Goal: Task Accomplishment & Management: Complete application form

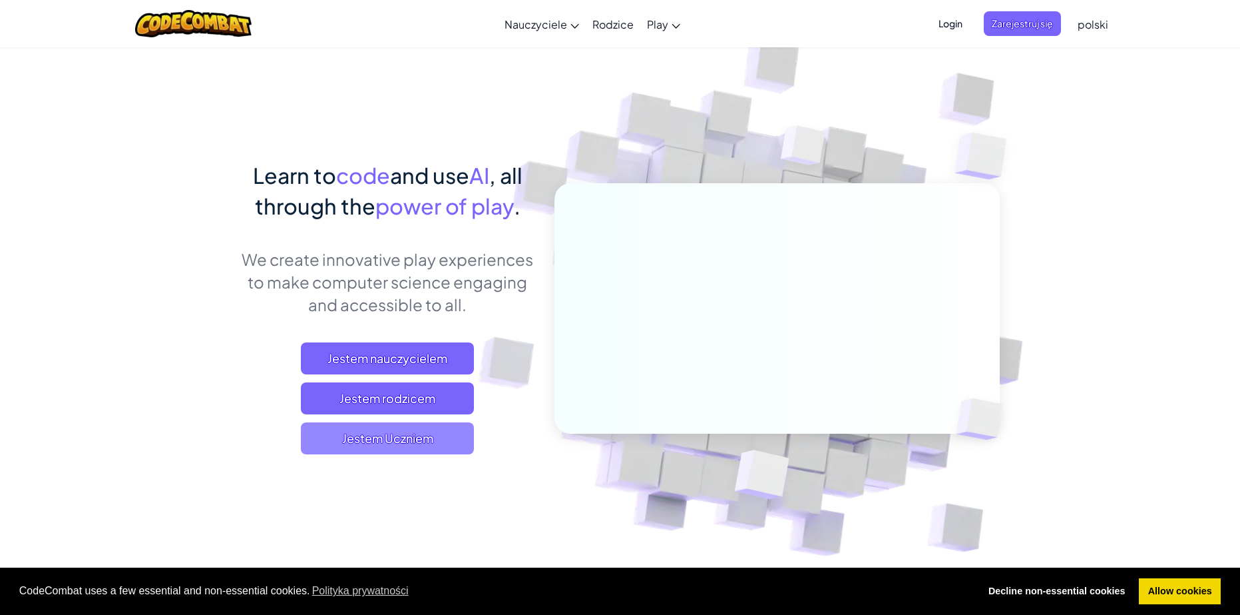
click at [355, 433] on span "Jestem Uczniem" at bounding box center [387, 438] width 173 height 32
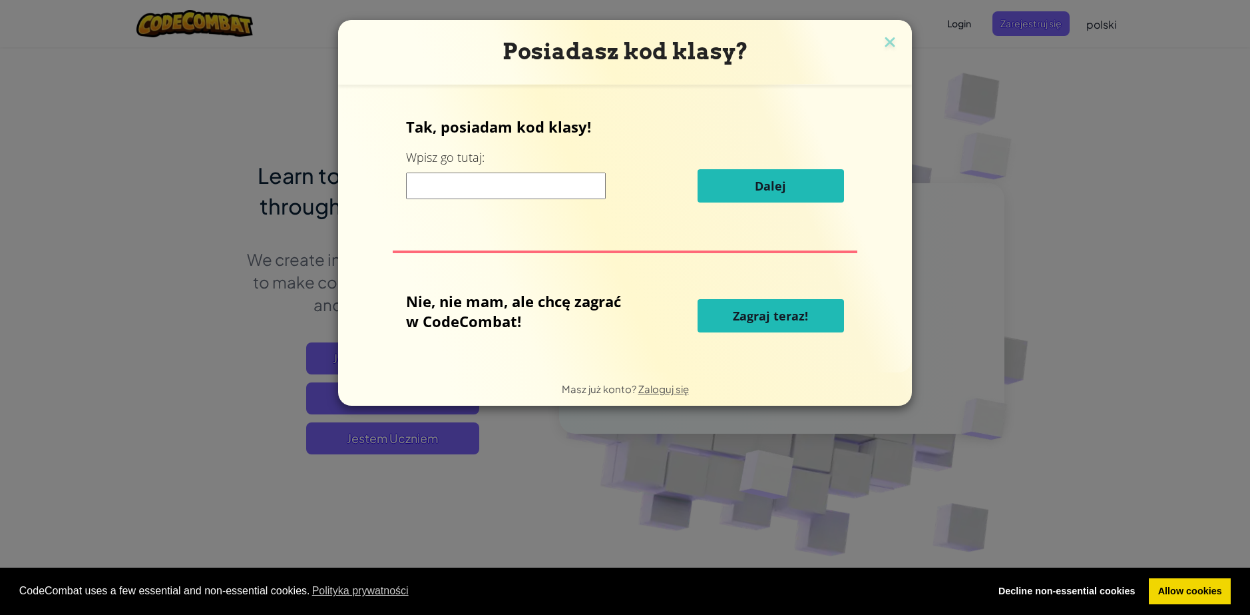
click at [789, 318] on span "Zagraj teraz!" at bounding box center [770, 316] width 75 height 16
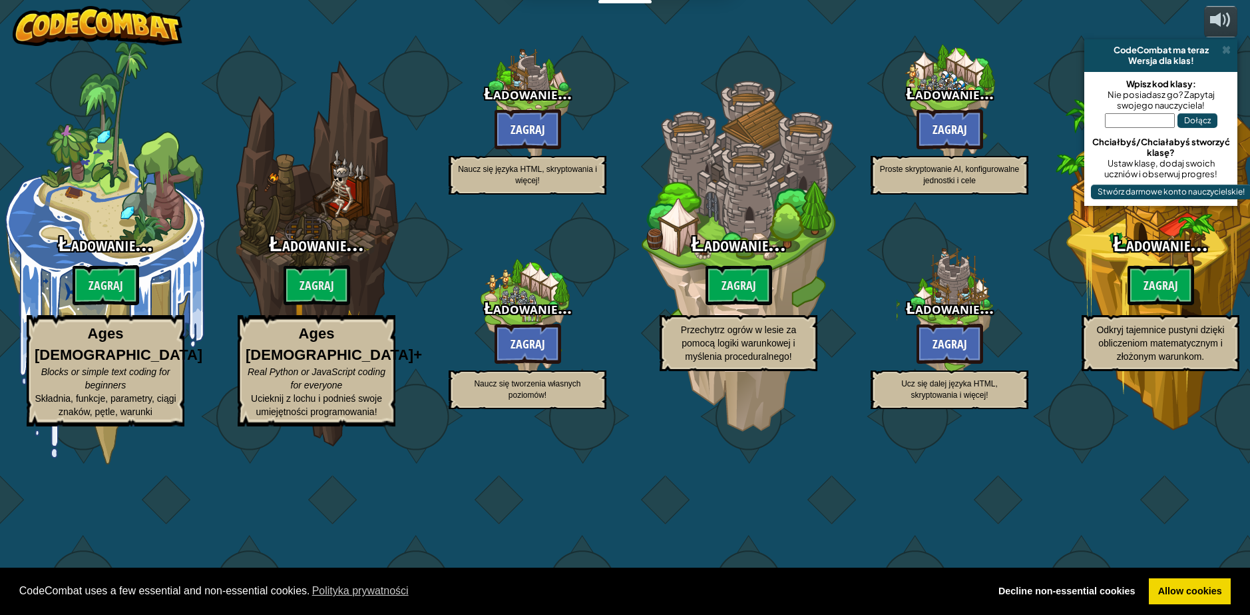
select select "pl"
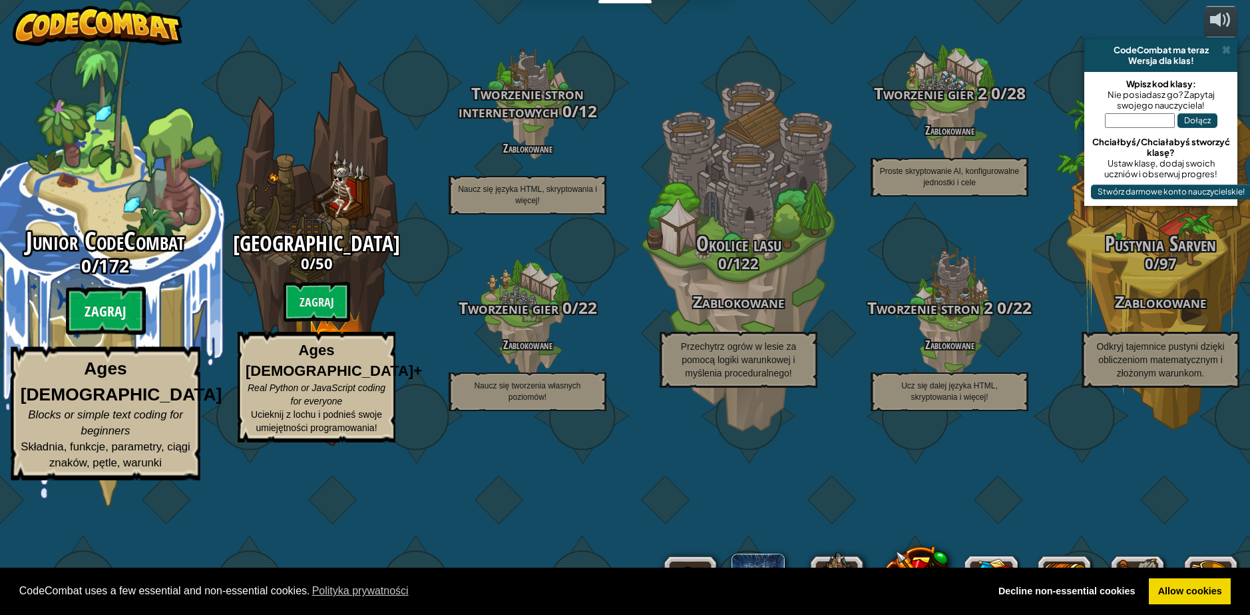
click at [109, 335] on btn "Zagraj" at bounding box center [106, 311] width 80 height 48
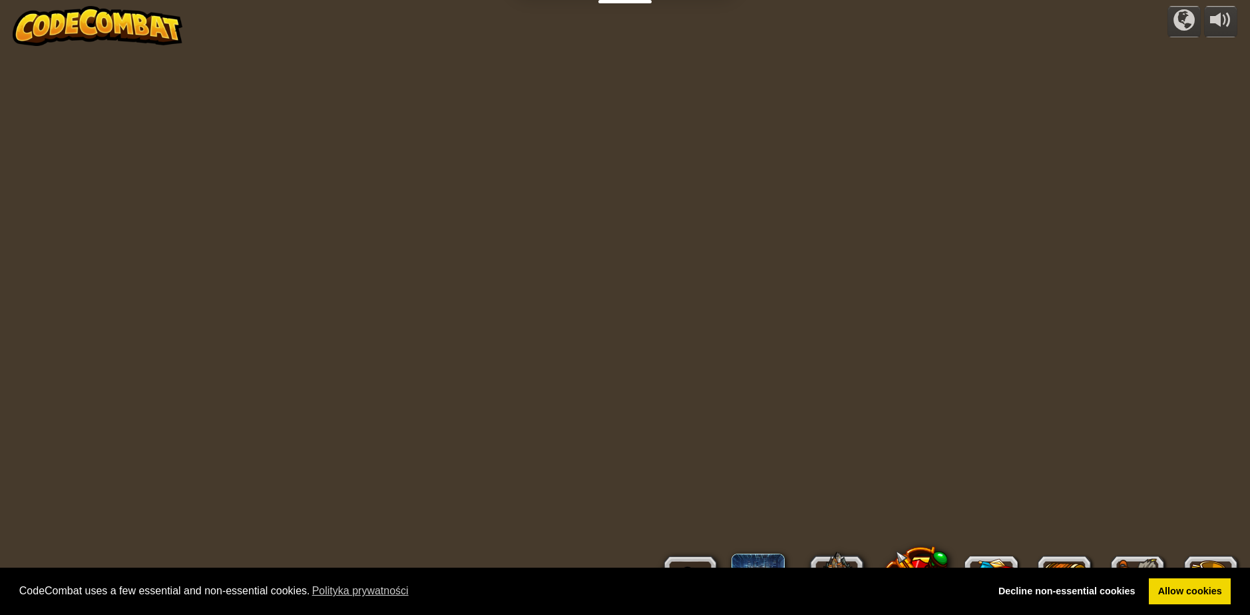
select select "pl"
click at [1166, 591] on link "Allow cookies" at bounding box center [1190, 591] width 82 height 27
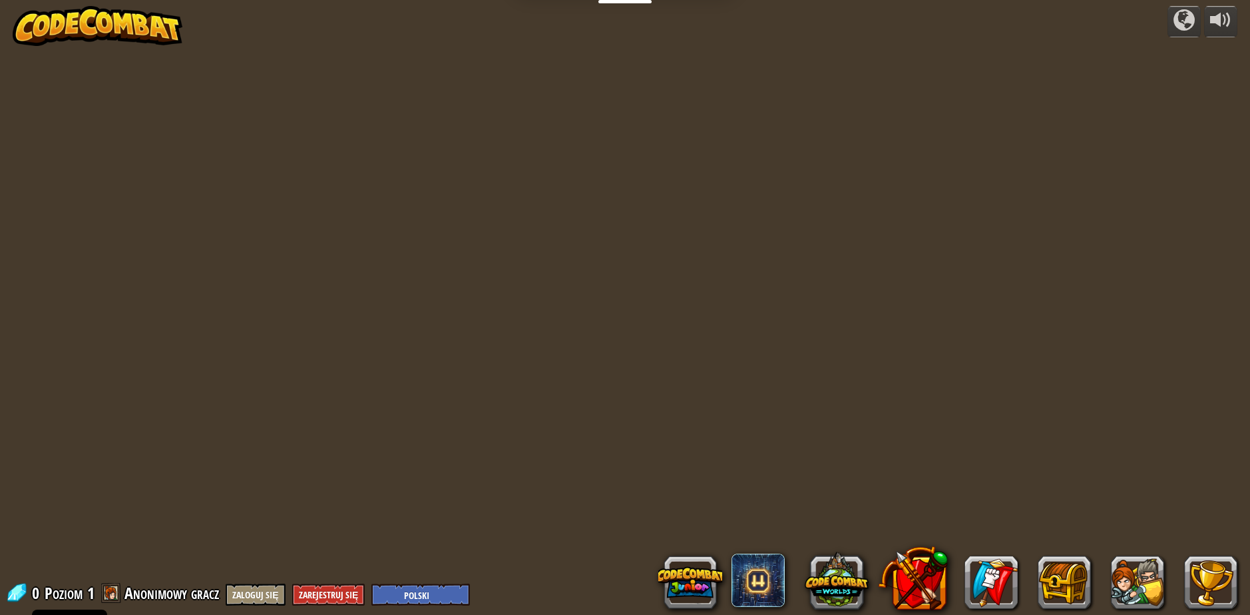
select select "pl"
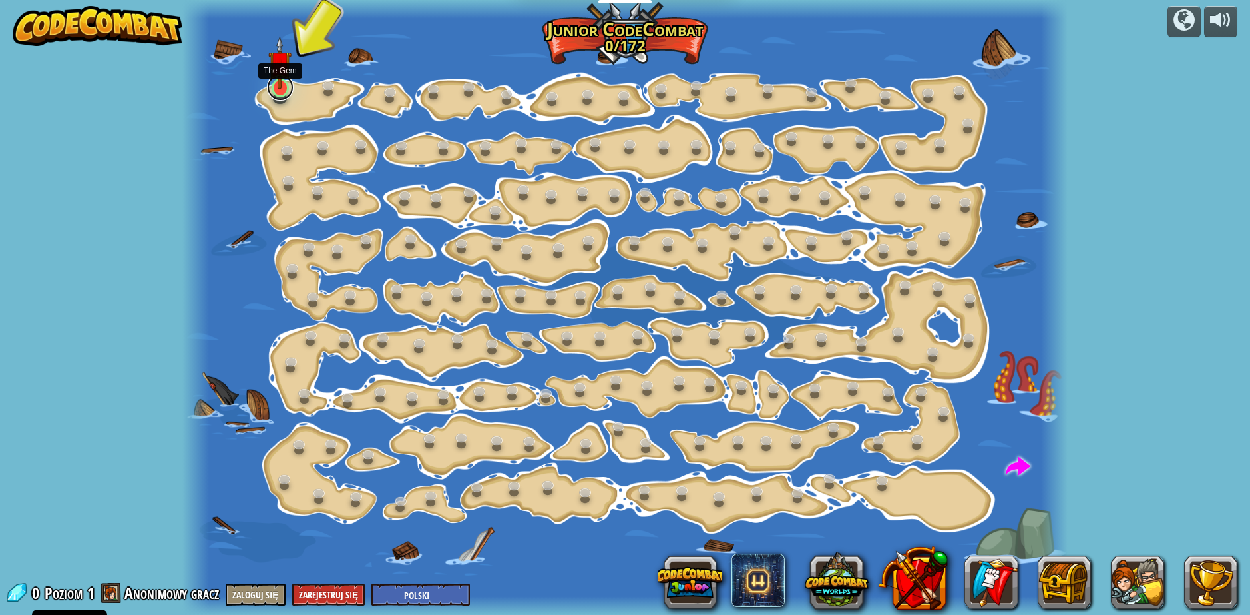
click at [275, 93] on link at bounding box center [280, 87] width 27 height 27
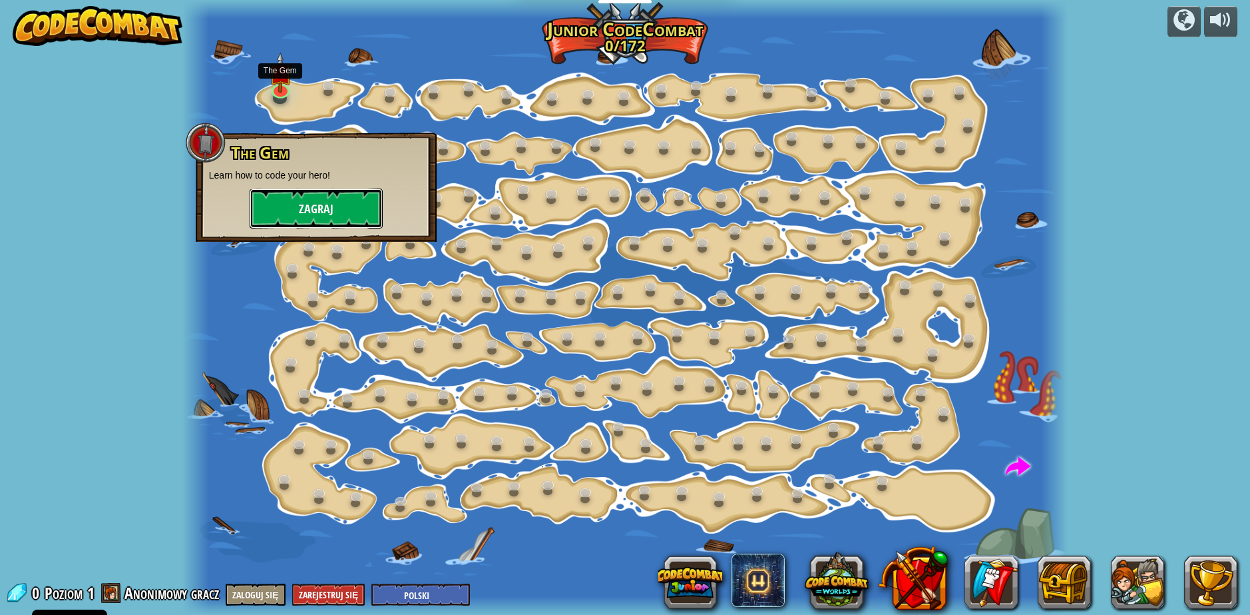
click at [299, 216] on button "Zagraj" at bounding box center [316, 208] width 133 height 40
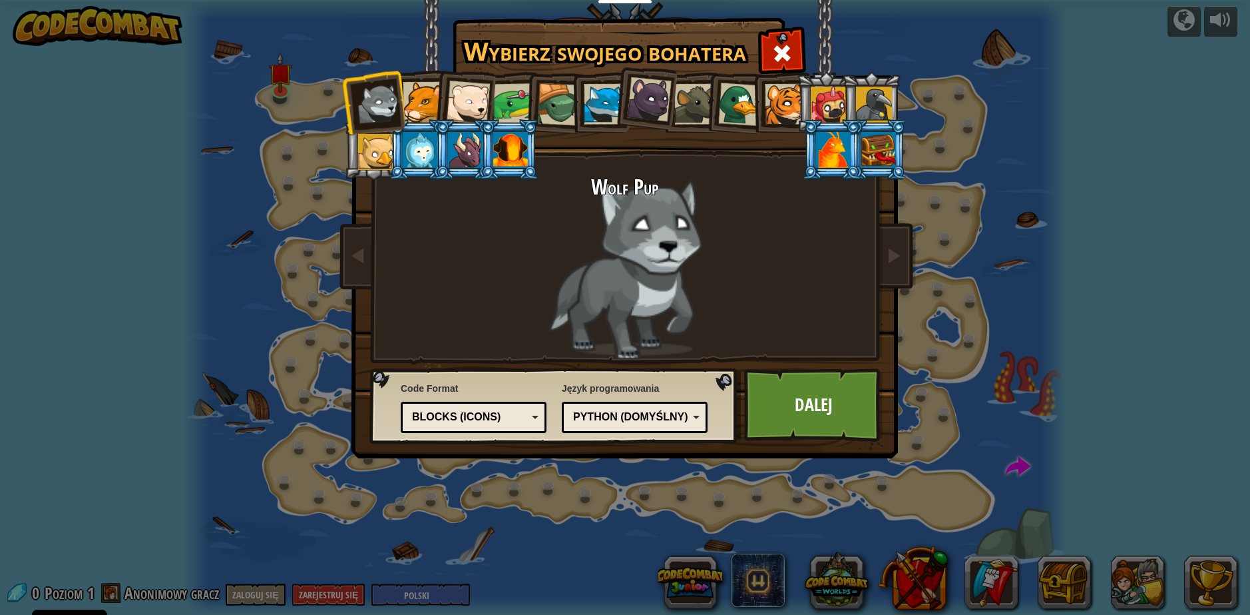
click at [421, 101] on div at bounding box center [423, 102] width 41 height 41
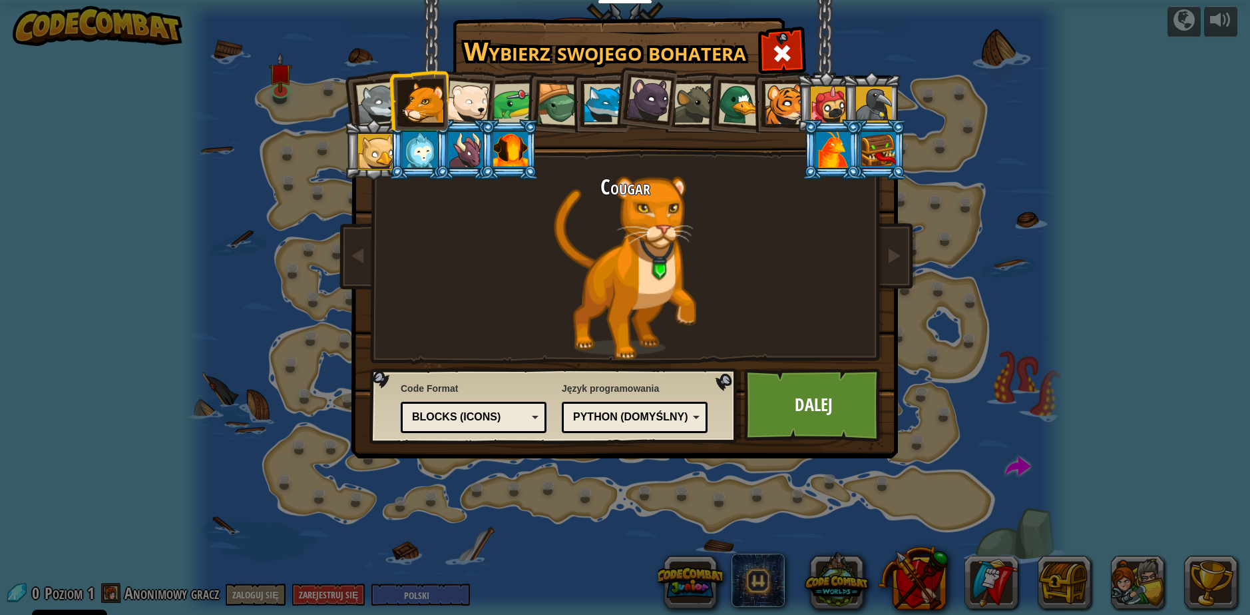
click at [609, 413] on div "Python (Domyślny)" at bounding box center [630, 417] width 115 height 15
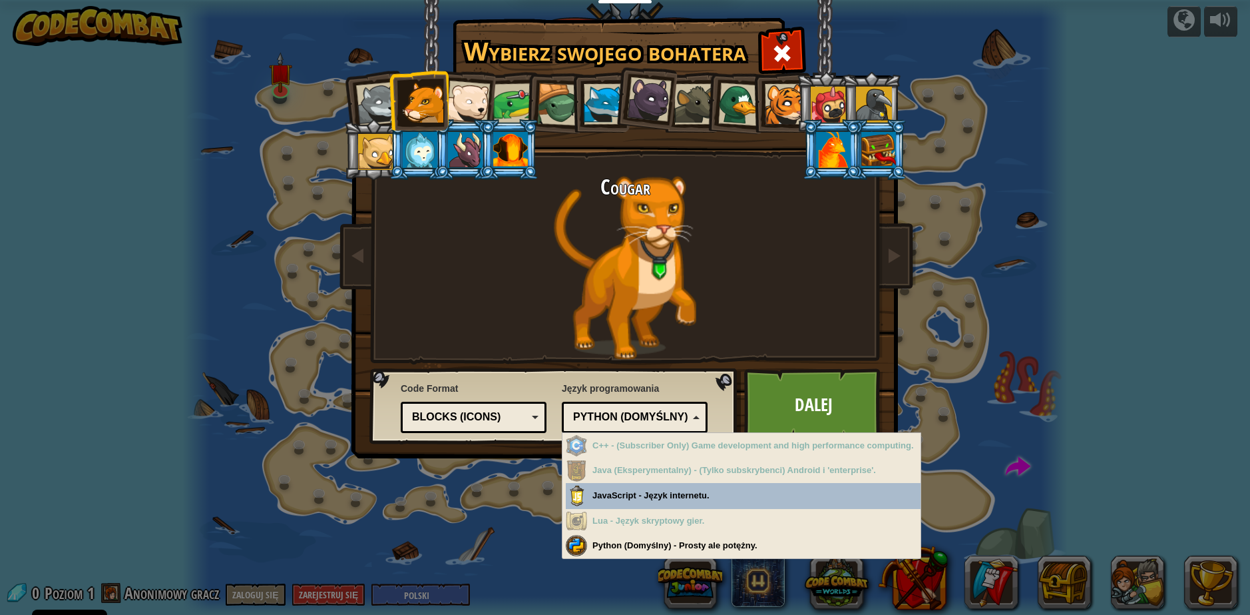
click at [631, 411] on div "Python (Domyślny)" at bounding box center [630, 417] width 115 height 15
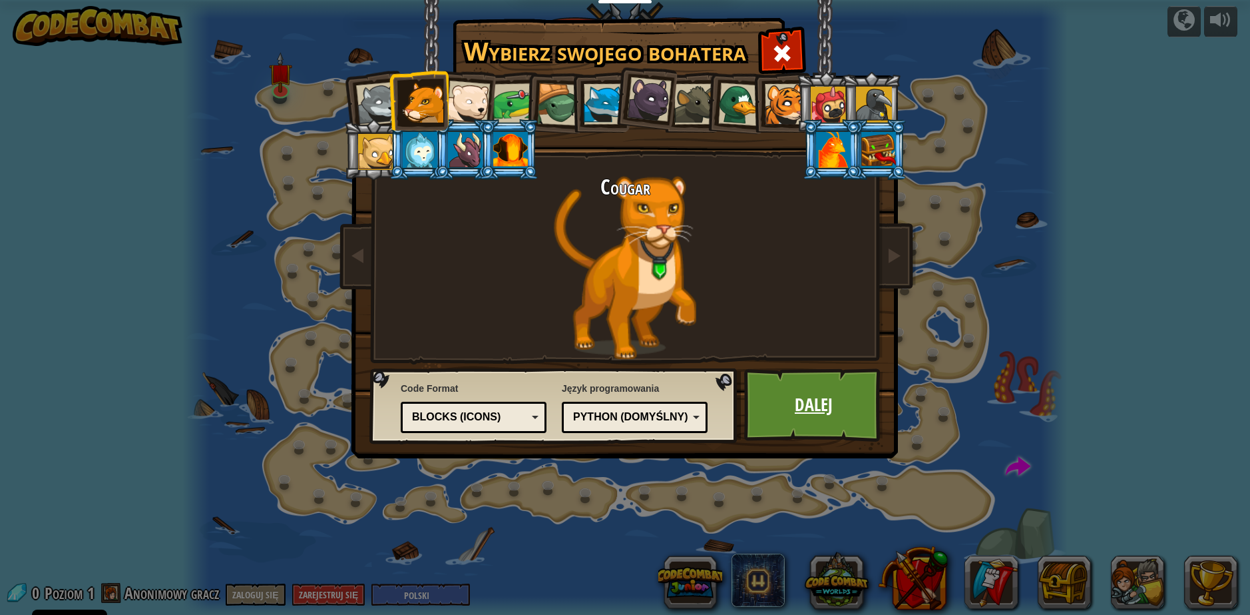
click at [808, 418] on link "Dalej" at bounding box center [813, 404] width 139 height 73
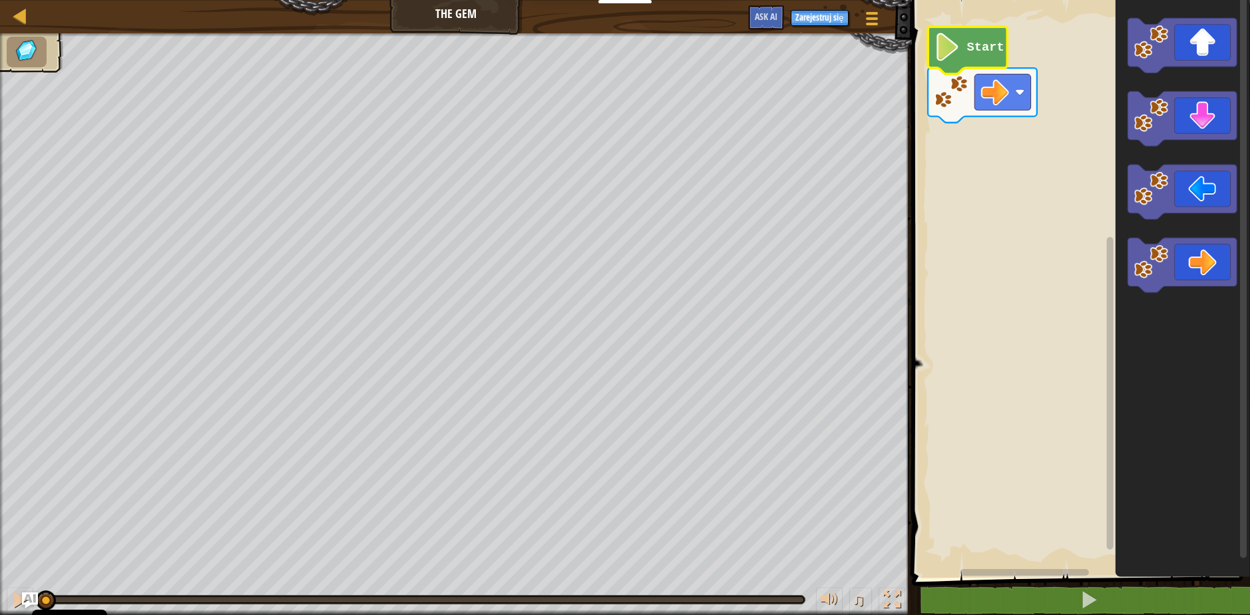
click at [963, 47] on icon "Obszar roboczy Blockly" at bounding box center [967, 50] width 79 height 47
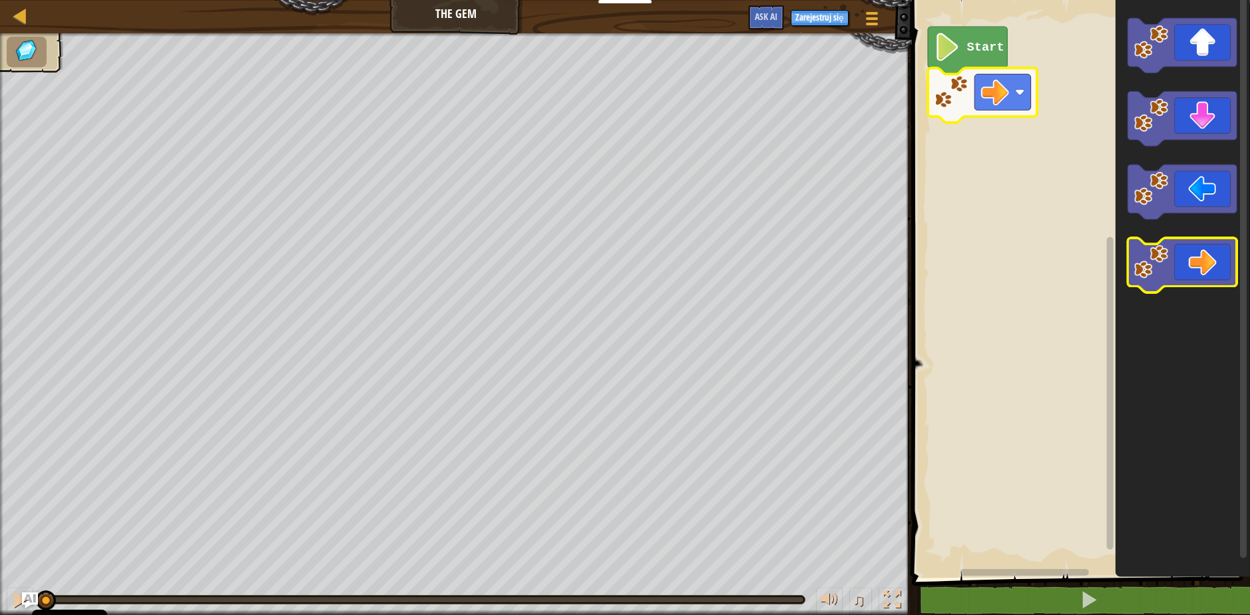
click at [1203, 266] on icon "Obszar roboczy Blockly" at bounding box center [1182, 265] width 109 height 55
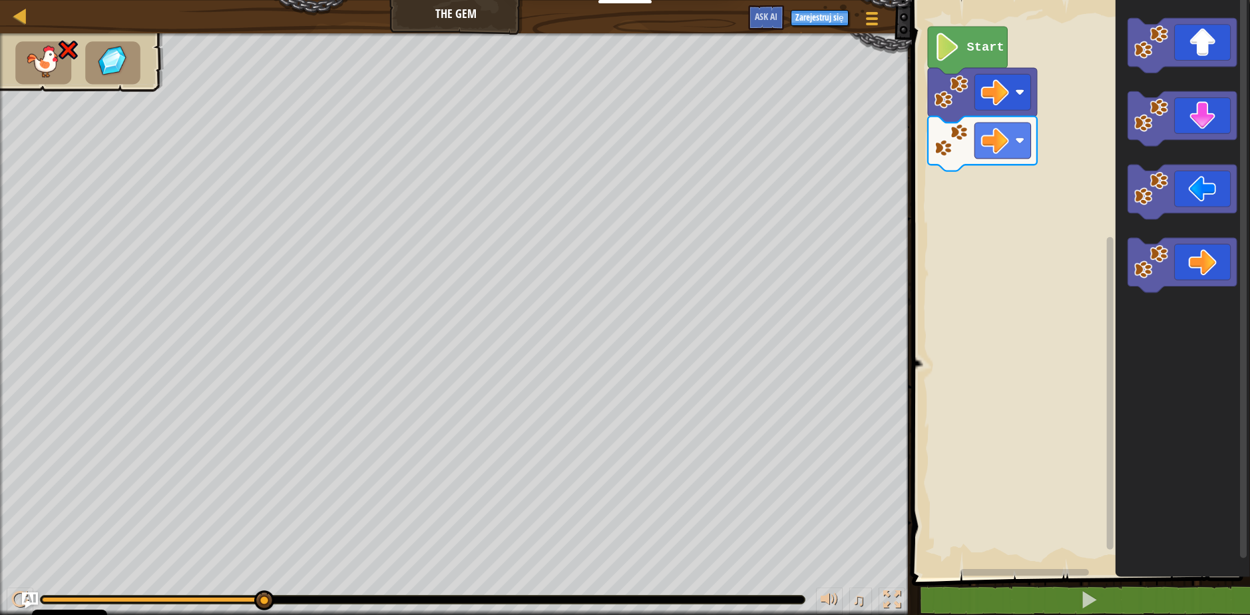
click at [1047, 196] on rect "Obszar roboczy Blockly" at bounding box center [1079, 285] width 342 height 584
click at [1007, 138] on image "Obszar roboczy Blockly" at bounding box center [995, 141] width 28 height 28
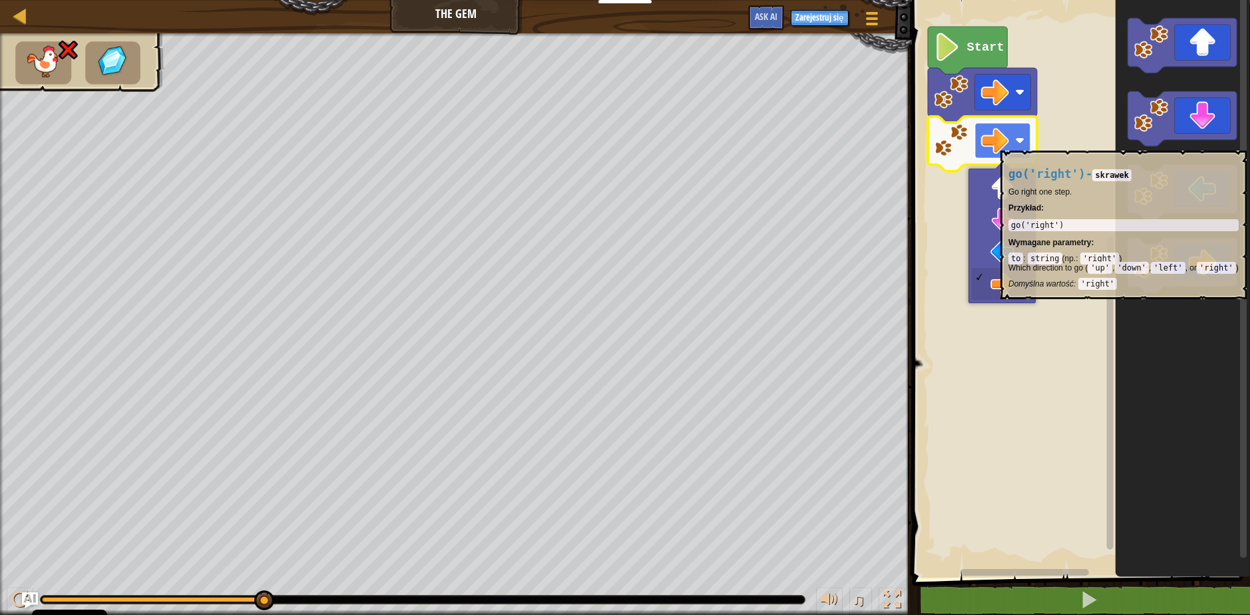
click at [1003, 144] on image "Obszar roboczy Blockly" at bounding box center [995, 141] width 28 height 28
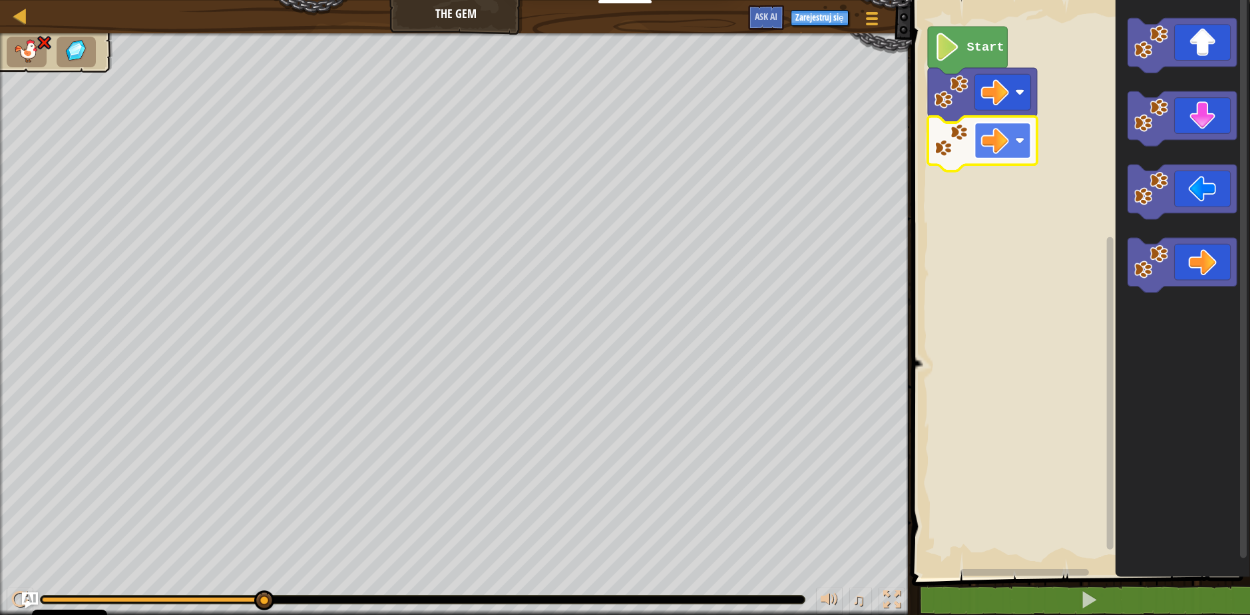
click at [997, 135] on image "Obszar roboczy Blockly" at bounding box center [995, 141] width 28 height 28
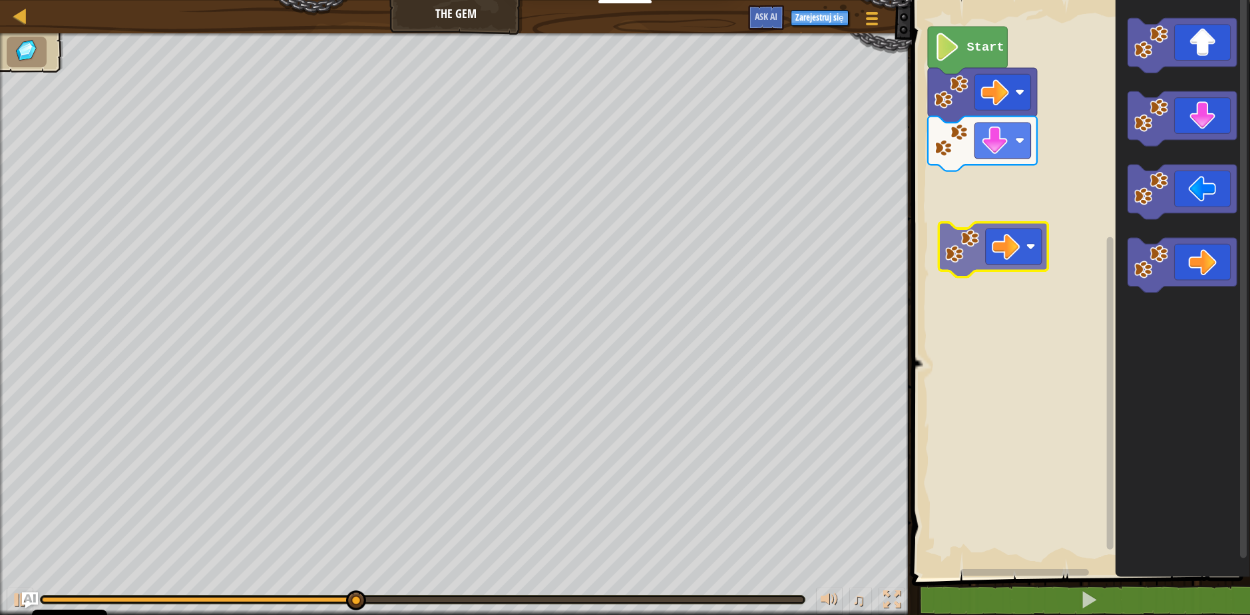
click at [1000, 243] on div "Start" at bounding box center [1079, 285] width 342 height 584
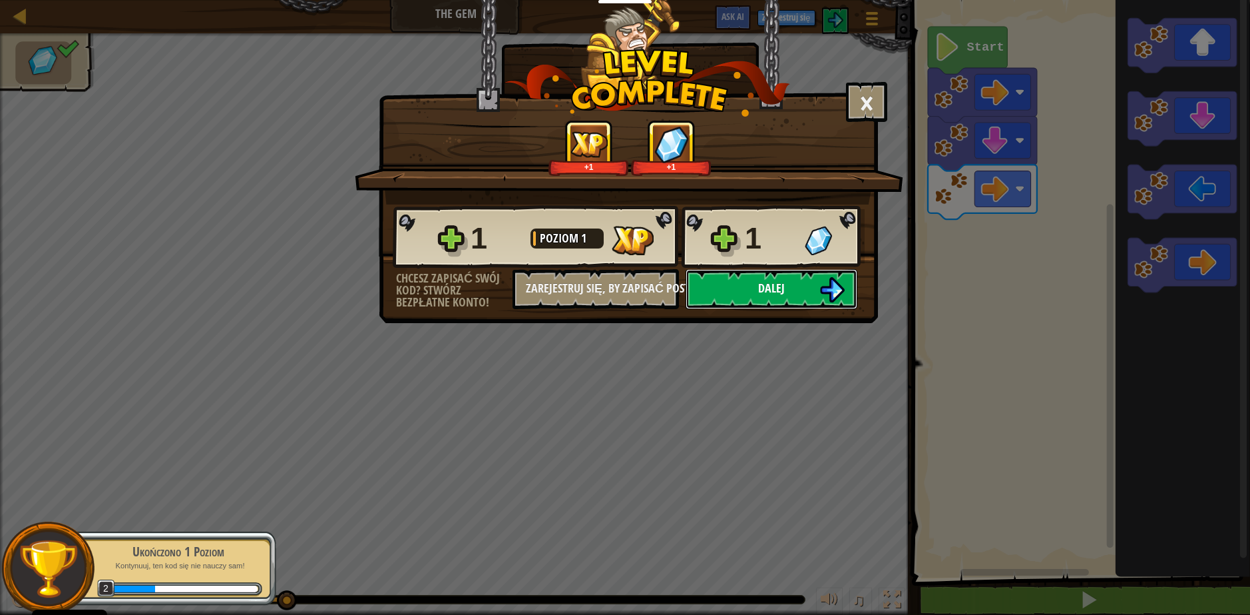
click at [745, 294] on button "Dalej" at bounding box center [772, 289] width 172 height 40
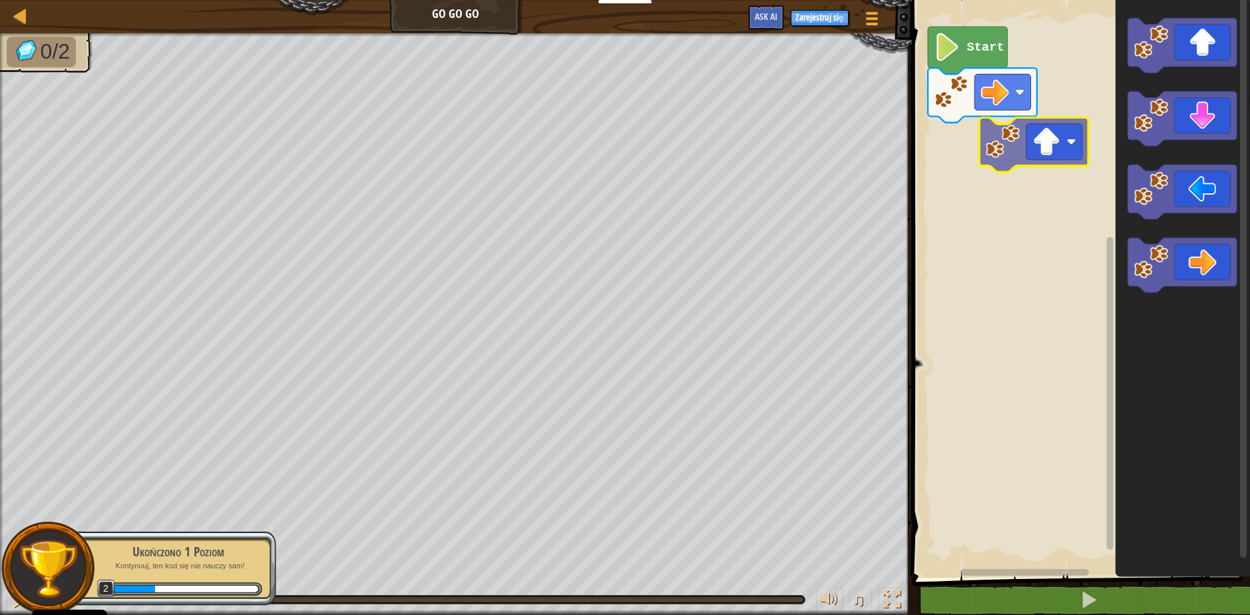
click at [1009, 193] on div "Start" at bounding box center [1079, 285] width 342 height 584
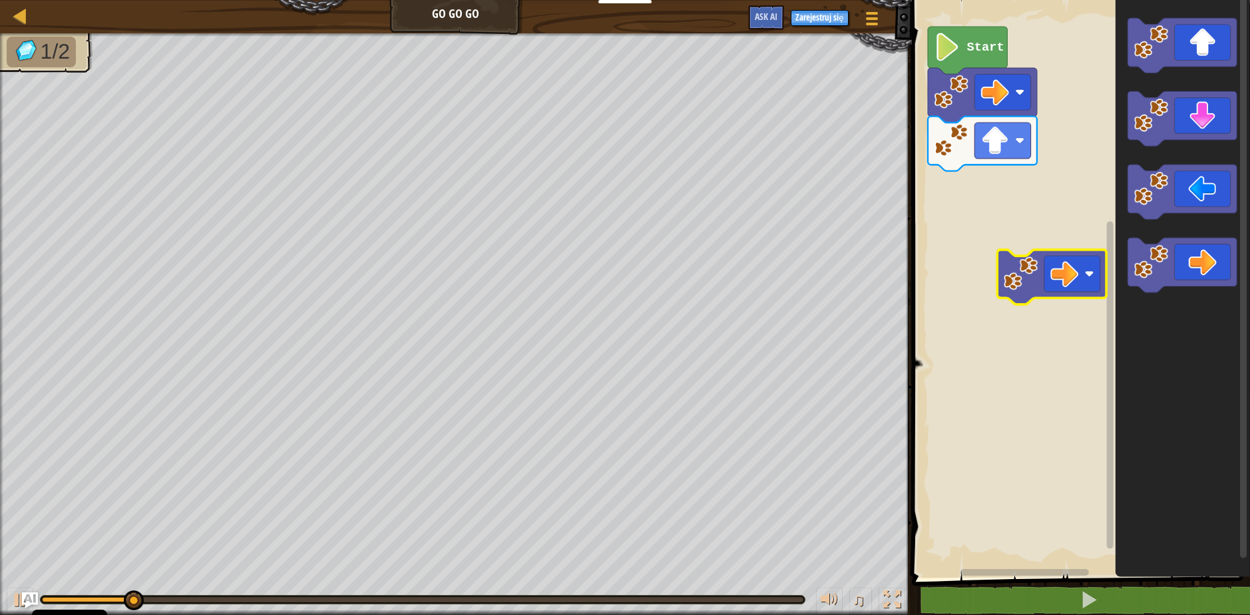
click at [1020, 288] on div "Start" at bounding box center [1079, 285] width 342 height 584
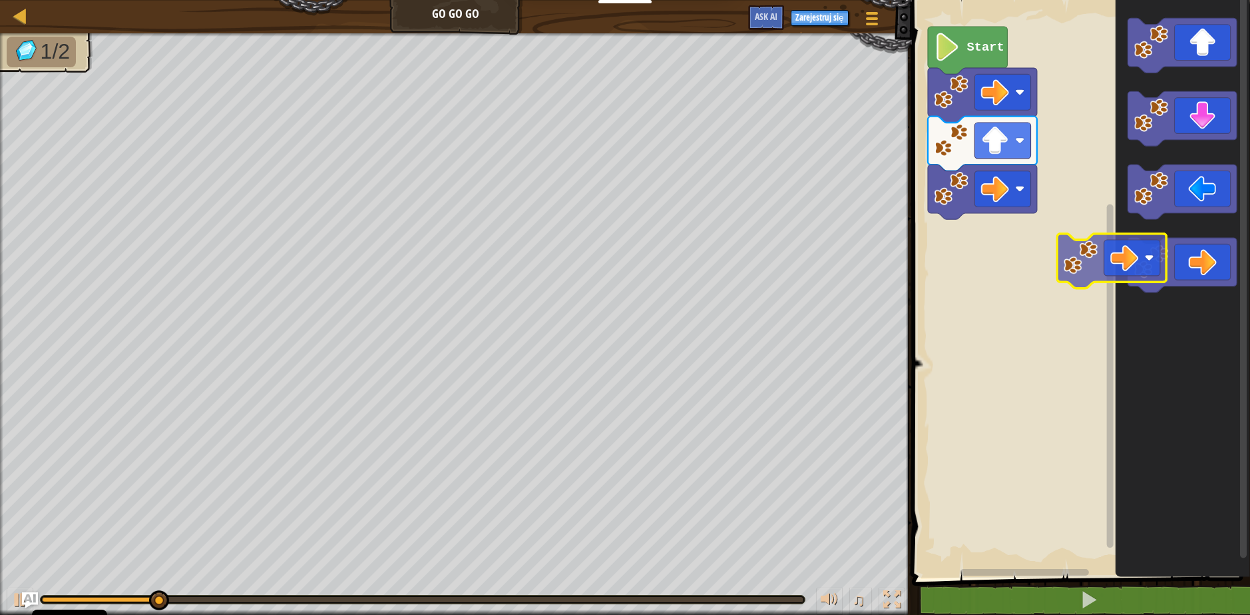
click at [1007, 270] on div "Start" at bounding box center [1079, 285] width 342 height 584
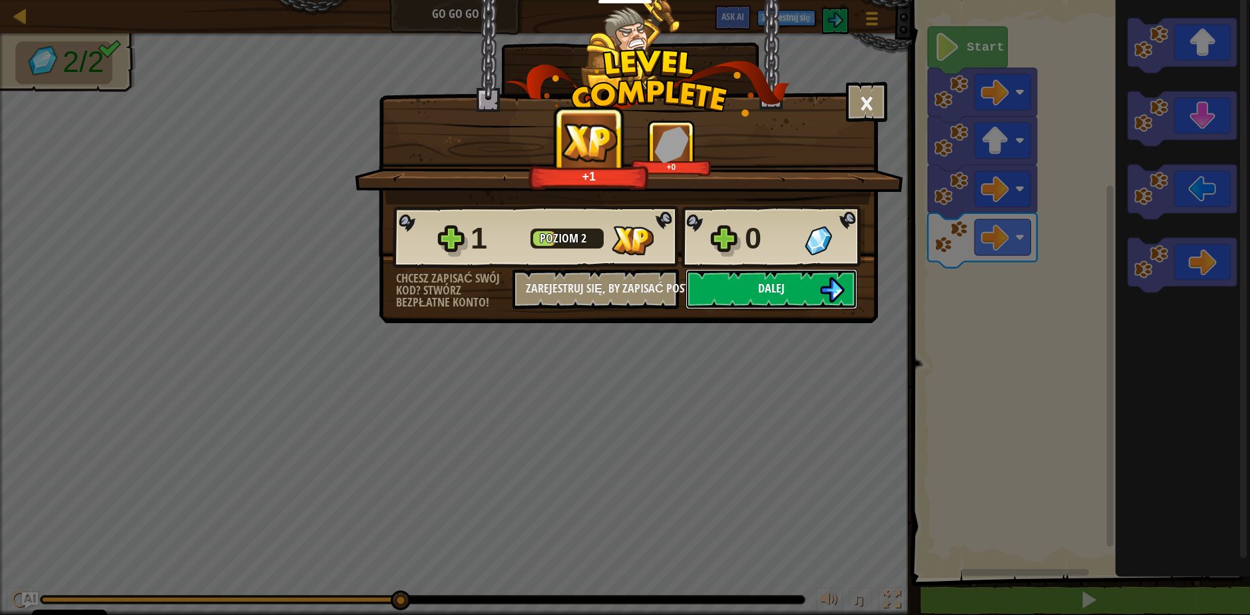
click at [724, 292] on button "Dalej" at bounding box center [772, 289] width 172 height 40
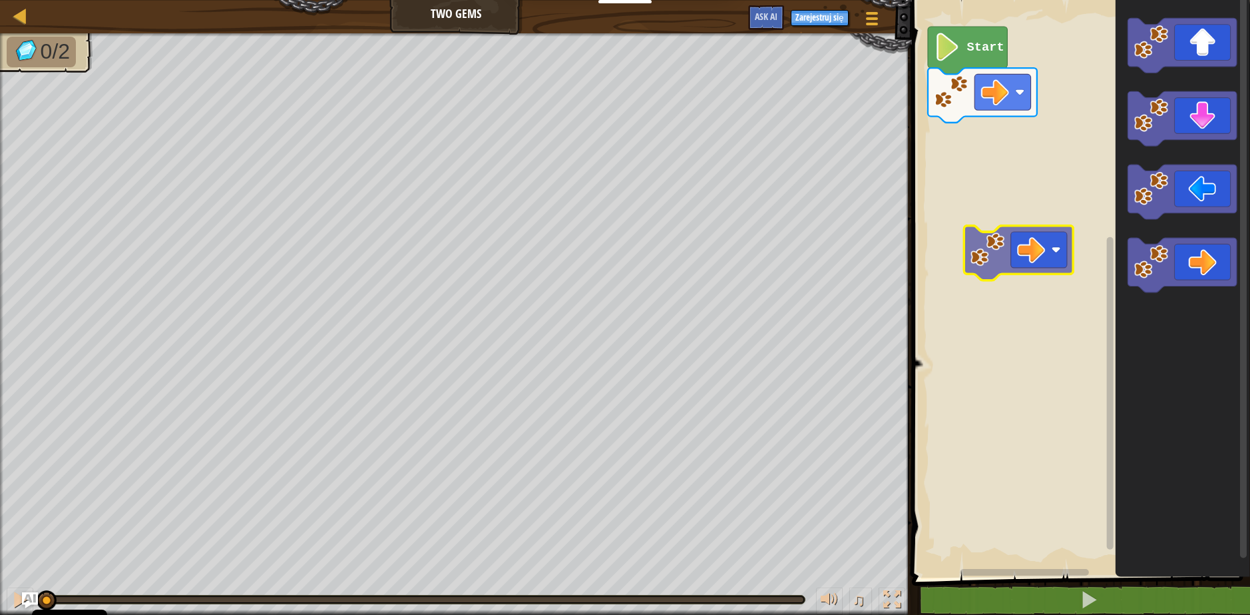
click at [1016, 258] on div "Start" at bounding box center [1079, 285] width 342 height 584
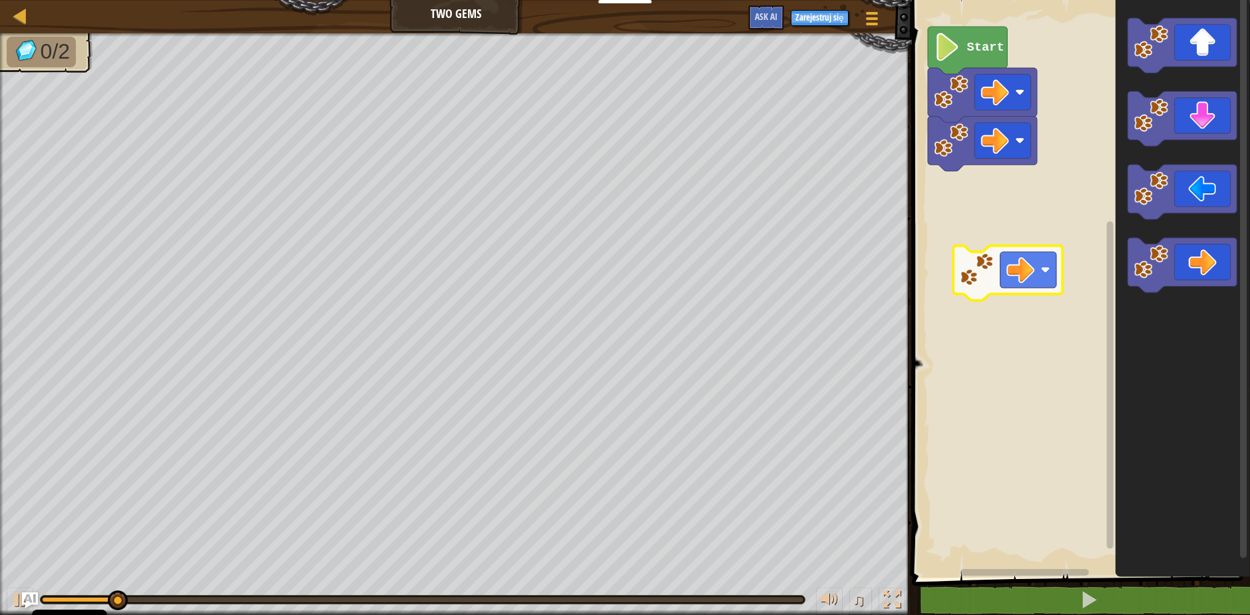
click at [1013, 275] on div "Start" at bounding box center [1079, 285] width 342 height 584
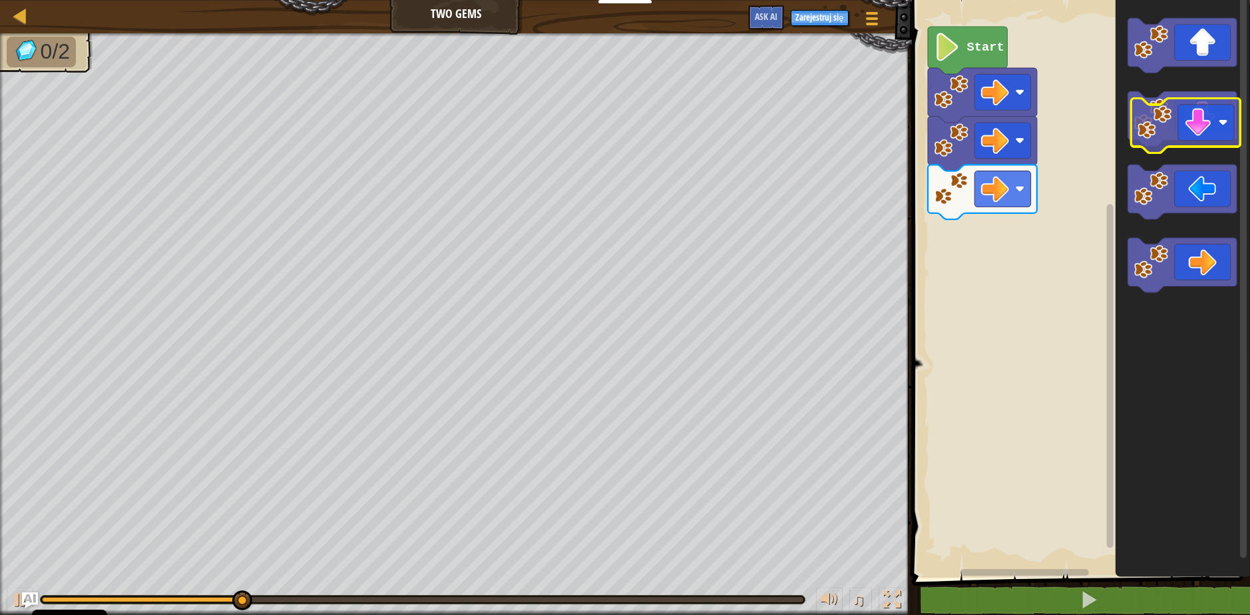
click at [1211, 124] on icon "Obszar roboczy Blockly" at bounding box center [1182, 119] width 109 height 55
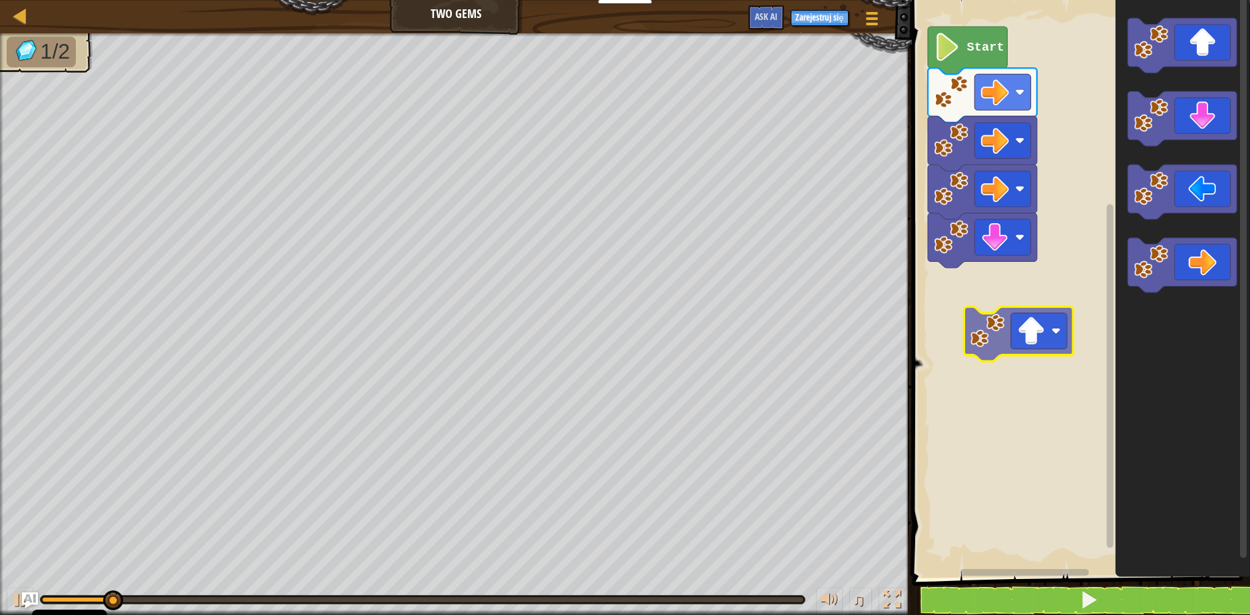
click at [1039, 332] on div "Start" at bounding box center [1079, 285] width 342 height 584
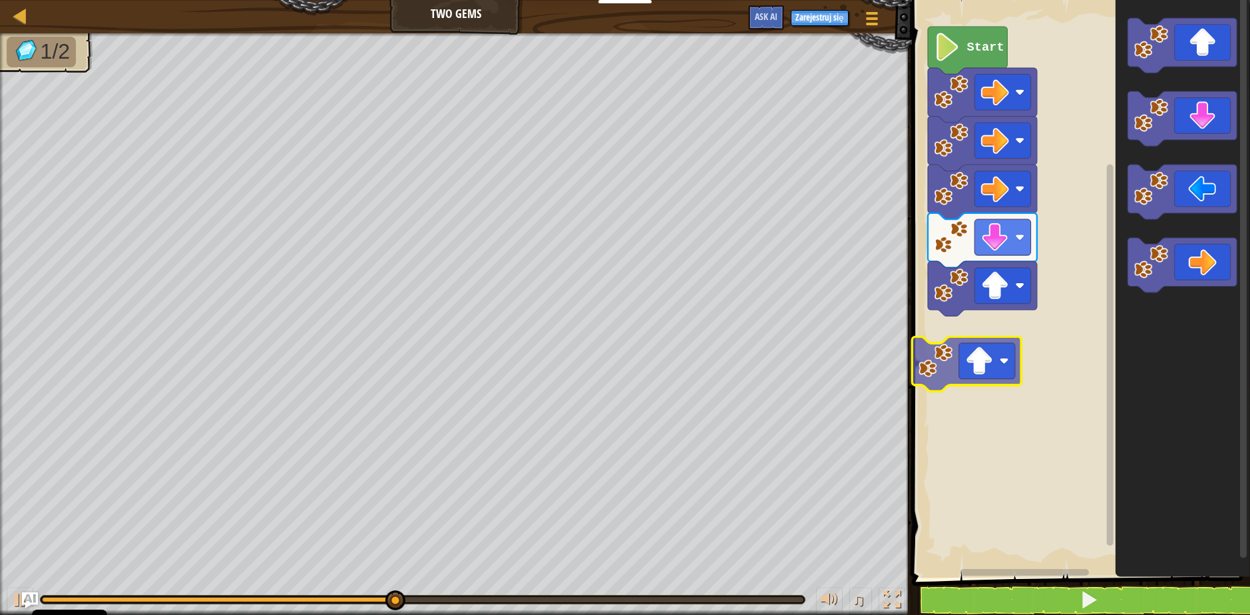
click at [954, 367] on div "Start" at bounding box center [1079, 285] width 342 height 584
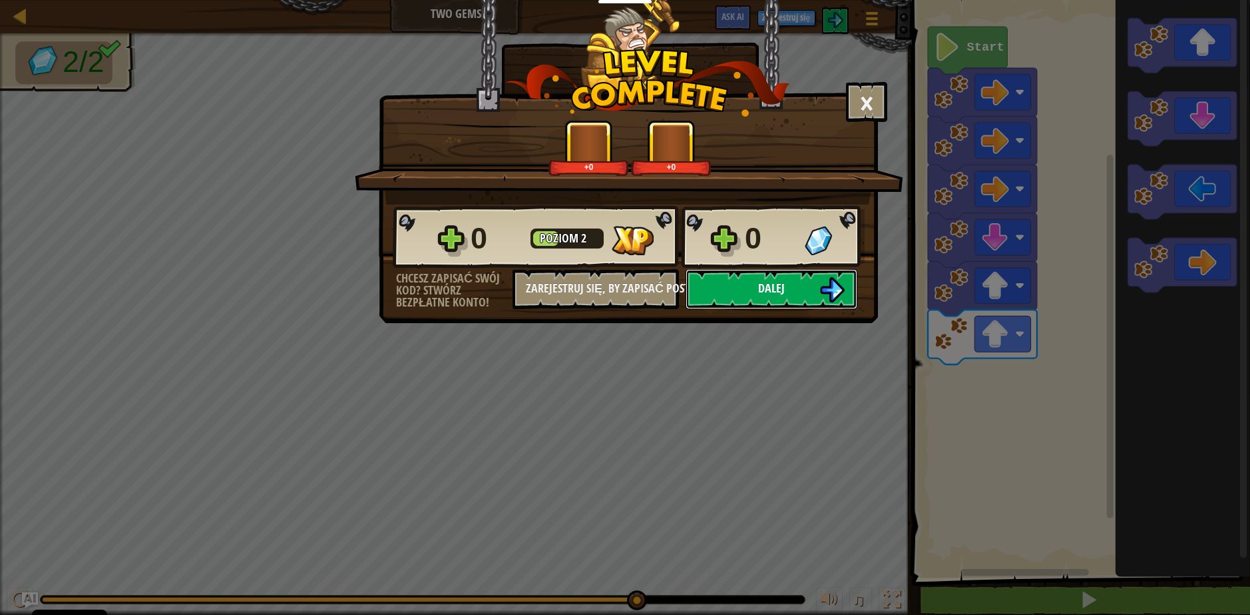
click at [800, 288] on button "Dalej" at bounding box center [772, 289] width 172 height 40
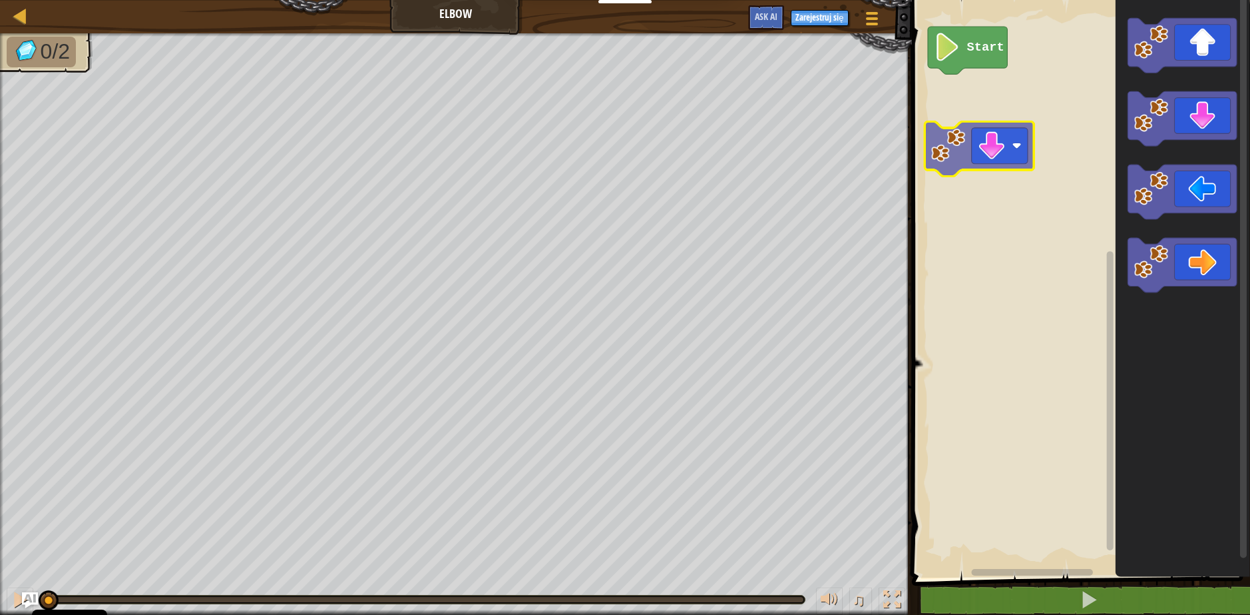
click at [1002, 153] on div "Start" at bounding box center [1079, 285] width 342 height 584
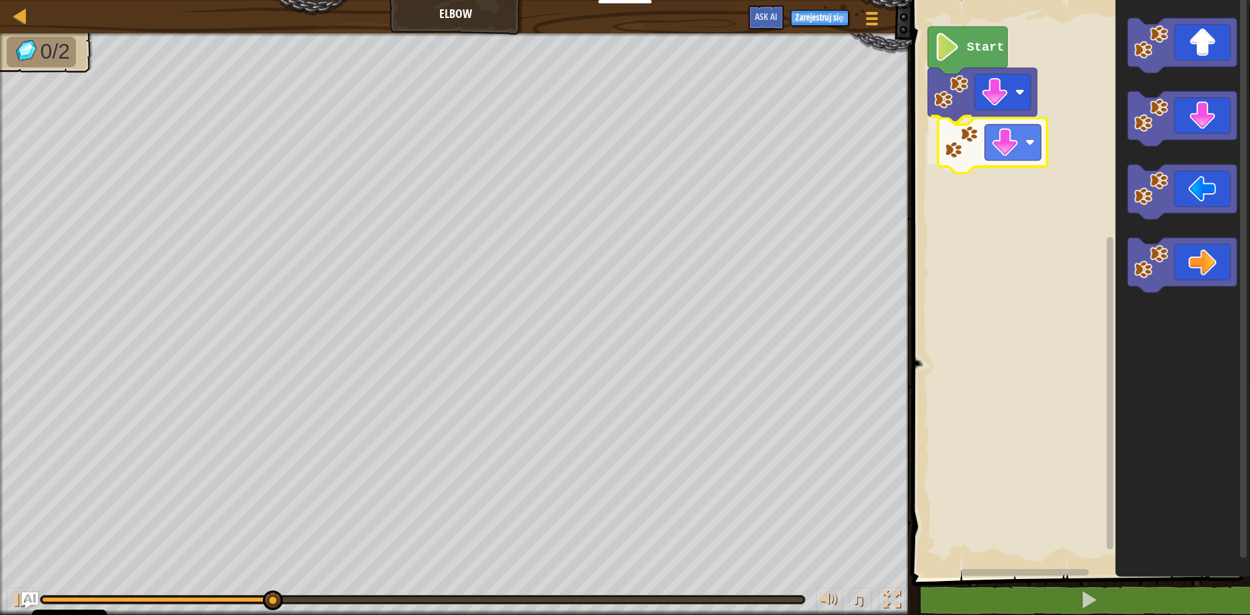
click at [987, 154] on div "Start" at bounding box center [1079, 285] width 342 height 584
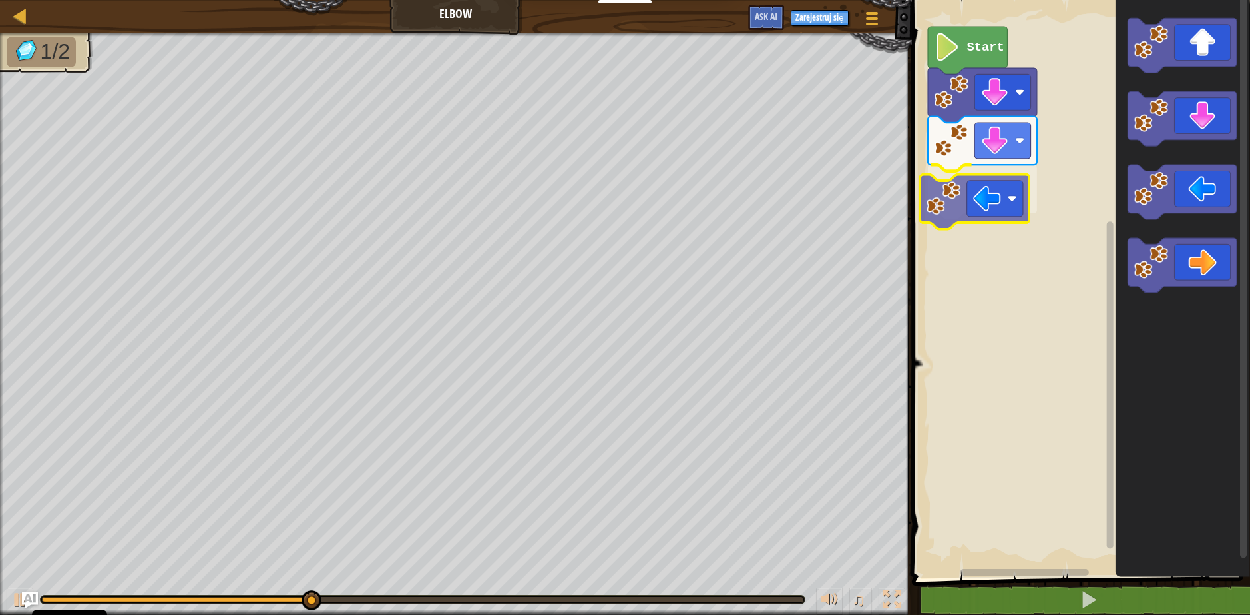
click at [980, 204] on div "Start" at bounding box center [1079, 285] width 342 height 584
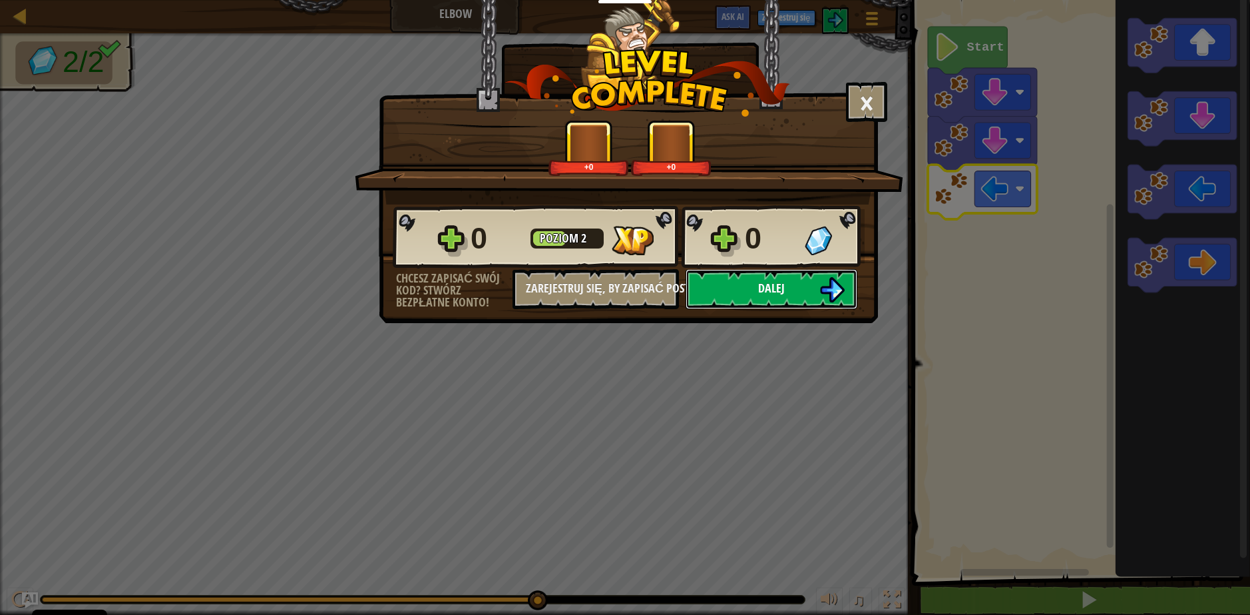
click at [812, 281] on button "Dalej" at bounding box center [772, 289] width 172 height 40
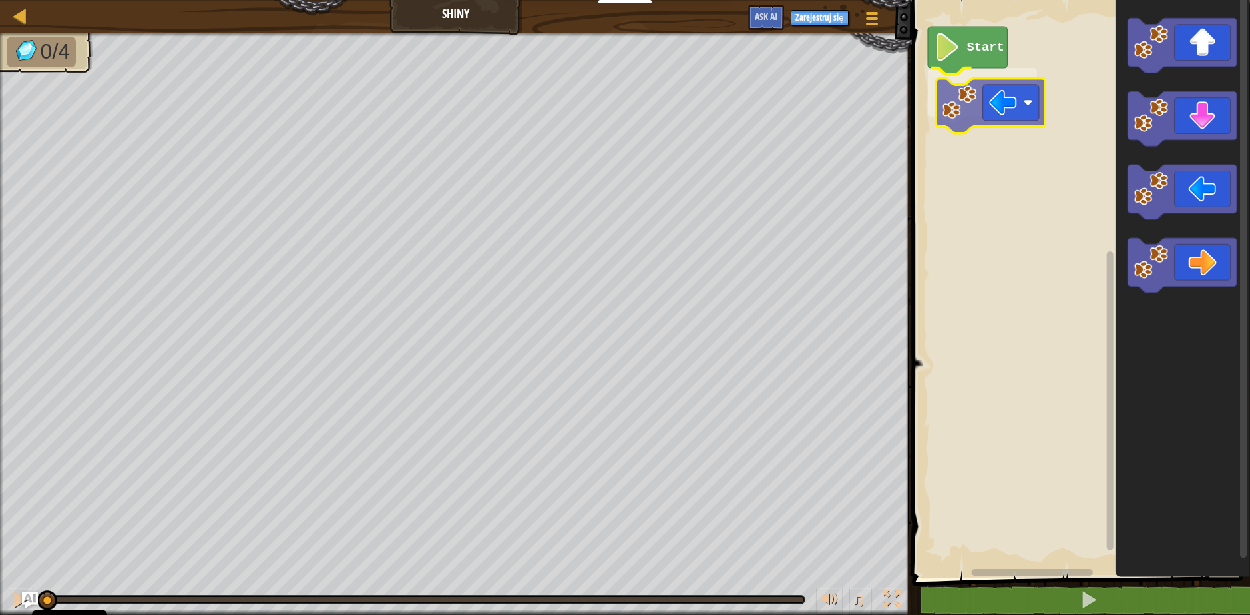
click at [1010, 121] on div "Start" at bounding box center [1079, 285] width 342 height 584
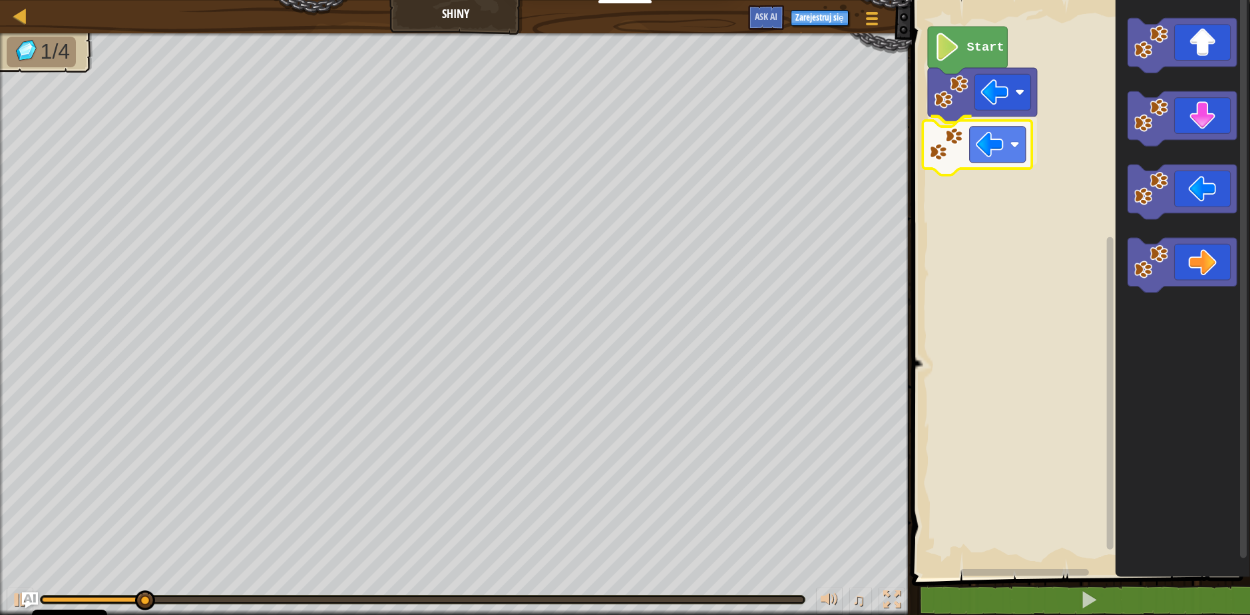
click at [985, 158] on div "Start" at bounding box center [1079, 285] width 342 height 584
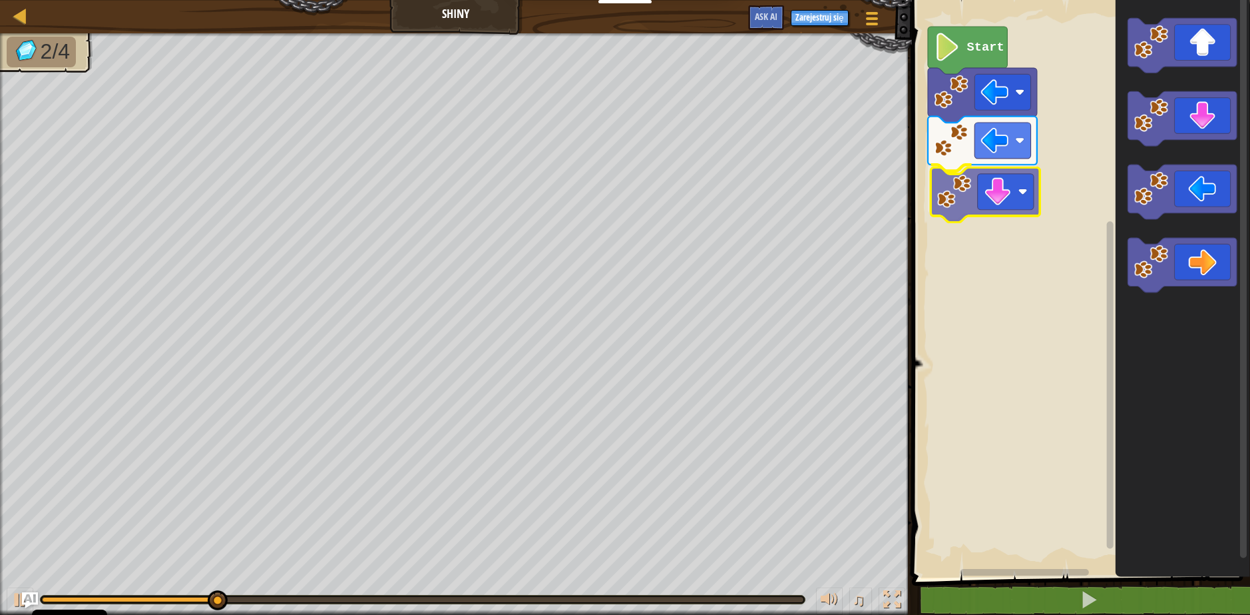
click at [971, 204] on div "Start" at bounding box center [1079, 285] width 342 height 584
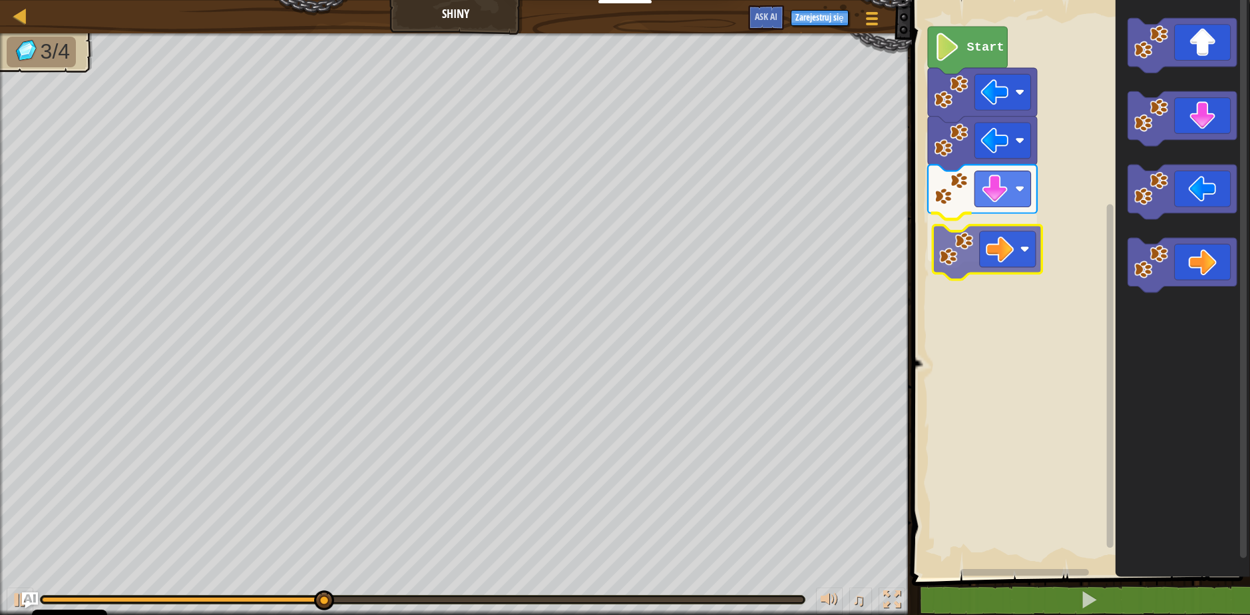
click at [987, 269] on div "Start" at bounding box center [1079, 285] width 342 height 584
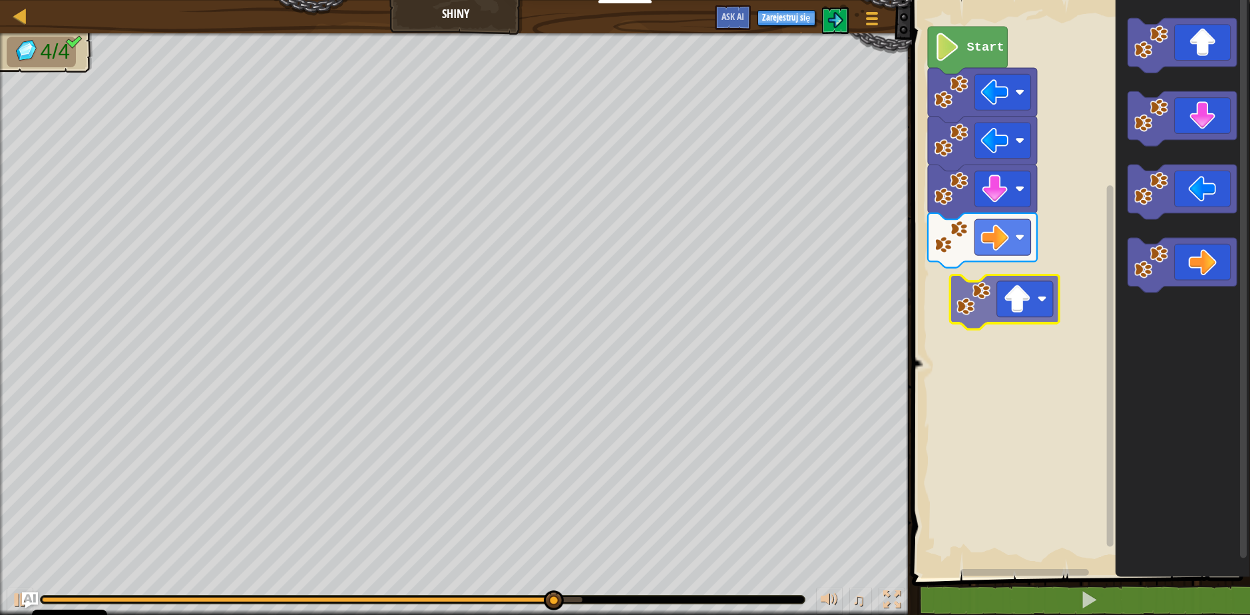
click at [1019, 0] on body "Cookie Policy CodeCombat uses a few essential and non-essential cookies. Polity…" at bounding box center [625, 0] width 1250 height 0
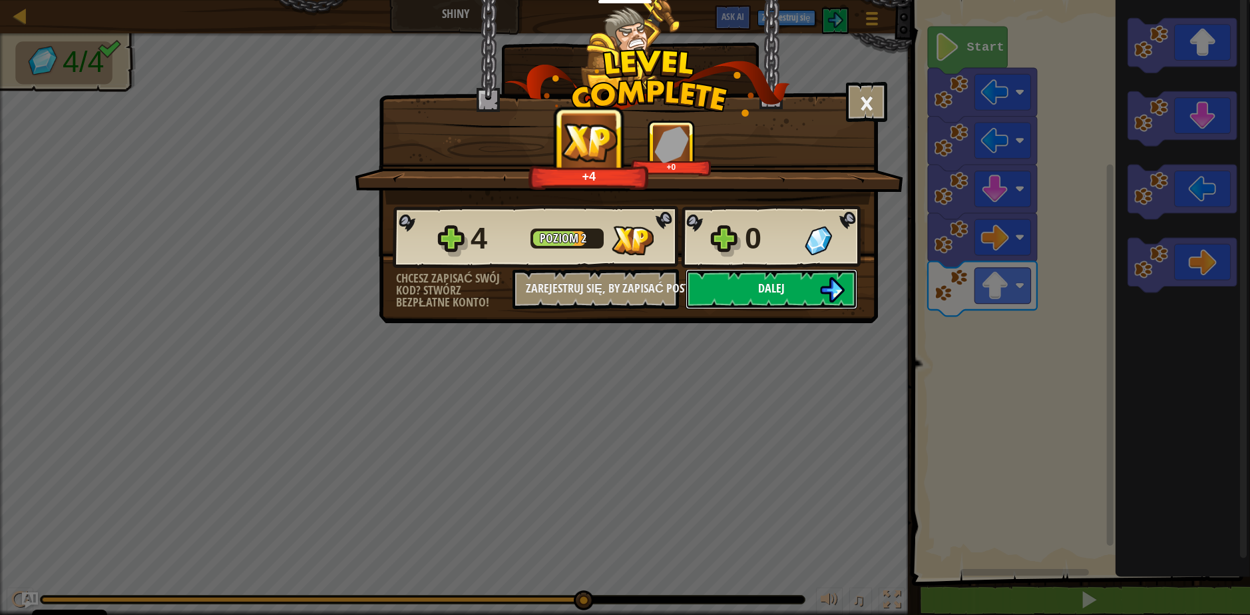
click at [774, 290] on span "Dalej" at bounding box center [771, 288] width 27 height 17
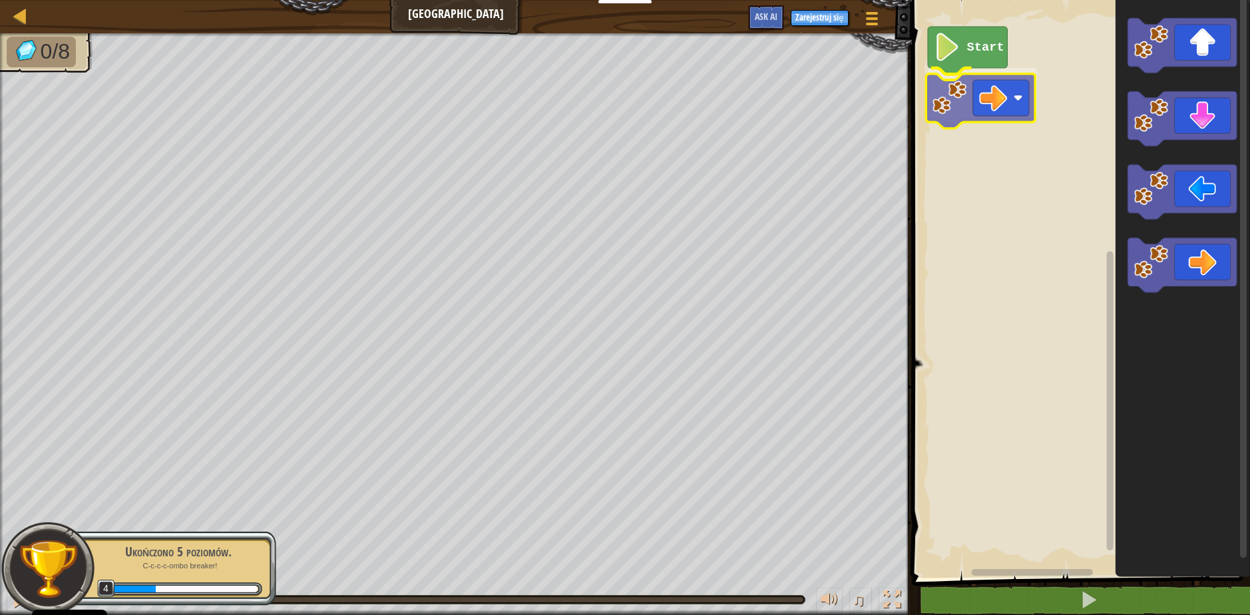
click at [976, 111] on div "Start" at bounding box center [1079, 285] width 342 height 584
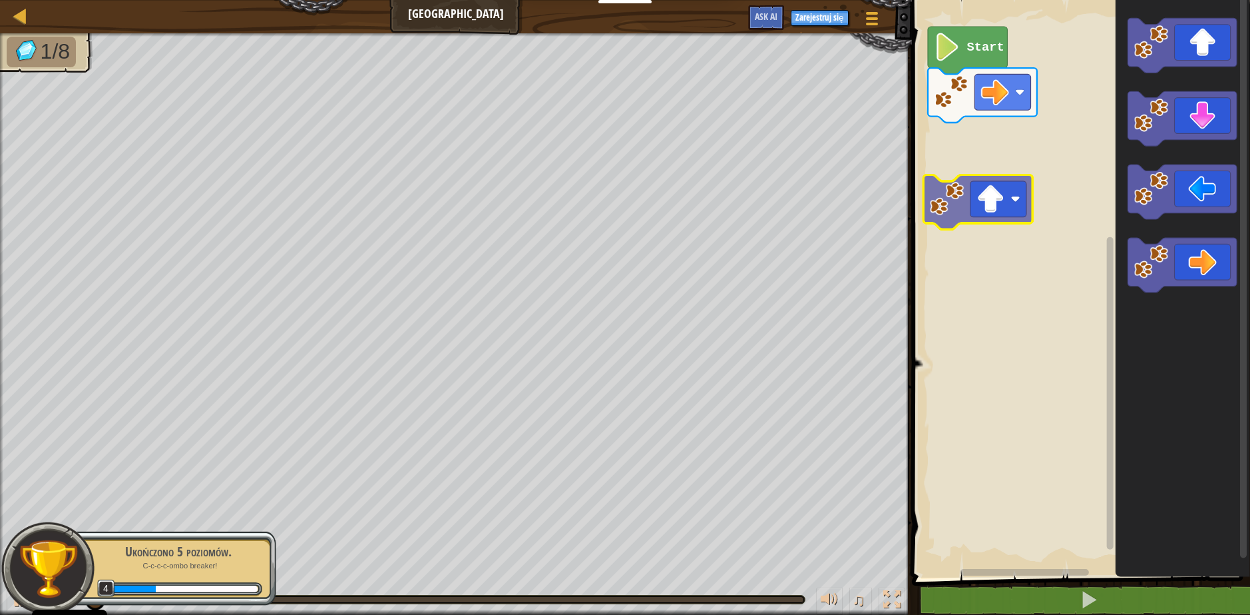
click at [968, 184] on div "Start" at bounding box center [1079, 285] width 342 height 584
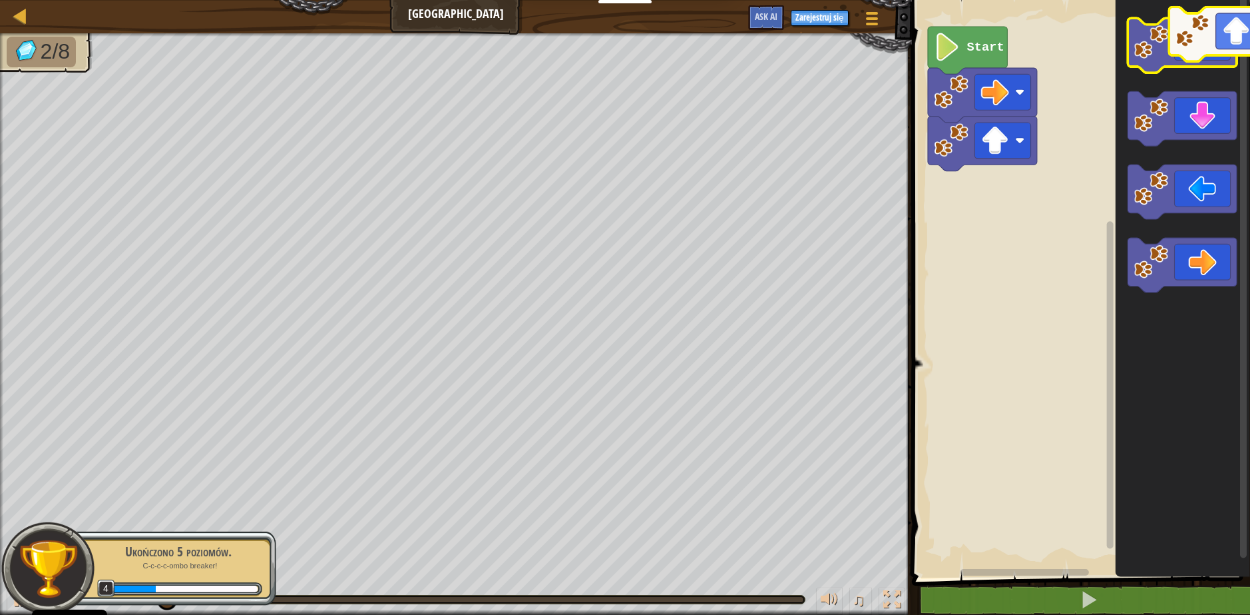
click at [1219, 39] on icon "Obszar roboczy Blockly" at bounding box center [1182, 45] width 109 height 55
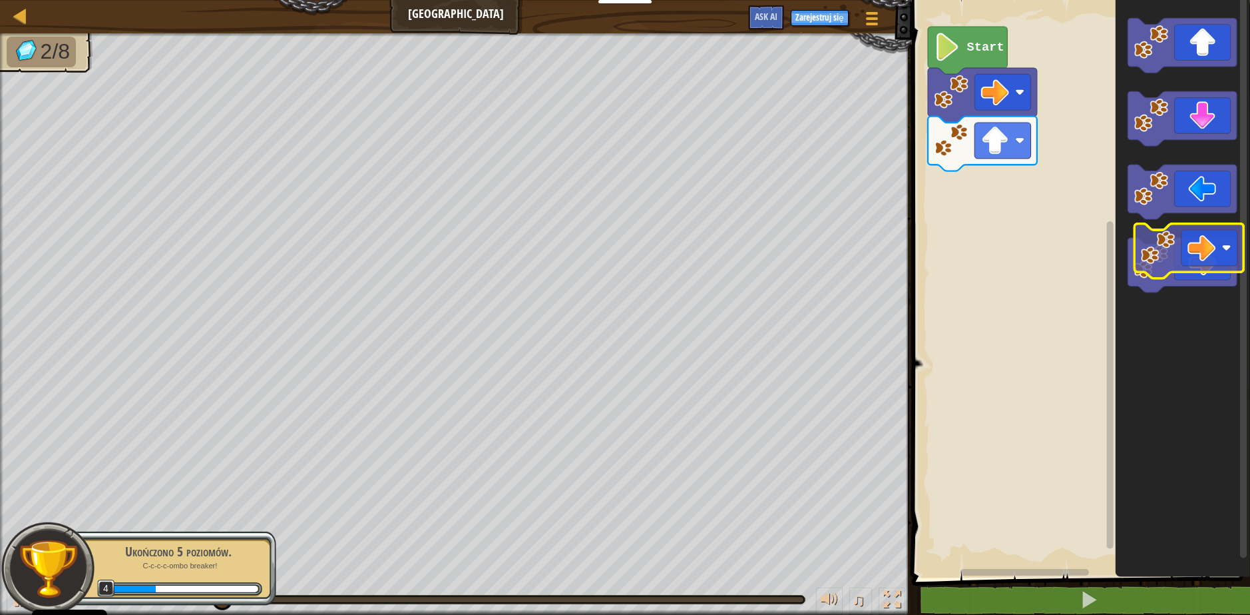
click at [1205, 263] on icon "Obszar roboczy Blockly" at bounding box center [1182, 265] width 109 height 55
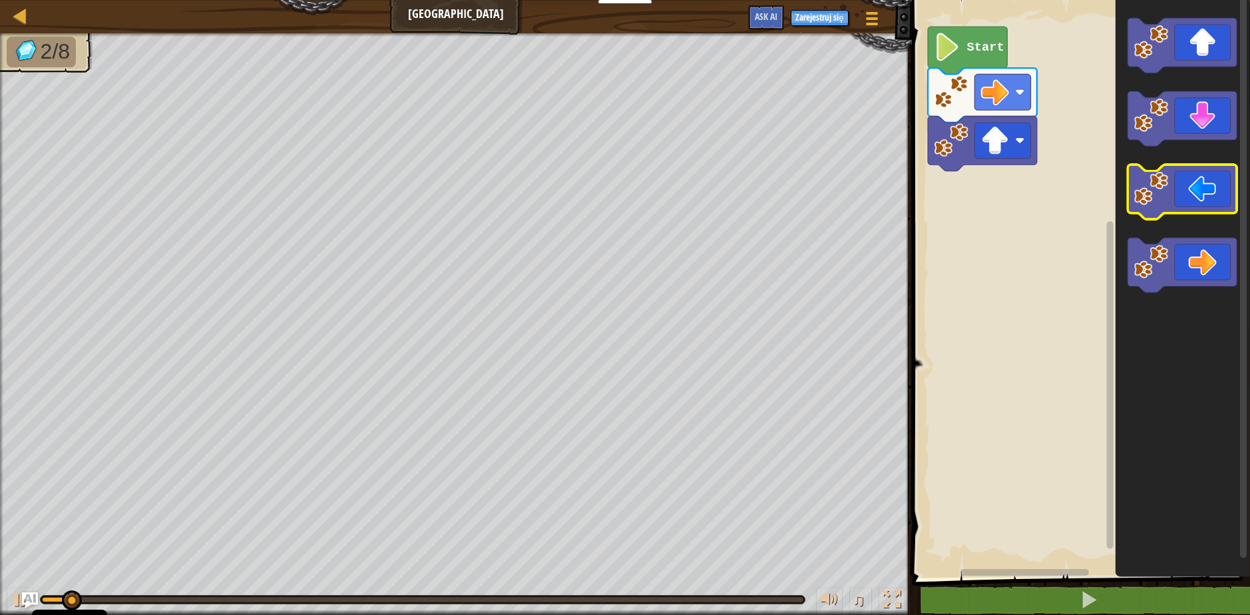
click at [1183, 208] on icon "Obszar roboczy Blockly" at bounding box center [1182, 192] width 109 height 55
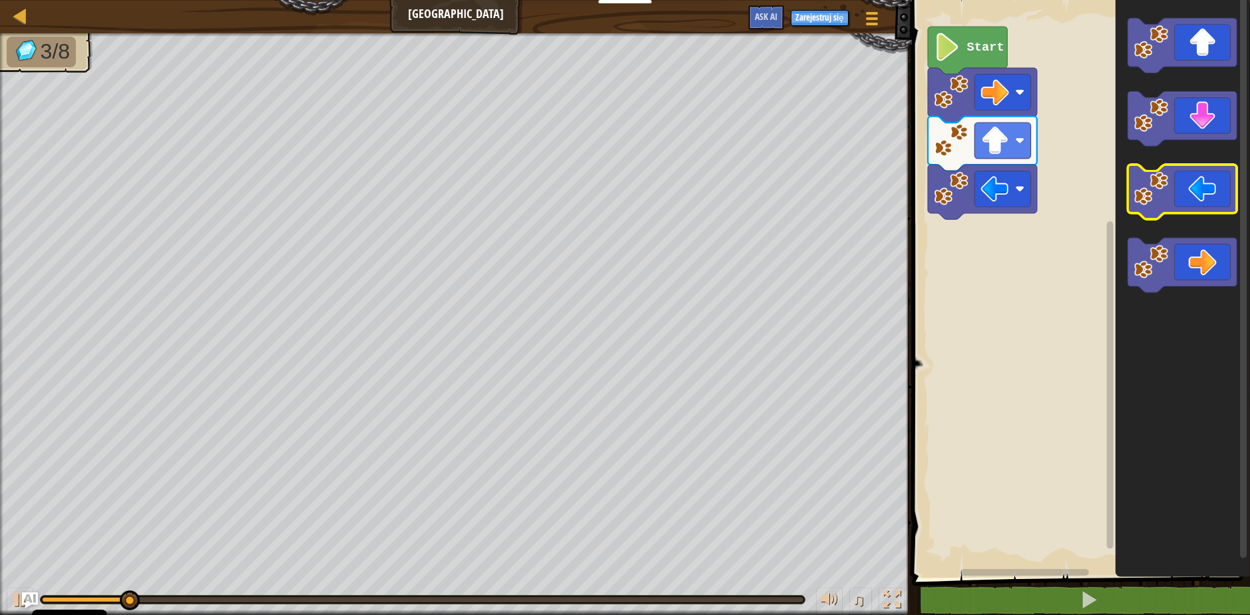
click at [1186, 204] on icon "Obszar roboczy Blockly" at bounding box center [1182, 192] width 109 height 55
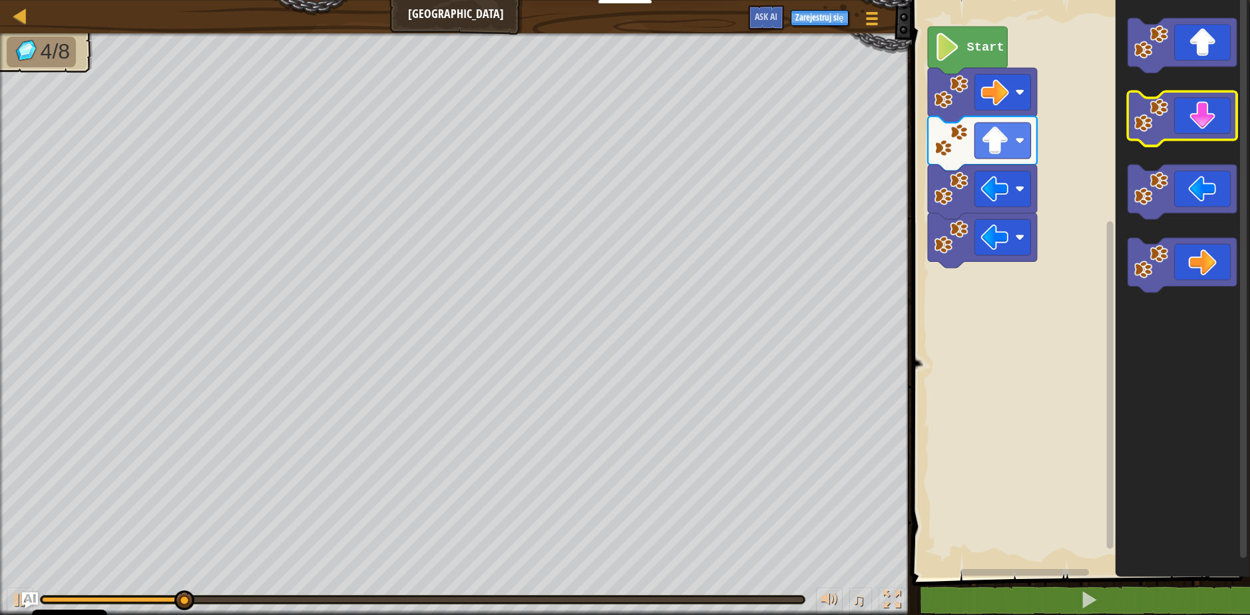
click at [1190, 126] on icon "Obszar roboczy Blockly" at bounding box center [1182, 119] width 109 height 55
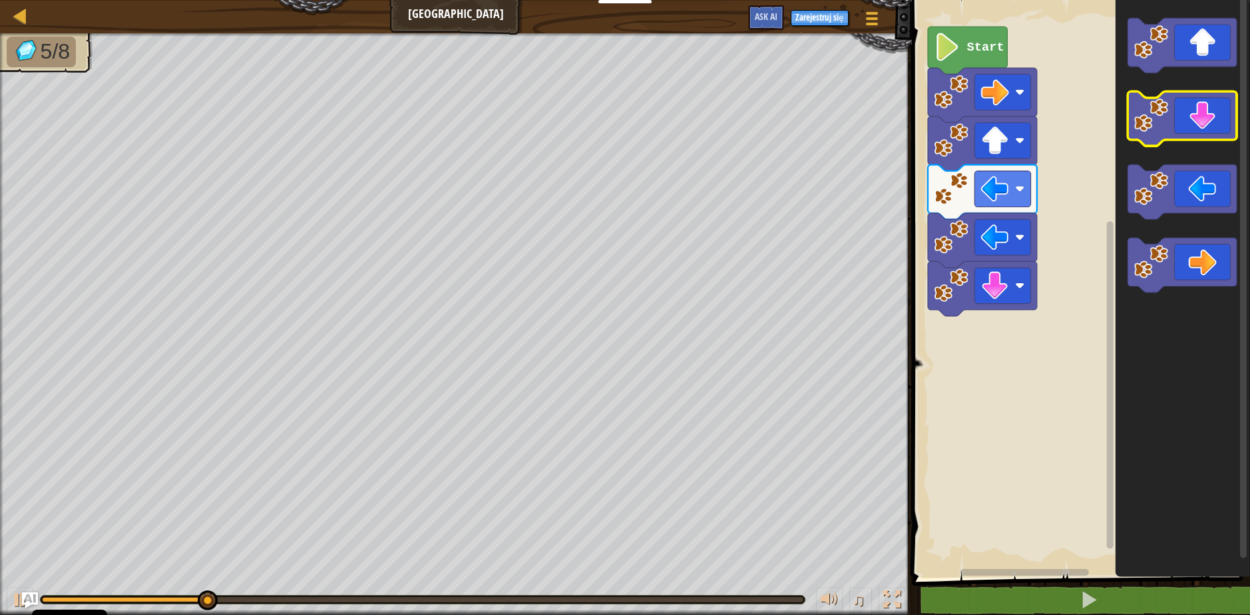
click at [1190, 126] on icon "Obszar roboczy Blockly" at bounding box center [1182, 119] width 109 height 55
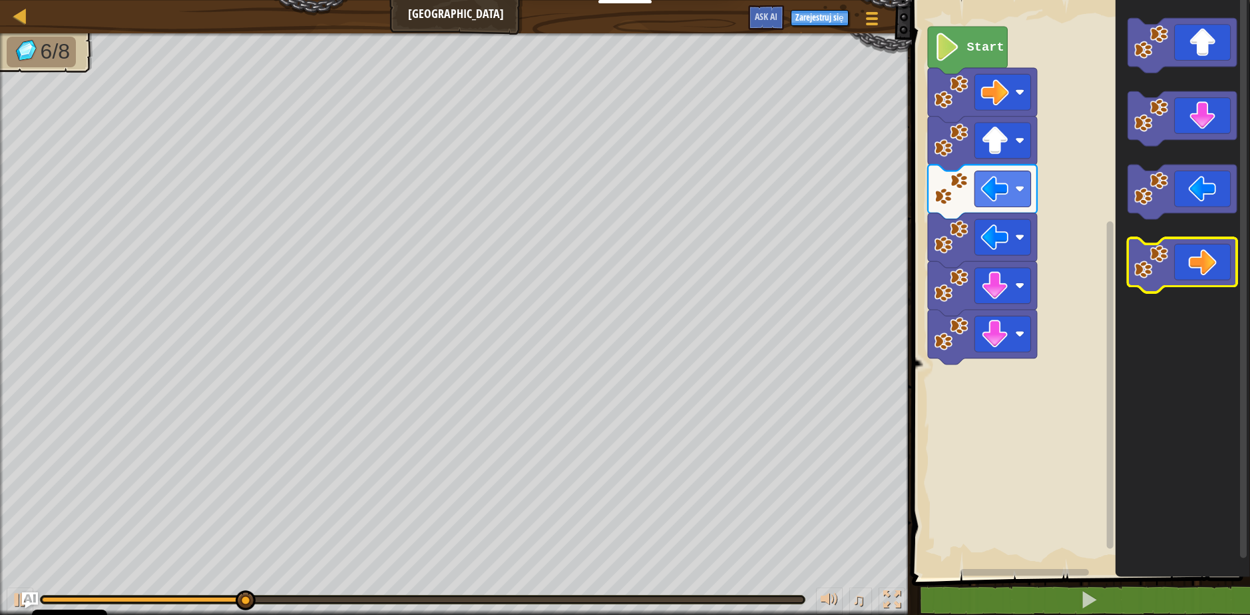
click at [1201, 262] on icon "Obszar roboczy Blockly" at bounding box center [1182, 265] width 109 height 55
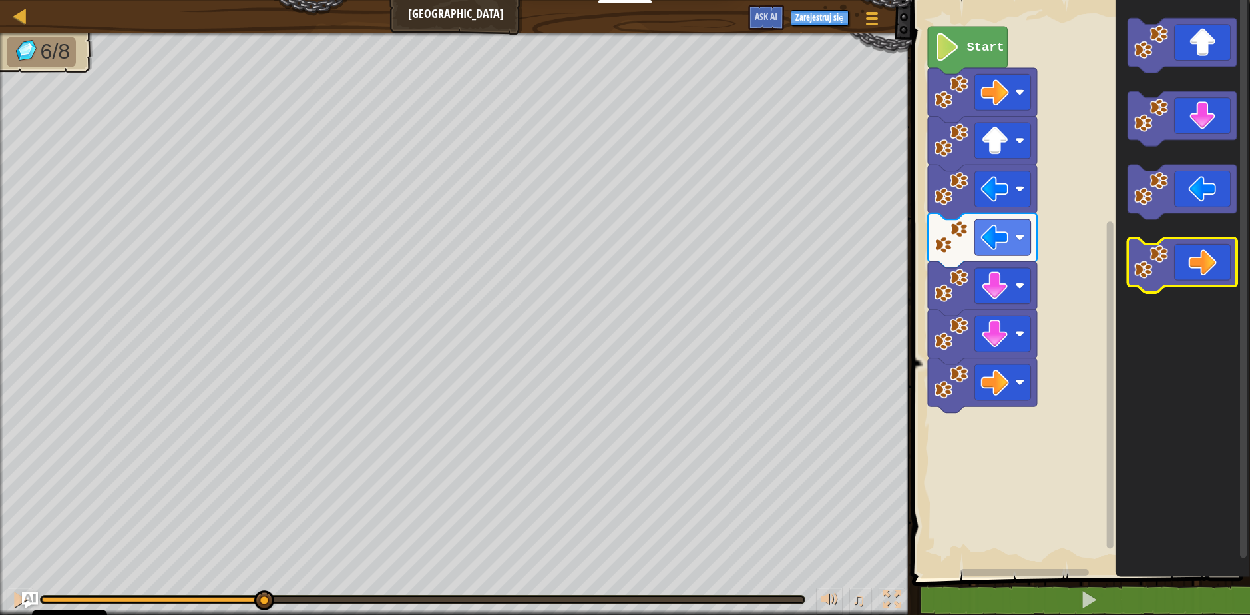
click at [1201, 262] on icon "Obszar roboczy Blockly" at bounding box center [1182, 265] width 109 height 55
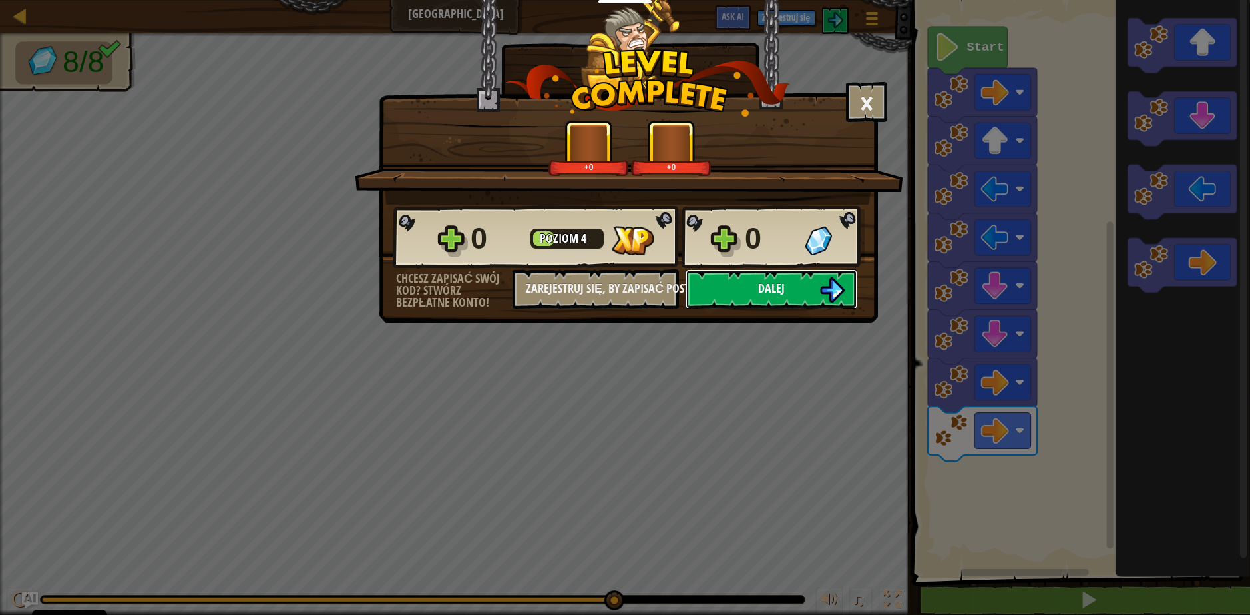
click at [797, 288] on button "Dalej" at bounding box center [772, 289] width 172 height 40
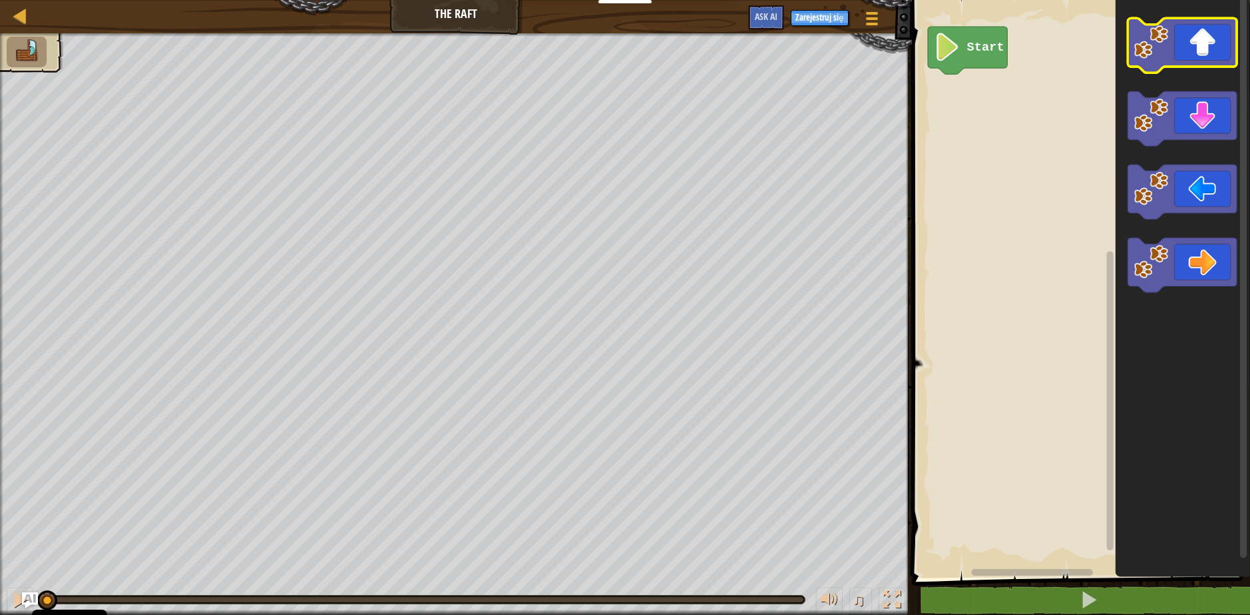
click at [1180, 55] on icon "Obszar roboczy Blockly" at bounding box center [1182, 45] width 109 height 55
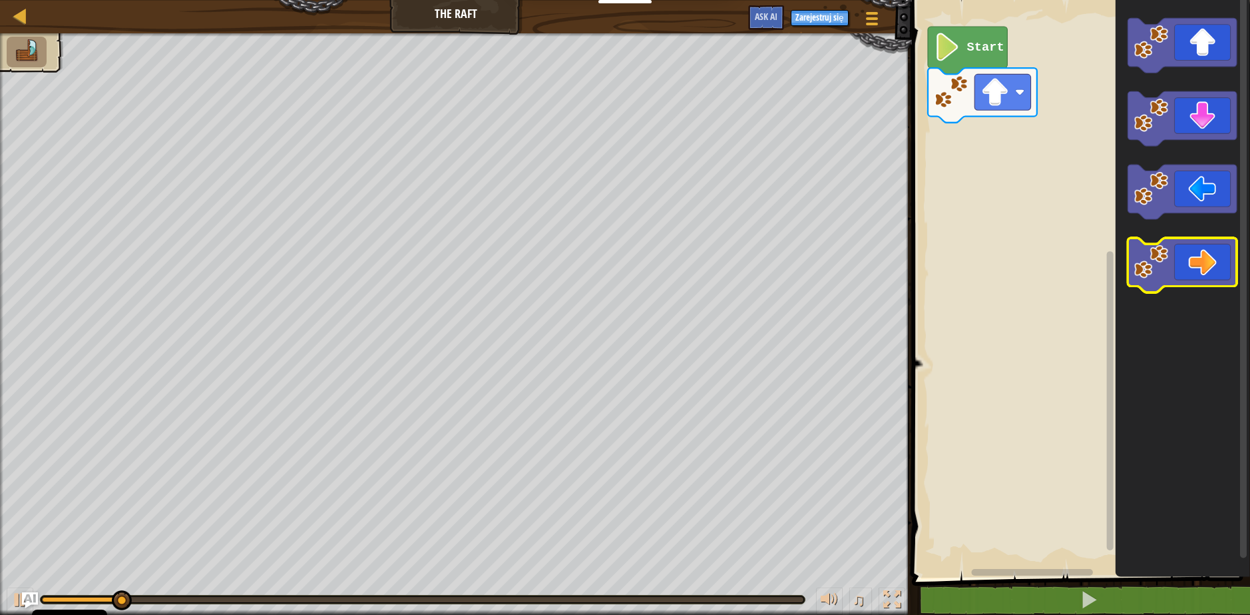
click at [1187, 260] on icon "Obszar roboczy Blockly" at bounding box center [1182, 265] width 109 height 55
click at [1187, 264] on icon "Obszar roboczy Blockly" at bounding box center [1182, 265] width 109 height 55
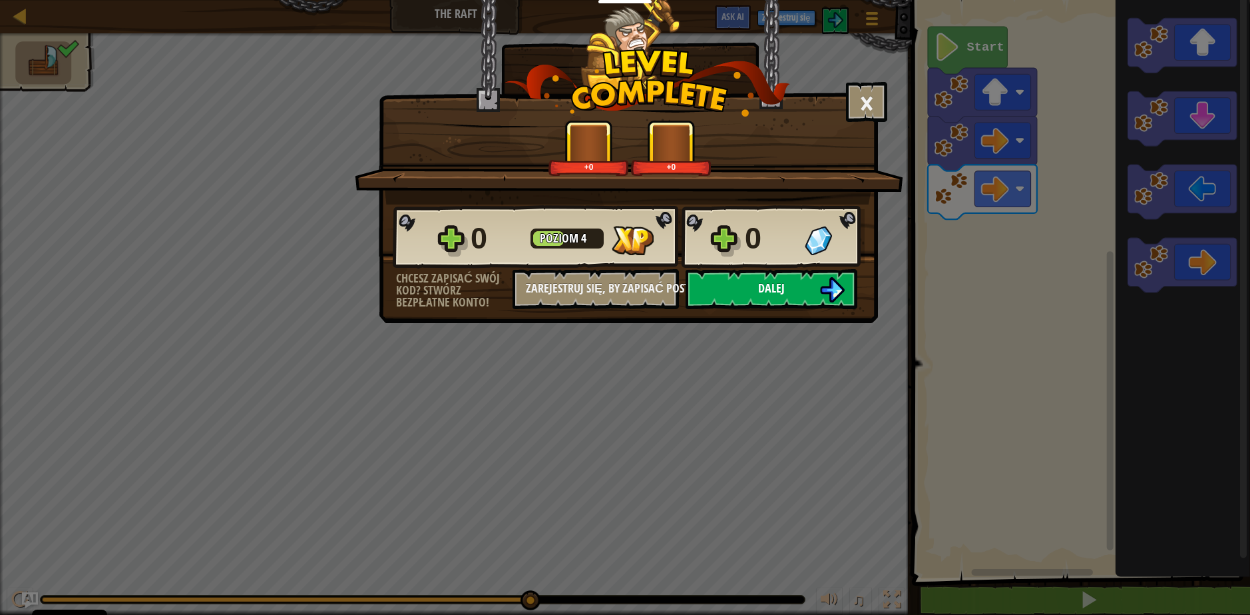
click at [794, 296] on button "Dalej" at bounding box center [772, 289] width 172 height 40
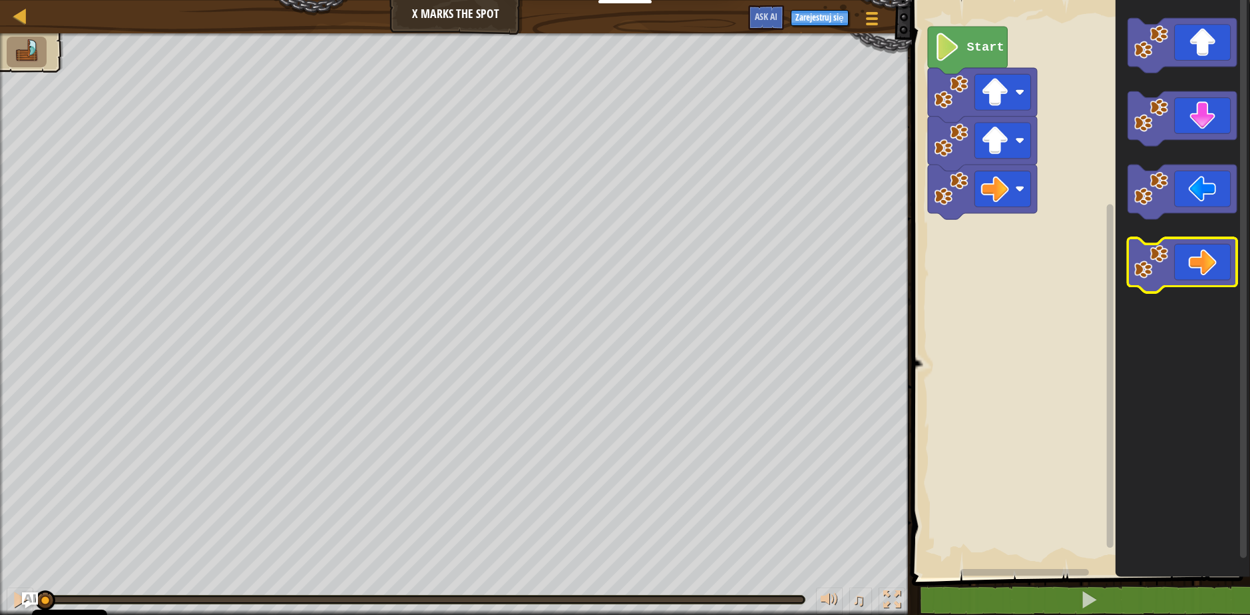
click at [1188, 266] on icon "Obszar roboczy Blockly" at bounding box center [1182, 265] width 109 height 55
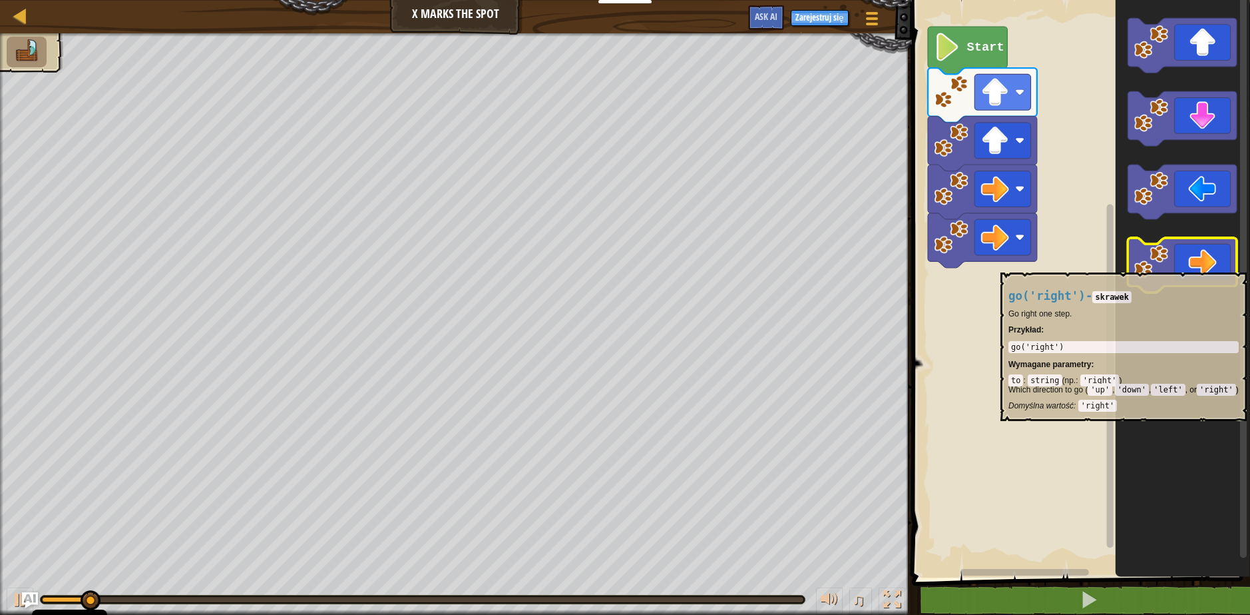
click at [1188, 266] on icon "Obszar roboczy Blockly" at bounding box center [1182, 265] width 109 height 55
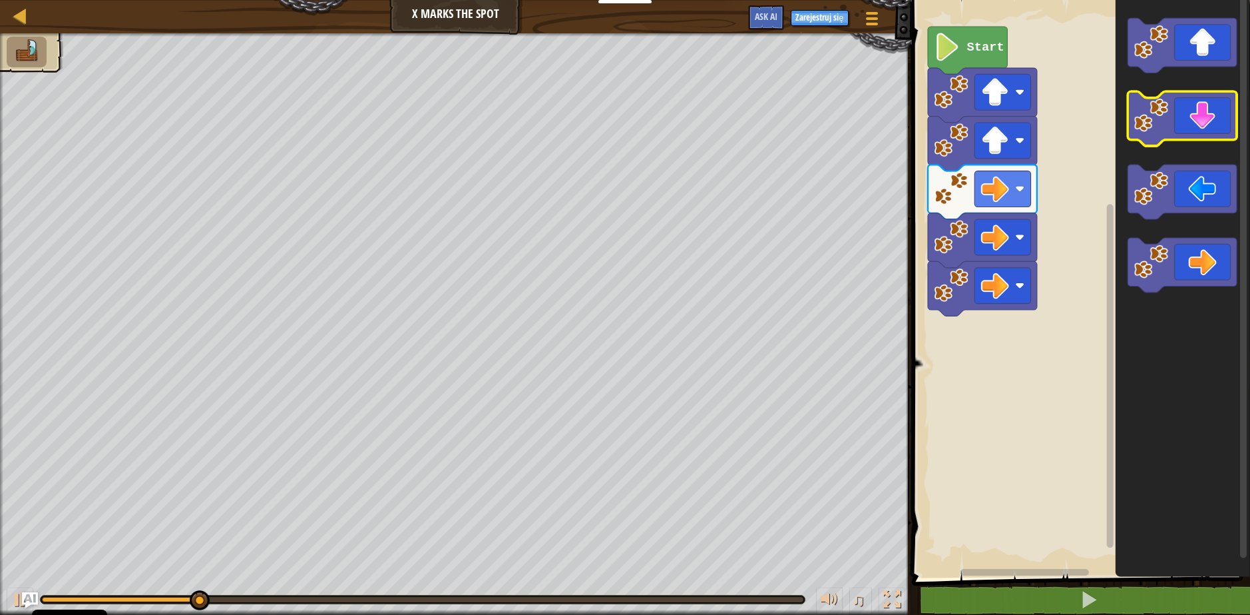
click at [1197, 115] on icon "Obszar roboczy Blockly" at bounding box center [1182, 119] width 109 height 55
click at [1195, 116] on icon "Obszar roboczy Blockly" at bounding box center [1182, 119] width 109 height 55
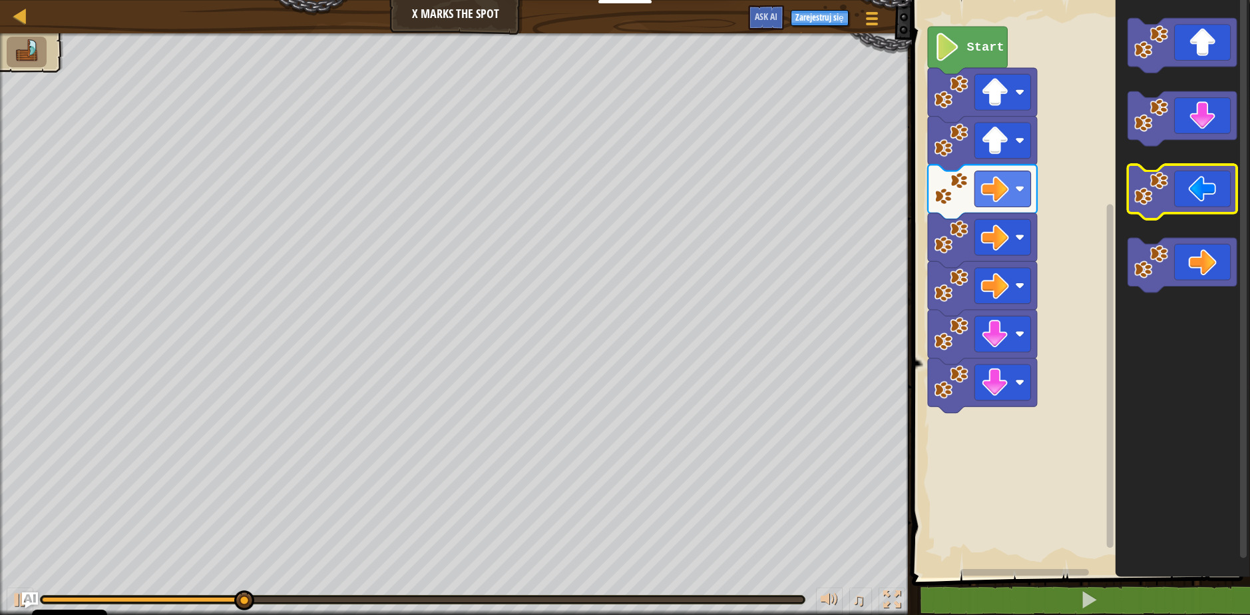
click at [1205, 190] on icon "Obszar roboczy Blockly" at bounding box center [1182, 192] width 109 height 55
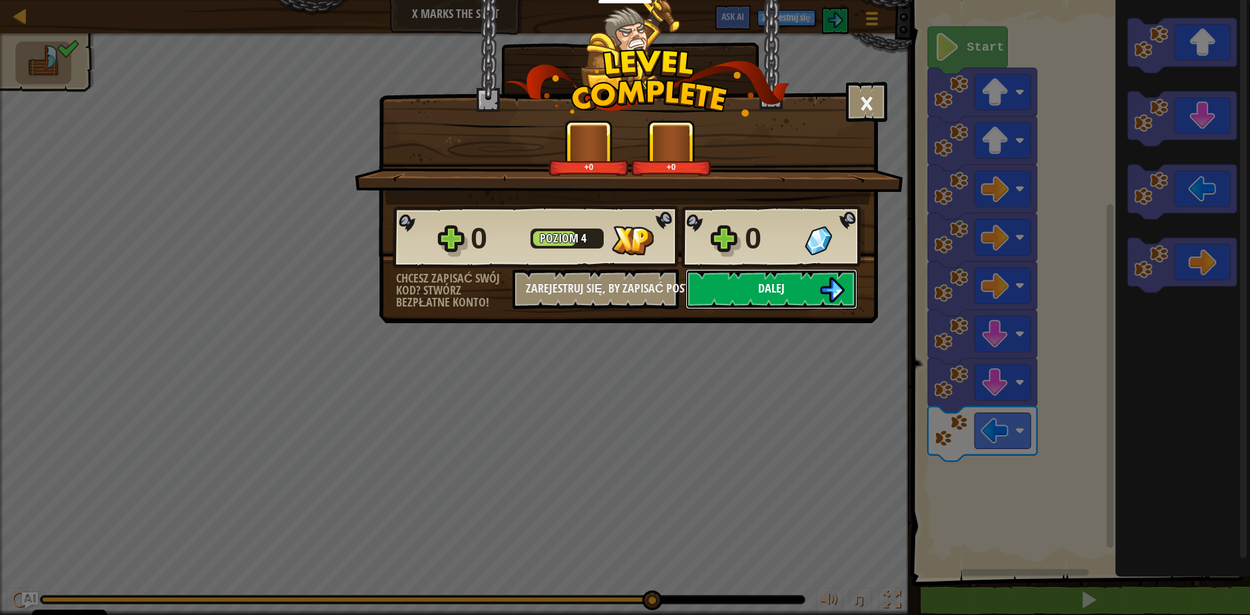
click at [750, 295] on button "Dalej" at bounding box center [772, 289] width 172 height 40
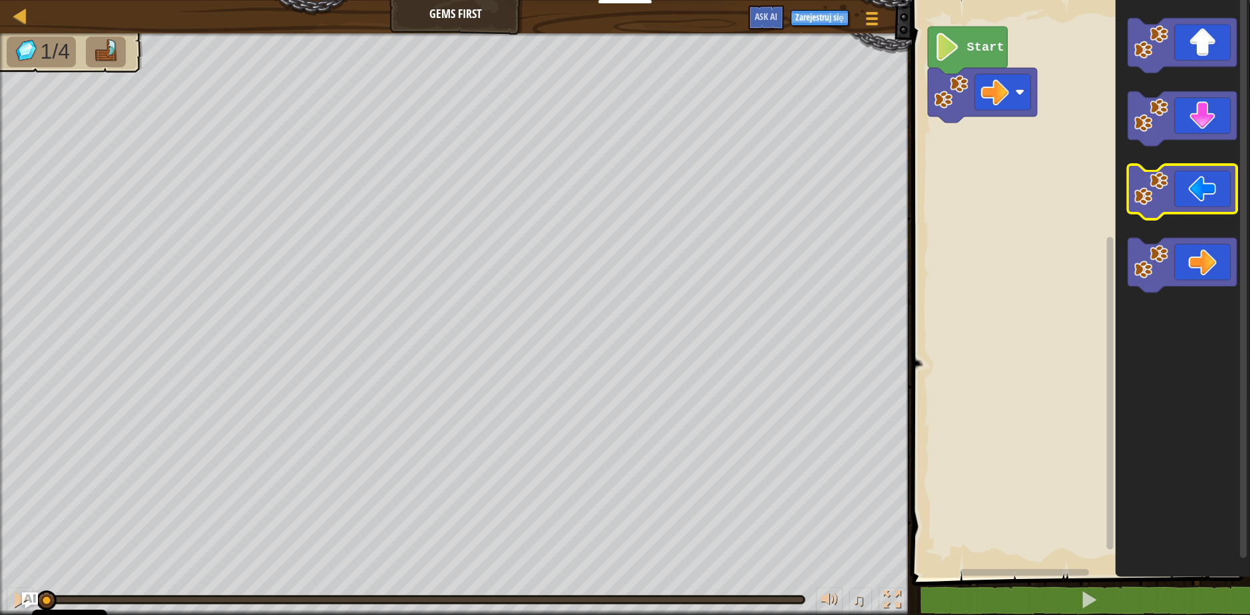
click at [1170, 199] on icon "Obszar roboczy Blockly" at bounding box center [1182, 192] width 109 height 55
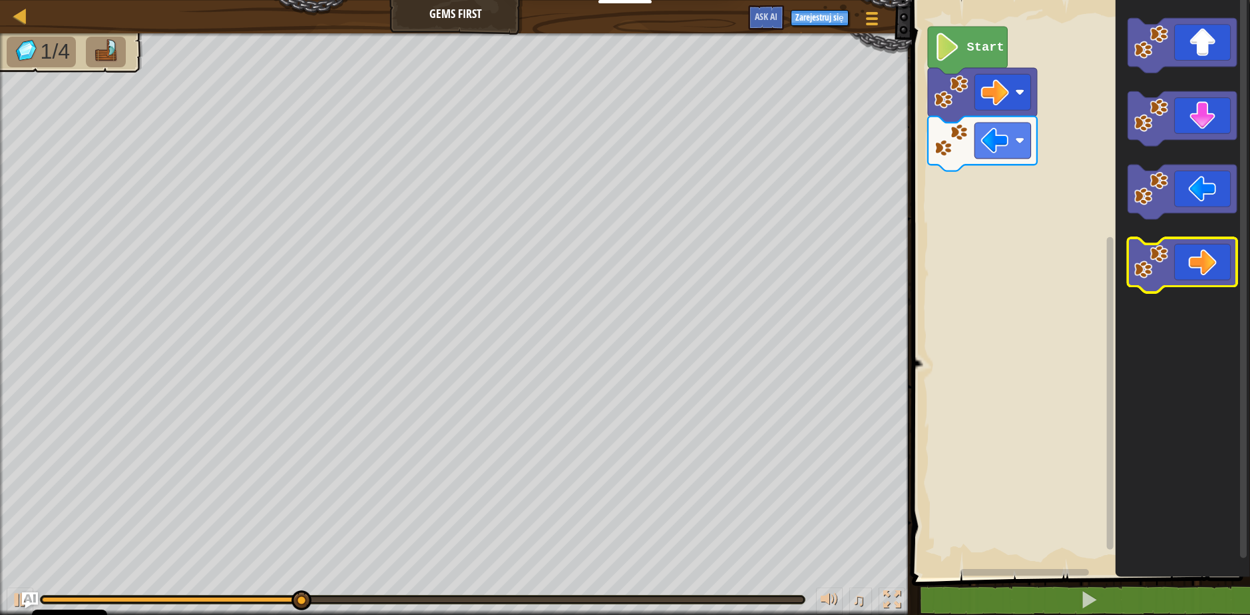
click at [1185, 266] on icon "Obszar roboczy Blockly" at bounding box center [1182, 265] width 109 height 55
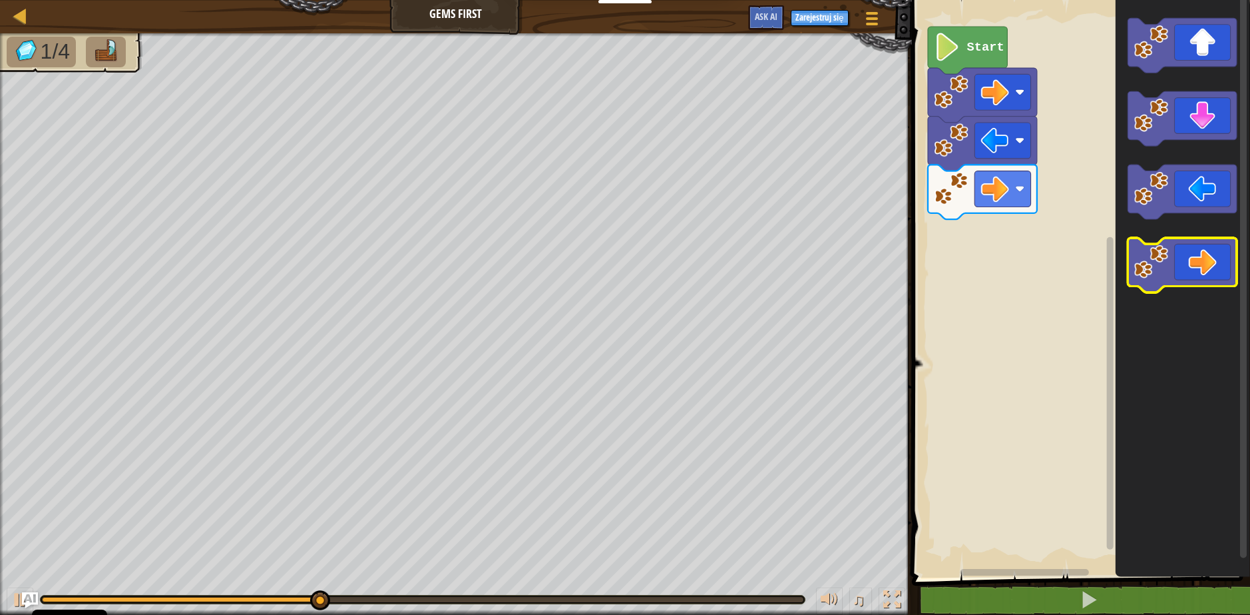
click at [1185, 266] on icon "Obszar roboczy Blockly" at bounding box center [1182, 265] width 109 height 55
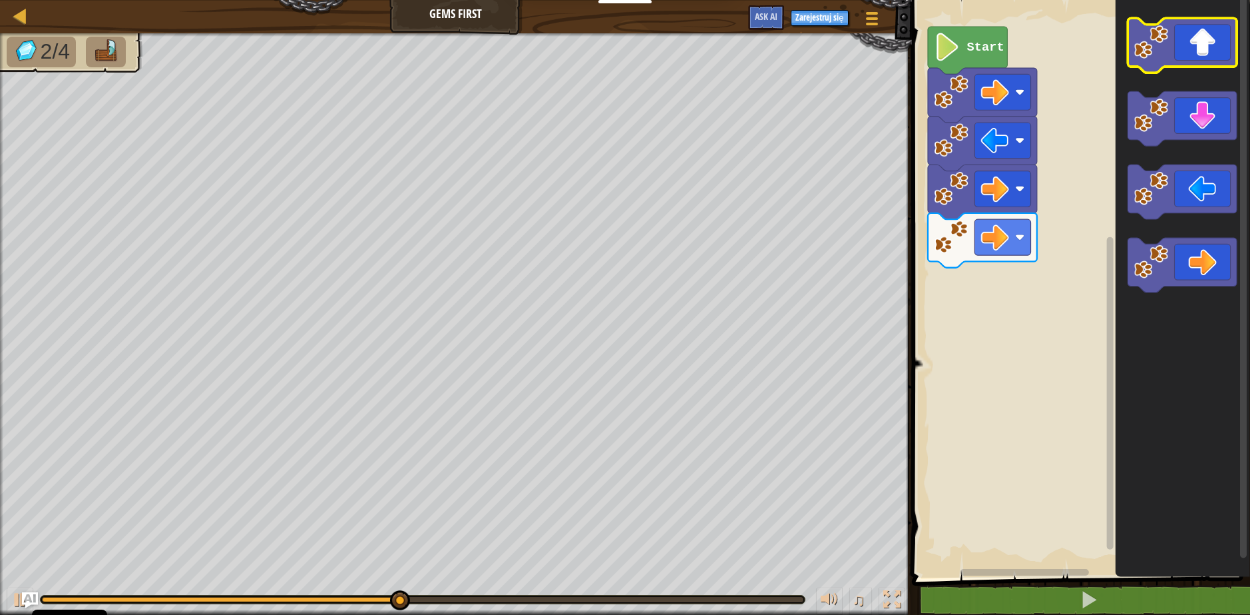
click at [1201, 55] on icon "Obszar roboczy Blockly" at bounding box center [1182, 45] width 109 height 55
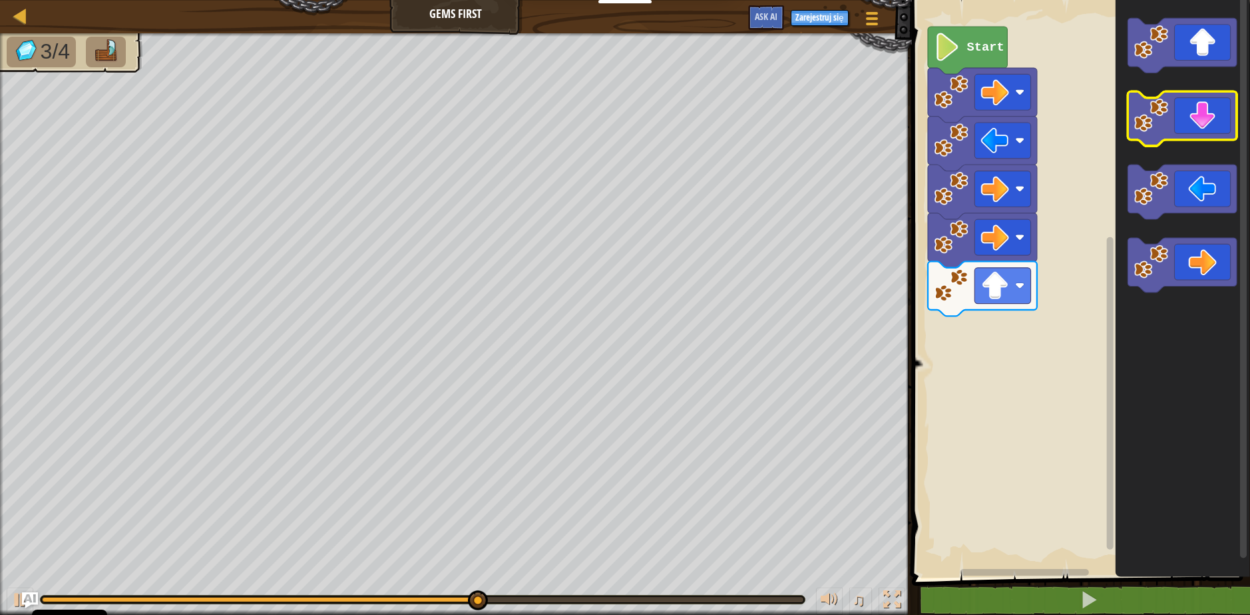
click at [1204, 118] on icon "Obszar roboczy Blockly" at bounding box center [1182, 119] width 109 height 55
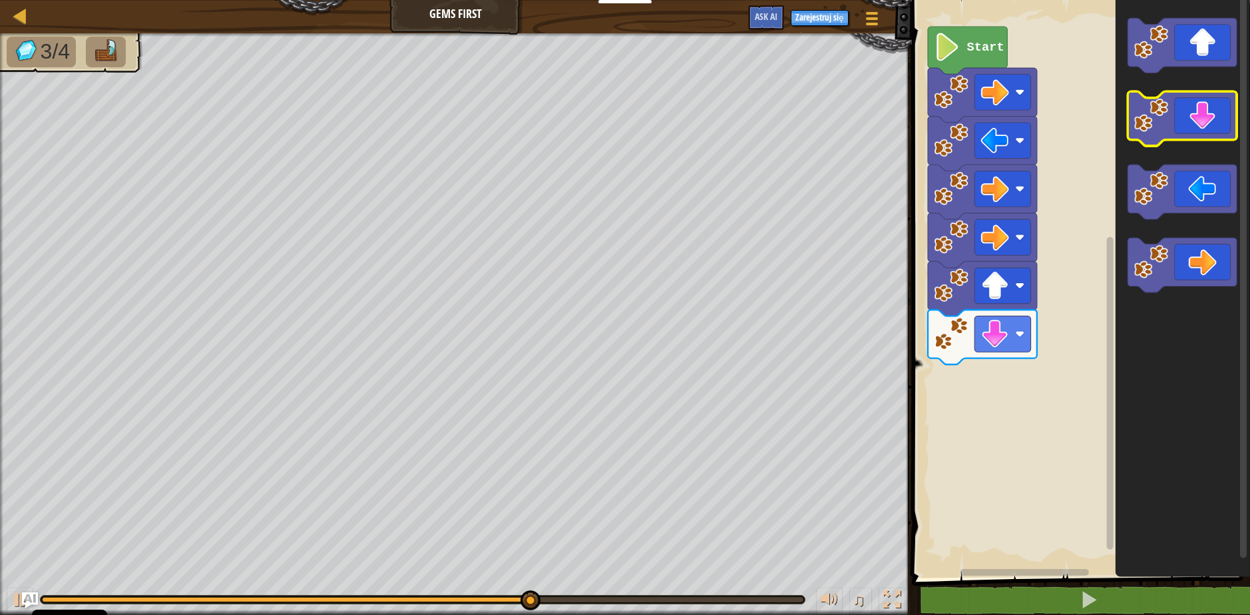
click at [1204, 118] on icon "Obszar roboczy Blockly" at bounding box center [1182, 119] width 109 height 55
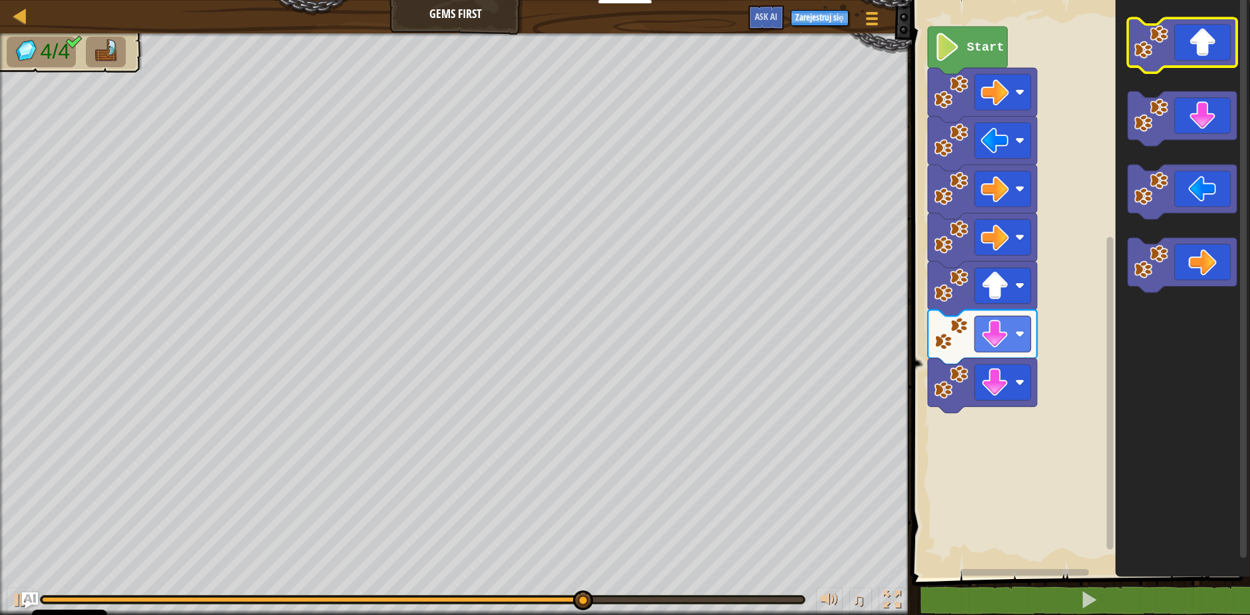
click at [1197, 51] on icon "Obszar roboczy Blockly" at bounding box center [1182, 45] width 109 height 55
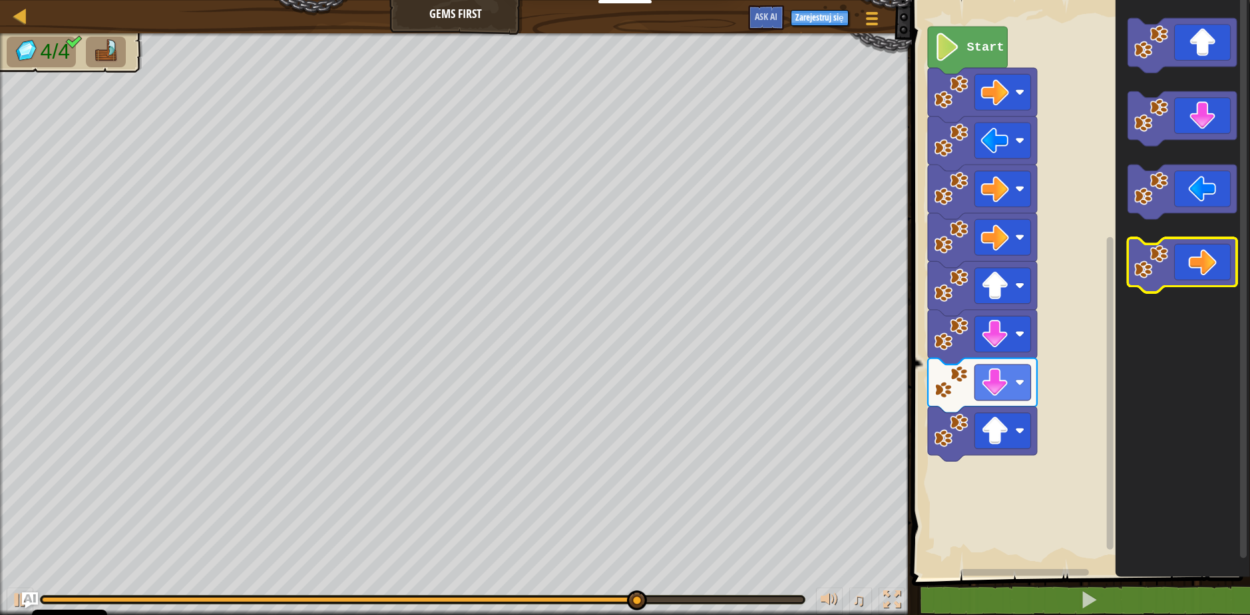
click at [1195, 254] on icon "Obszar roboczy Blockly" at bounding box center [1182, 265] width 109 height 55
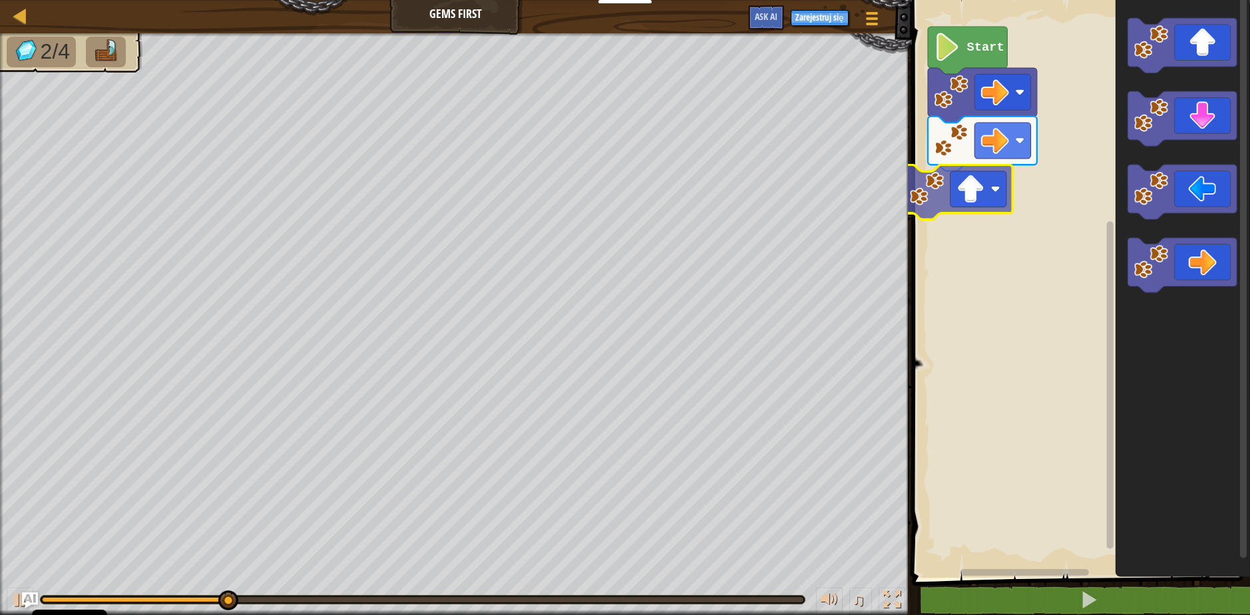
click at [1008, 214] on div "Start" at bounding box center [1079, 285] width 342 height 584
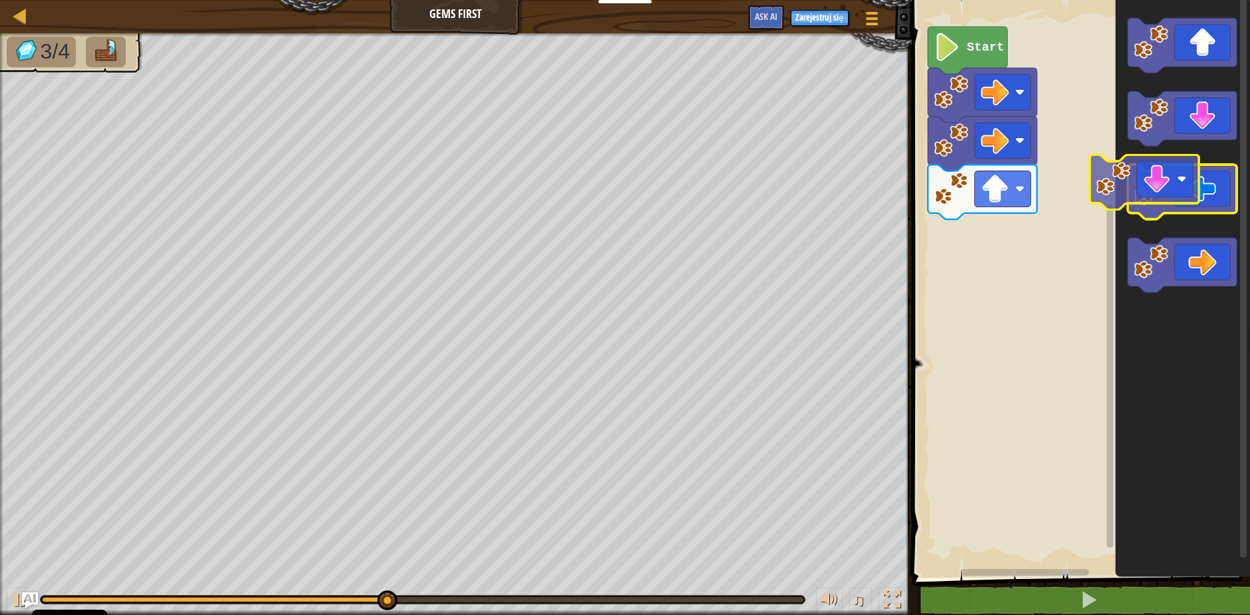
click at [1197, 141] on g "Obszar roboczy Blockly" at bounding box center [1182, 155] width 109 height 274
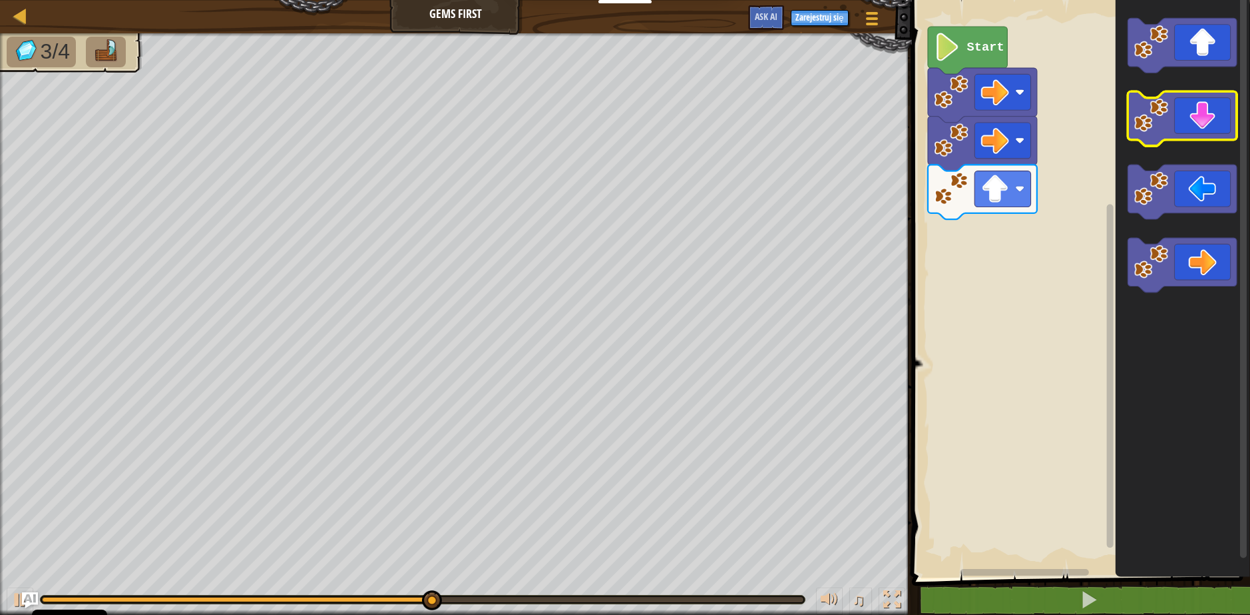
click at [1201, 131] on icon "Obszar roboczy Blockly" at bounding box center [1182, 119] width 109 height 55
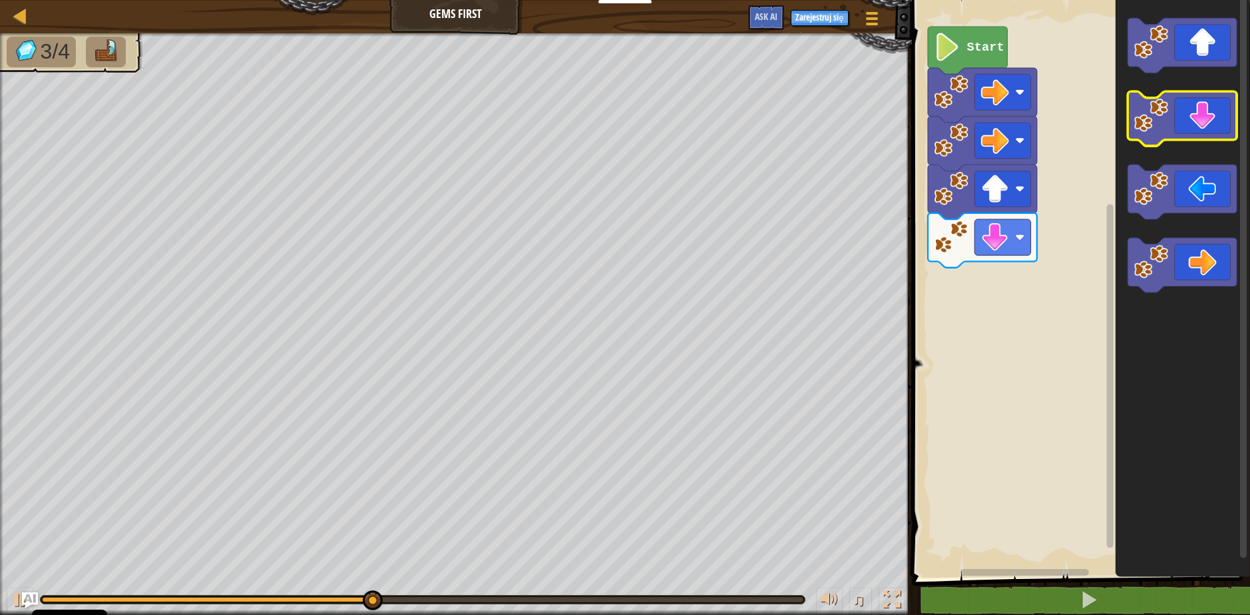
click at [1201, 131] on icon "Obszar roboczy Blockly" at bounding box center [1182, 119] width 109 height 55
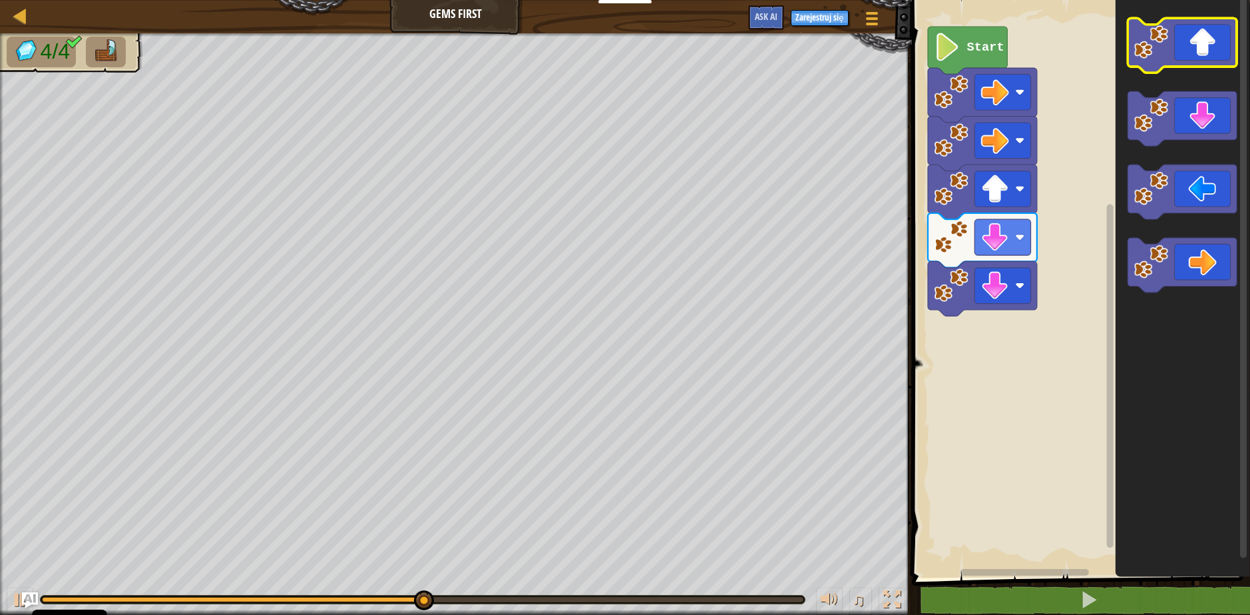
click at [1193, 69] on rect "Obszar roboczy Blockly" at bounding box center [1182, 45] width 109 height 55
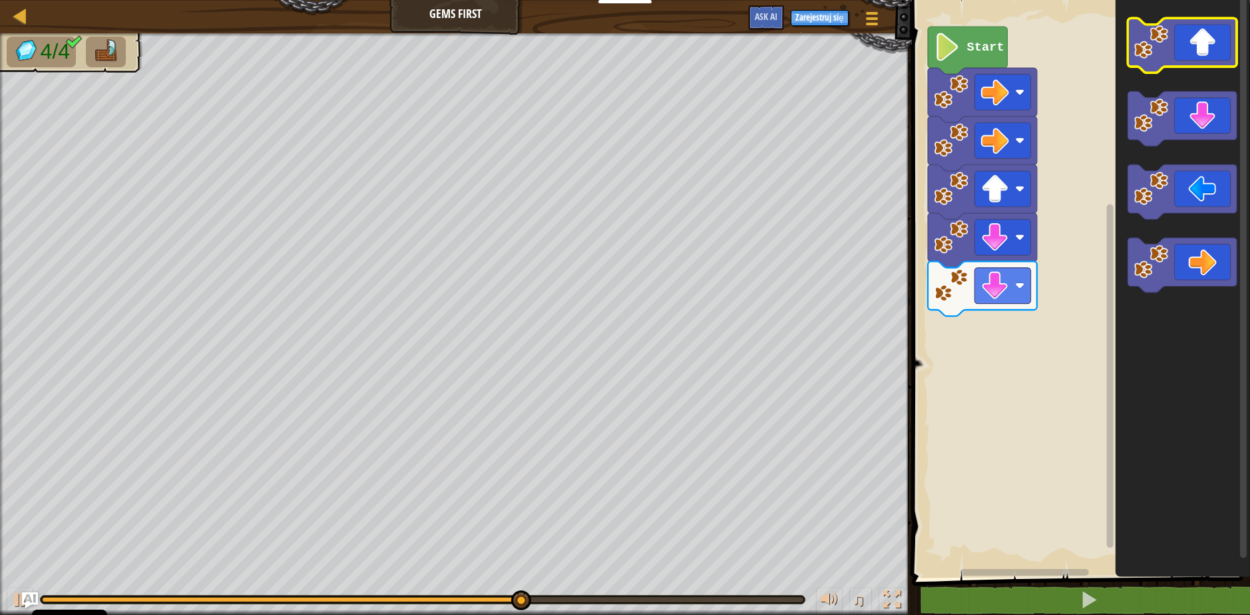
click at [1193, 53] on icon "Obszar roboczy Blockly" at bounding box center [1182, 45] width 109 height 55
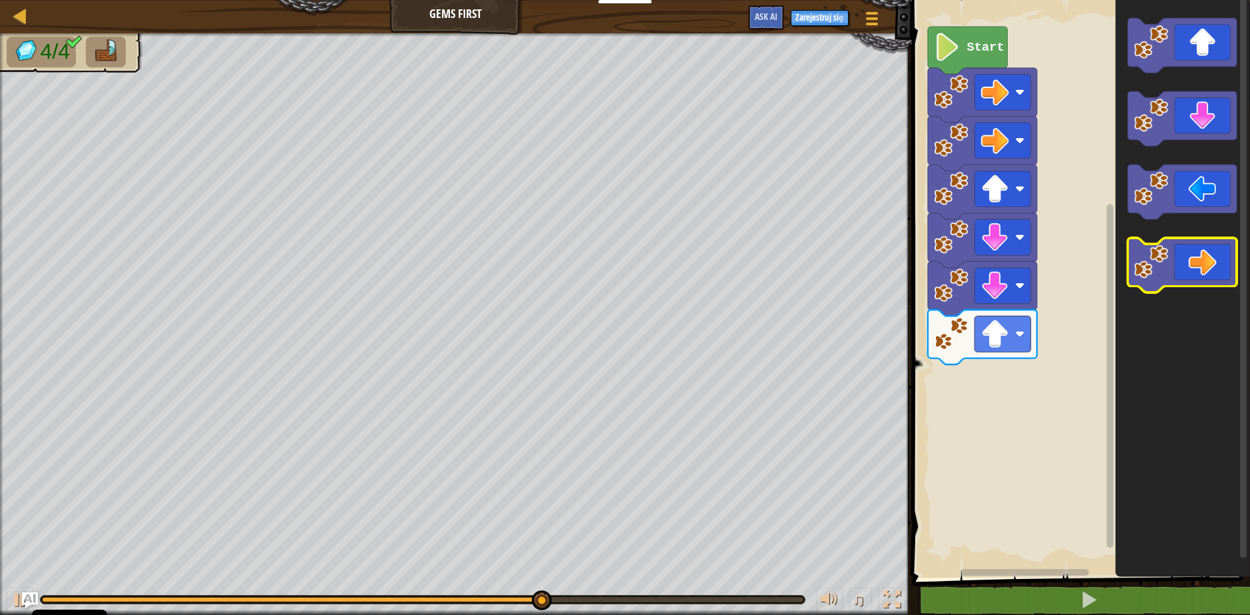
click at [1221, 279] on icon "Obszar roboczy Blockly" at bounding box center [1182, 265] width 109 height 55
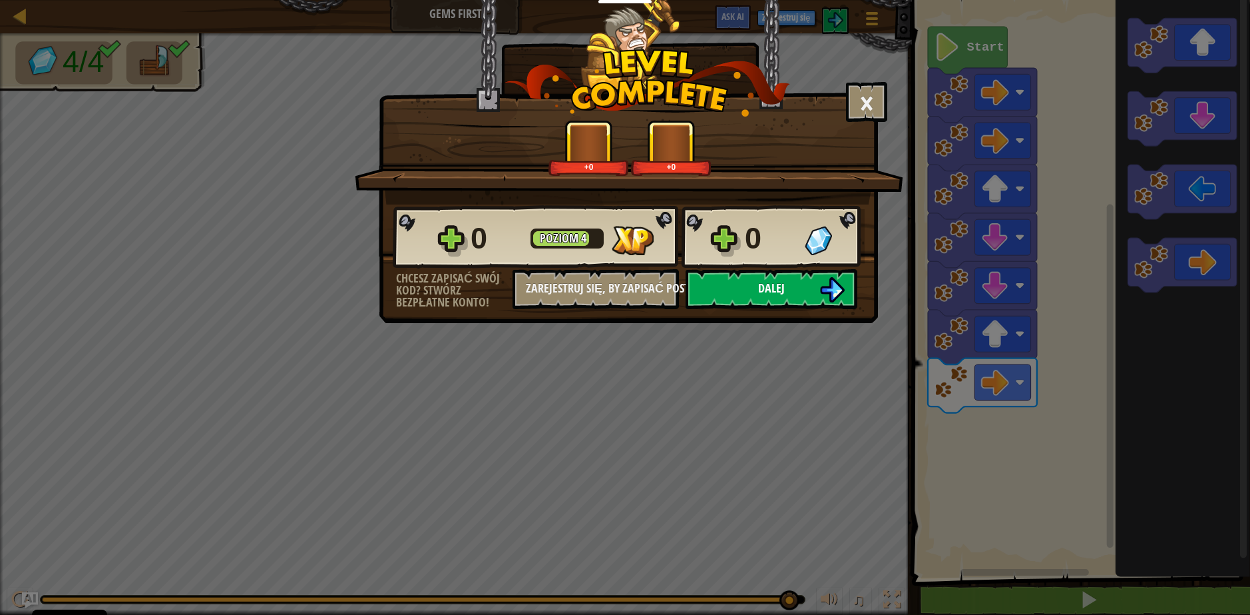
click at [855, 300] on button "Dalej" at bounding box center [772, 289] width 172 height 40
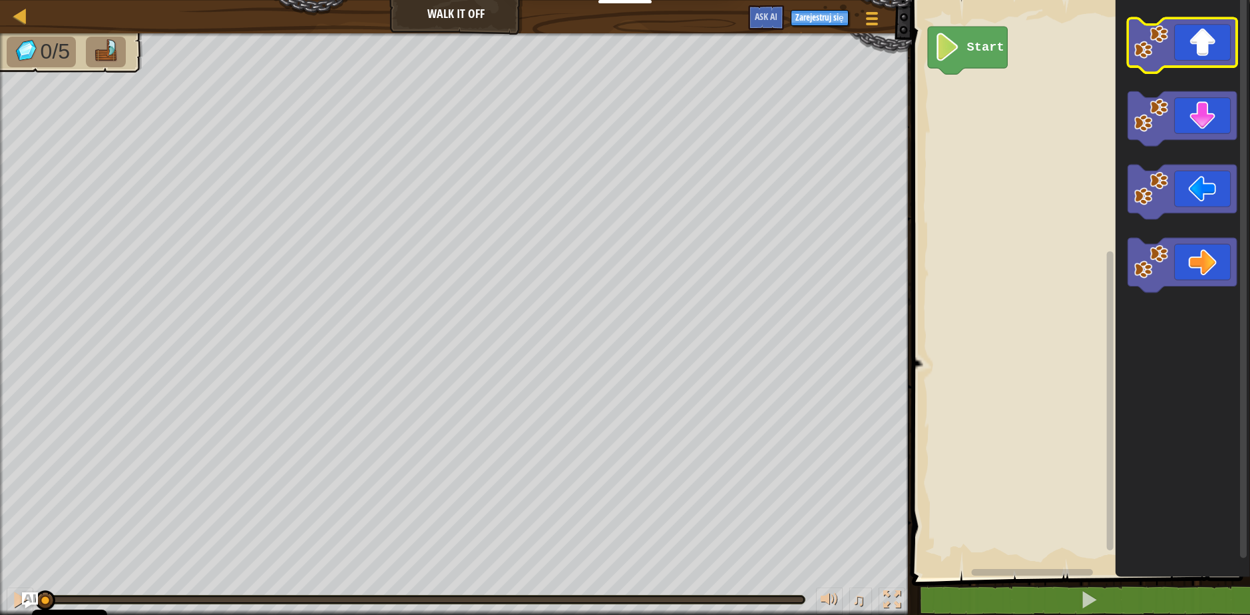
click at [1181, 42] on icon "Obszar roboczy Blockly" at bounding box center [1182, 45] width 109 height 55
click at [1182, 43] on icon "Obszar roboczy Blockly" at bounding box center [1182, 45] width 109 height 55
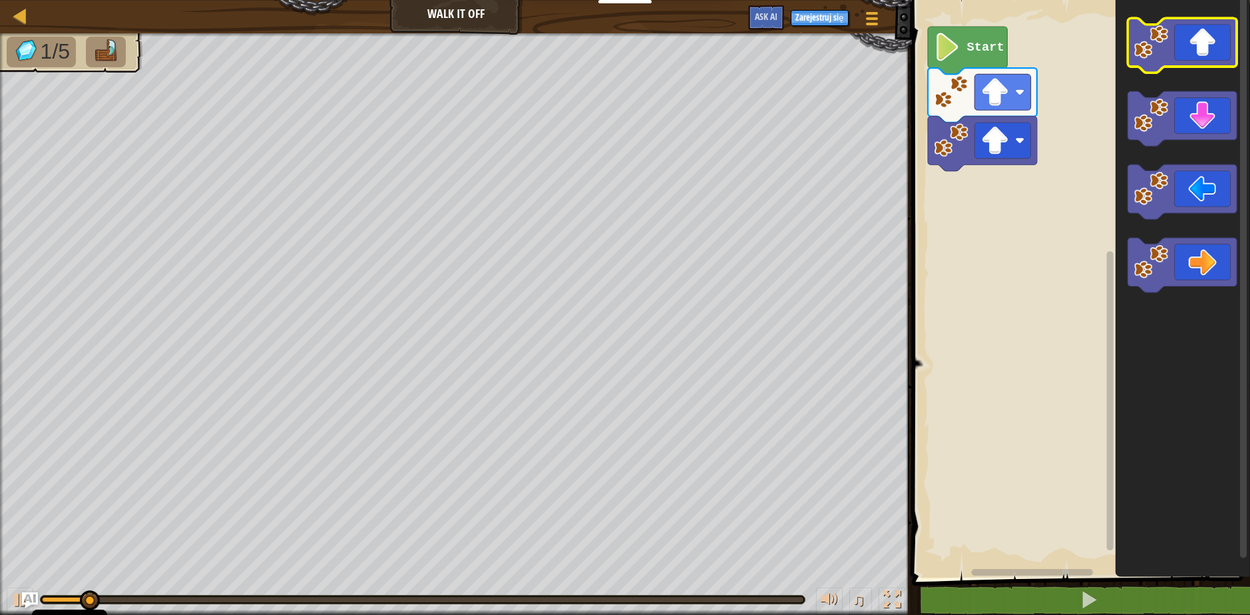
click at [1182, 43] on icon "Obszar roboczy Blockly" at bounding box center [1182, 45] width 109 height 55
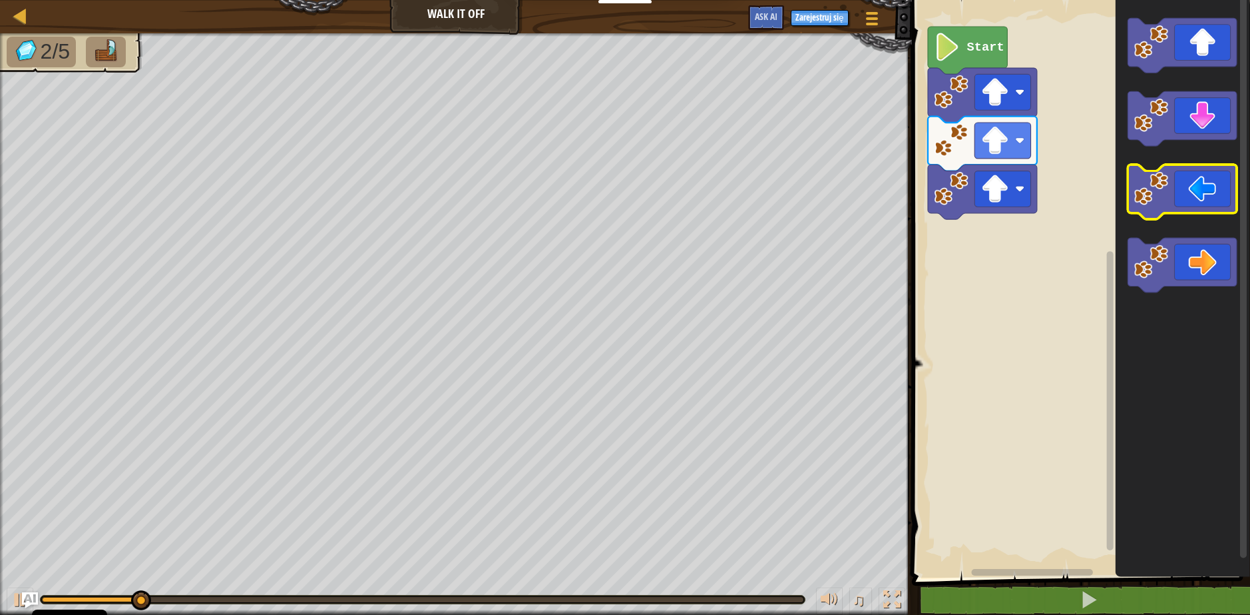
click at [1201, 193] on icon "Obszar roboczy Blockly" at bounding box center [1182, 192] width 109 height 55
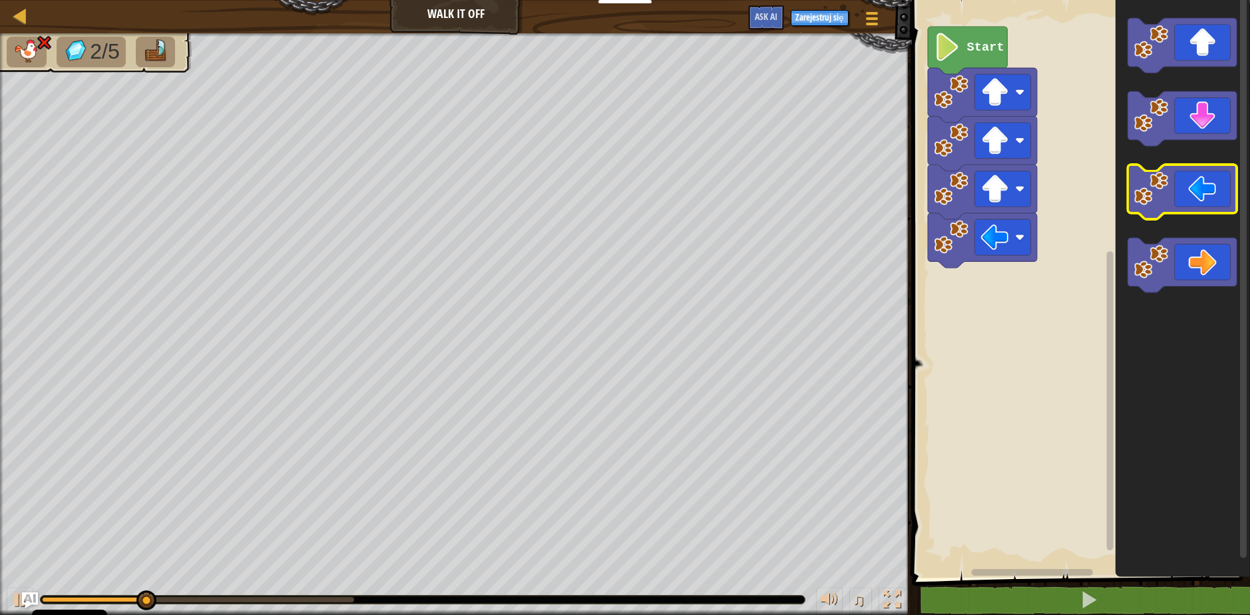
click at [1201, 193] on icon "Obszar roboczy Blockly" at bounding box center [1182, 192] width 109 height 55
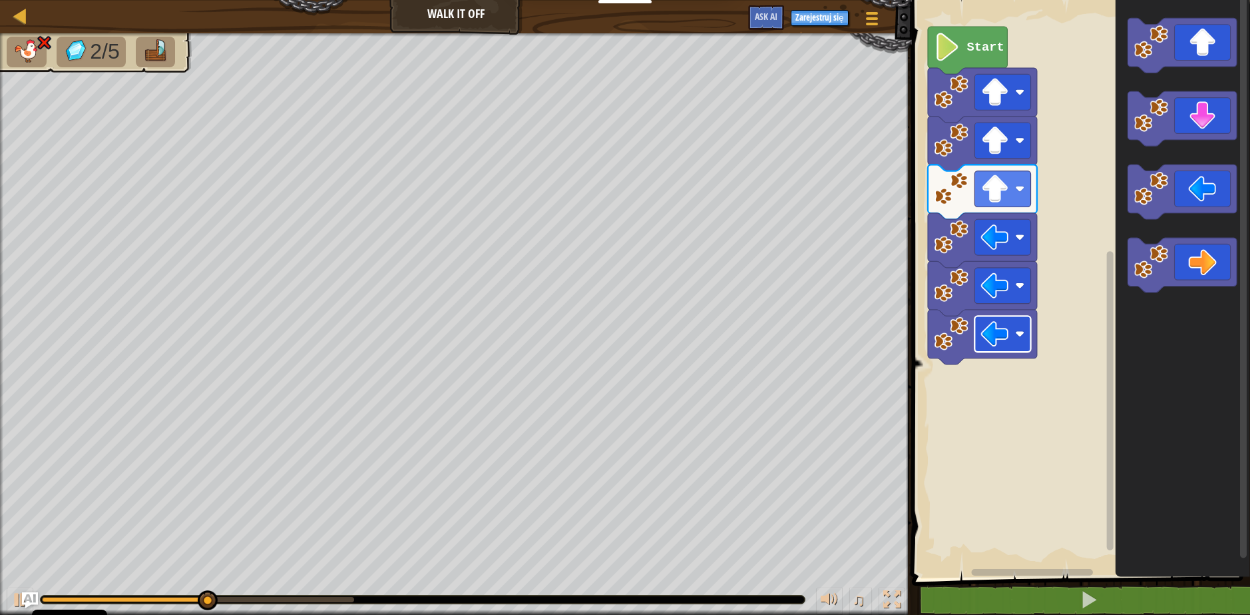
click at [1011, 334] on rect "Obszar roboczy Blockly" at bounding box center [1003, 334] width 56 height 36
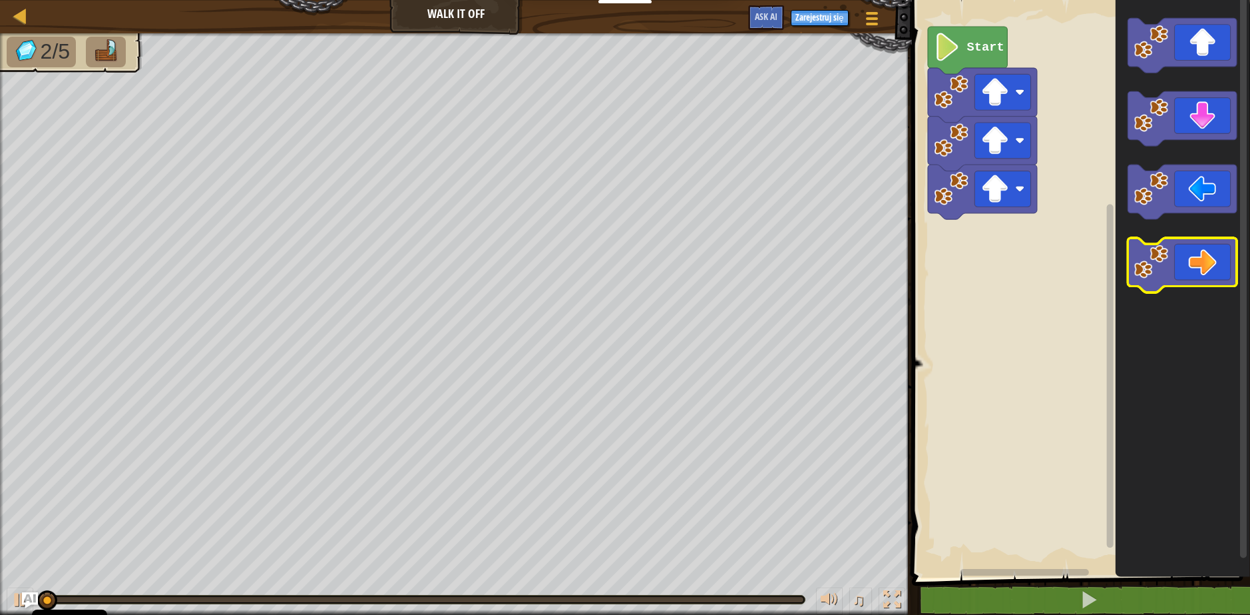
click at [1181, 270] on icon "Obszar roboczy Blockly" at bounding box center [1182, 265] width 109 height 55
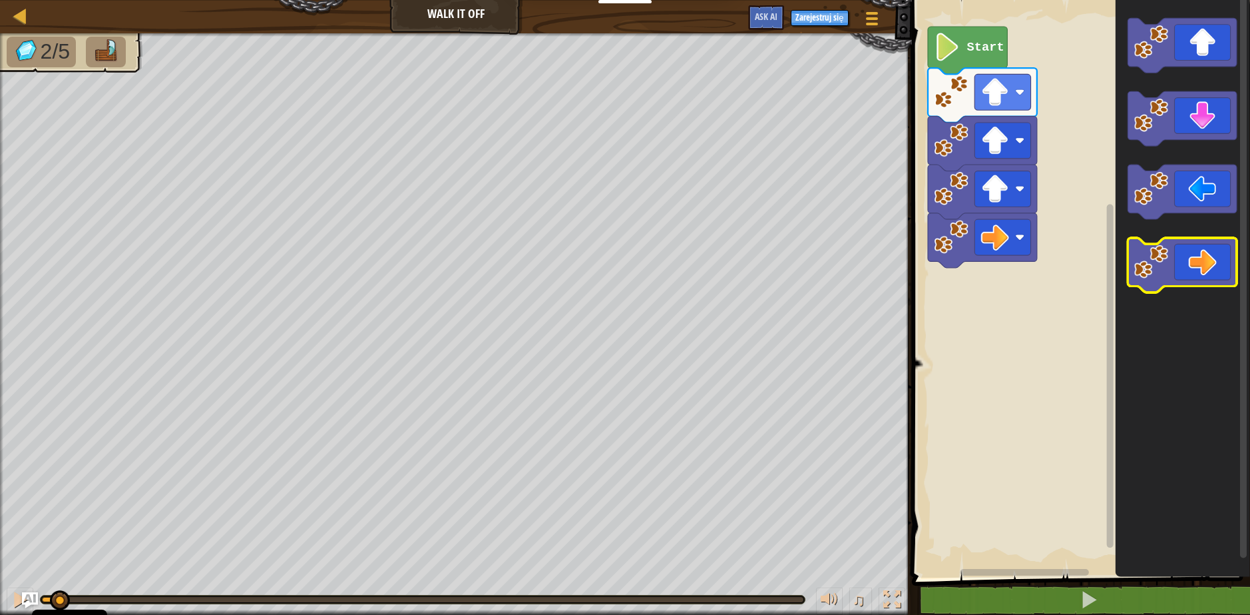
click at [1181, 270] on icon "Obszar roboczy Blockly" at bounding box center [1182, 265] width 109 height 55
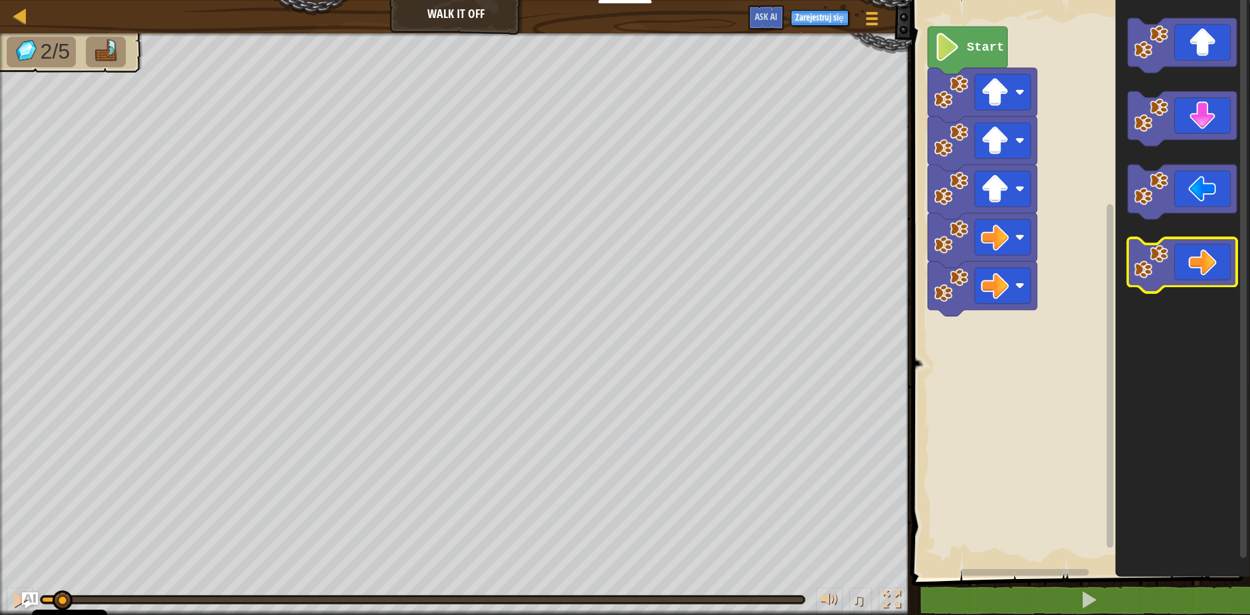
click at [1181, 270] on icon "Obszar roboczy Blockly" at bounding box center [1182, 265] width 109 height 55
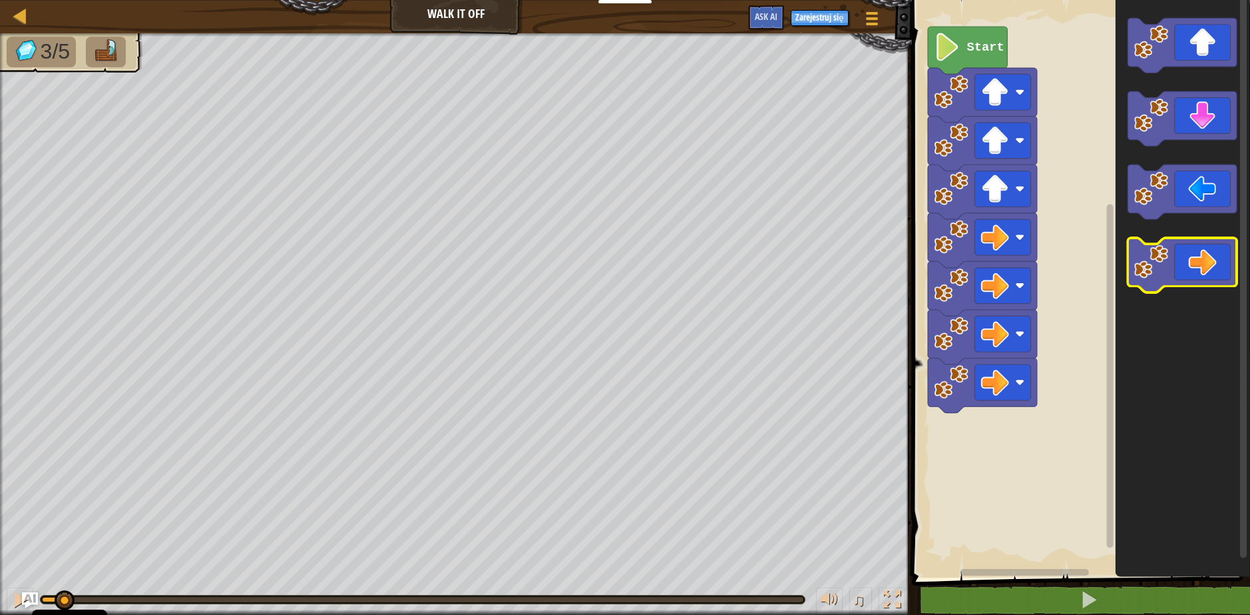
click at [1181, 270] on icon "Obszar roboczy Blockly" at bounding box center [1182, 265] width 109 height 55
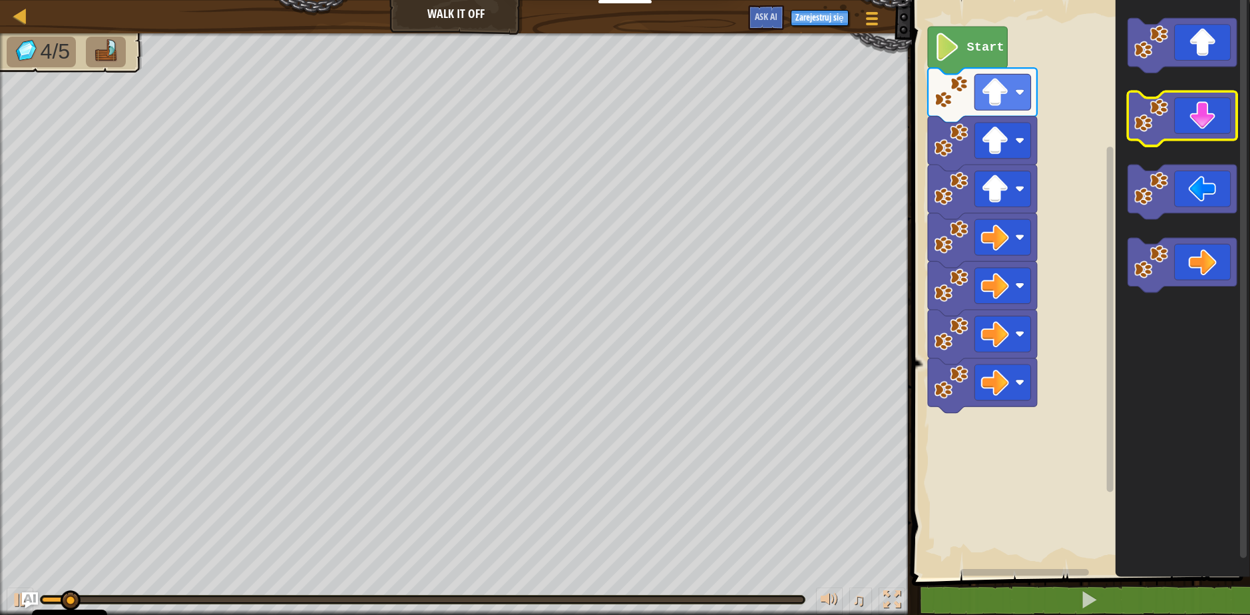
click at [1193, 131] on icon "Obszar roboczy Blockly" at bounding box center [1182, 119] width 109 height 55
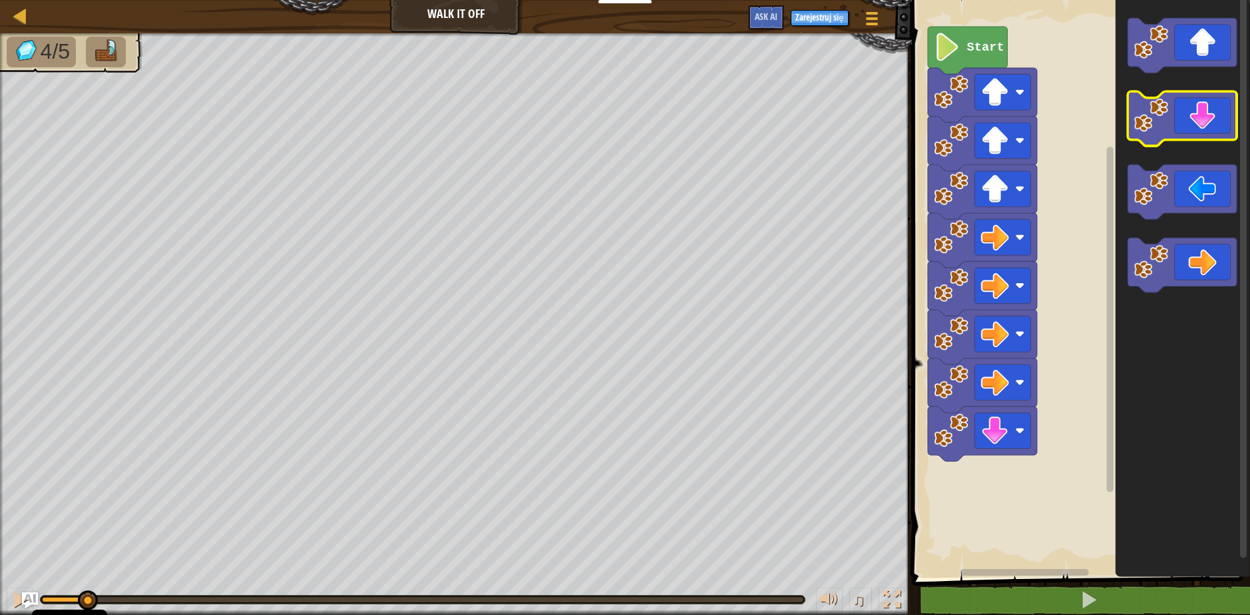
click at [1193, 131] on icon "Obszar roboczy Blockly" at bounding box center [1182, 119] width 109 height 55
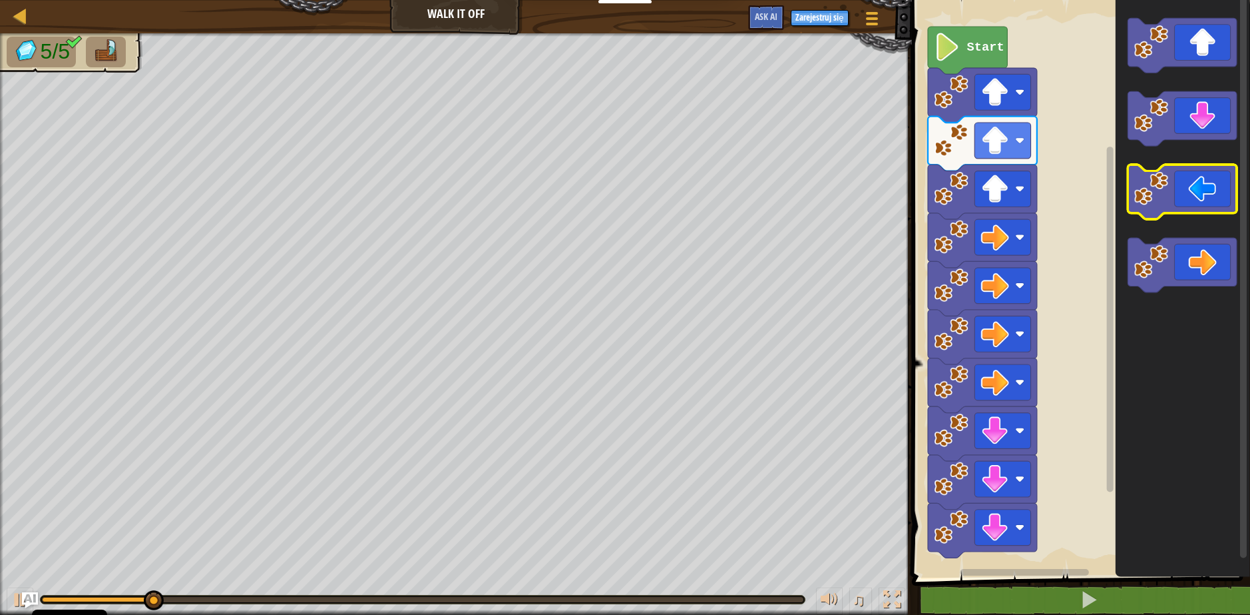
click at [1202, 204] on icon "Obszar roboczy Blockly" at bounding box center [1182, 192] width 109 height 55
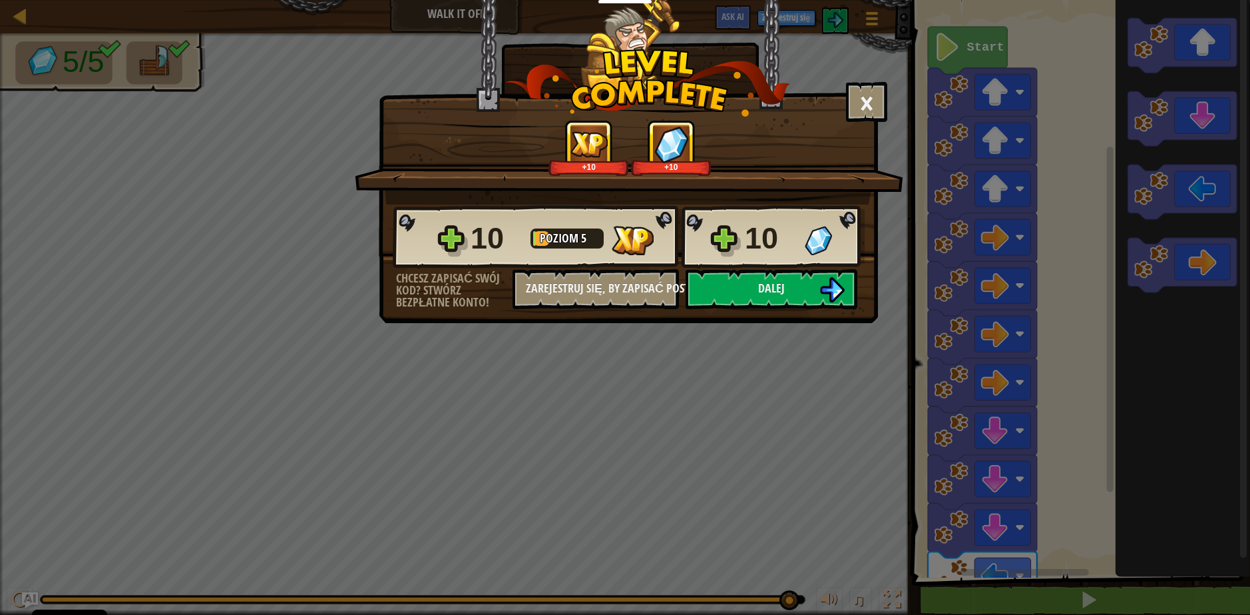
click at [886, 73] on div "× Jak podobał ci się ten poziom? +10 +10 Reticulating Splines... 10 Poziom 5 10…" at bounding box center [625, 307] width 1250 height 615
click at [866, 102] on button "×" at bounding box center [866, 102] width 41 height 40
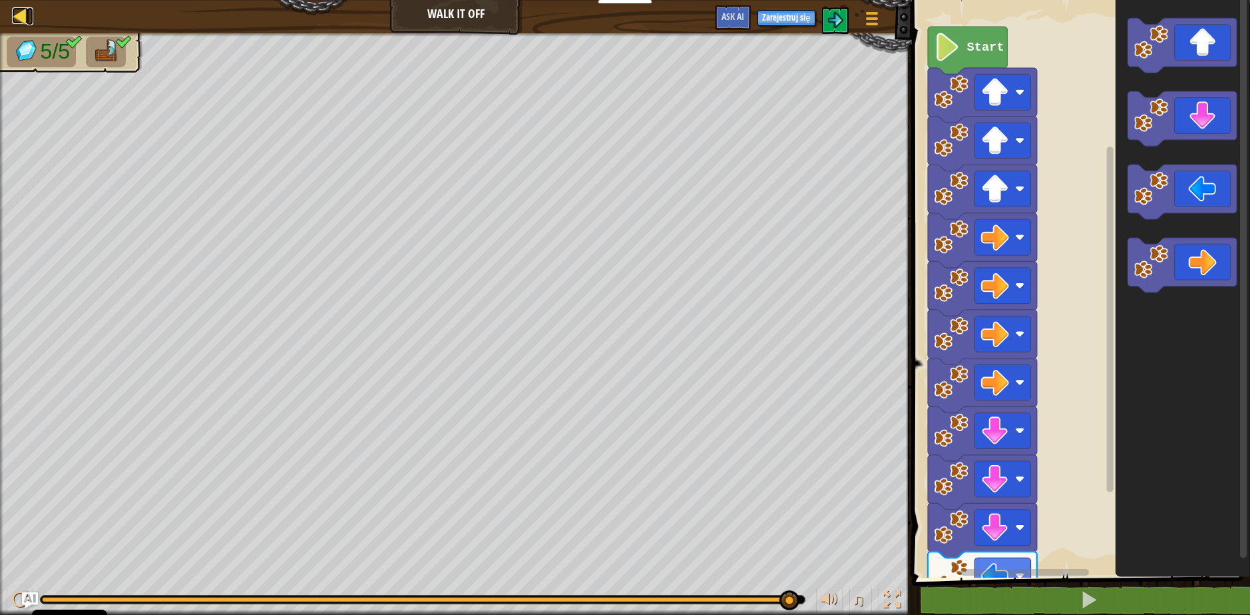
click at [23, 24] on div at bounding box center [20, 15] width 17 height 17
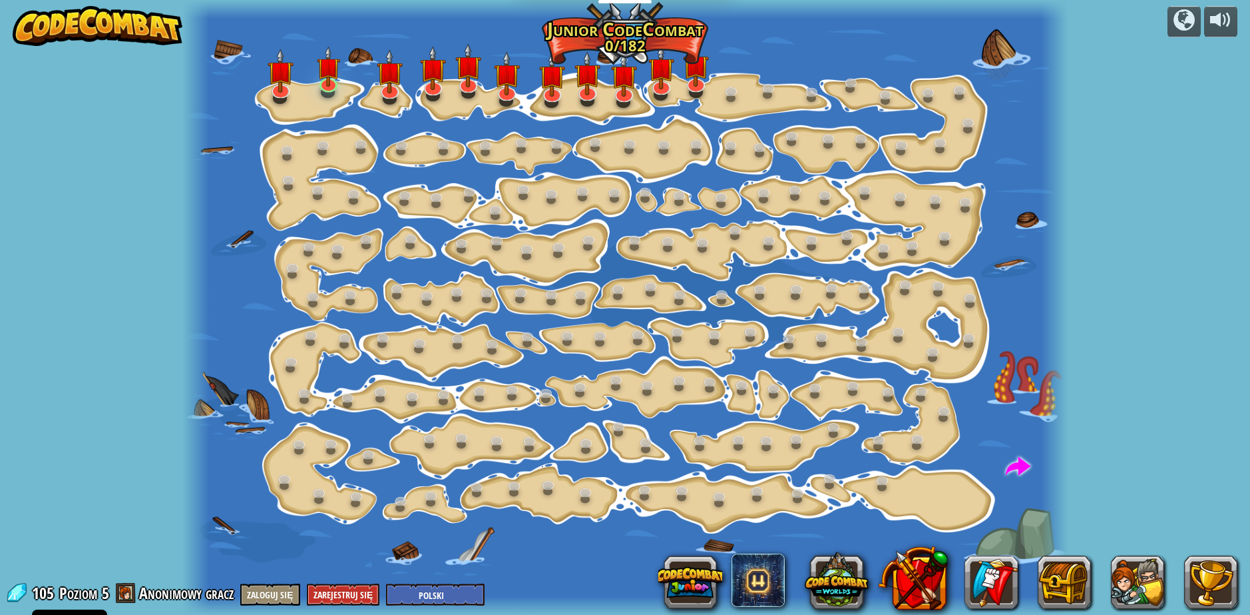
select select "pl"
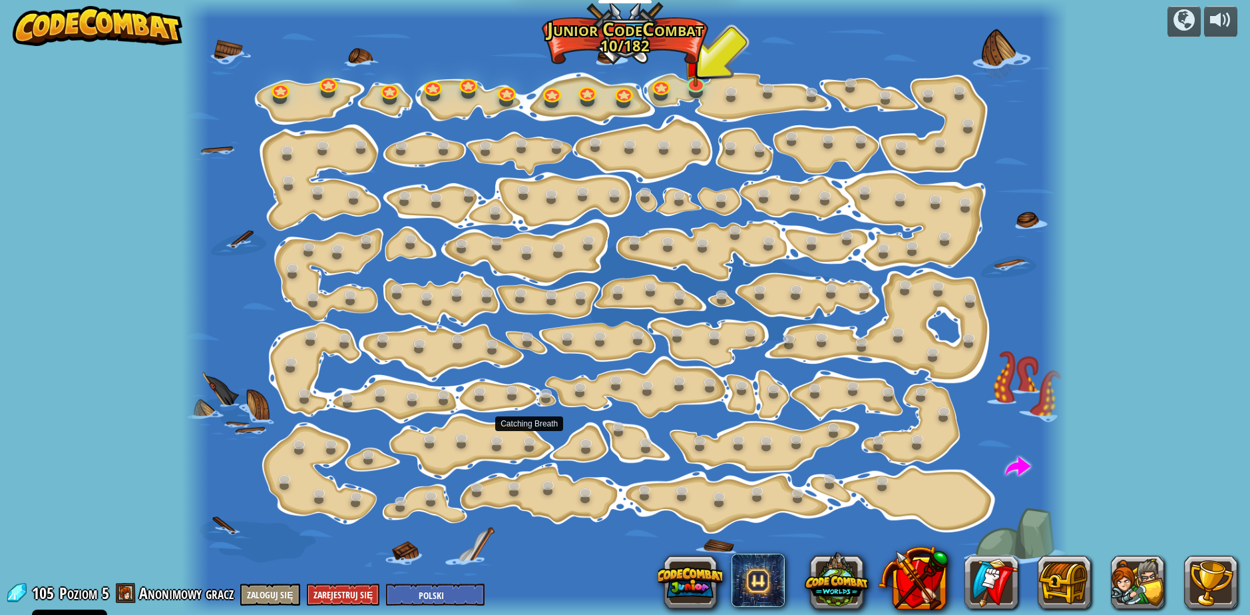
drag, startPoint x: 541, startPoint y: 431, endPoint x: 559, endPoint y: 425, distance: 18.3
click at [541, 431] on div at bounding box center [625, 307] width 886 height 615
click at [581, 449] on link at bounding box center [588, 444] width 27 height 27
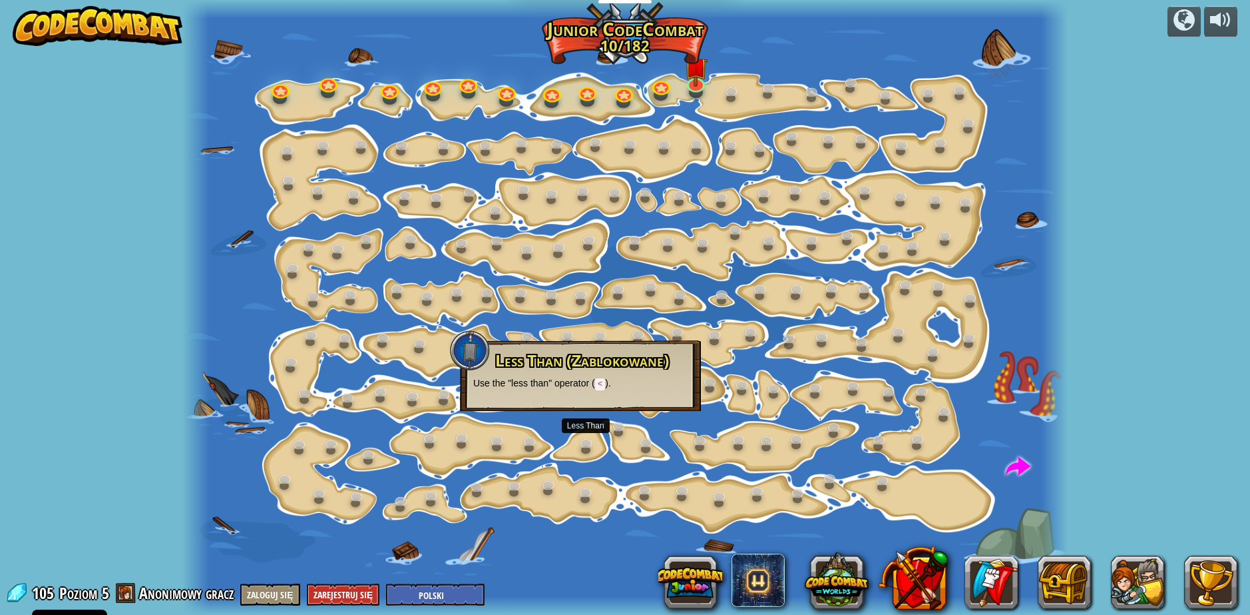
click at [1144, 398] on div "powered by Step Change (Zablokowane) Change step arguments. Go Smart Now we're …" at bounding box center [625, 307] width 1250 height 615
click at [147, 260] on div "powered by Step Change (Zablokowane) Change step arguments. Go Smart Now we're …" at bounding box center [625, 307] width 1250 height 615
click at [1074, 305] on div "powered by Step Change (Zablokowane) Change step arguments. Go Smart Now we're …" at bounding box center [625, 307] width 1250 height 615
click at [70, 595] on span "Poziom" at bounding box center [78, 593] width 38 height 22
click at [140, 593] on span "Anonimowy gracz" at bounding box center [186, 592] width 95 height 21
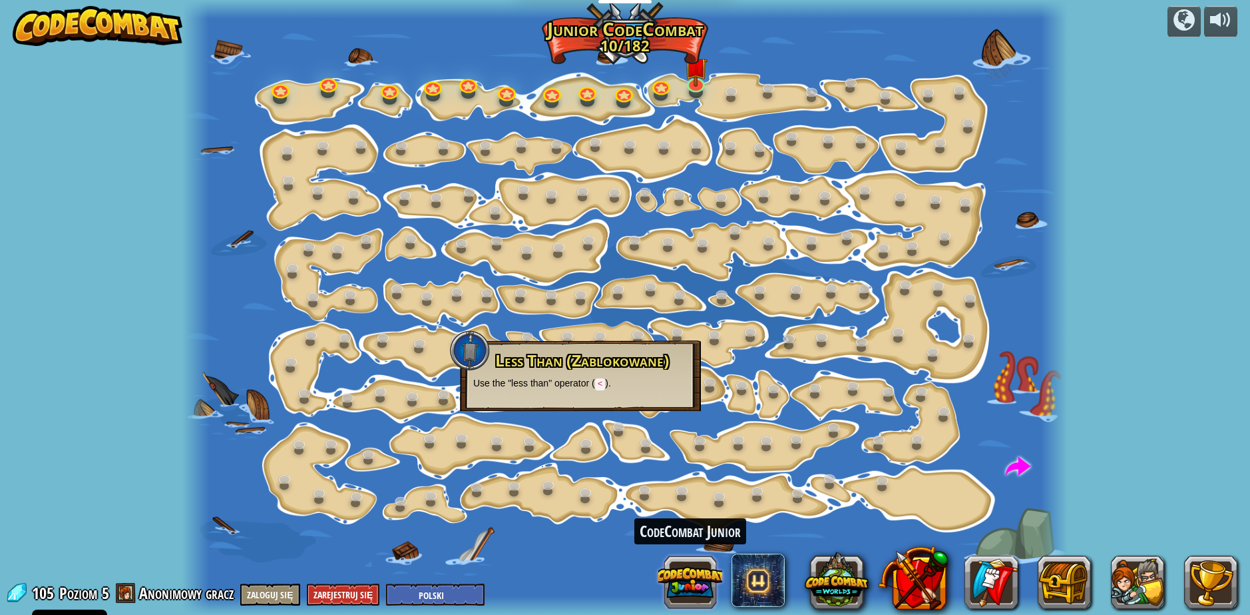
click at [696, 577] on button at bounding box center [691, 582] width 64 height 64
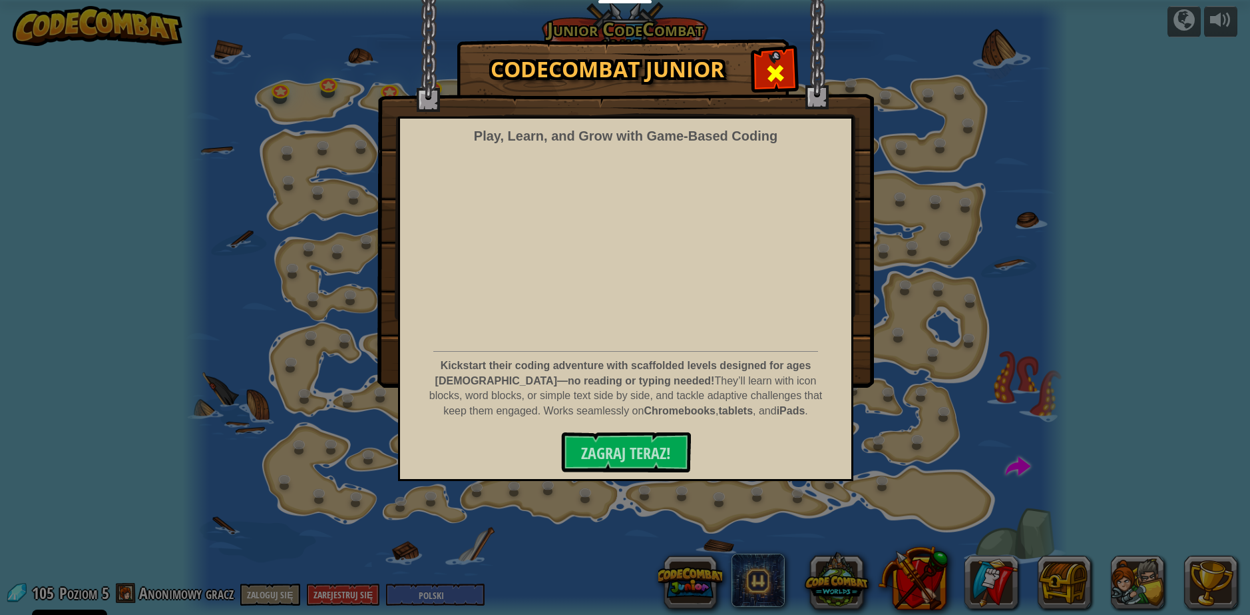
click at [781, 71] on span at bounding box center [775, 73] width 21 height 21
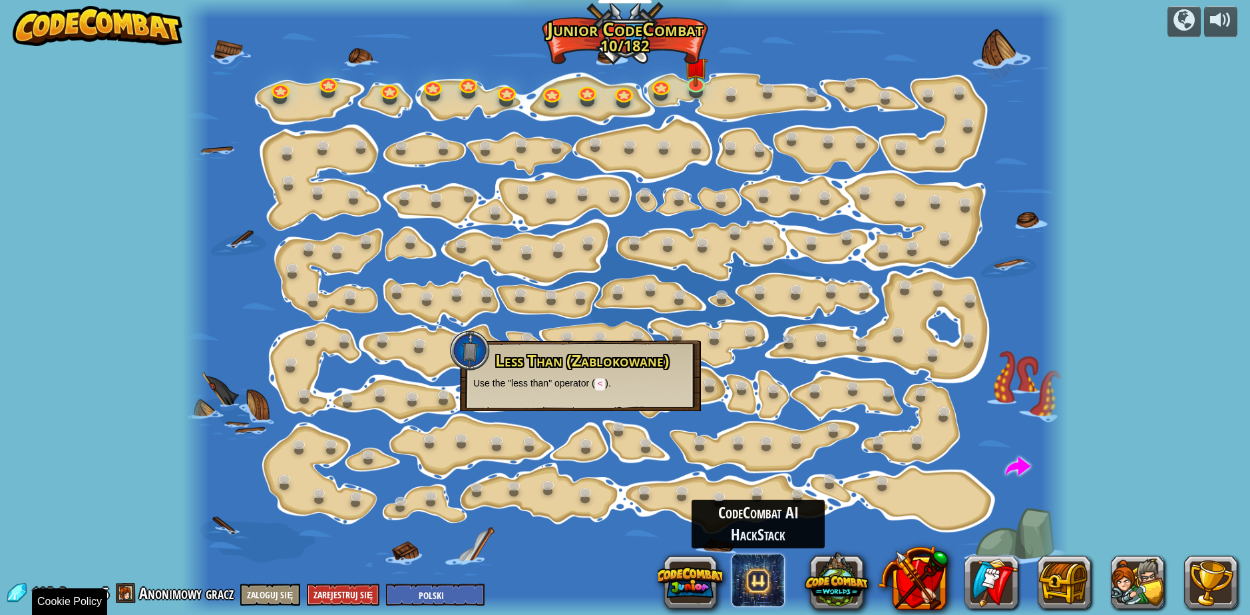
click at [758, 591] on span at bounding box center [758, 579] width 53 height 53
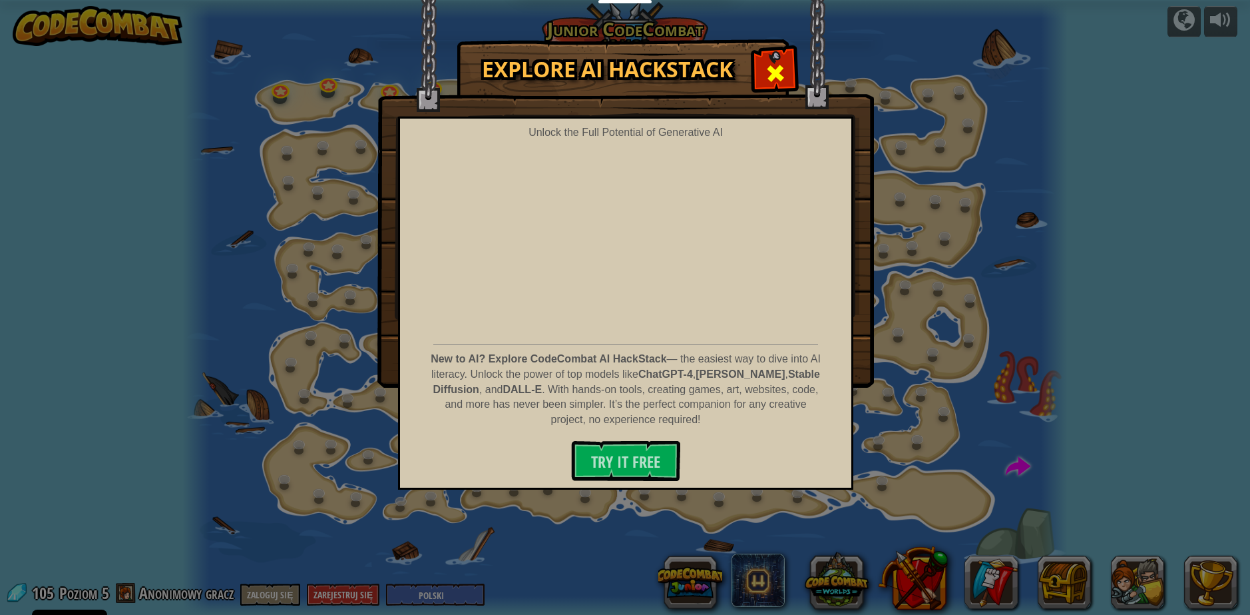
click at [774, 70] on span at bounding box center [775, 73] width 21 height 21
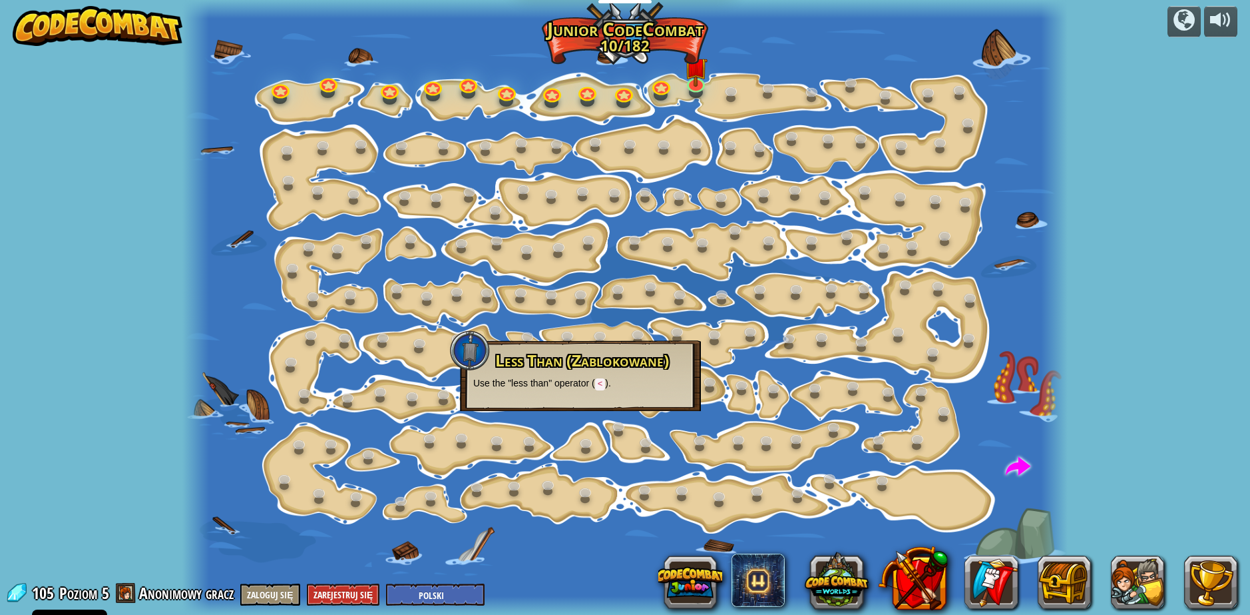
click at [618, 38] on div at bounding box center [625, 307] width 886 height 615
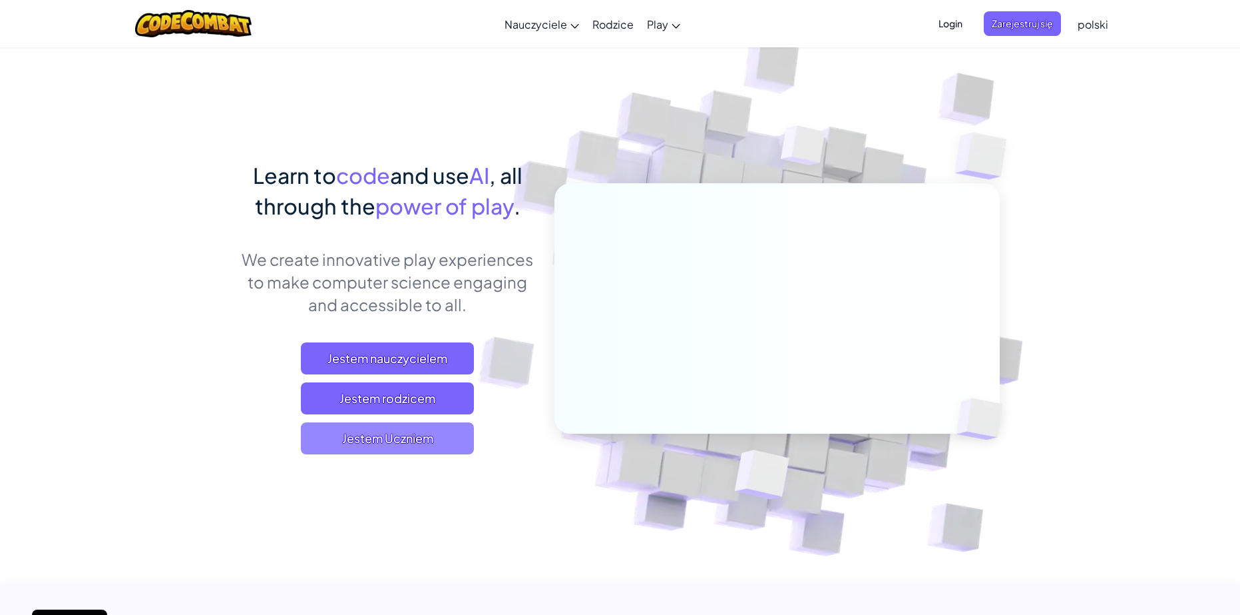
click at [423, 453] on span "Jestem Uczniem" at bounding box center [387, 438] width 173 height 32
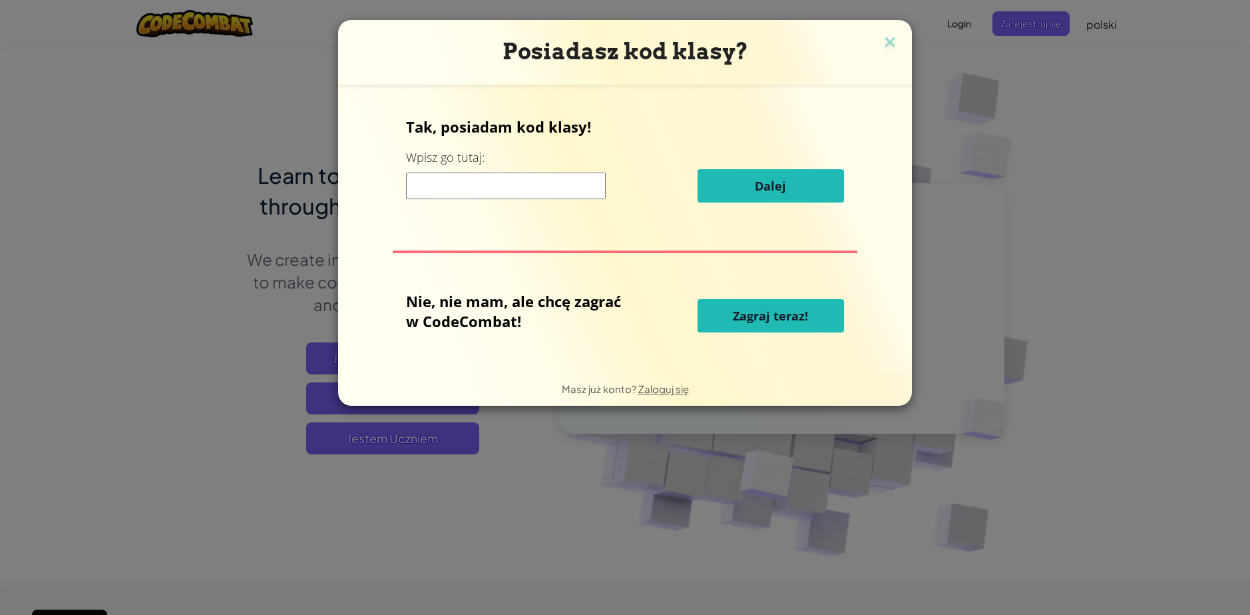
click at [756, 320] on span "Zagraj teraz!" at bounding box center [770, 316] width 75 height 16
select select "pl"
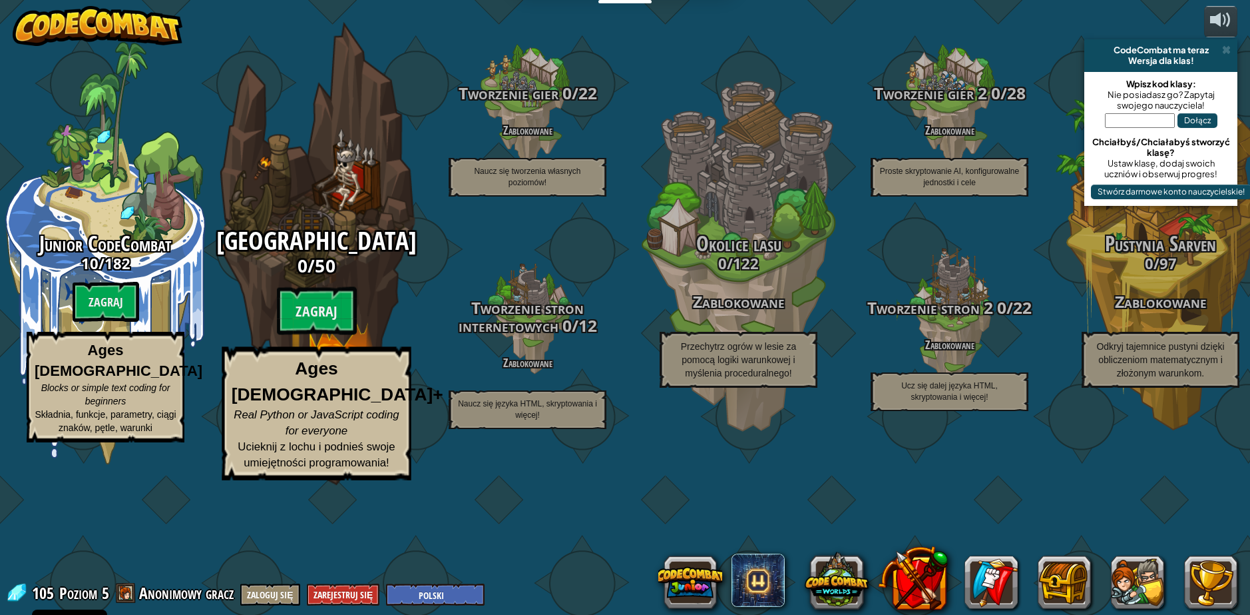
click at [357, 275] on h3 "0 / 50" at bounding box center [316, 265] width 253 height 19
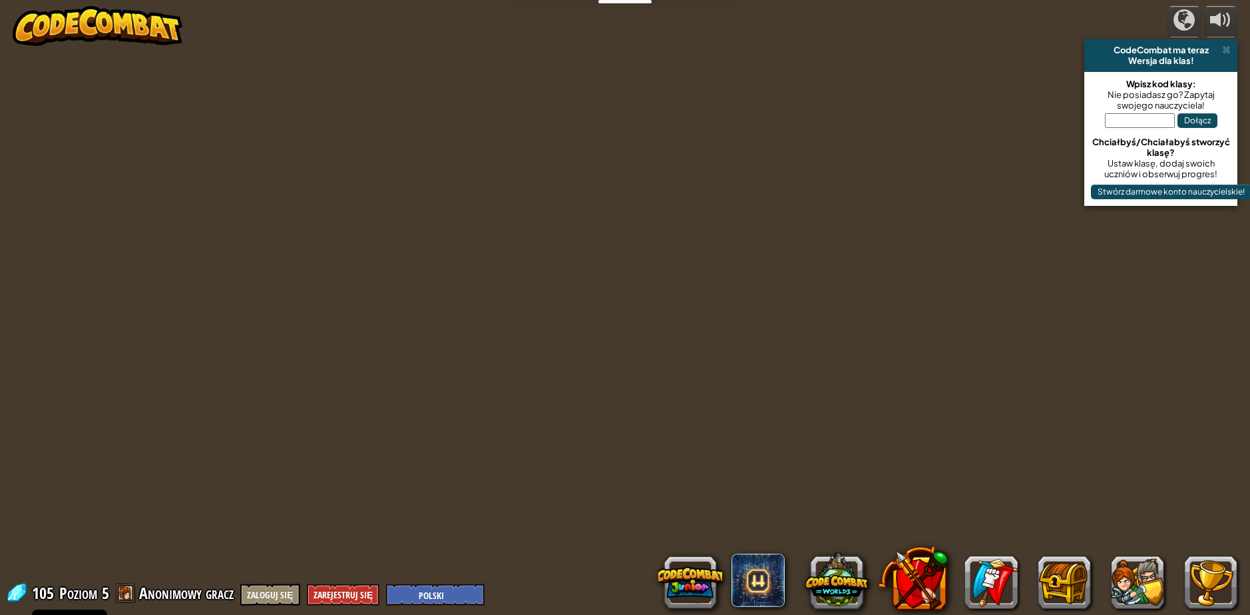
select select "pl"
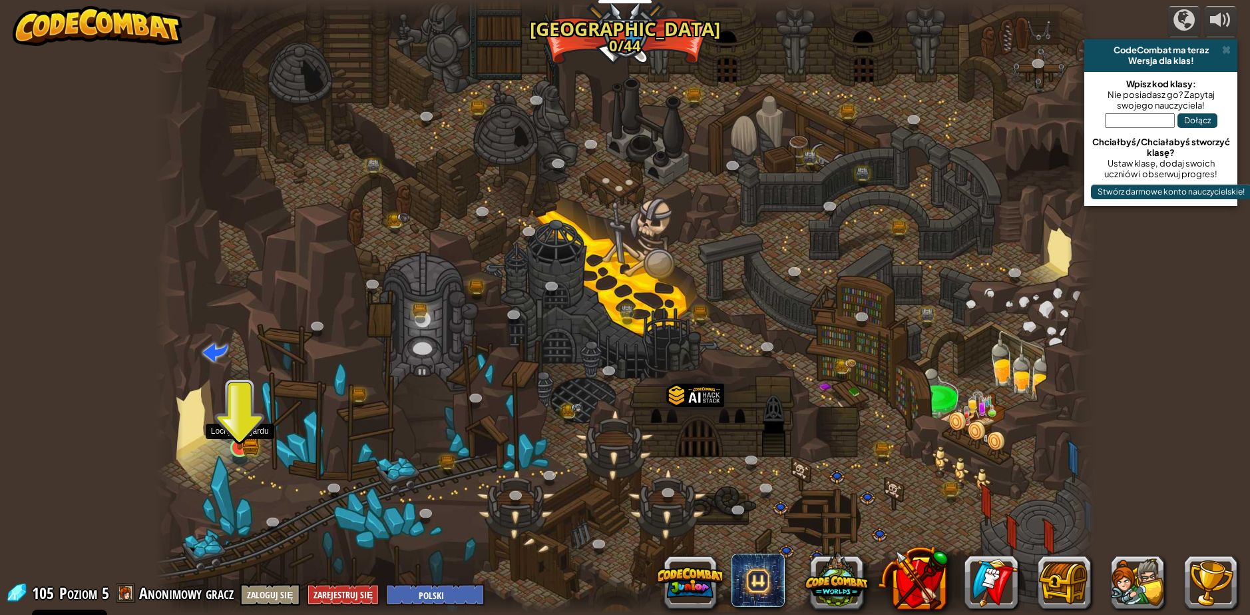
click at [238, 438] on div at bounding box center [239, 447] width 19 height 19
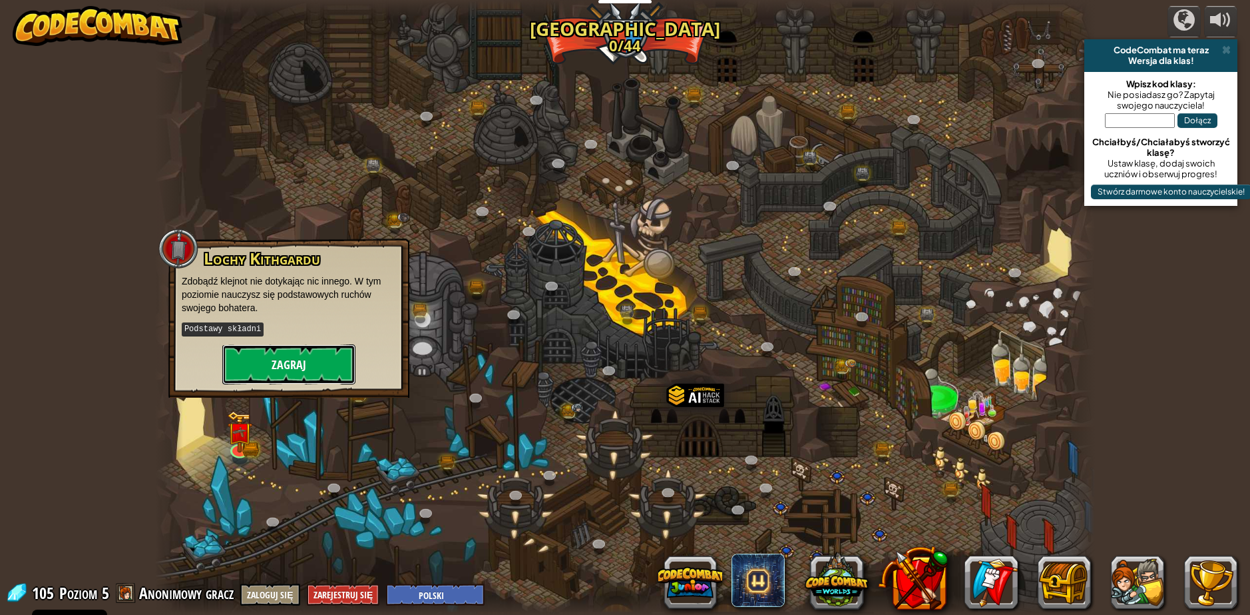
click at [265, 380] on button "Zagraj" at bounding box center [288, 364] width 133 height 40
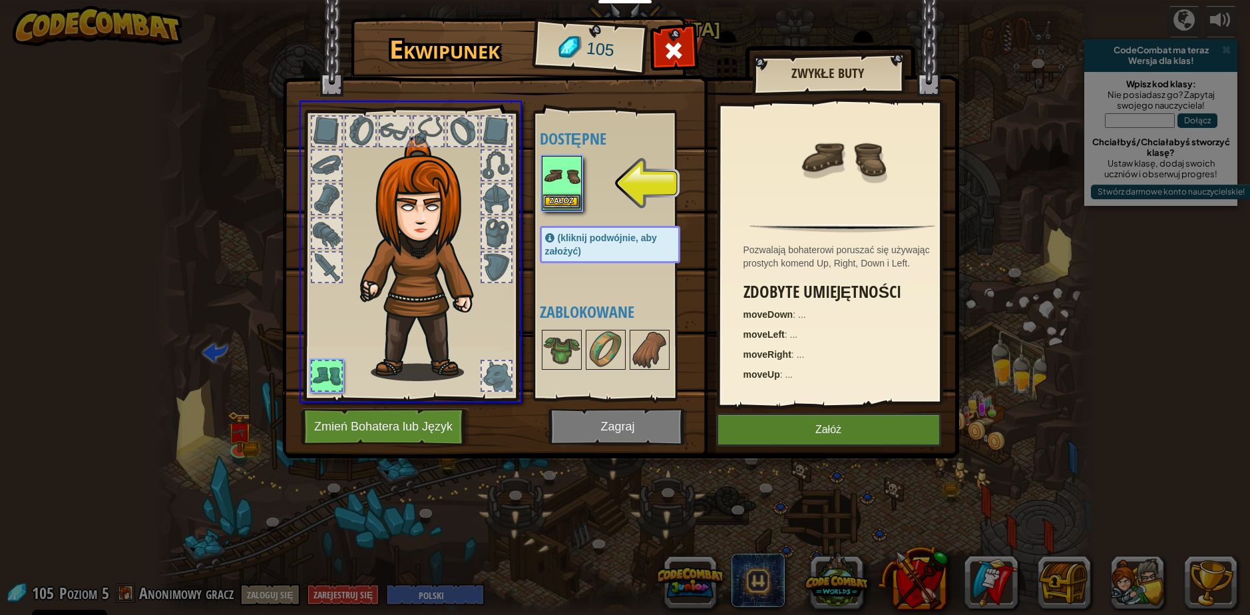
drag, startPoint x: 569, startPoint y: 167, endPoint x: 568, endPoint y: 174, distance: 7.4
click at [567, 186] on div "Ekwipunek 105 Dostępne Załóż (kliknij podwójnie, aby założyć) Zablokowane Zwykł…" at bounding box center [625, 307] width 1250 height 615
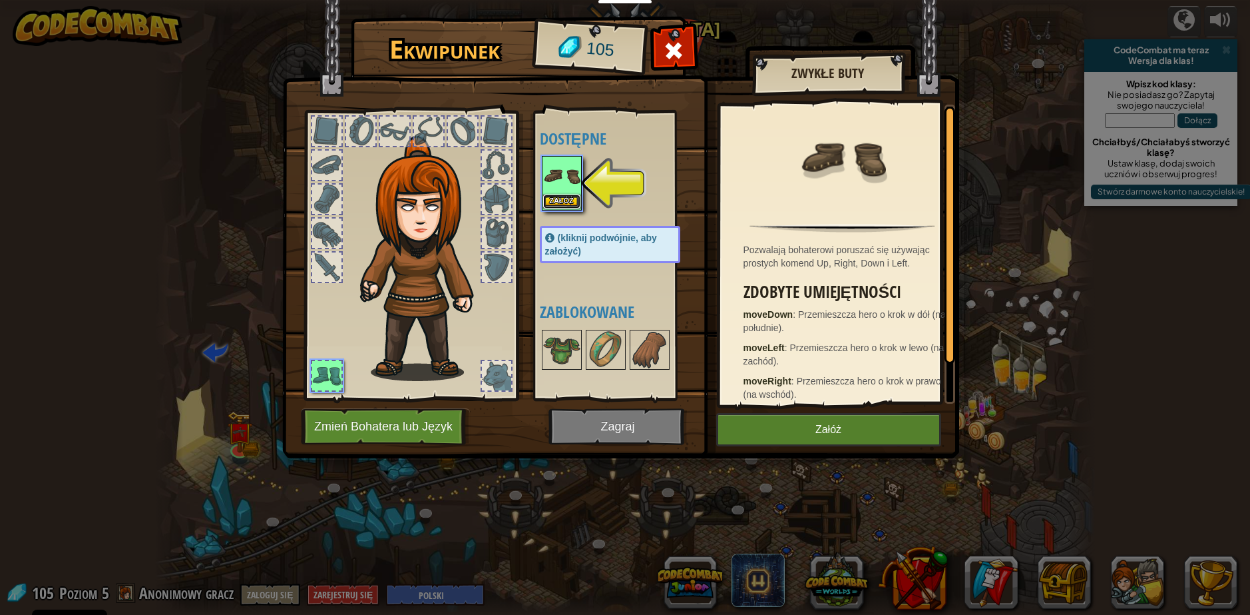
click at [562, 202] on button "Załóż" at bounding box center [561, 201] width 37 height 14
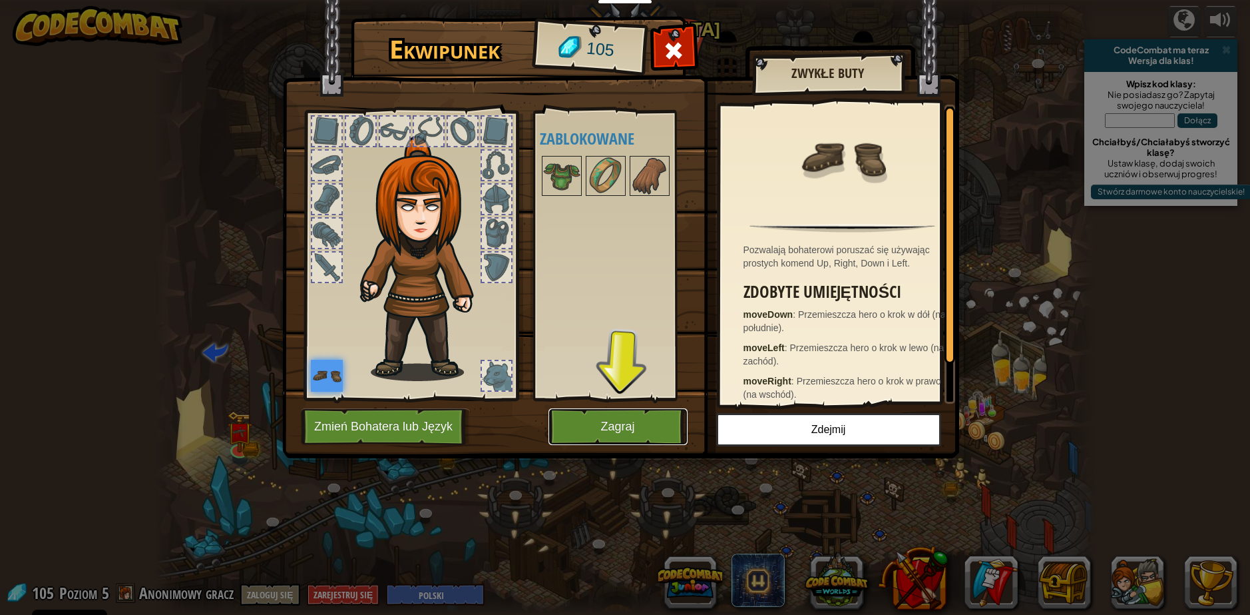
click at [645, 429] on button "Zagraj" at bounding box center [618, 426] width 139 height 37
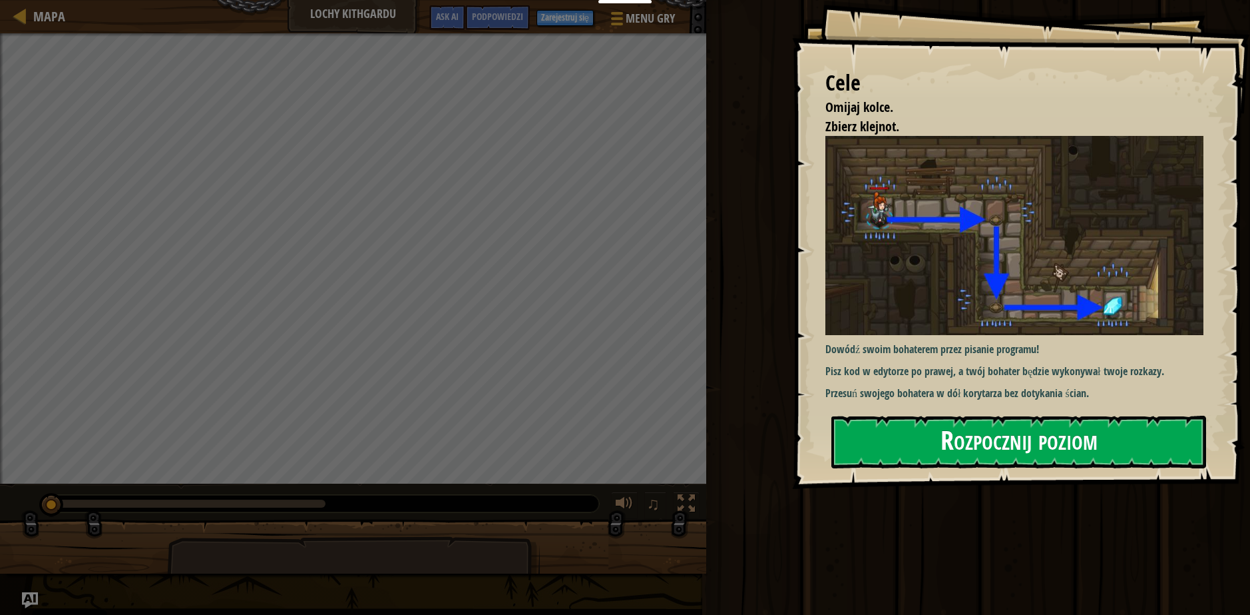
click at [917, 430] on button "Rozpocznij poziom" at bounding box center [1019, 441] width 375 height 53
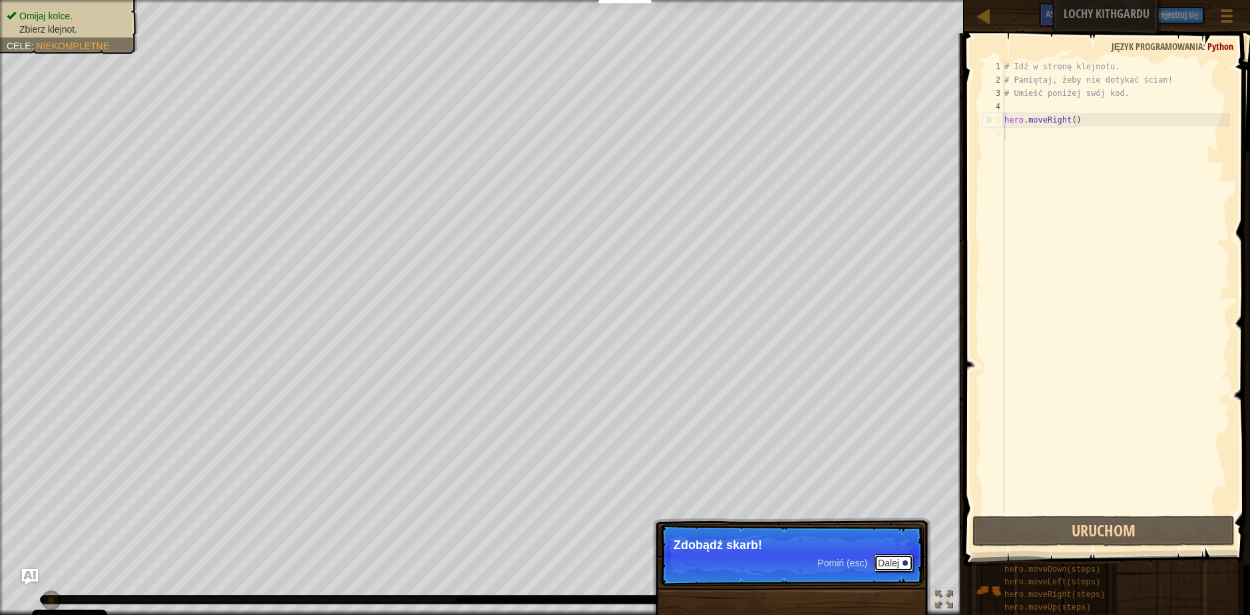
click at [902, 561] on button "Dalej" at bounding box center [893, 562] width 39 height 17
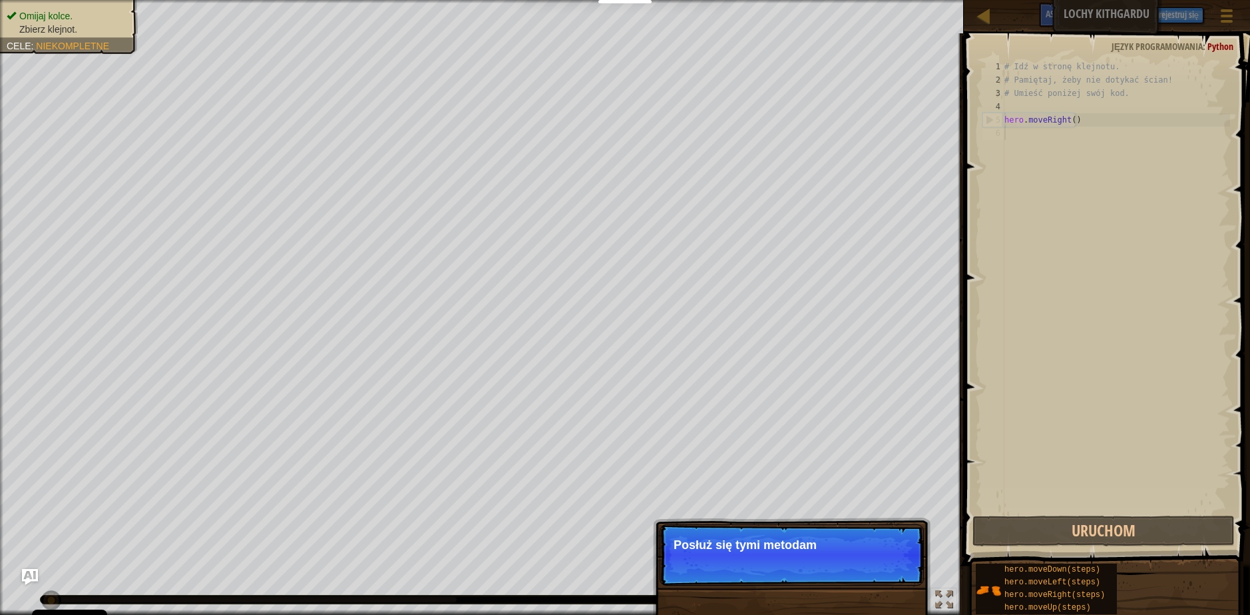
click at [900, 562] on p "Pomiń (esc) Dalej Posłuż się tymi metodam" at bounding box center [792, 554] width 264 height 61
click at [886, 563] on button "Dalej" at bounding box center [893, 562] width 39 height 17
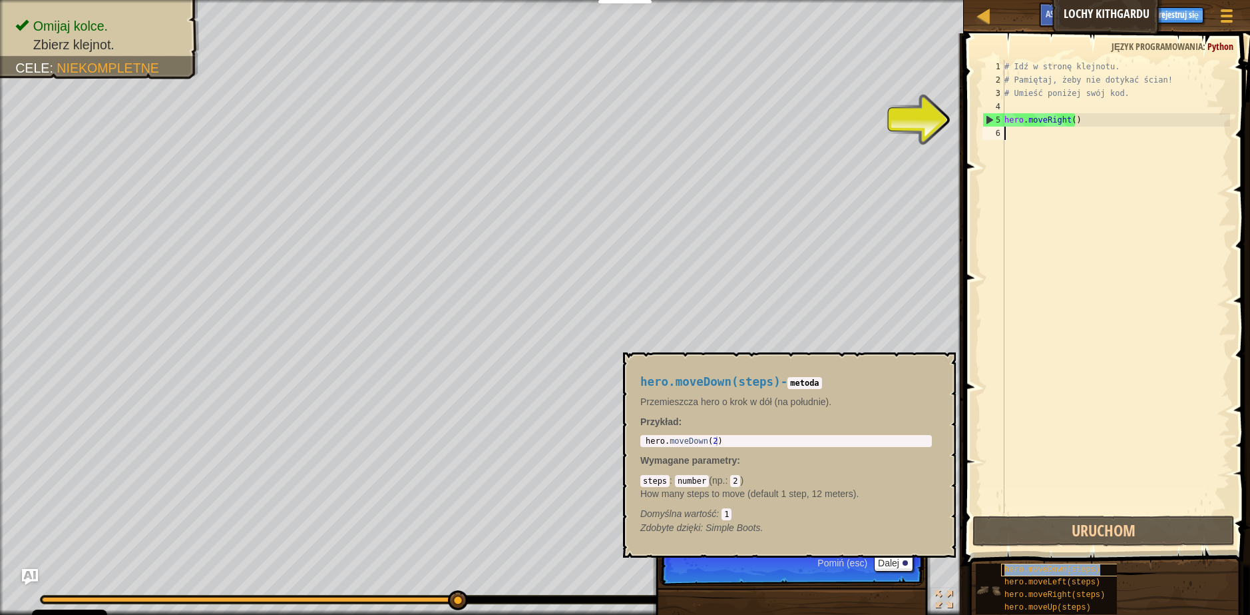
click at [1086, 567] on span "hero.moveDown(steps)" at bounding box center [1053, 569] width 96 height 9
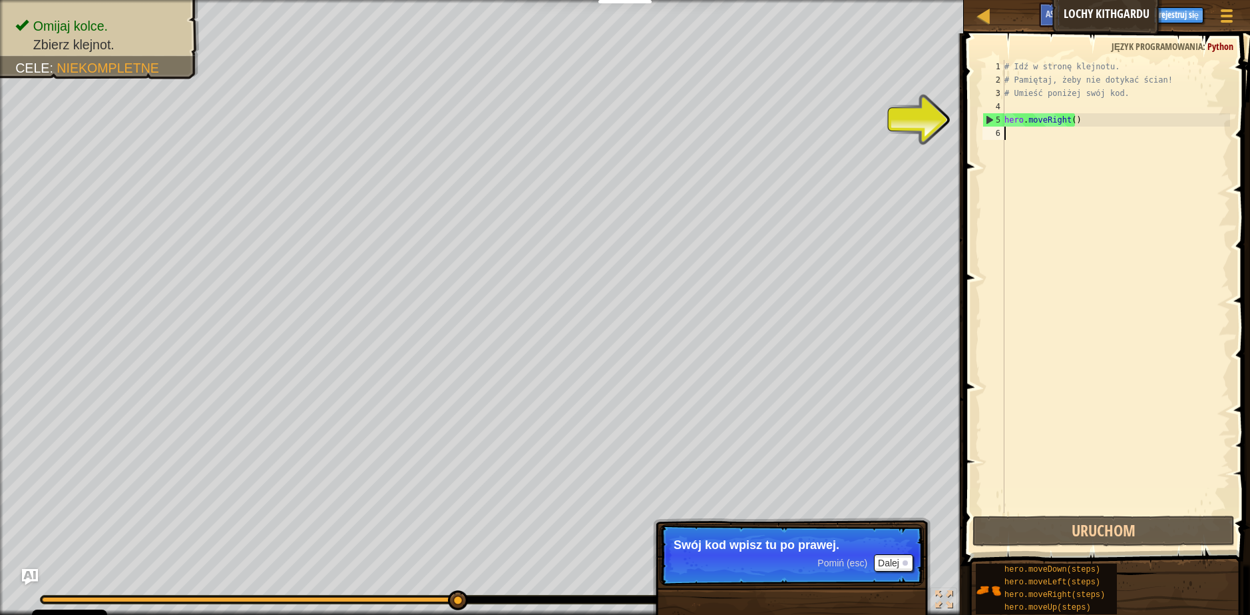
drag, startPoint x: 1043, startPoint y: 265, endPoint x: 1043, endPoint y: 253, distance: 12.0
click at [1043, 264] on div "# Idź w stronę klejnotu. # Pamiętaj, żeby nie dotykać ścian! # Umieść poniżej s…" at bounding box center [1116, 299] width 228 height 479
click at [1059, 129] on div "# Idź w stronę klejnotu. # Pamiętaj, żeby nie dotykać ścian! # Umieść poniżej s…" at bounding box center [1116, 299] width 228 height 479
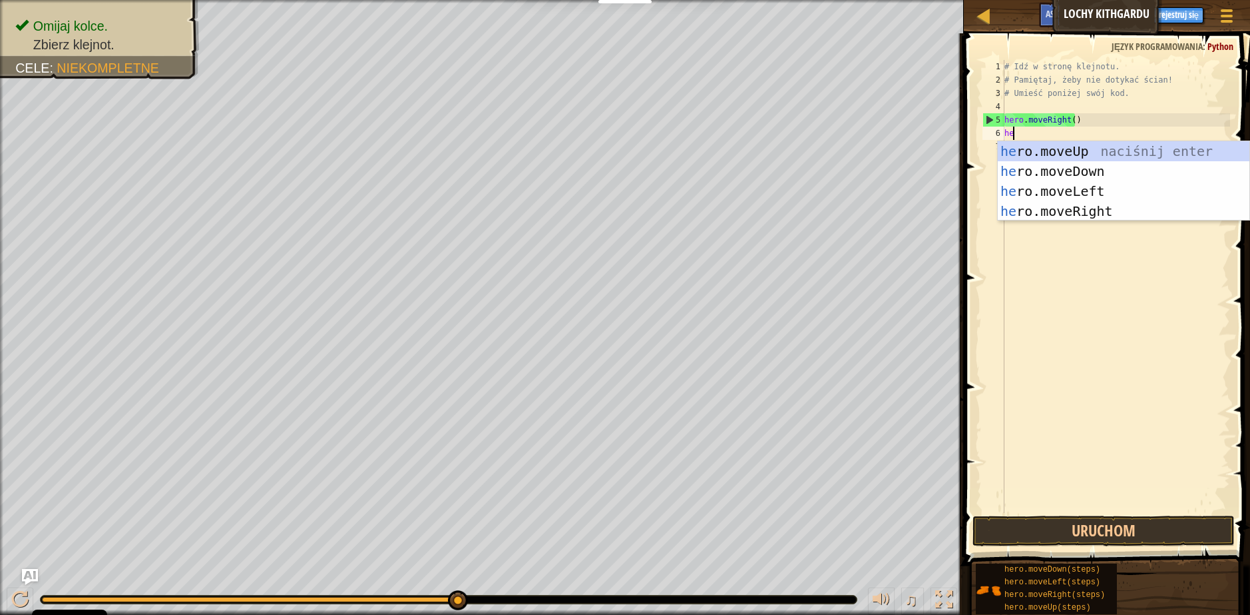
type textarea "hero"
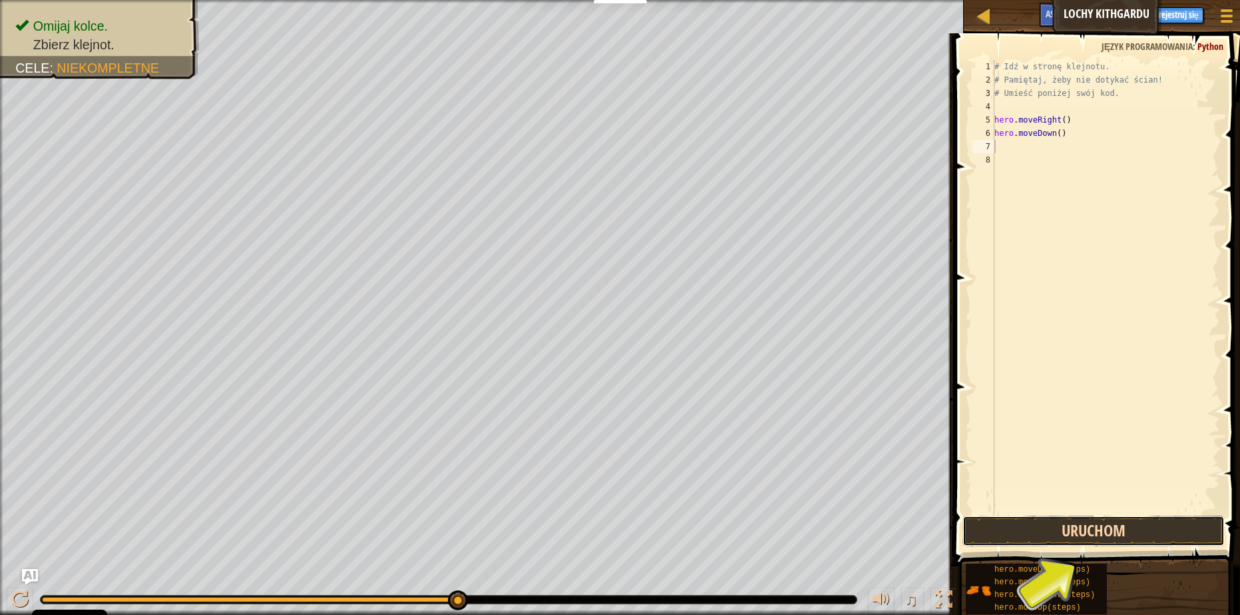
click at [1145, 522] on button "Uruchom" at bounding box center [1094, 530] width 262 height 31
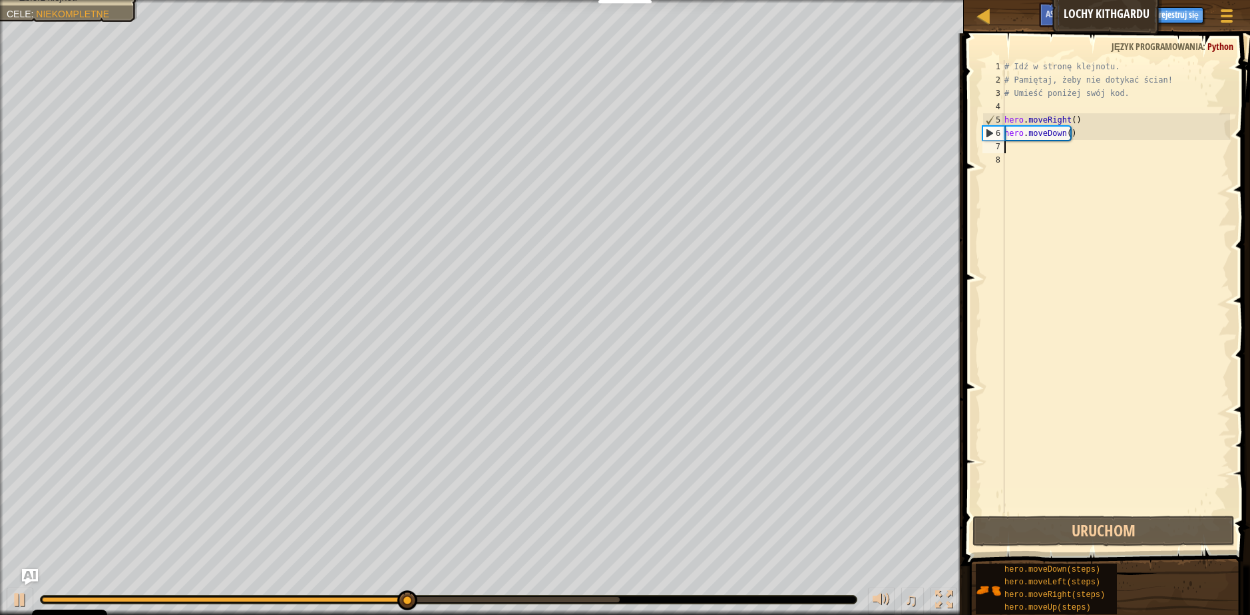
click at [1059, 152] on div "# Idź w stronę klejnotu. # Pamiętaj, żeby nie dotykać ścian! # Umieść poniżej s…" at bounding box center [1116, 299] width 228 height 479
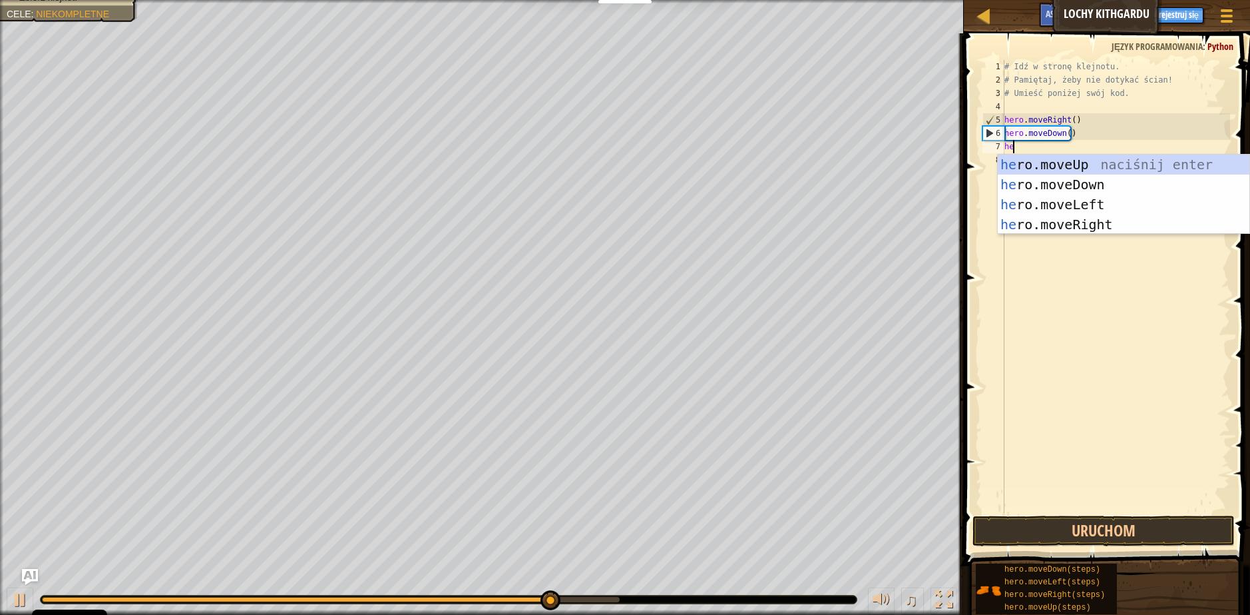
type textarea "her"
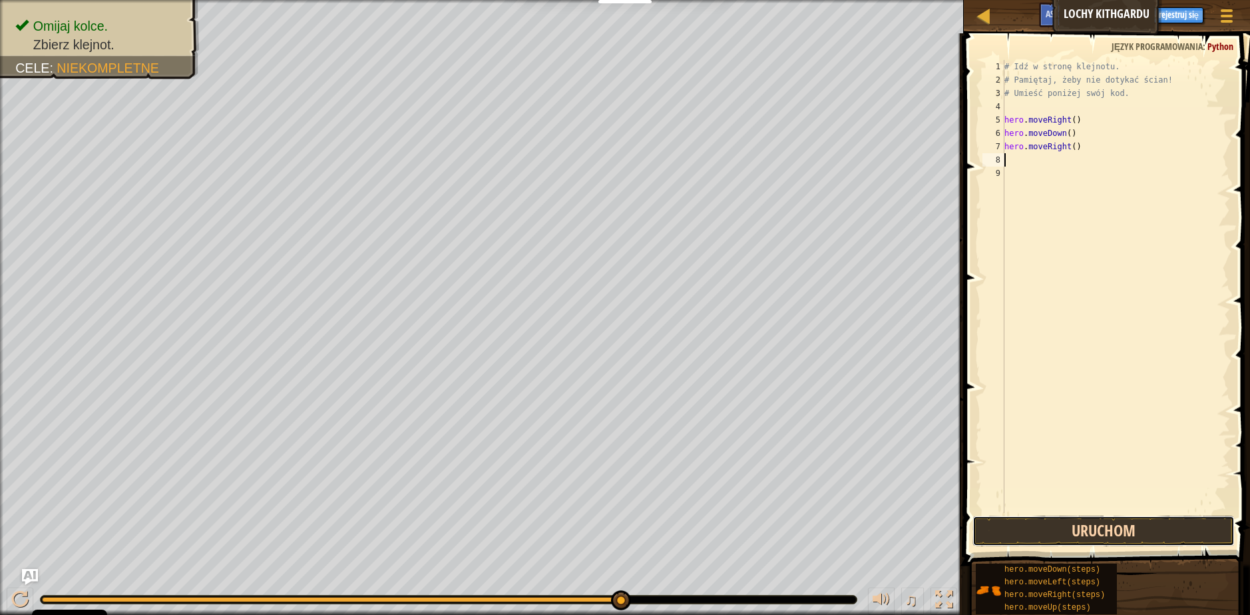
click at [1110, 535] on button "Uruchom" at bounding box center [1104, 530] width 262 height 31
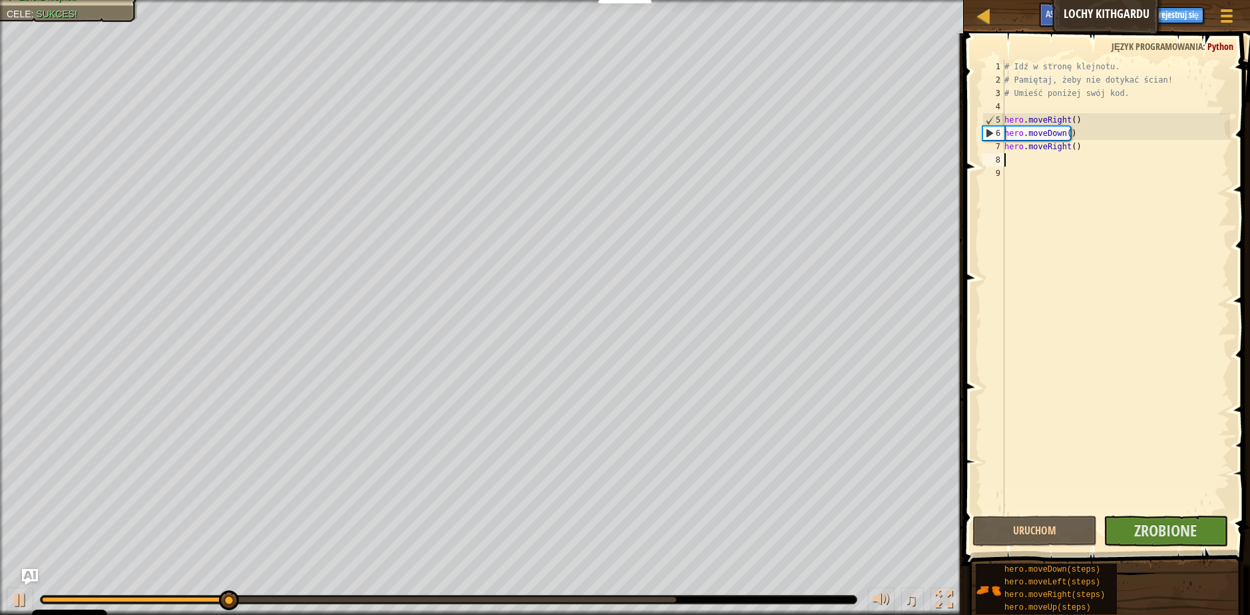
click at [1043, 169] on div "# Idź w stronę klejnotu. # Pamiętaj, żeby nie dotykać ścian! # Umieść poniżej s…" at bounding box center [1116, 299] width 228 height 479
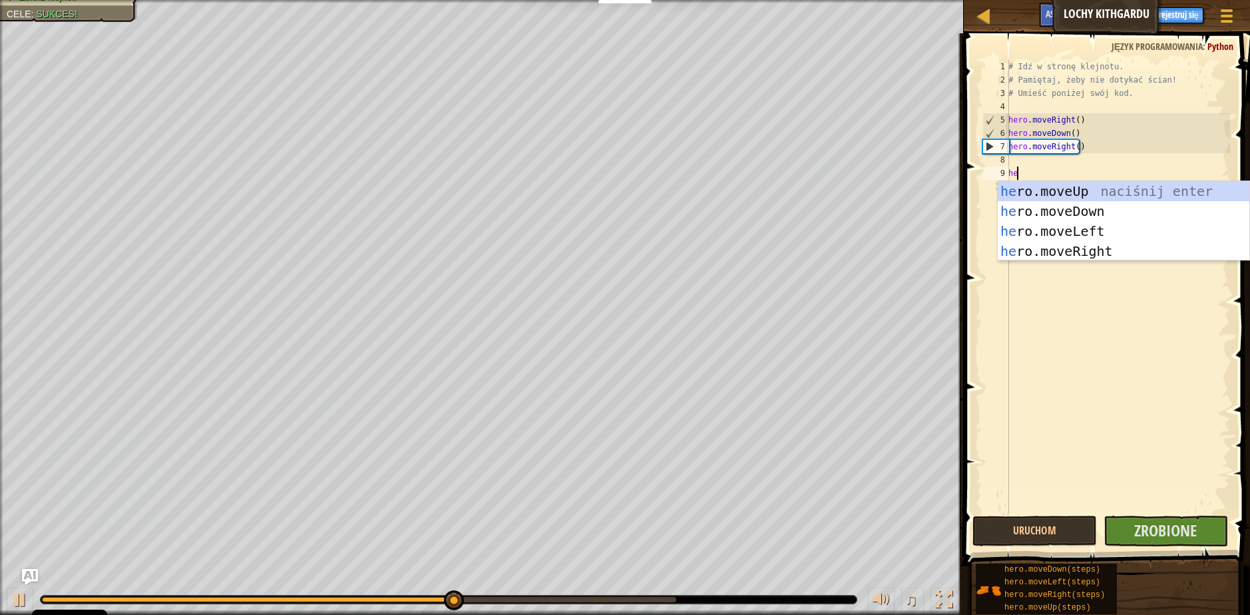
type textarea "her"
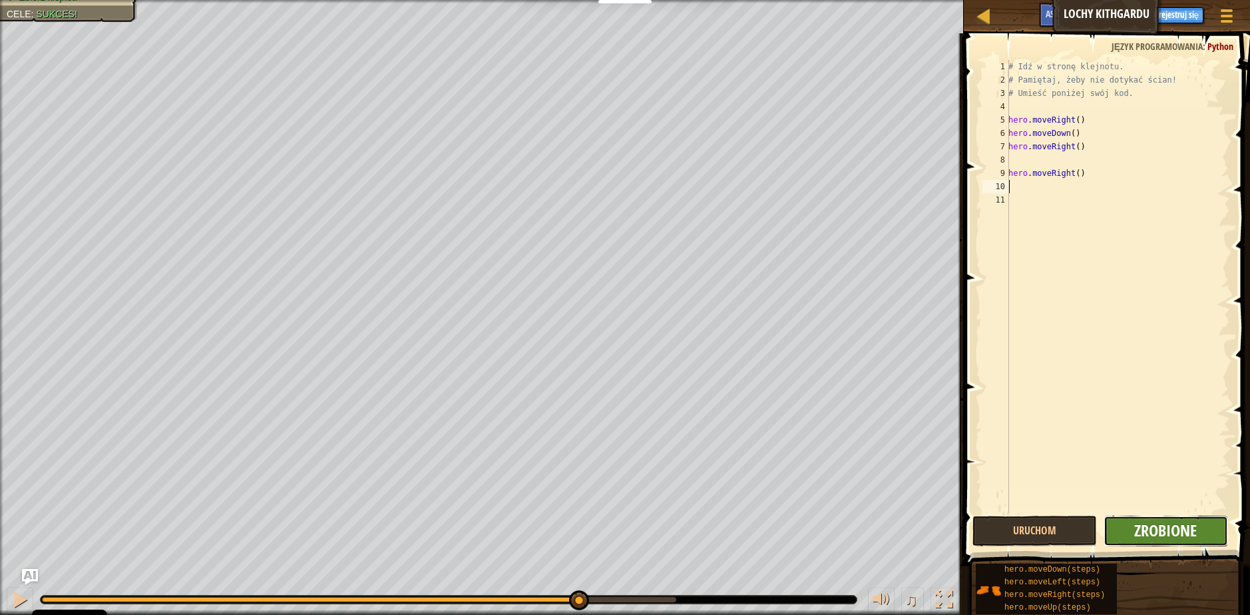
click at [1171, 532] on span "Zrobione" at bounding box center [1166, 529] width 63 height 21
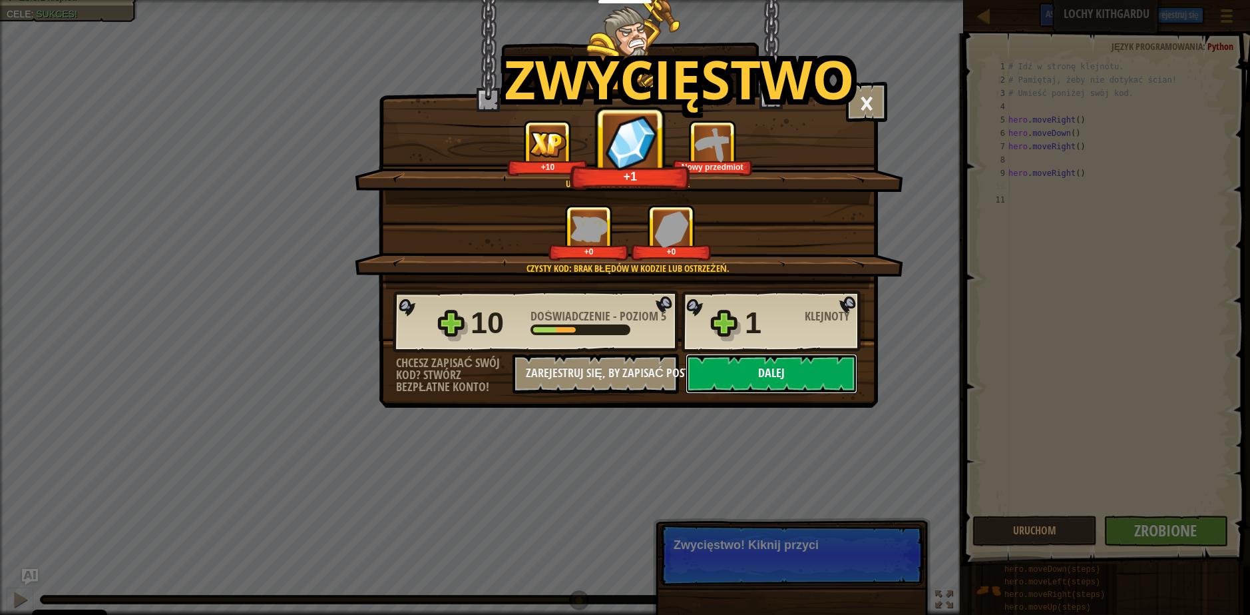
click at [823, 372] on button "Dalej" at bounding box center [772, 374] width 172 height 40
select select "pl"
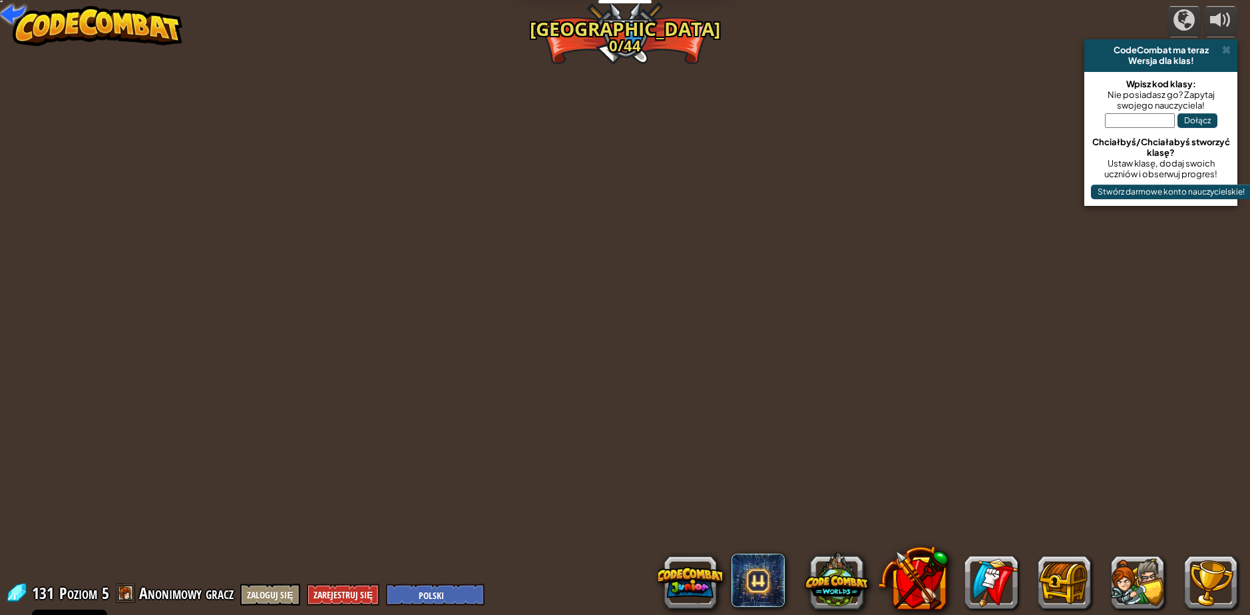
select select "pl"
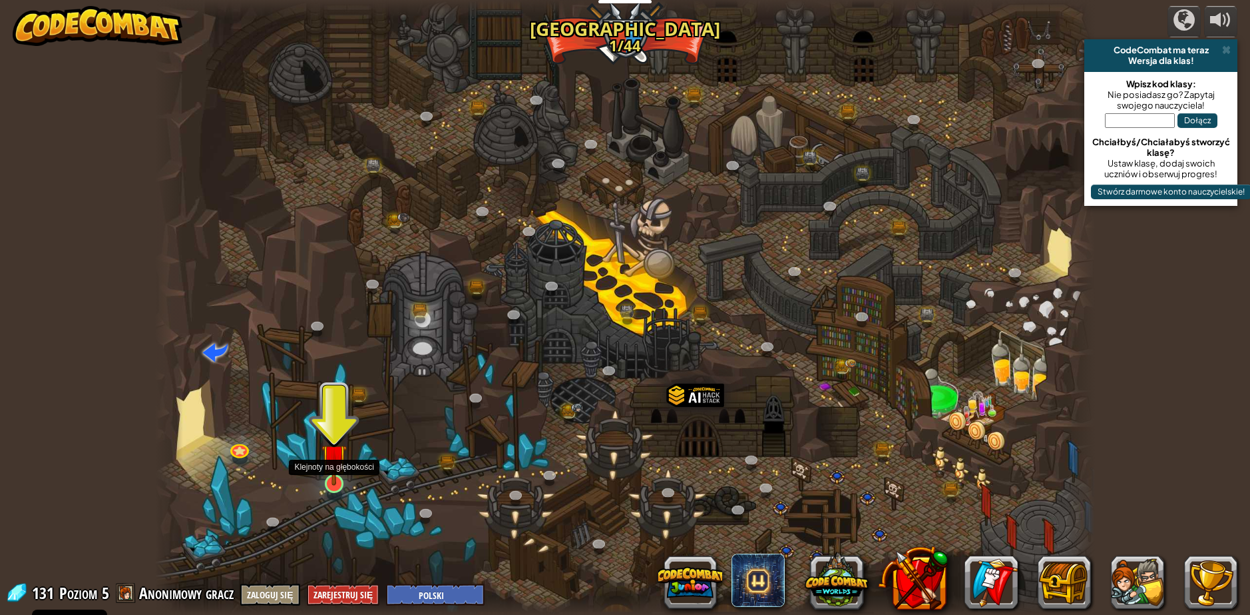
click at [336, 478] on img at bounding box center [334, 456] width 25 height 58
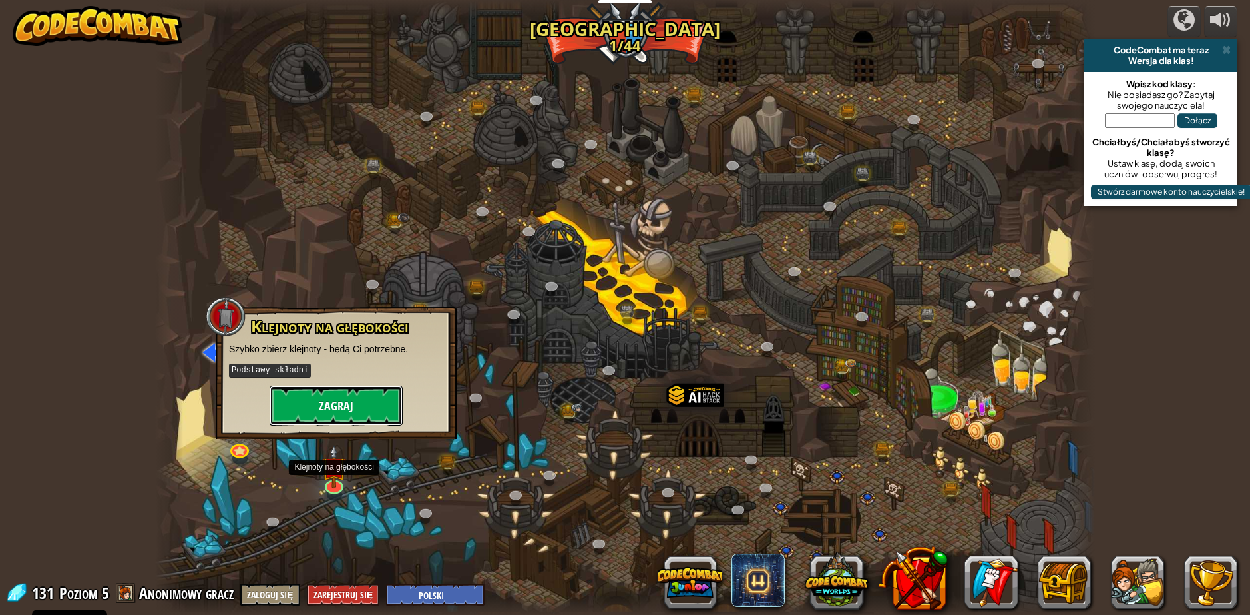
click at [338, 410] on button "Zagraj" at bounding box center [336, 406] width 133 height 40
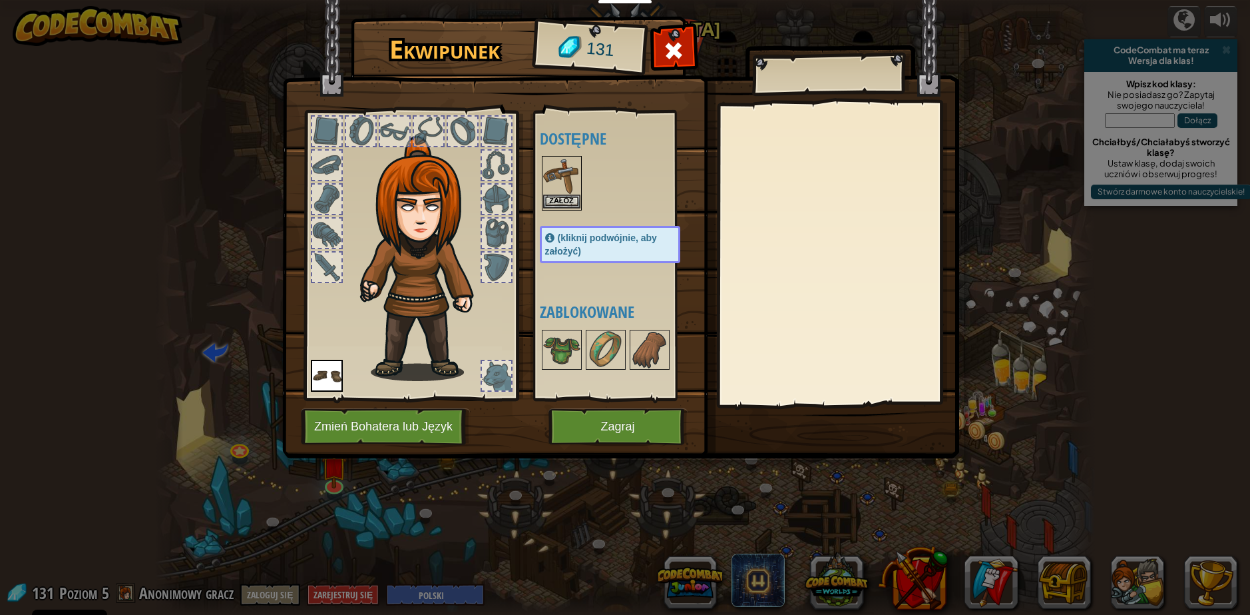
click at [561, 170] on img at bounding box center [561, 175] width 37 height 37
click at [557, 176] on img at bounding box center [561, 175] width 37 height 37
click at [562, 188] on img at bounding box center [561, 175] width 37 height 37
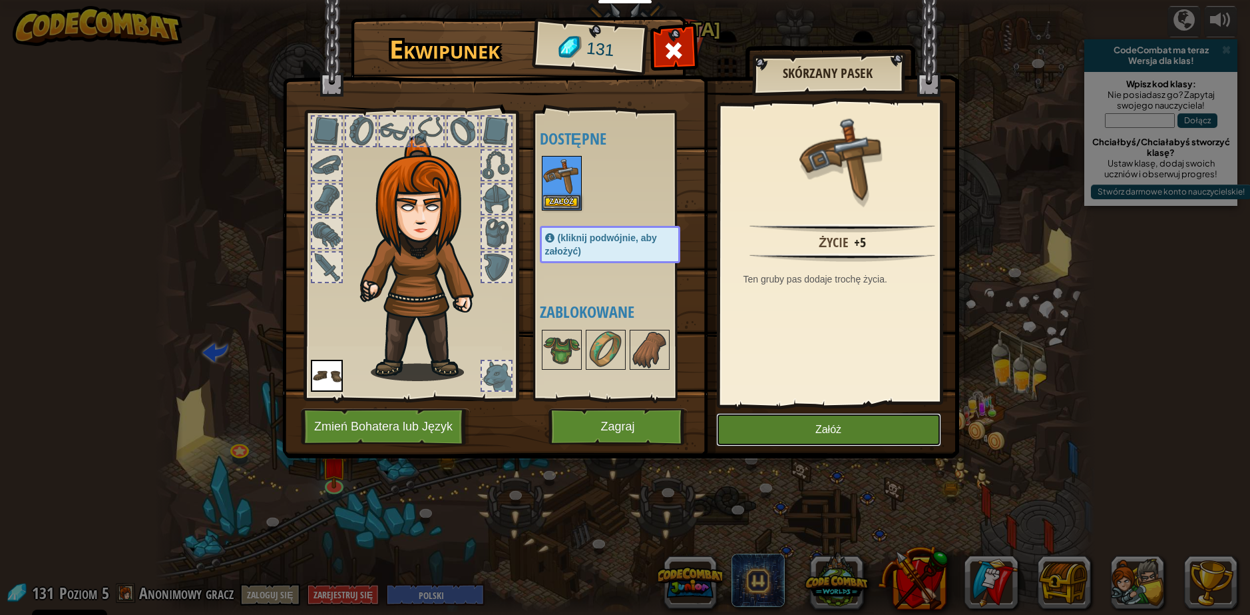
click at [812, 438] on button "Załóż" at bounding box center [828, 429] width 225 height 33
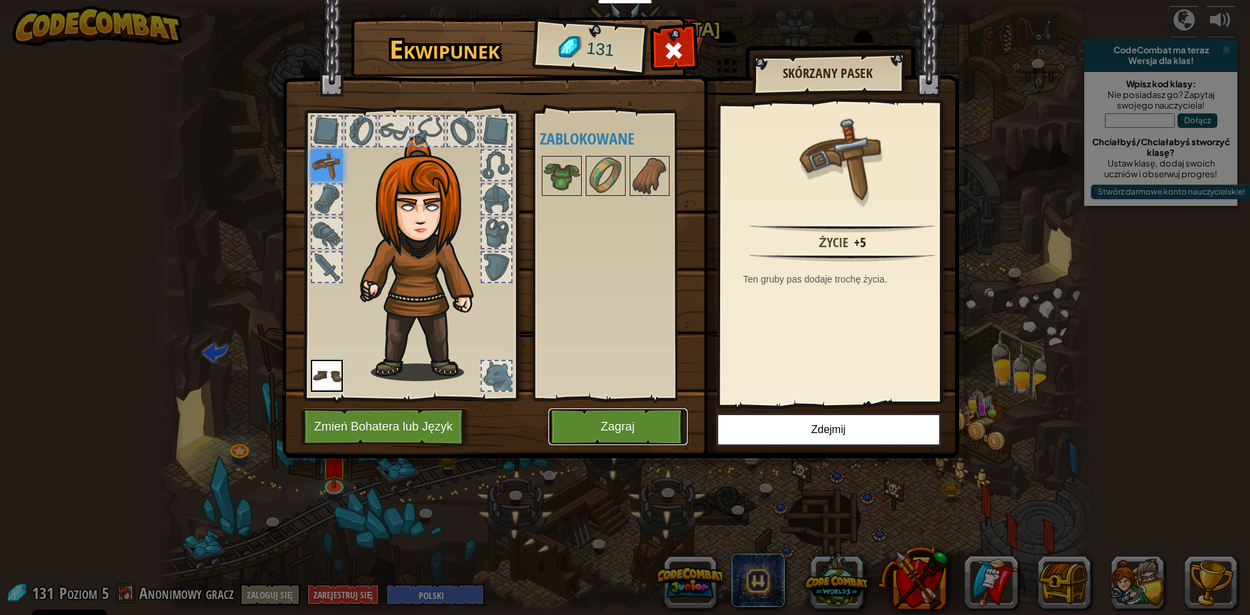
click at [579, 437] on button "Zagraj" at bounding box center [618, 426] width 139 height 37
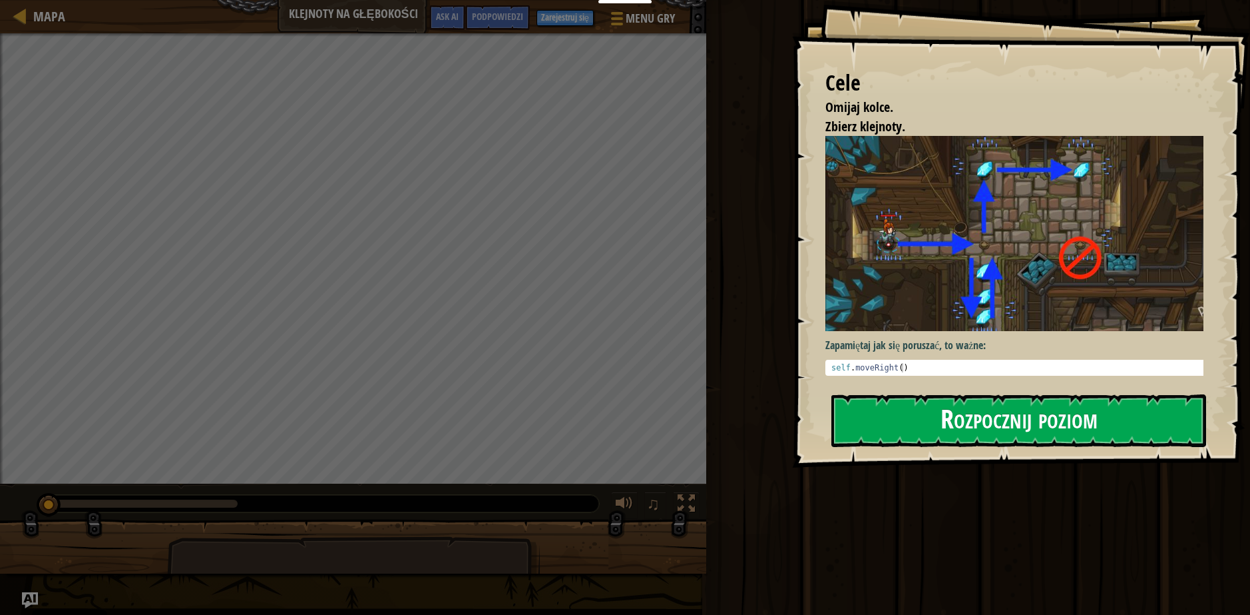
click at [966, 432] on button "Rozpocznij poziom" at bounding box center [1019, 420] width 375 height 53
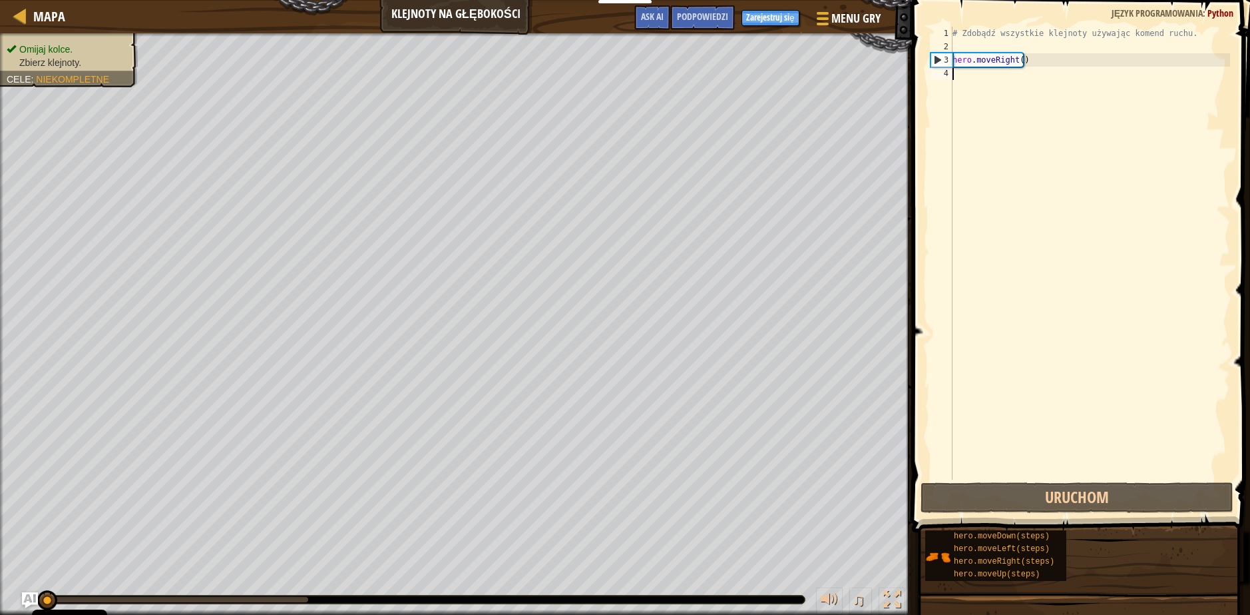
click at [968, 83] on div "# Zdobądź wszystkie klejnoty używając komend ruchu. hero . moveRight ( )" at bounding box center [1090, 266] width 280 height 479
type textarea "h"
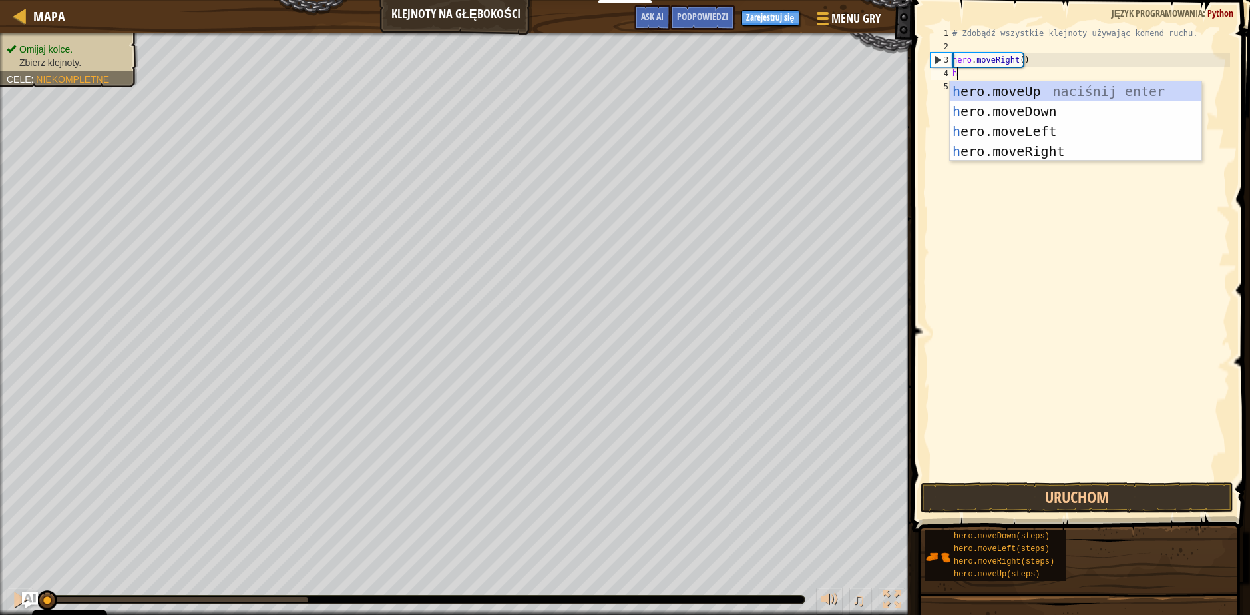
scroll to position [6, 0]
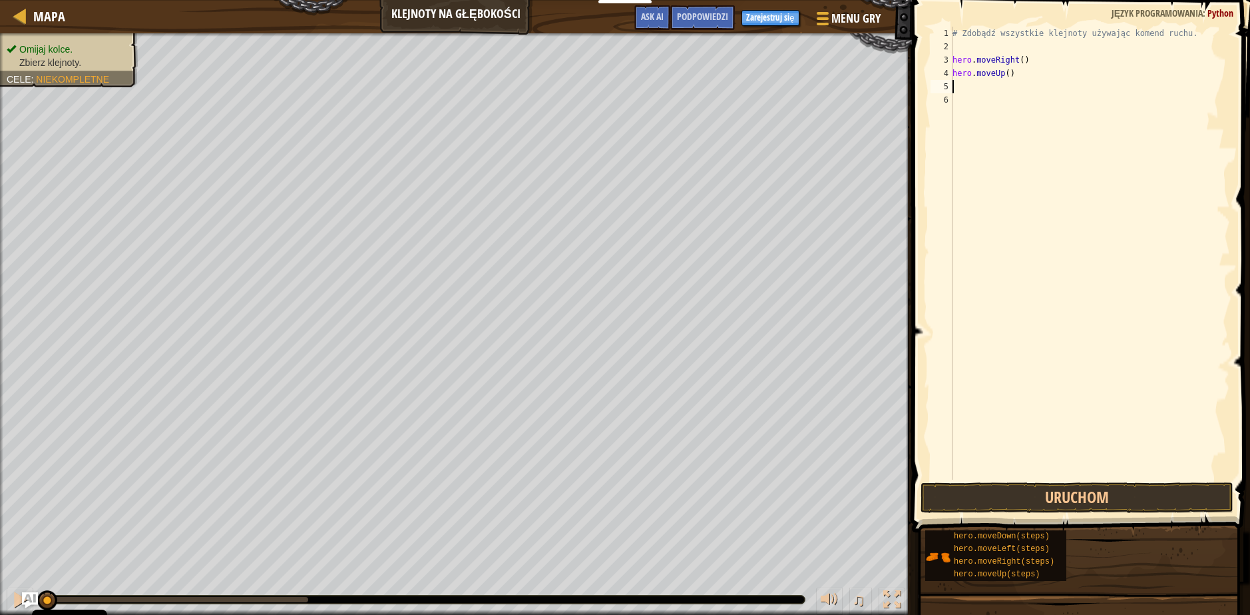
type textarea "h"
drag, startPoint x: 1036, startPoint y: 87, endPoint x: 932, endPoint y: 84, distance: 103.9
click at [932, 84] on div "1 2 3 4 5 6 7 # Zdobądź wszystkie klejnoty używając komend ruchu. hero . moveRi…" at bounding box center [1079, 253] width 302 height 453
type textarea "hero.moveRight()"
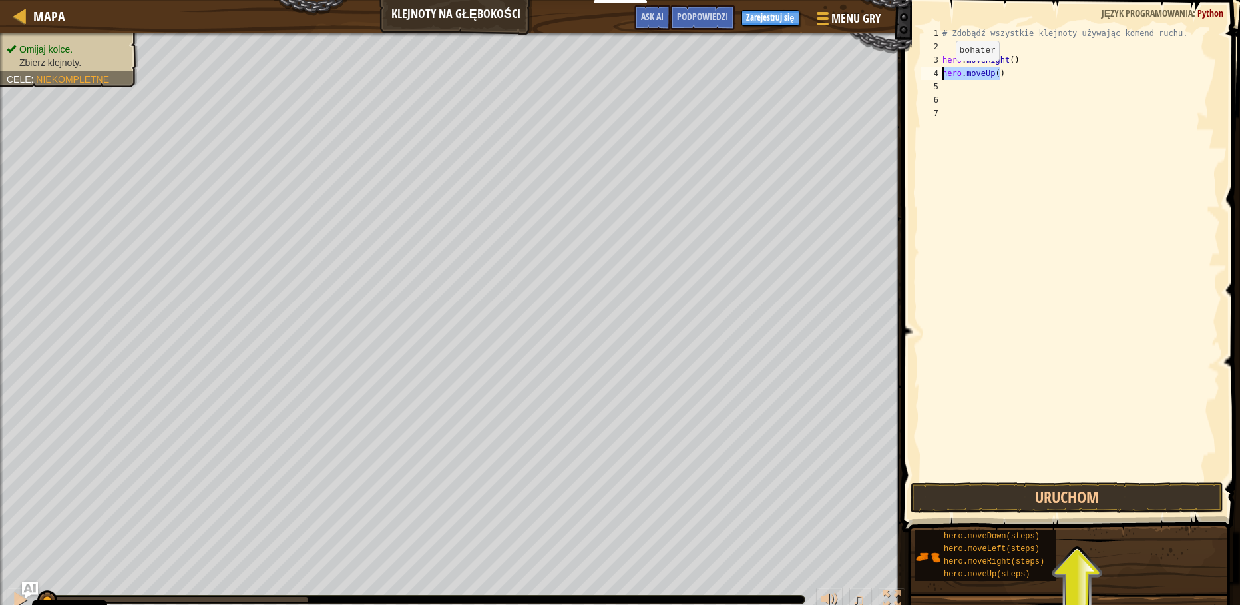
drag, startPoint x: 1023, startPoint y: 75, endPoint x: 930, endPoint y: 75, distance: 93.2
click at [930, 75] on div "1 2 3 4 5 6 7 # Zdobądź wszystkie klejnoty używając komend ruchu. hero . moveRi…" at bounding box center [1069, 253] width 302 height 453
type textarea "hero.moveUp()"
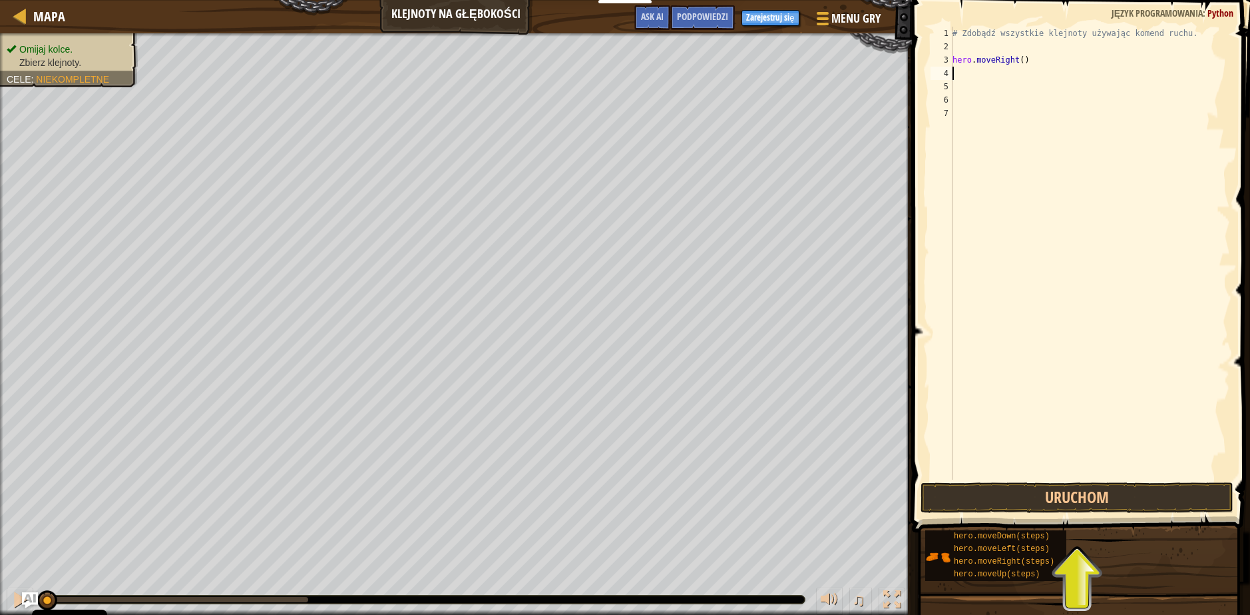
type textarea "h"
click at [1085, 499] on button "Uruchom" at bounding box center [1077, 497] width 313 height 31
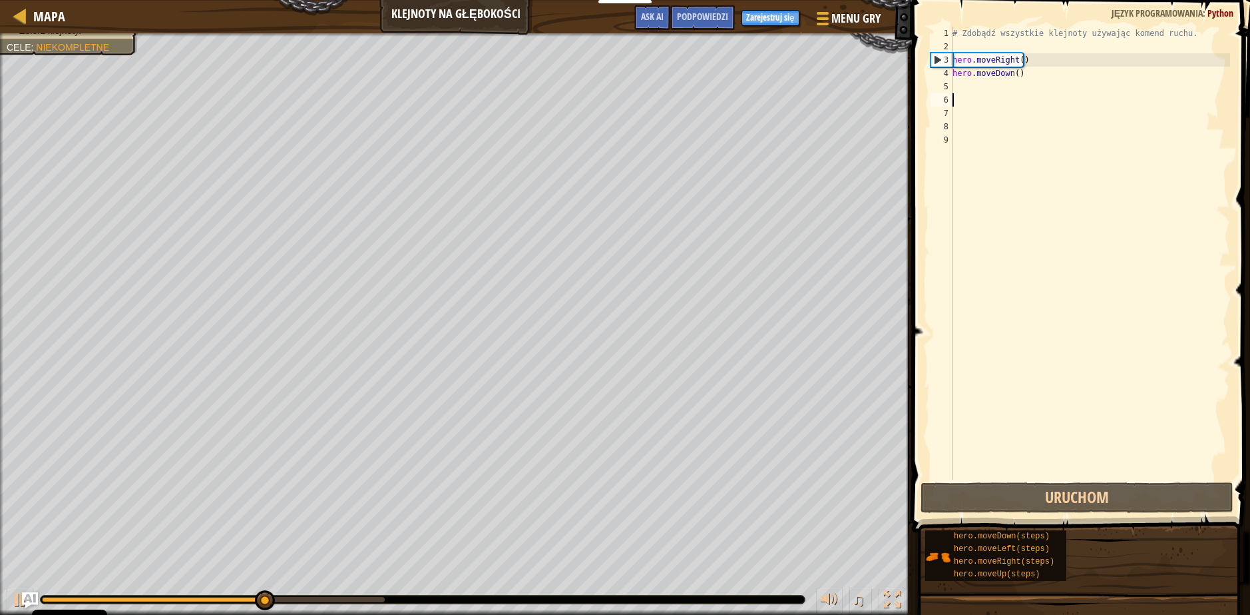
click at [1035, 111] on div "# Zdobądź wszystkie klejnoty używając komend ruchu. hero . moveRight ( ) hero .…" at bounding box center [1090, 266] width 280 height 479
click at [1029, 96] on div "# Zdobądź wszystkie klejnoty używając komend ruchu. hero . moveRight ( ) hero .…" at bounding box center [1090, 266] width 280 height 479
click at [1027, 91] on div "# Zdobądź wszystkie klejnoty używając komend ruchu. hero . moveRight ( ) hero .…" at bounding box center [1090, 266] width 280 height 479
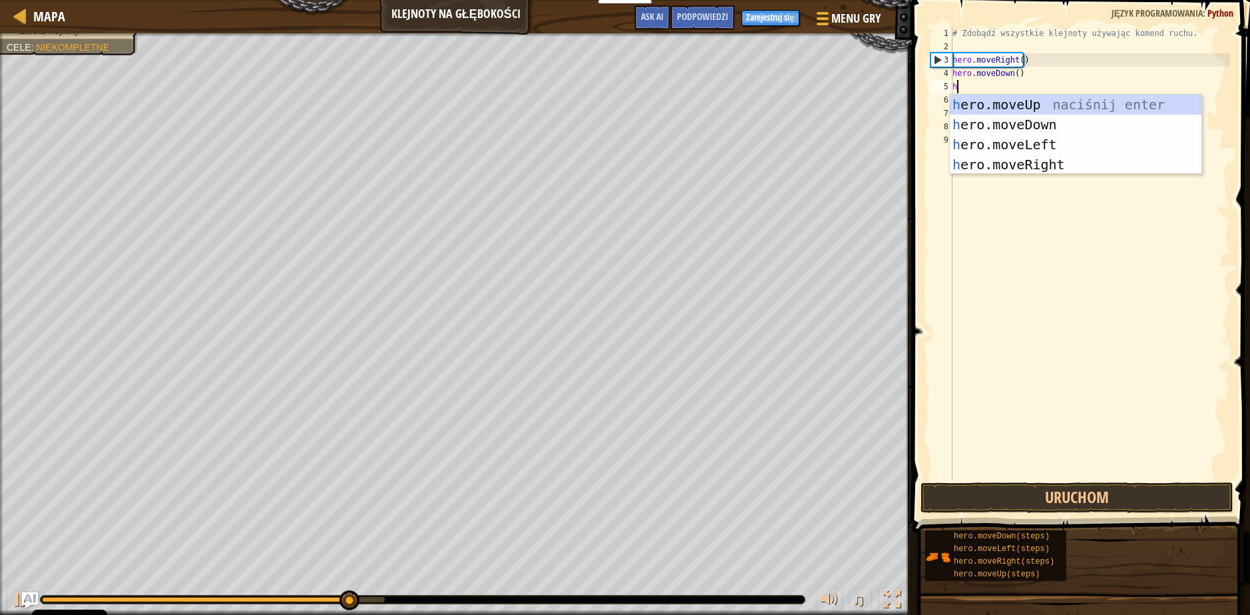
type textarea "her"
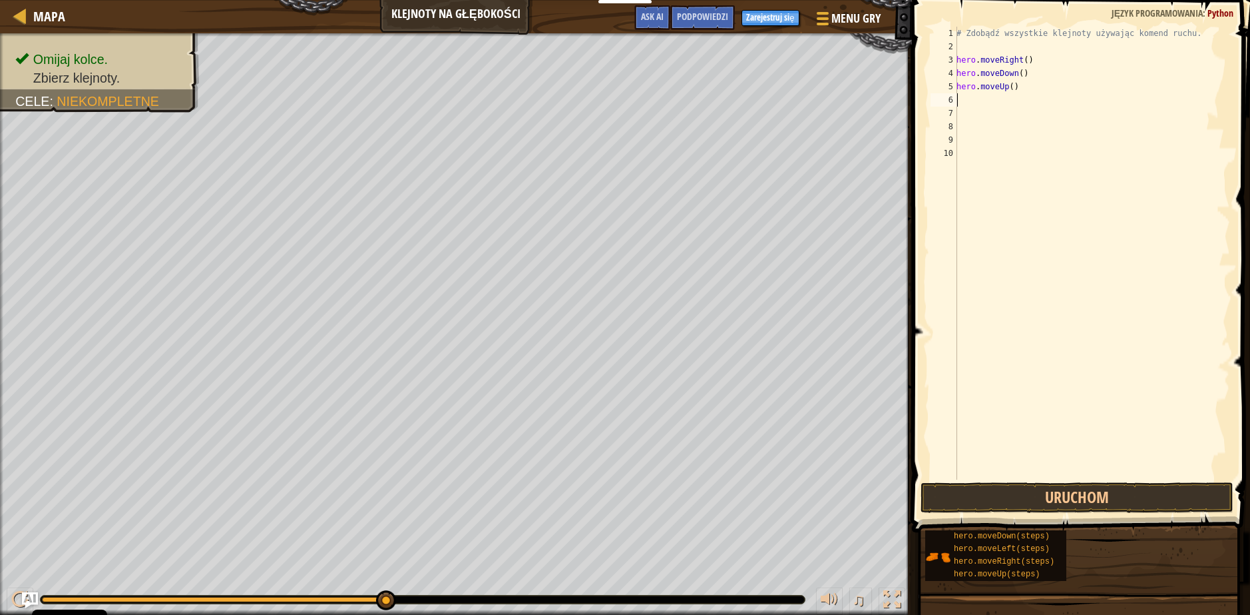
type textarea "h"
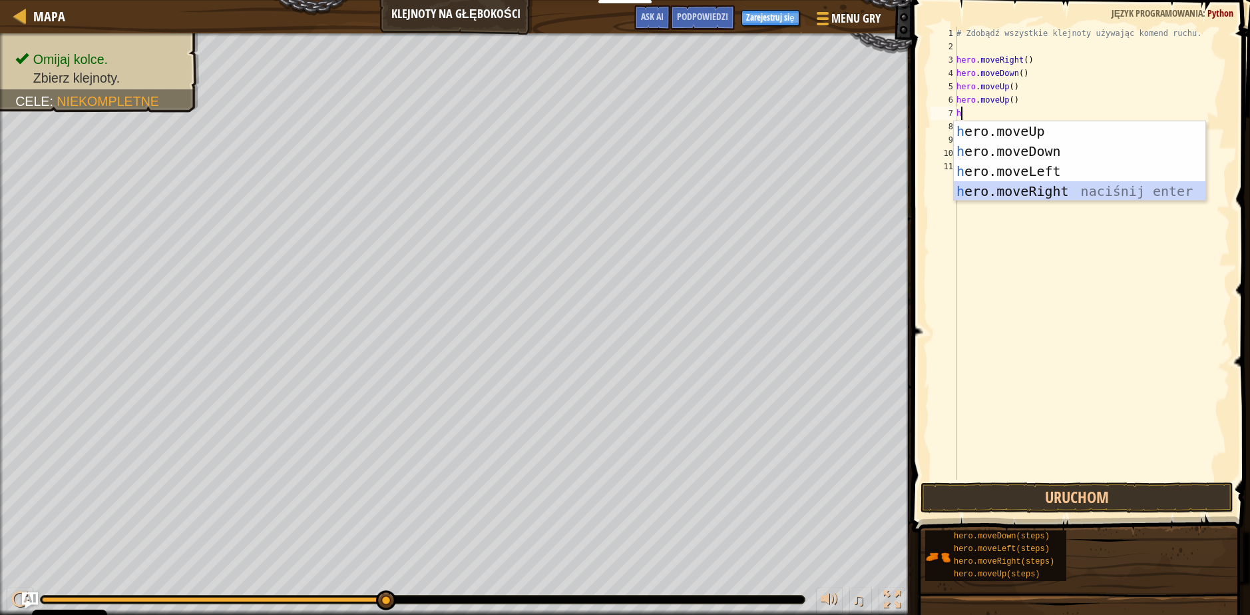
type textarea "h"
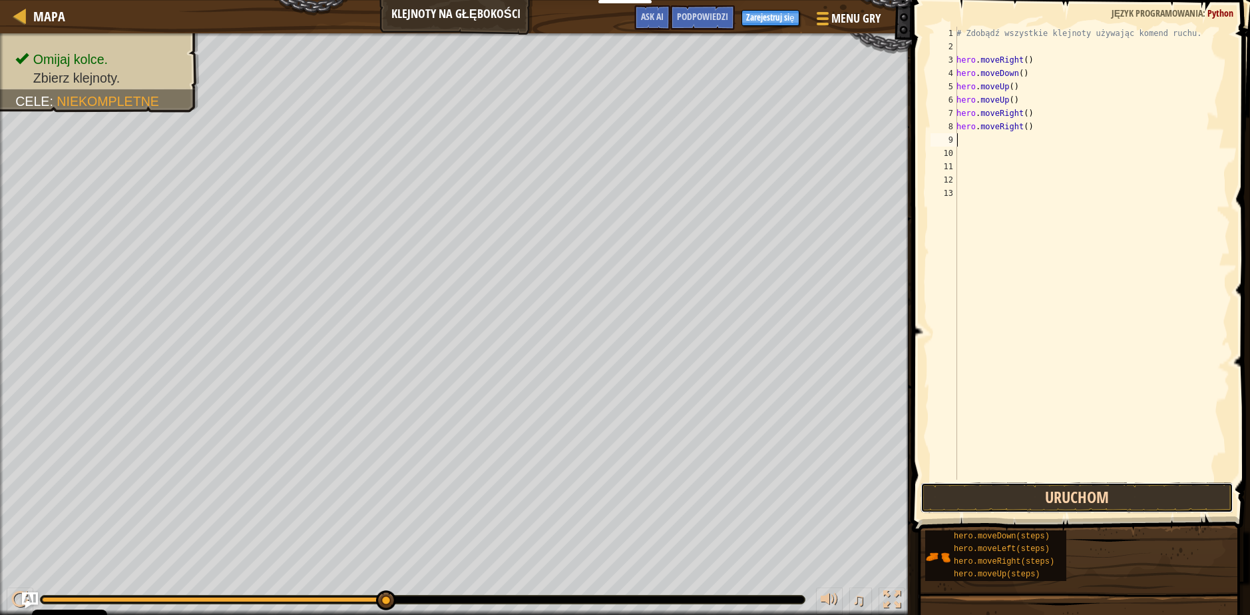
click at [1041, 494] on button "Uruchom" at bounding box center [1077, 497] width 313 height 31
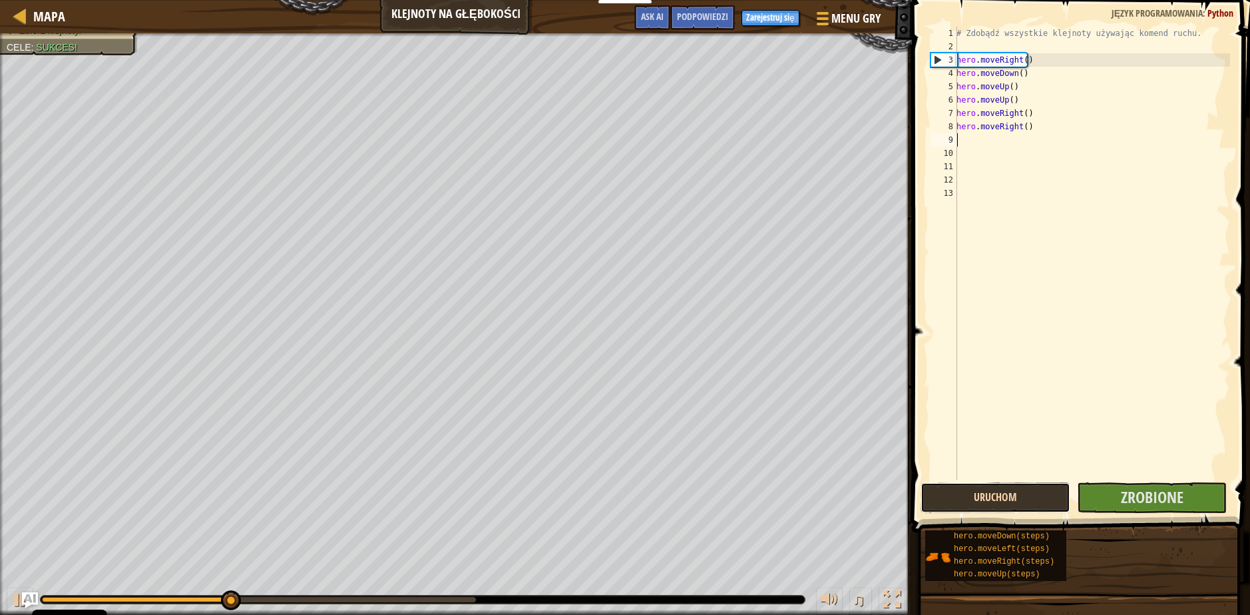
click at [1041, 494] on button "Uruchom" at bounding box center [996, 497] width 150 height 31
click at [1123, 499] on span "Zrobione" at bounding box center [1152, 496] width 63 height 21
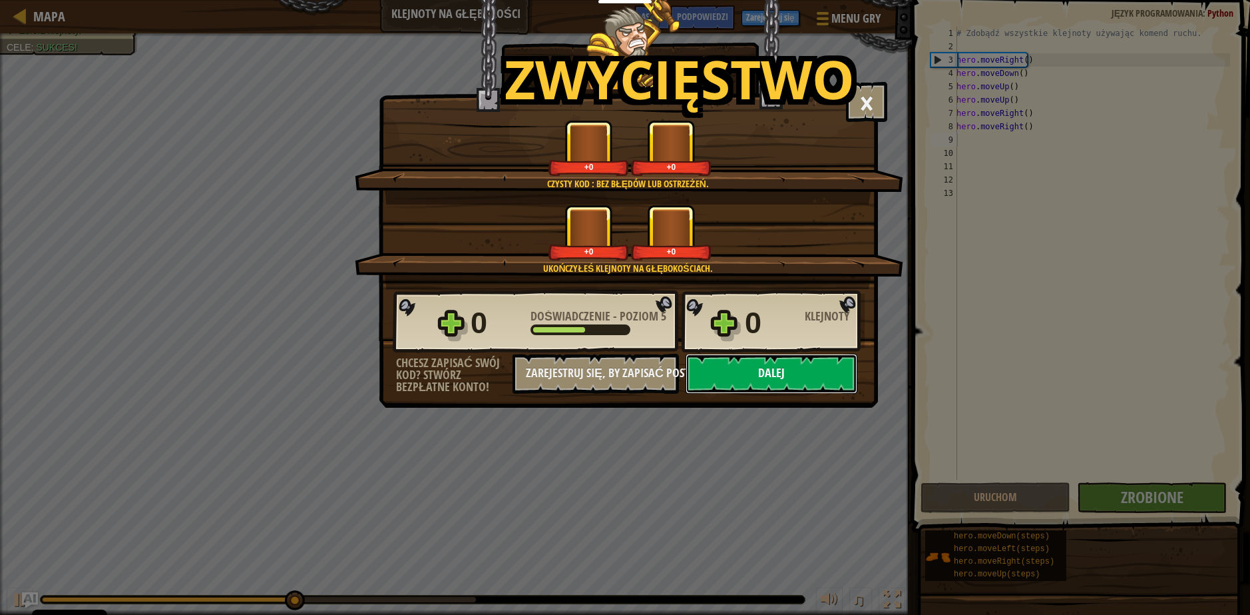
click at [756, 371] on button "Dalej" at bounding box center [772, 374] width 172 height 40
select select "pl"
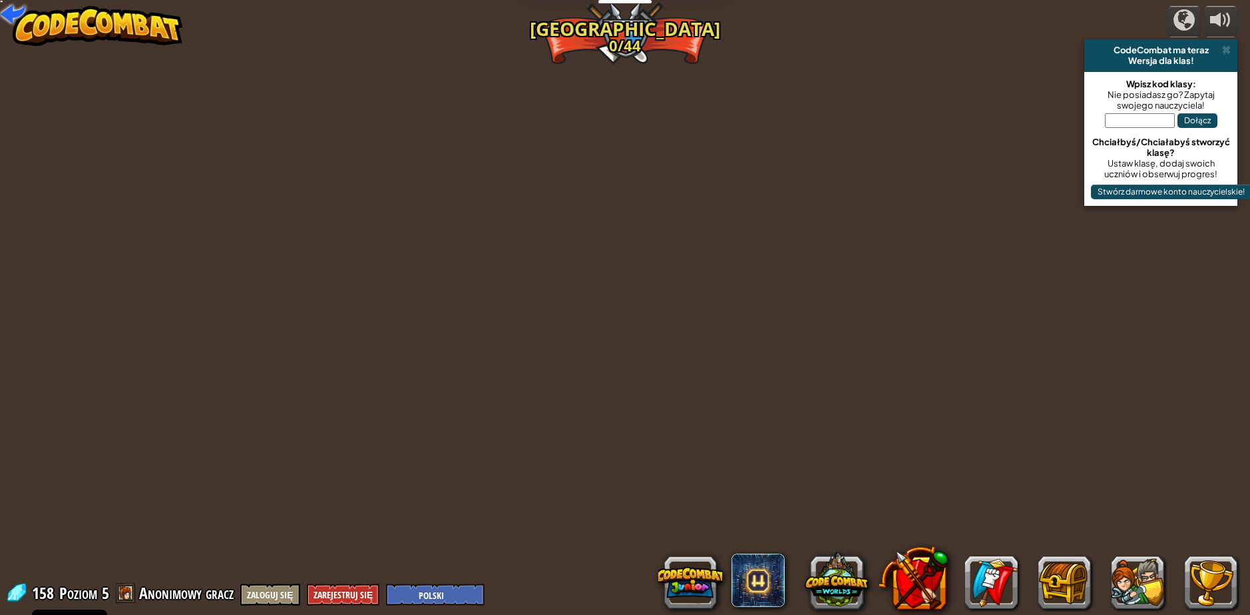
select select "pl"
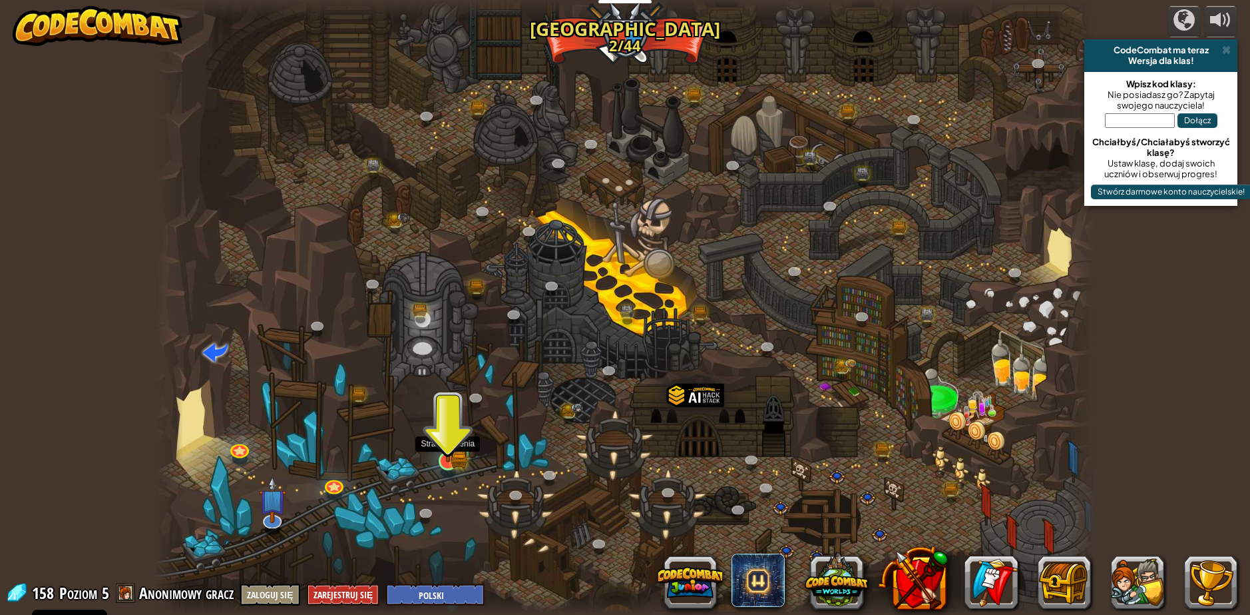
click at [450, 462] on img at bounding box center [447, 434] width 25 height 55
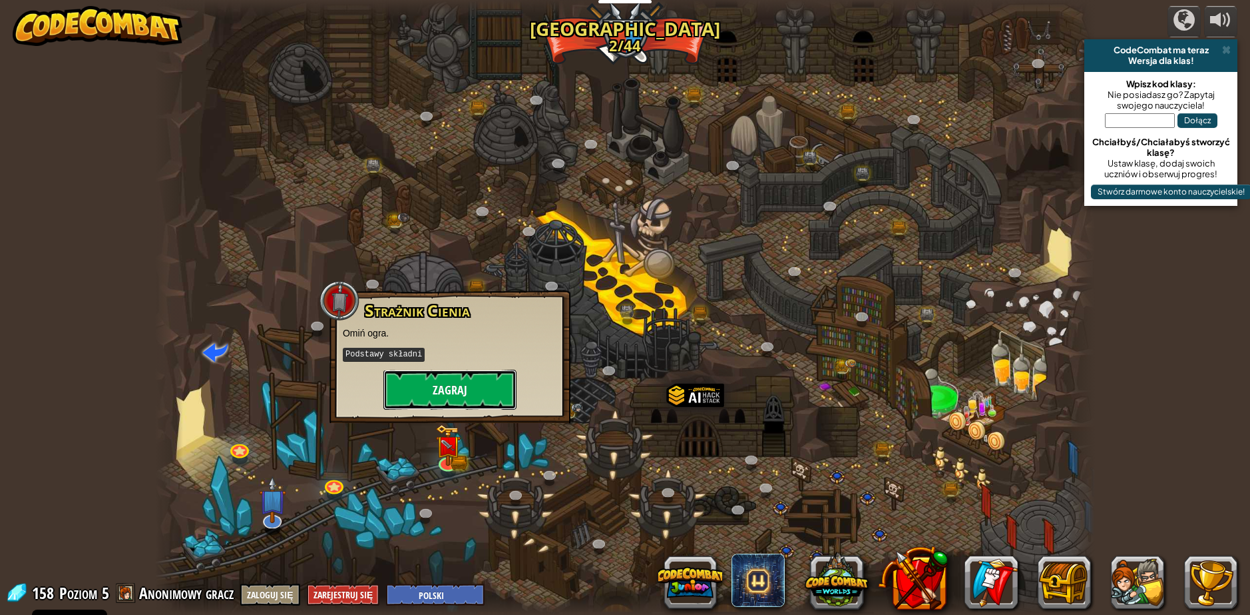
click at [475, 372] on button "Zagraj" at bounding box center [450, 390] width 133 height 40
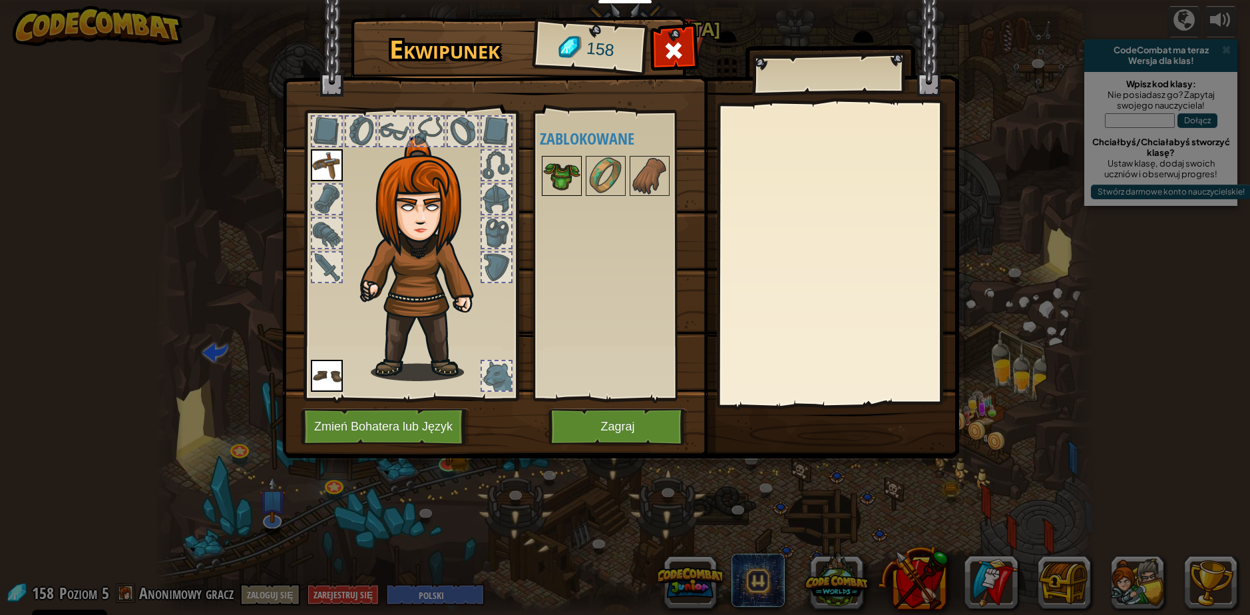
click at [571, 183] on img at bounding box center [561, 175] width 37 height 37
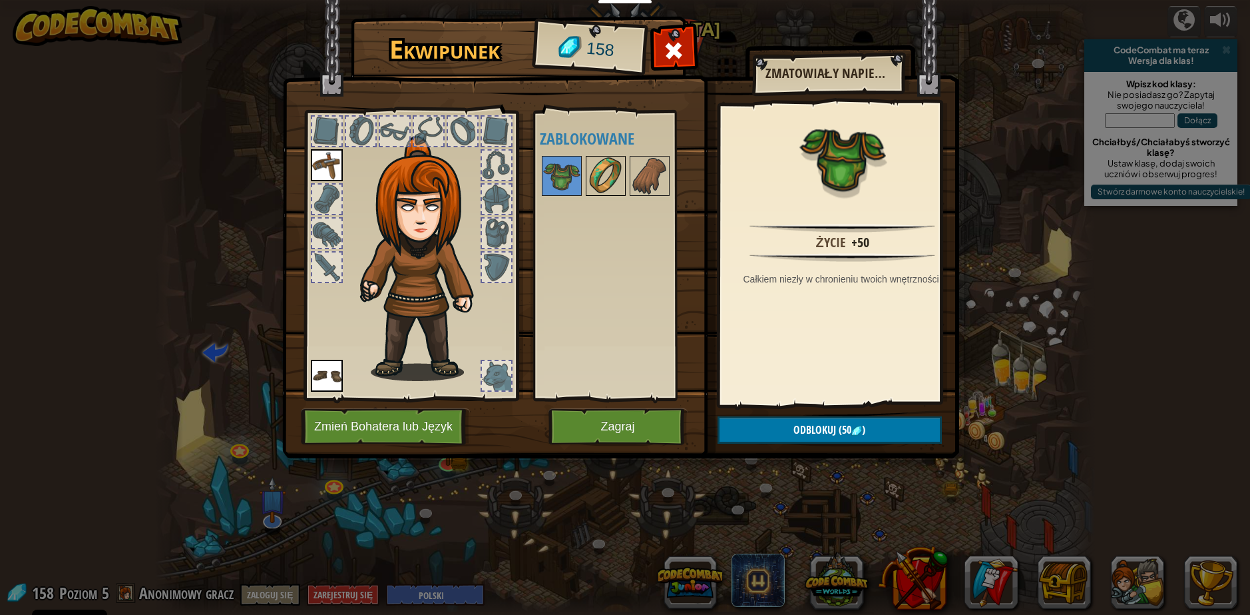
click at [603, 176] on img at bounding box center [605, 175] width 37 height 37
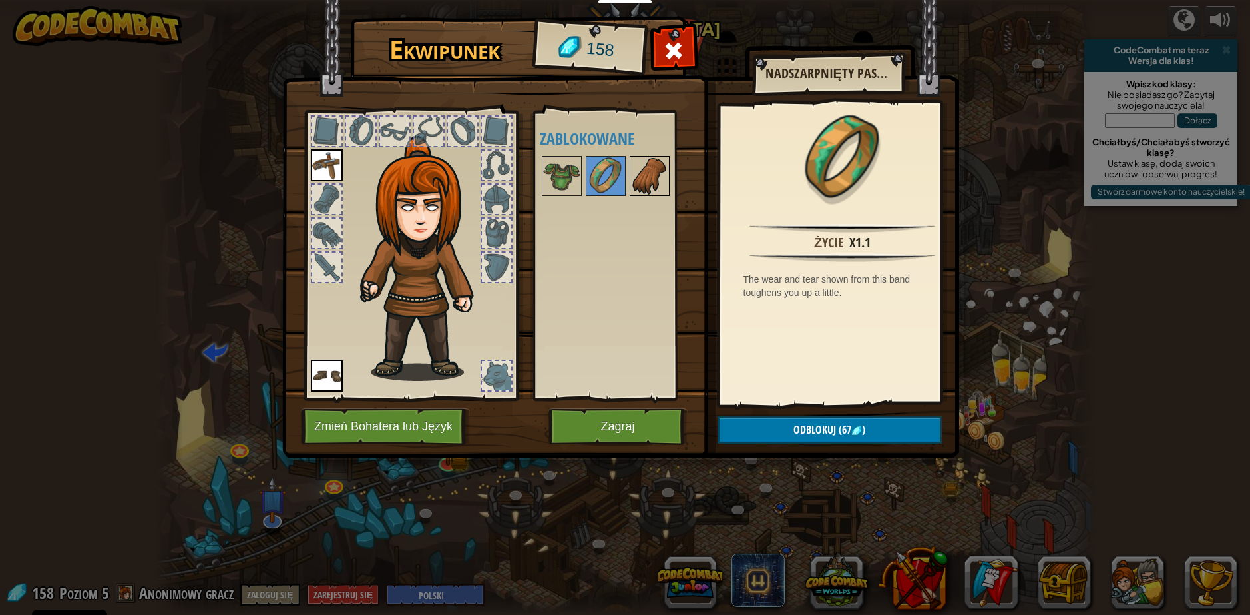
drag, startPoint x: 649, startPoint y: 176, endPoint x: 711, endPoint y: 238, distance: 87.1
click at [650, 178] on img at bounding box center [649, 175] width 37 height 37
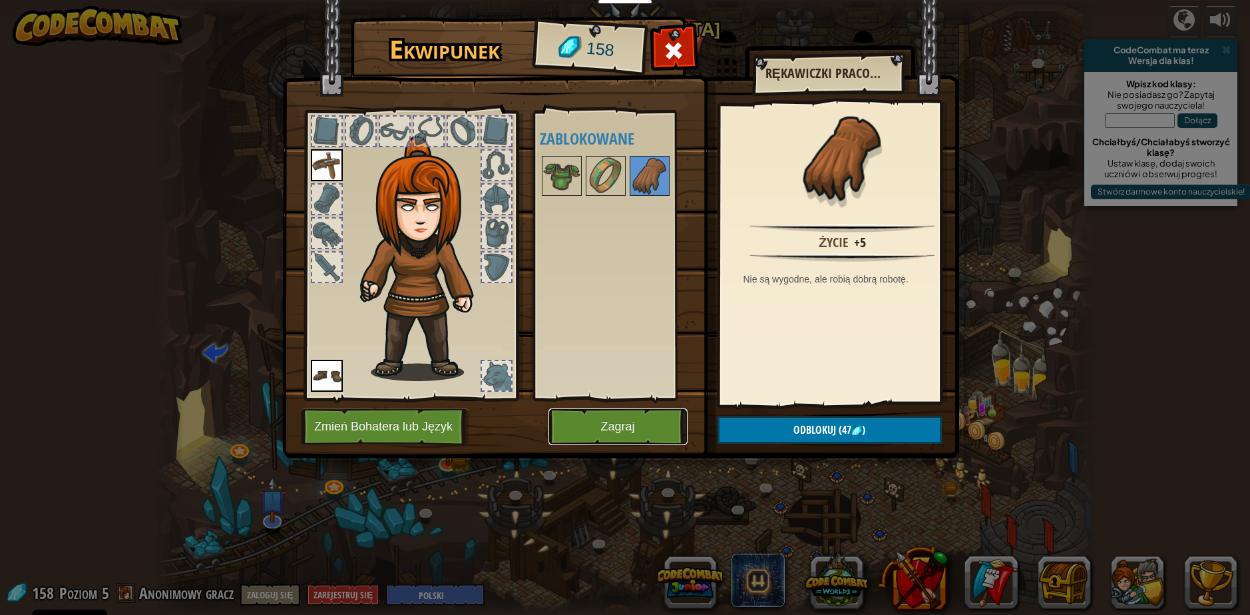
click at [637, 422] on button "Zagraj" at bounding box center [618, 426] width 139 height 37
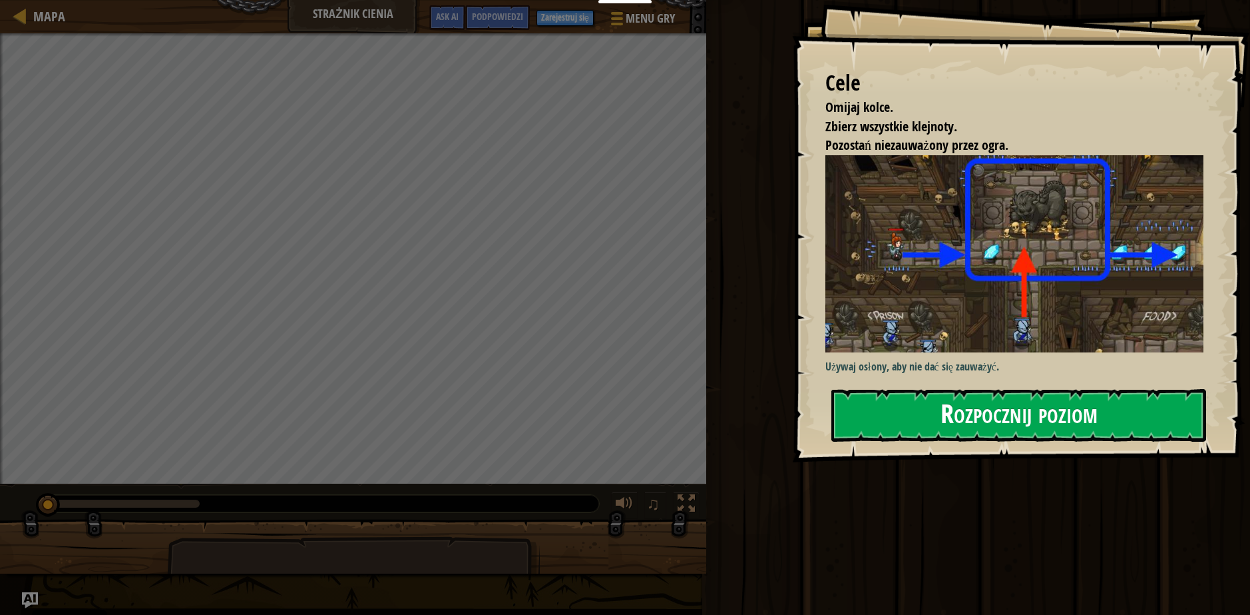
click at [979, 422] on button "Rozpocznij poziom" at bounding box center [1019, 415] width 375 height 53
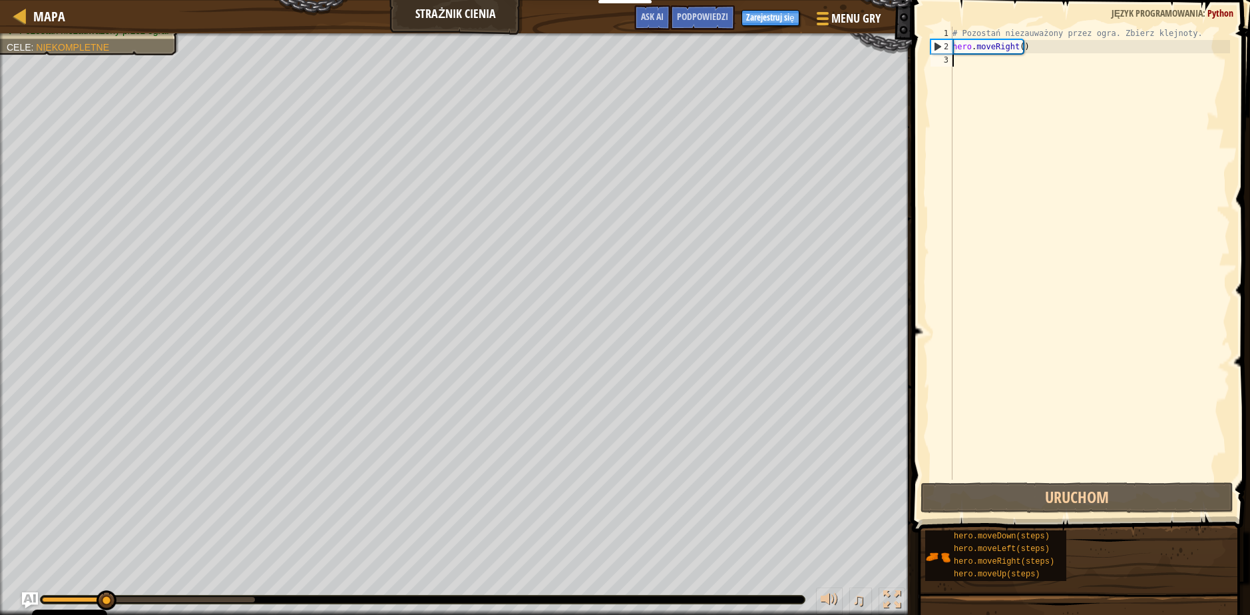
click at [1031, 67] on div "# Pozostań niezauważony przez ogra. Zbierz klejnoty. hero . moveRight ( )" at bounding box center [1090, 266] width 280 height 479
type textarea "h"
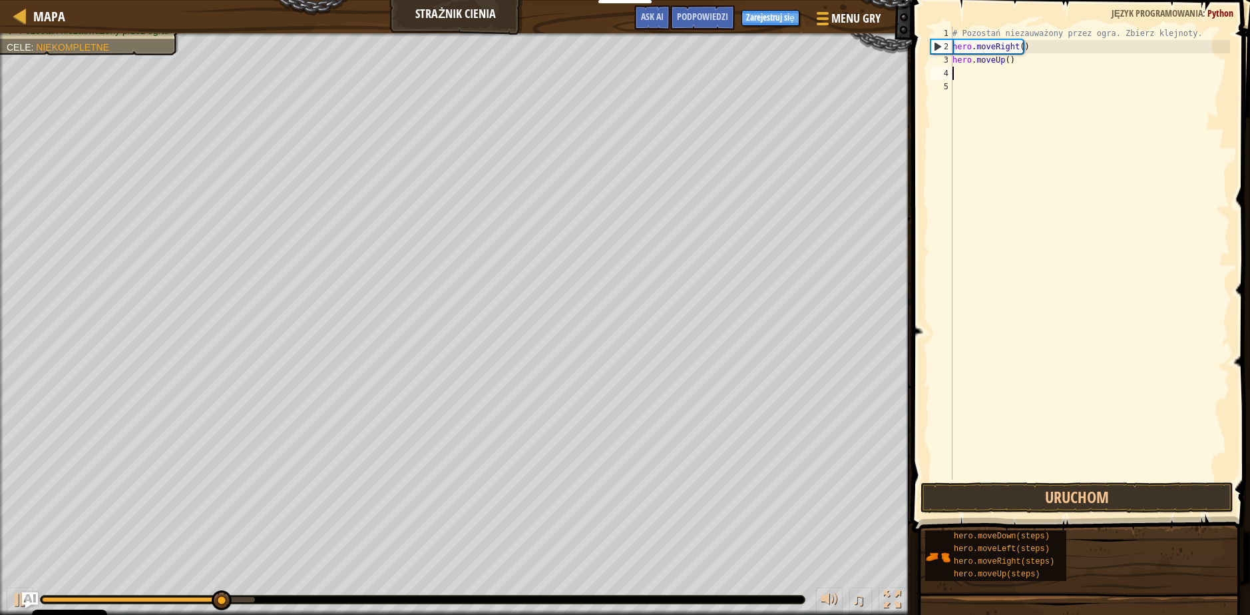
type textarea "h"
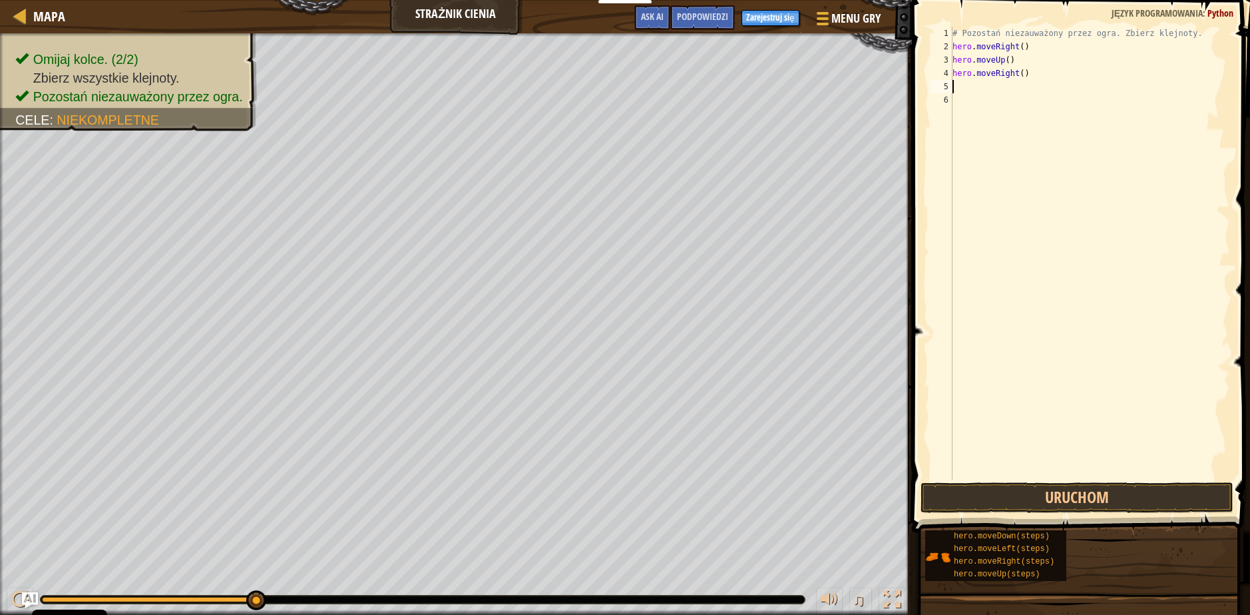
type textarea "h"
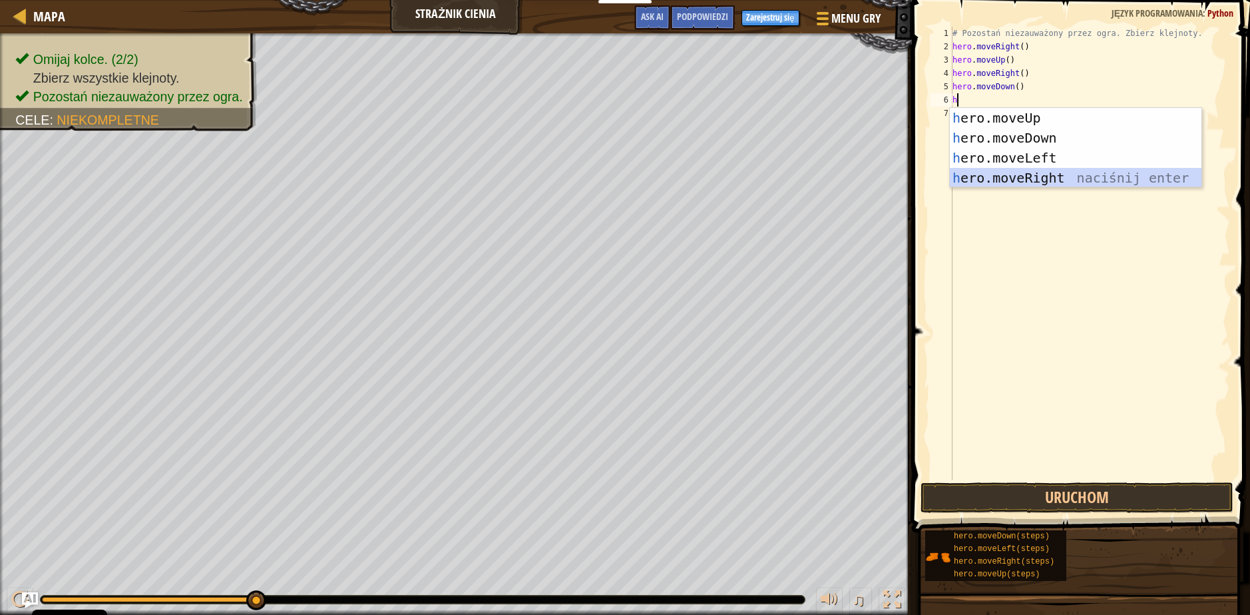
type textarea "h"
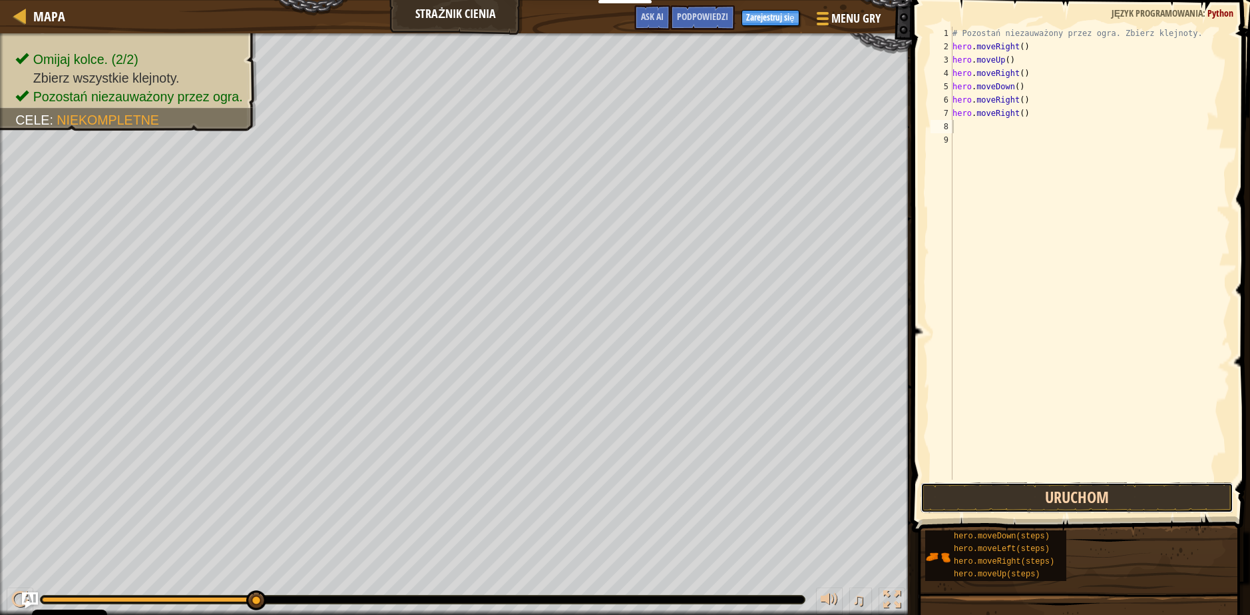
click at [1025, 496] on button "Uruchom" at bounding box center [1077, 497] width 313 height 31
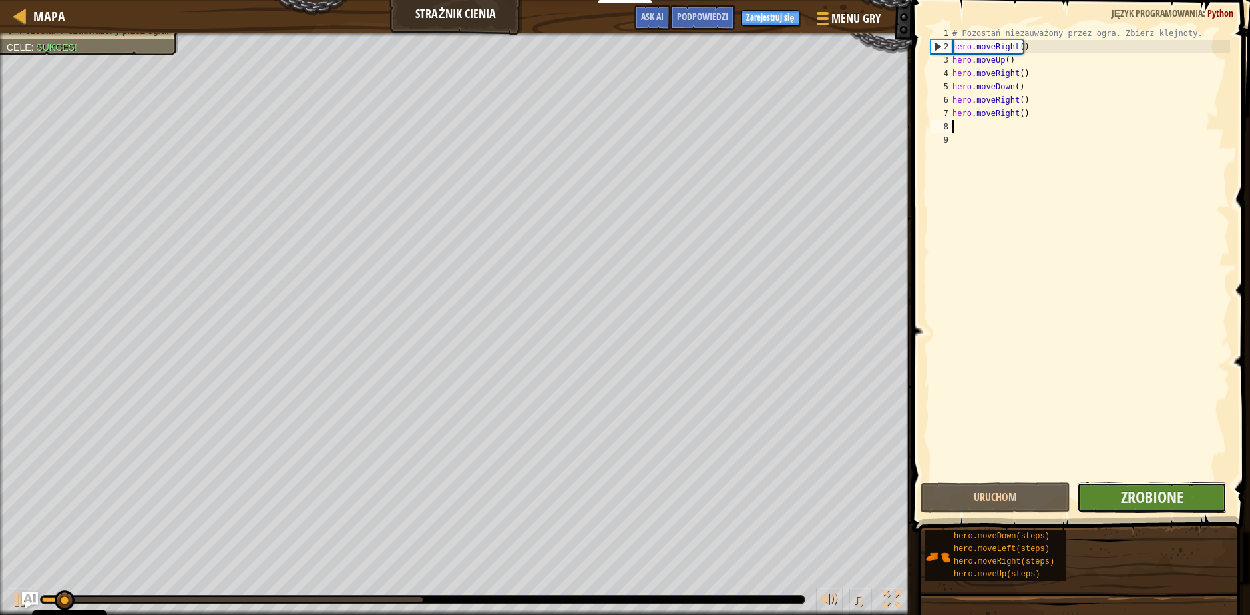
click at [1120, 494] on button "Zrobione" at bounding box center [1152, 497] width 150 height 31
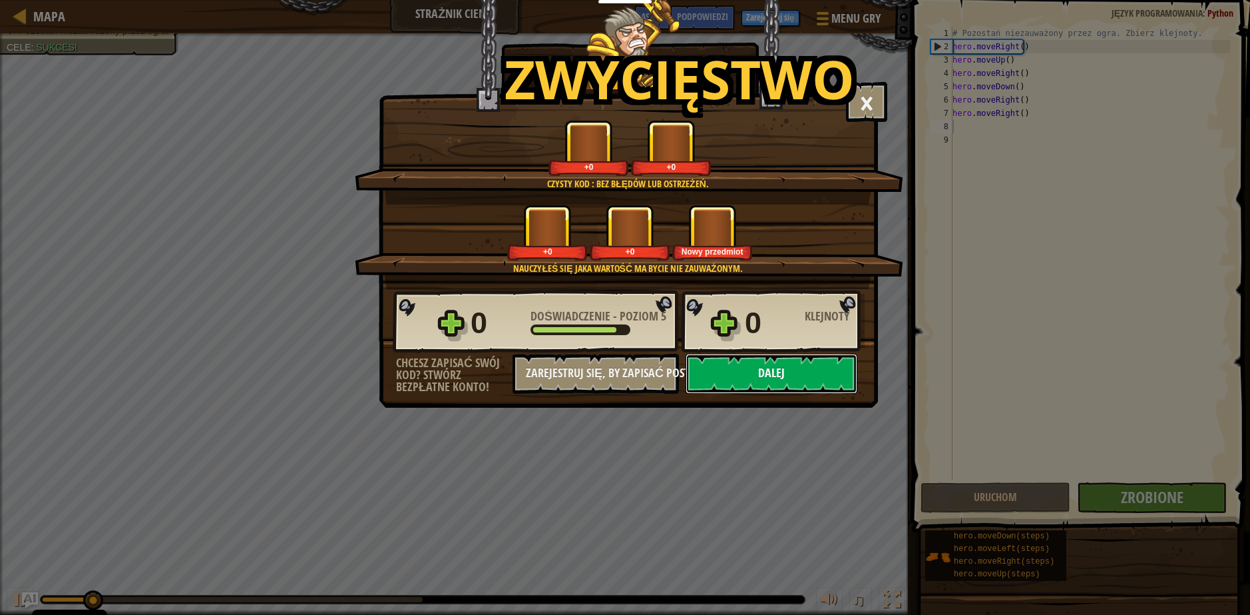
click at [725, 380] on button "Dalej" at bounding box center [772, 374] width 172 height 40
select select "pl"
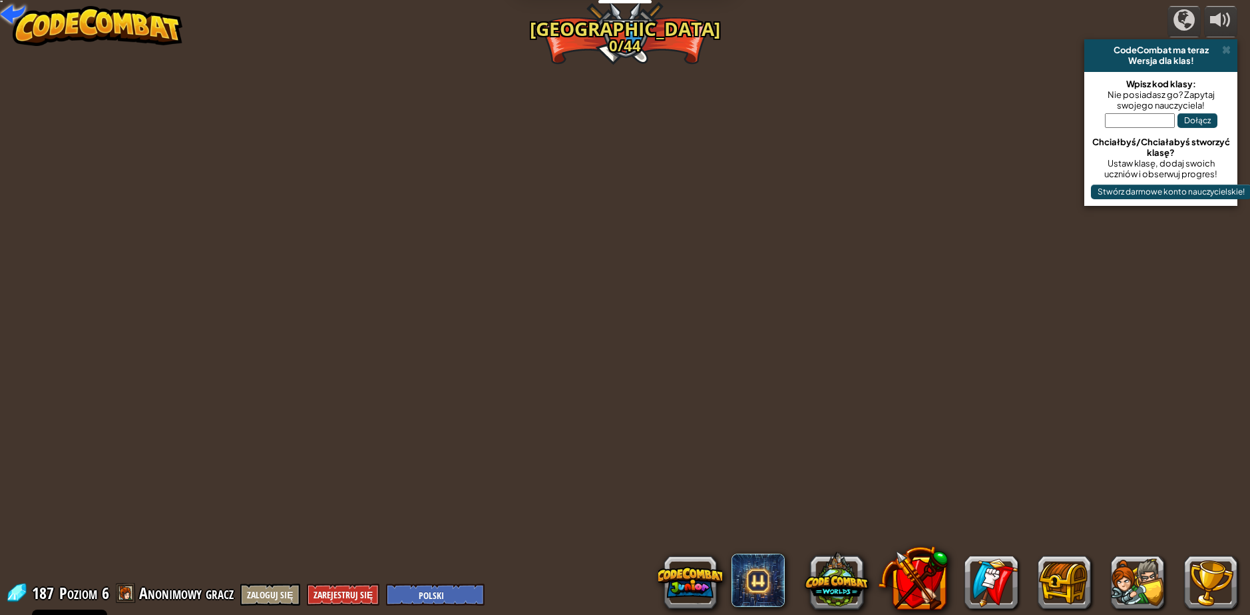
select select "pl"
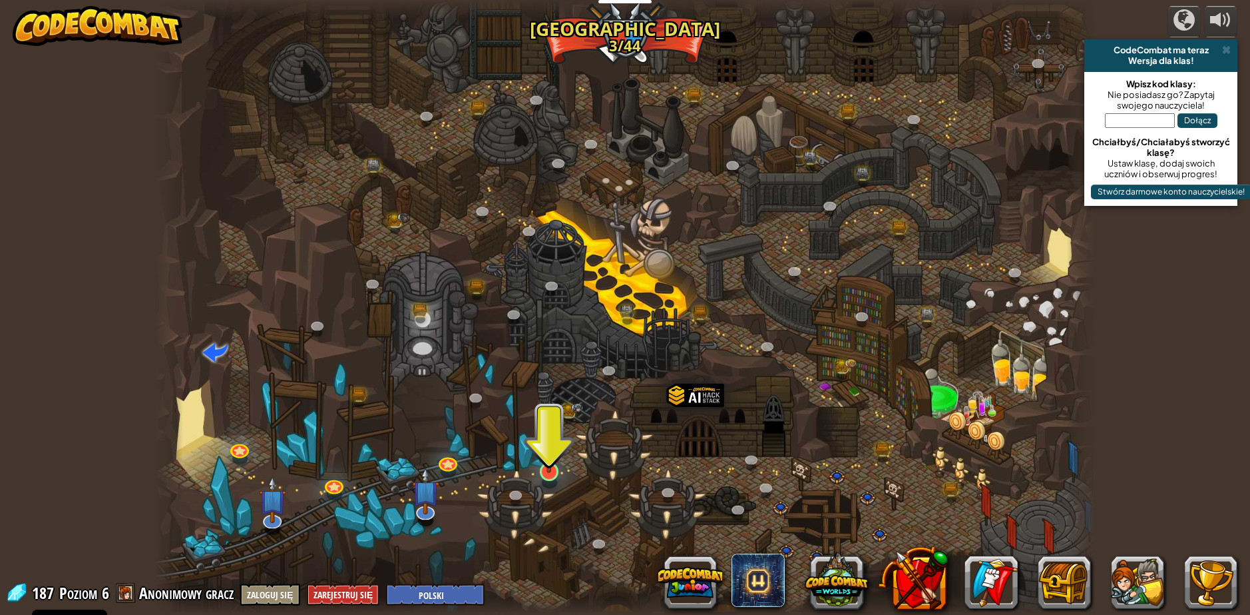
click at [556, 469] on img at bounding box center [549, 444] width 25 height 58
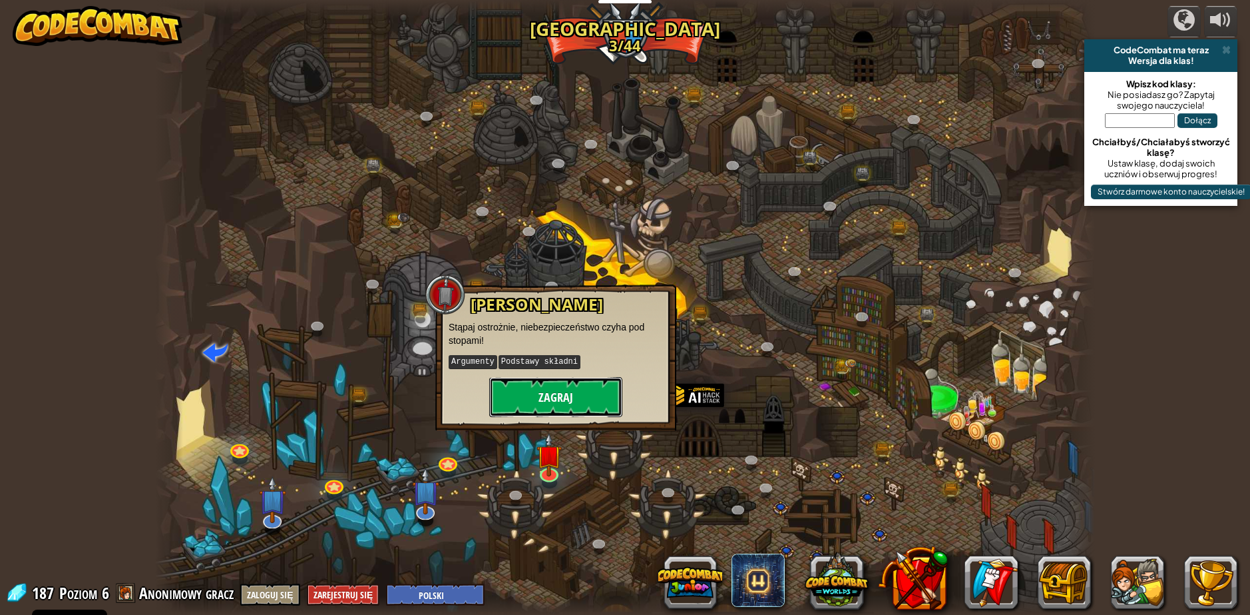
click at [571, 405] on button "Zagraj" at bounding box center [555, 397] width 133 height 40
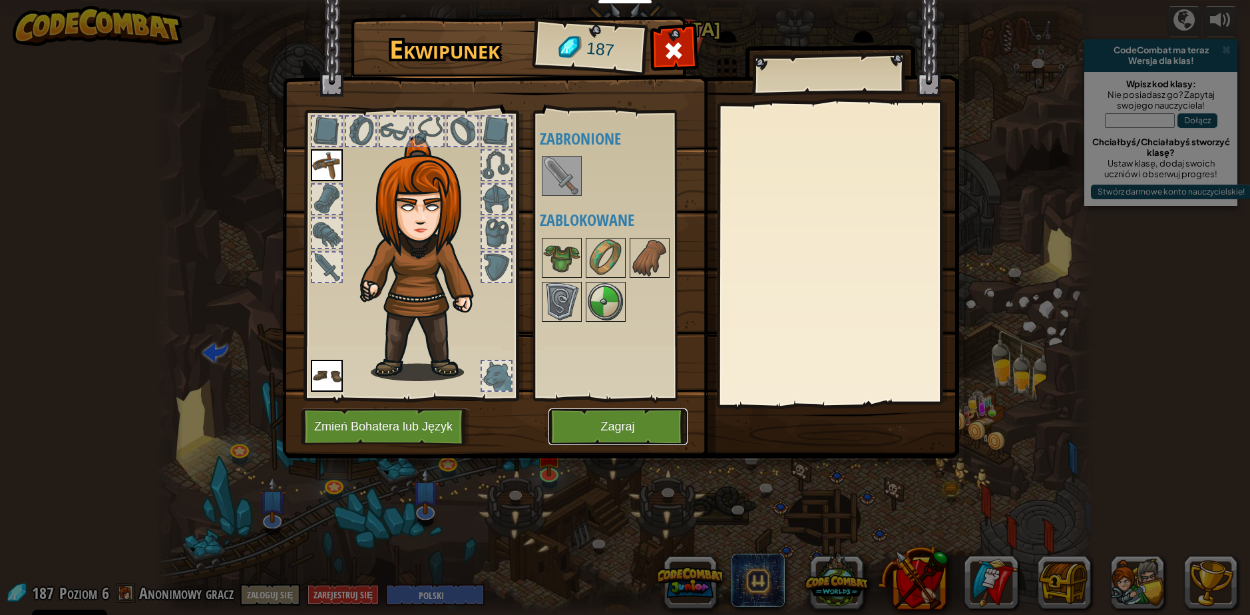
click at [633, 427] on button "Zagraj" at bounding box center [618, 426] width 139 height 37
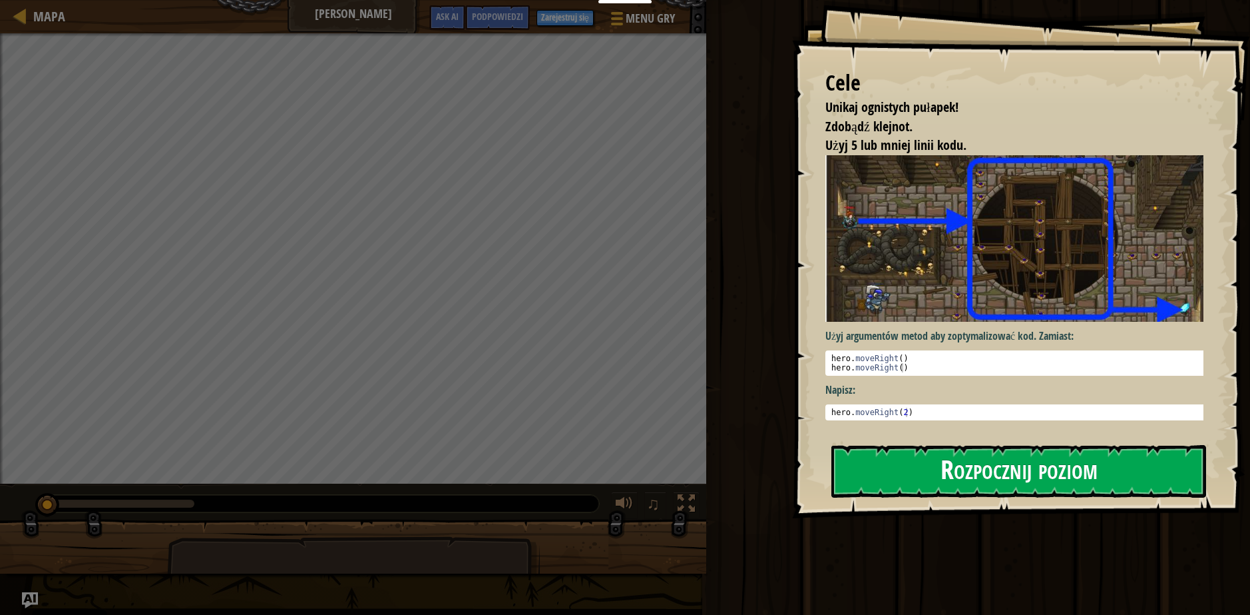
click at [1137, 477] on button "Rozpocznij poziom" at bounding box center [1019, 471] width 375 height 53
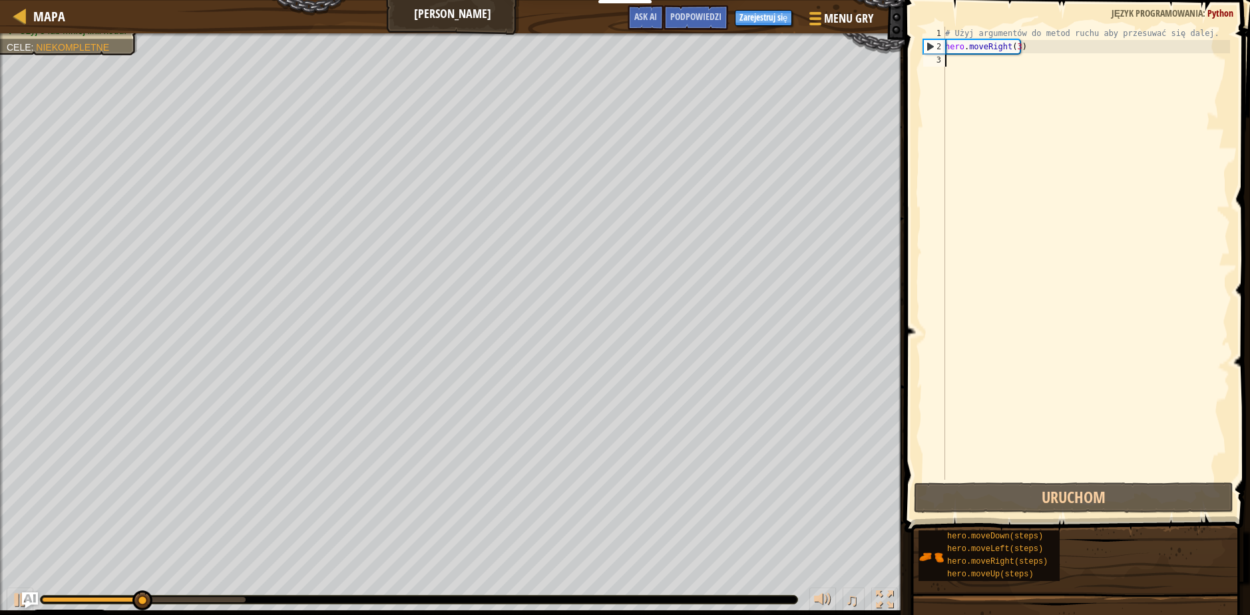
type textarea "h"
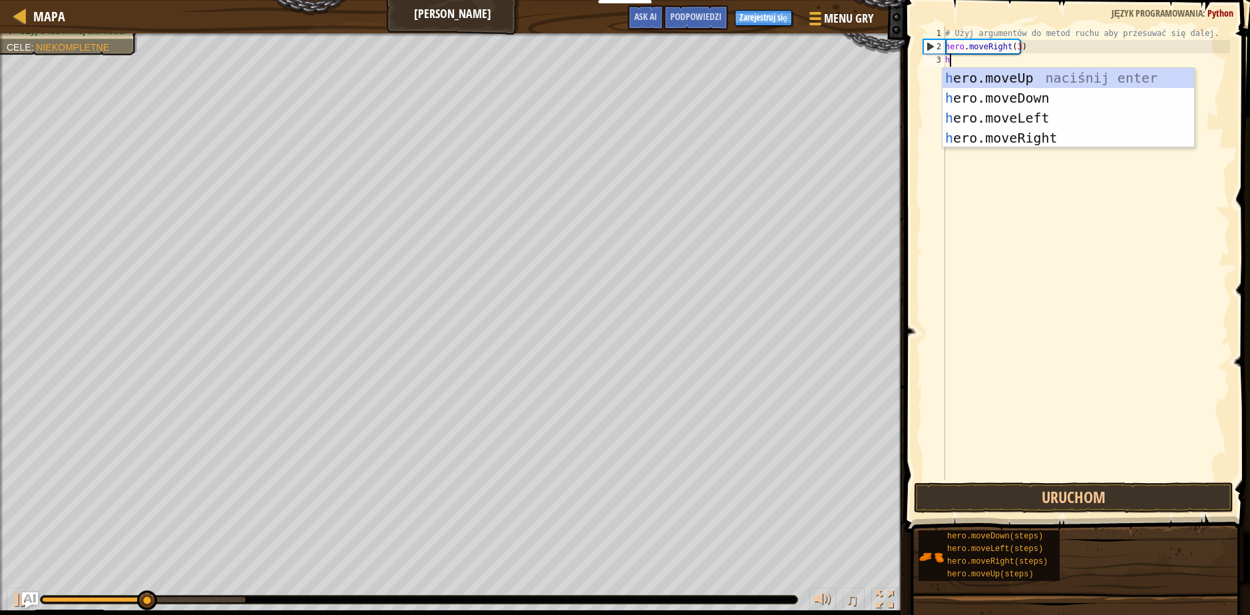
scroll to position [6, 0]
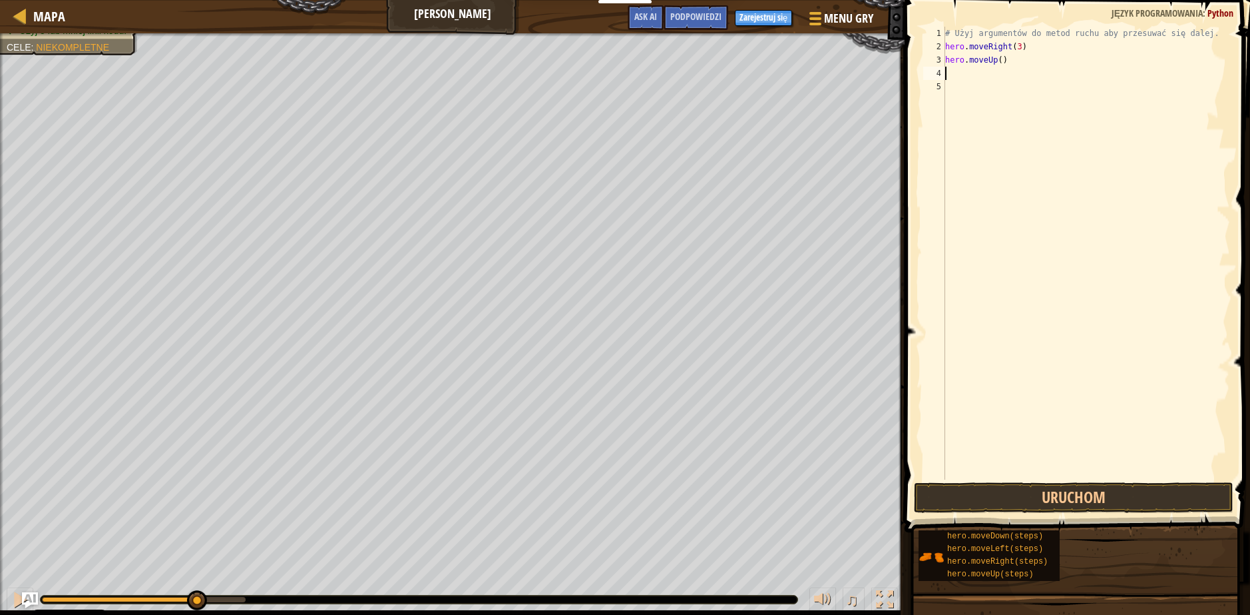
type textarea "h"
type textarea "hero"
type textarea "h"
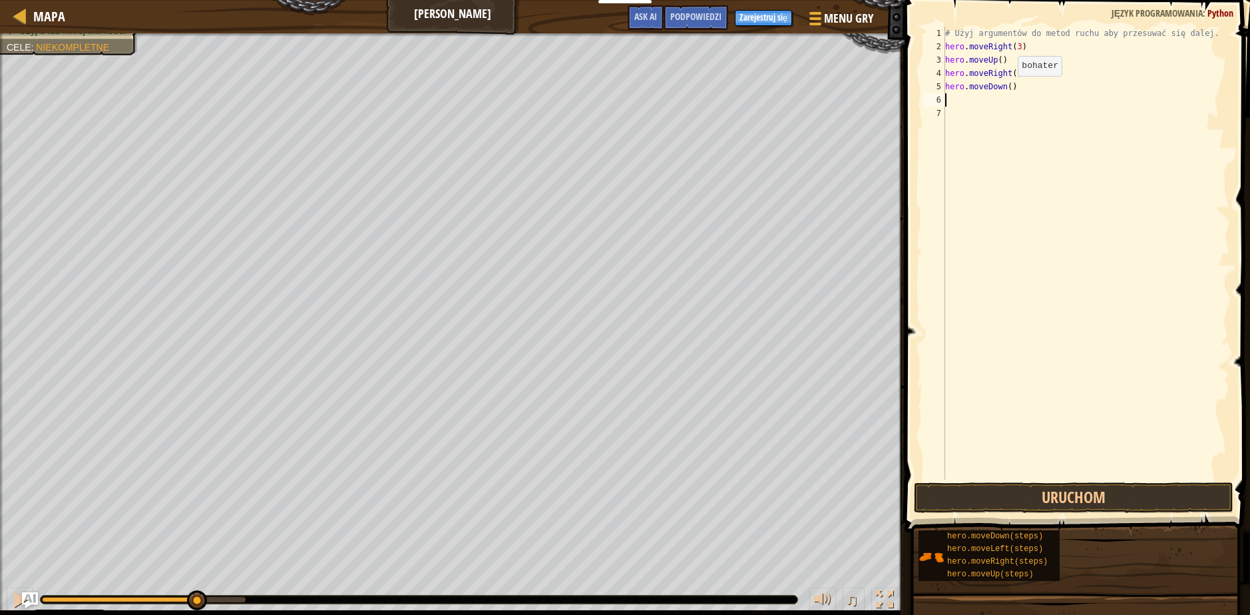
click at [1007, 89] on div "# Użyj argumentów do metod ruchu aby przesuwać się dalej. hero . moveRight ( 3 …" at bounding box center [1087, 266] width 288 height 479
type textarea "hero.moveDown(3)"
click at [1007, 107] on div "# Użyj argumentów do metod ruchu aby przesuwać się dalej. hero . moveRight ( 3 …" at bounding box center [1087, 266] width 288 height 479
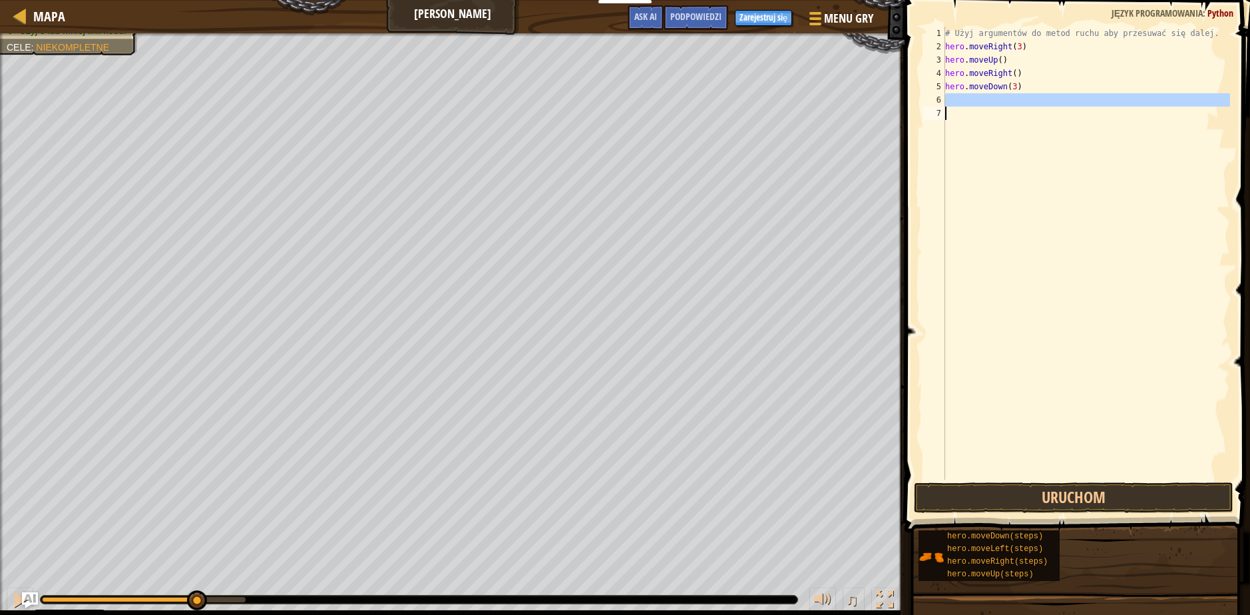
click at [1014, 105] on div "# Użyj argumentów do metod ruchu aby przesuwać się dalej. hero . moveRight ( 3 …" at bounding box center [1087, 253] width 288 height 453
type textarea "h"
click at [1009, 104] on div "# Użyj argumentów do metod ruchu aby przesuwać się dalej. hero . moveRight ( 3 …" at bounding box center [1087, 266] width 288 height 479
click at [1013, 103] on div "# Użyj argumentów do metod ruchu aby przesuwać się dalej. hero . moveRight ( 3 …" at bounding box center [1087, 266] width 288 height 479
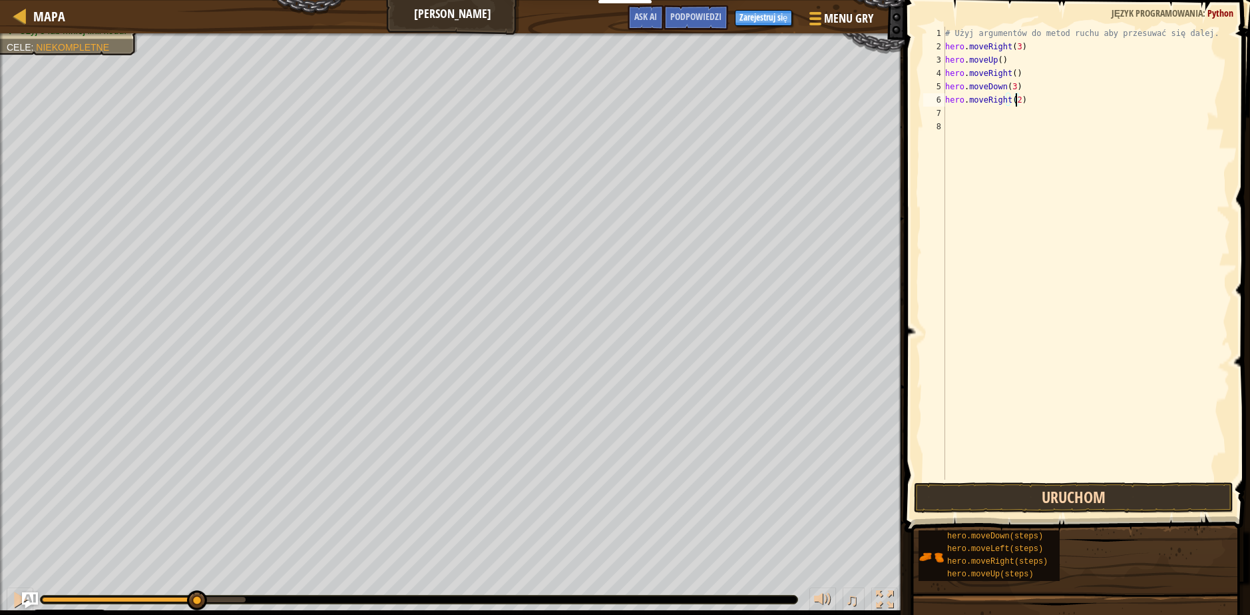
type textarea "hero.moveRight(2)"
click at [1089, 502] on button "Uruchom" at bounding box center [1074, 497] width 320 height 31
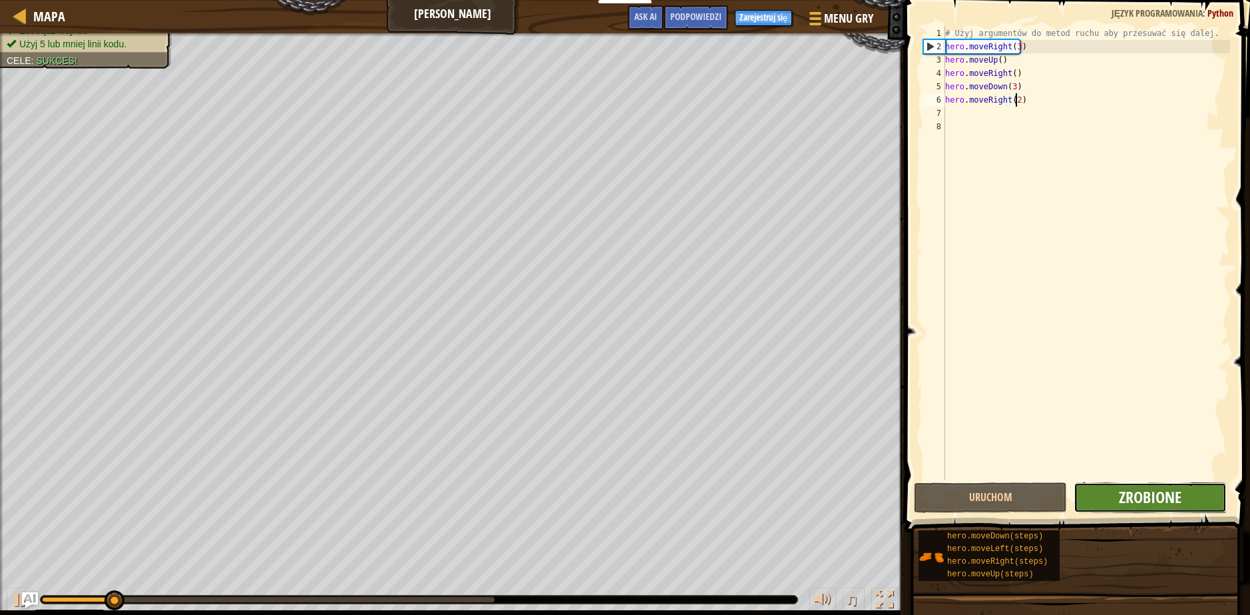
click at [1120, 495] on span "Zrobione" at bounding box center [1150, 496] width 63 height 21
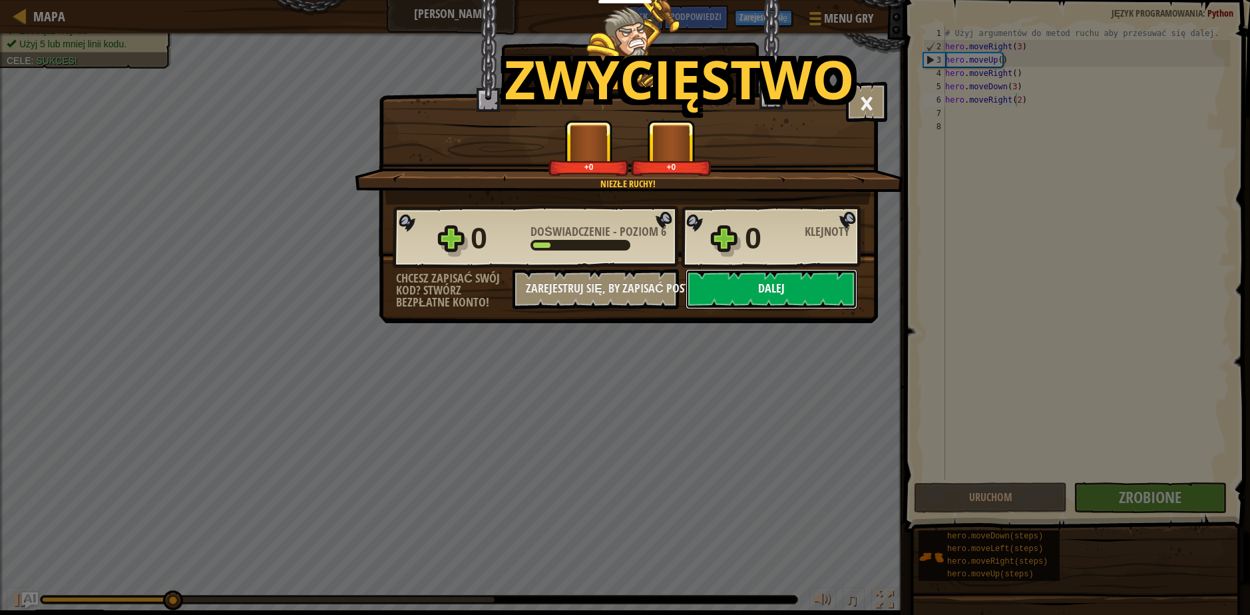
click at [793, 292] on button "Dalej" at bounding box center [772, 289] width 172 height 40
select select "pl"
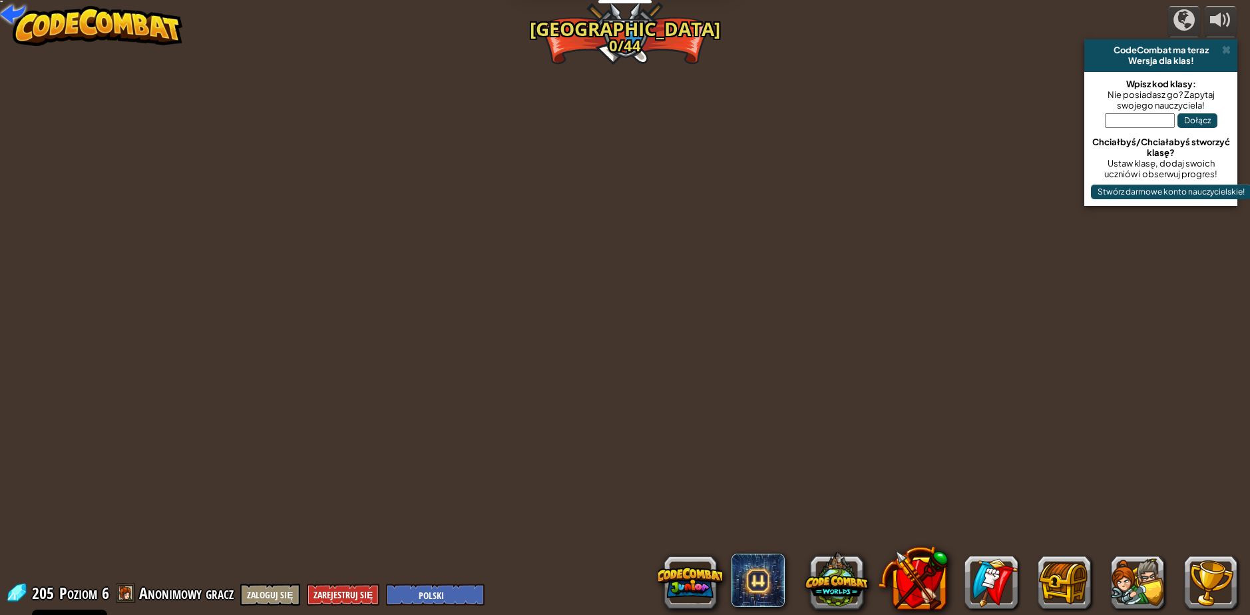
select select "pl"
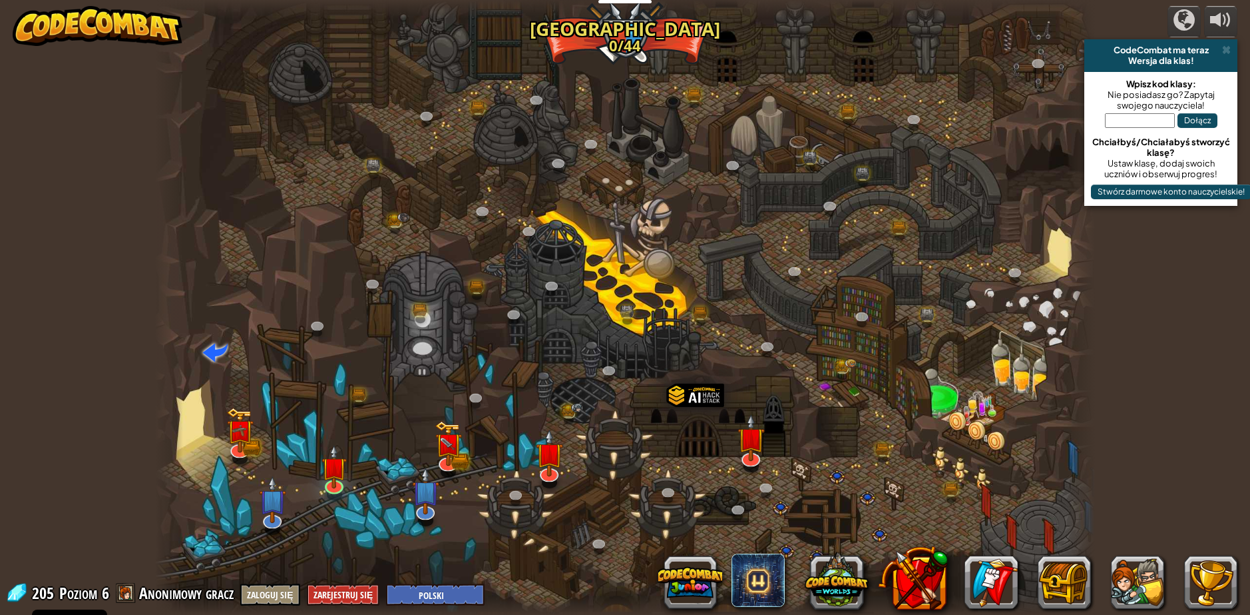
select select "pl"
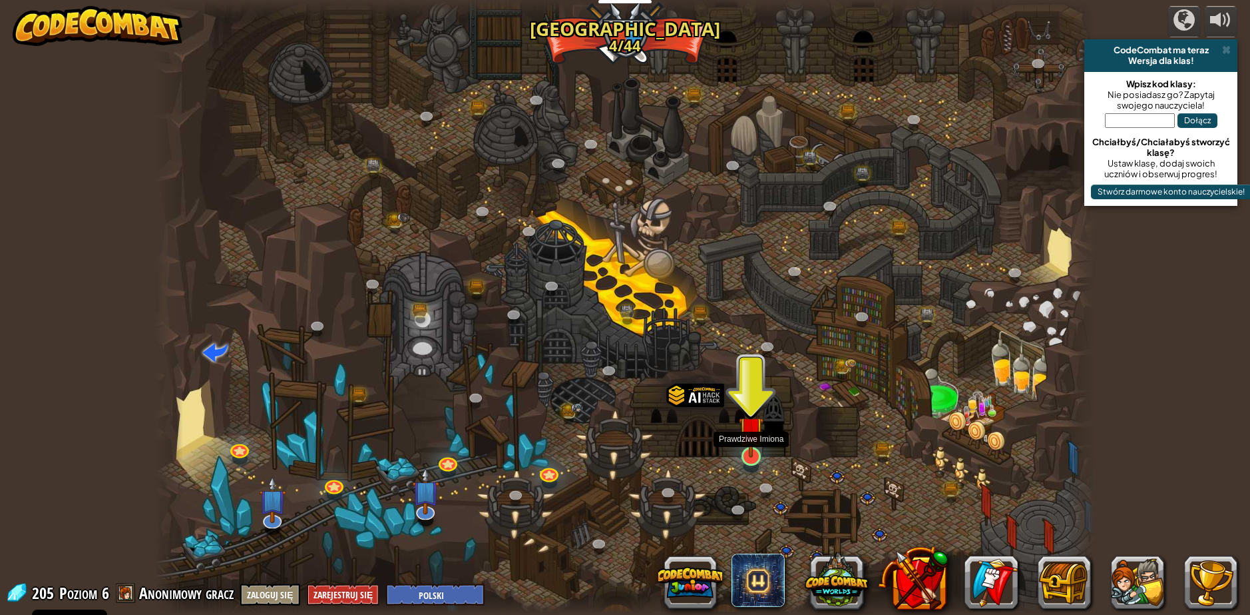
click at [756, 458] on img at bounding box center [751, 429] width 25 height 58
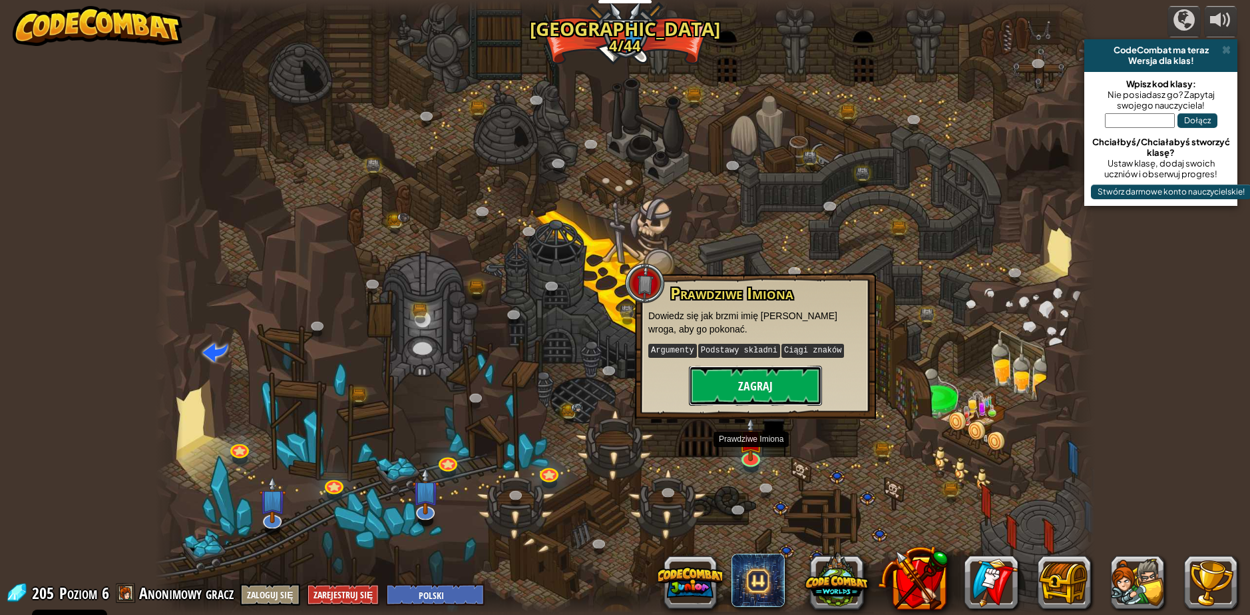
click at [762, 402] on button "Zagraj" at bounding box center [755, 386] width 133 height 40
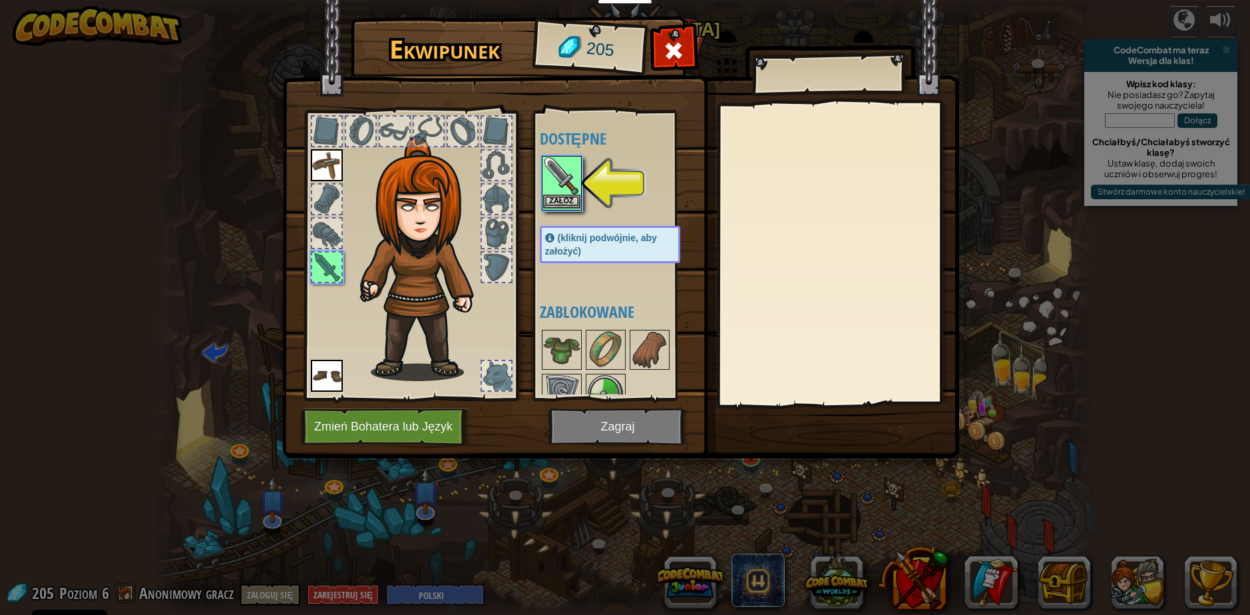
click at [579, 178] on img at bounding box center [561, 175] width 37 height 37
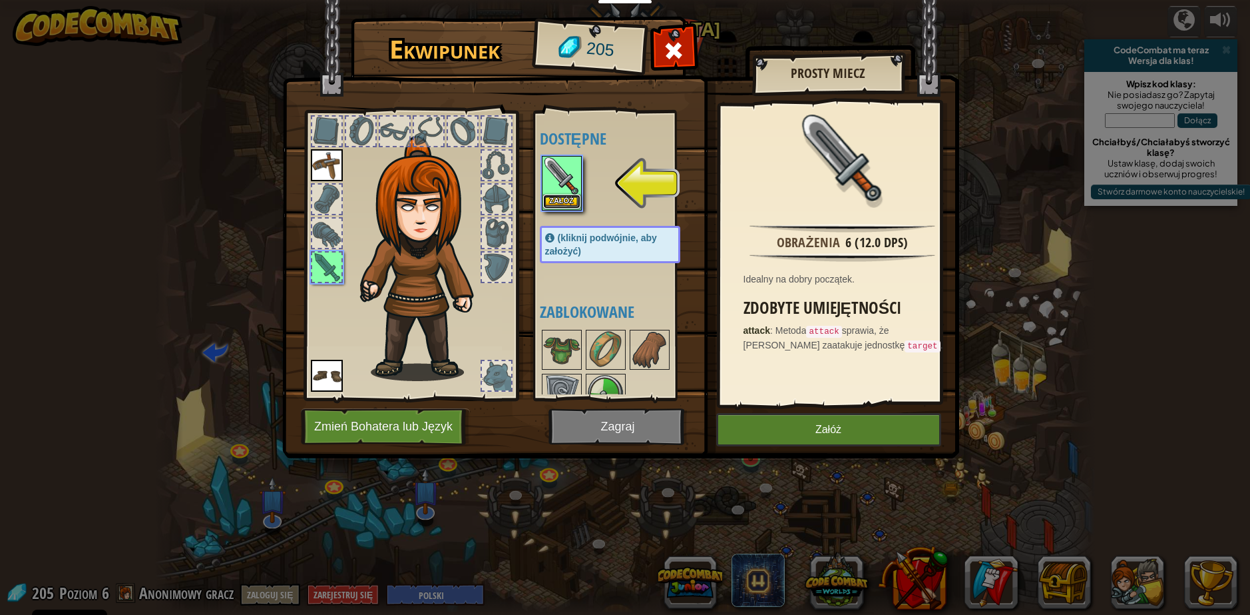
click at [566, 198] on button "Załóż" at bounding box center [561, 201] width 37 height 14
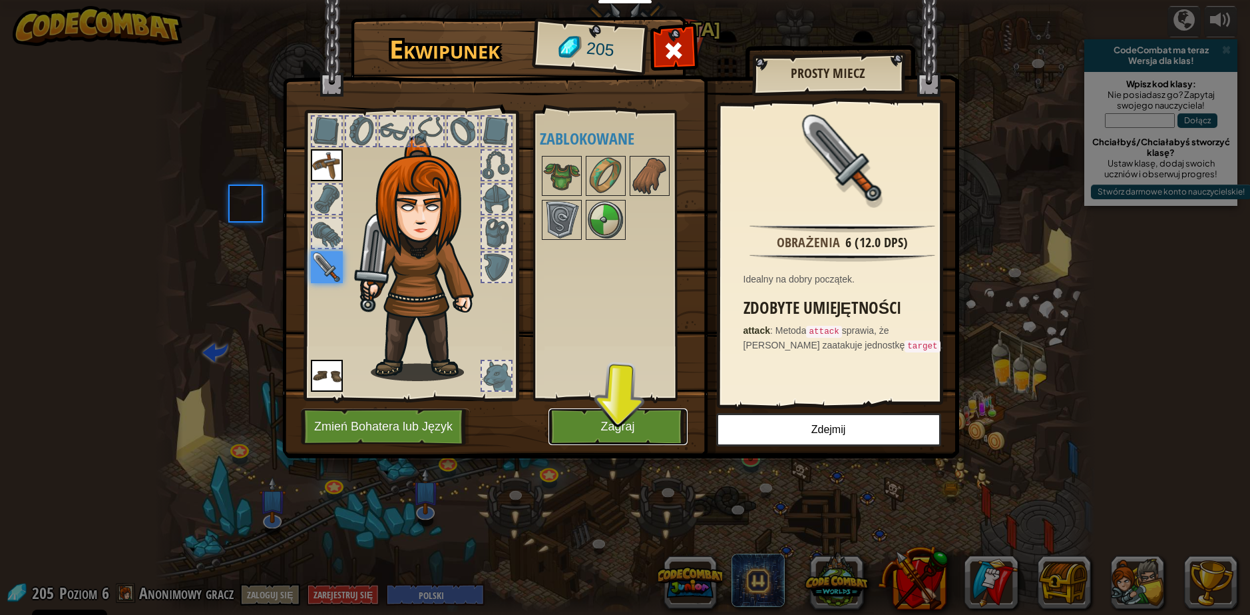
click at [627, 432] on button "Zagraj" at bounding box center [618, 426] width 139 height 37
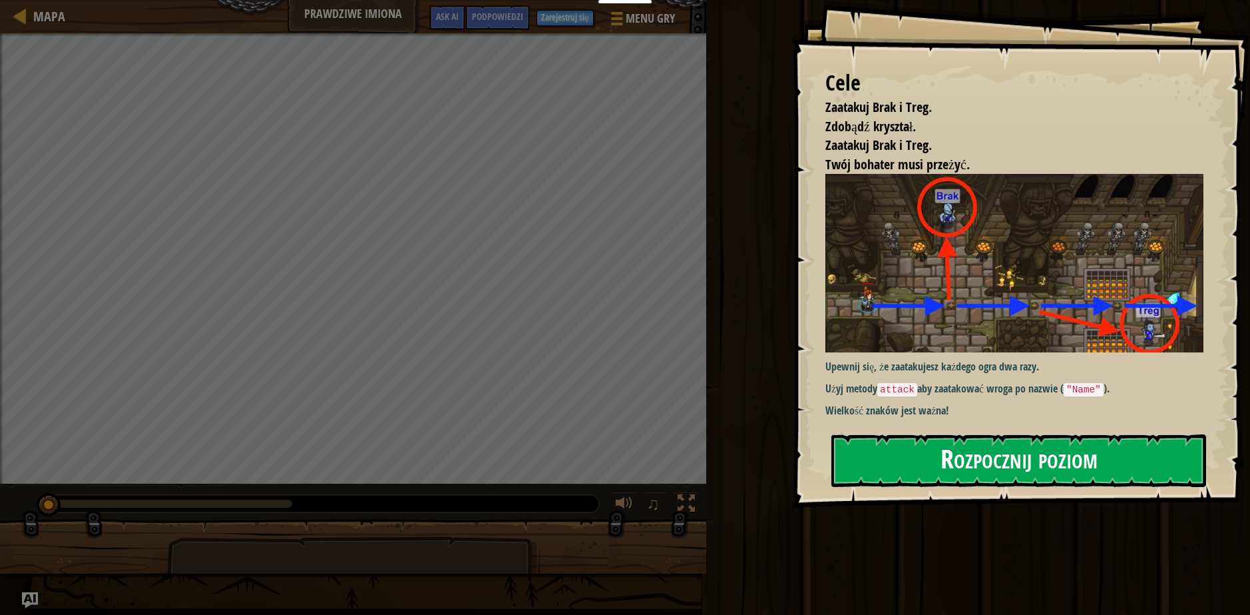
click at [975, 471] on button "Rozpocznij poziom" at bounding box center [1019, 460] width 375 height 53
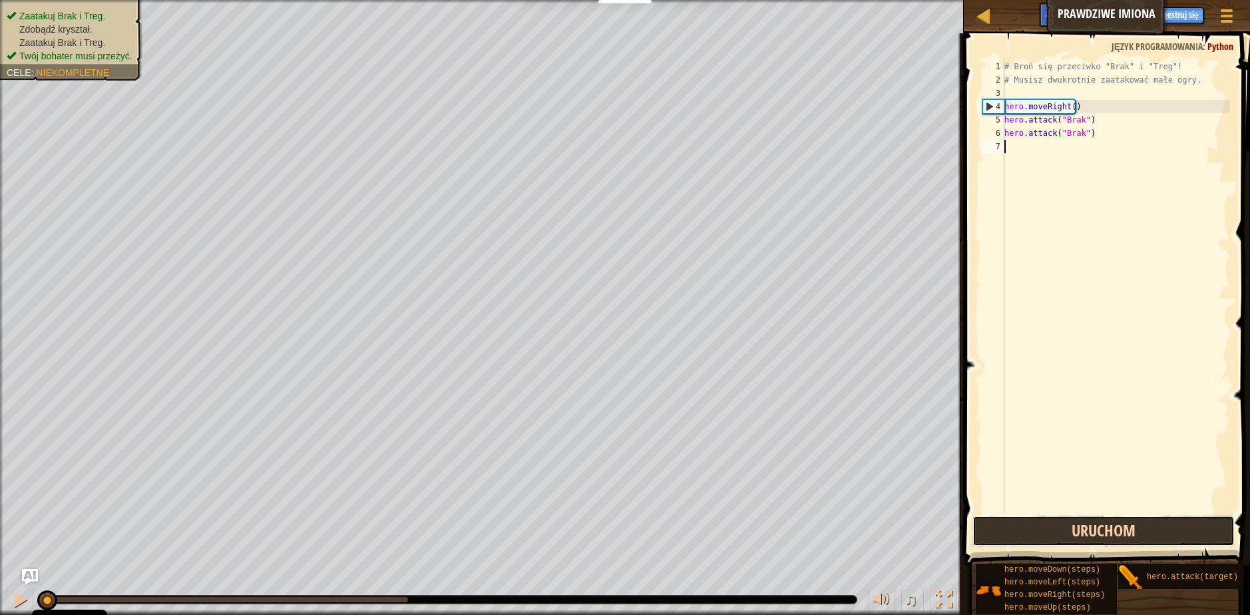
click at [1114, 521] on button "Uruchom" at bounding box center [1104, 530] width 262 height 31
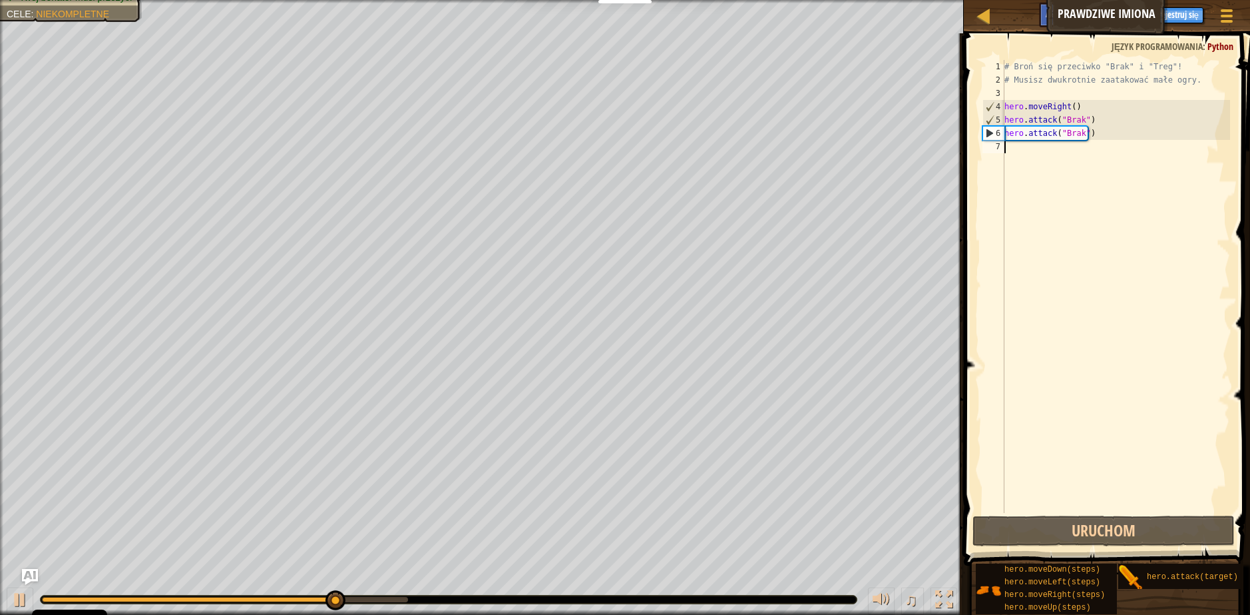
click at [1045, 157] on div "# Broń się przeciwko "Brak" i "Treg"! # Musisz dwukrotnie zaatakować małe ogry.…" at bounding box center [1116, 299] width 228 height 479
type textarea "m"
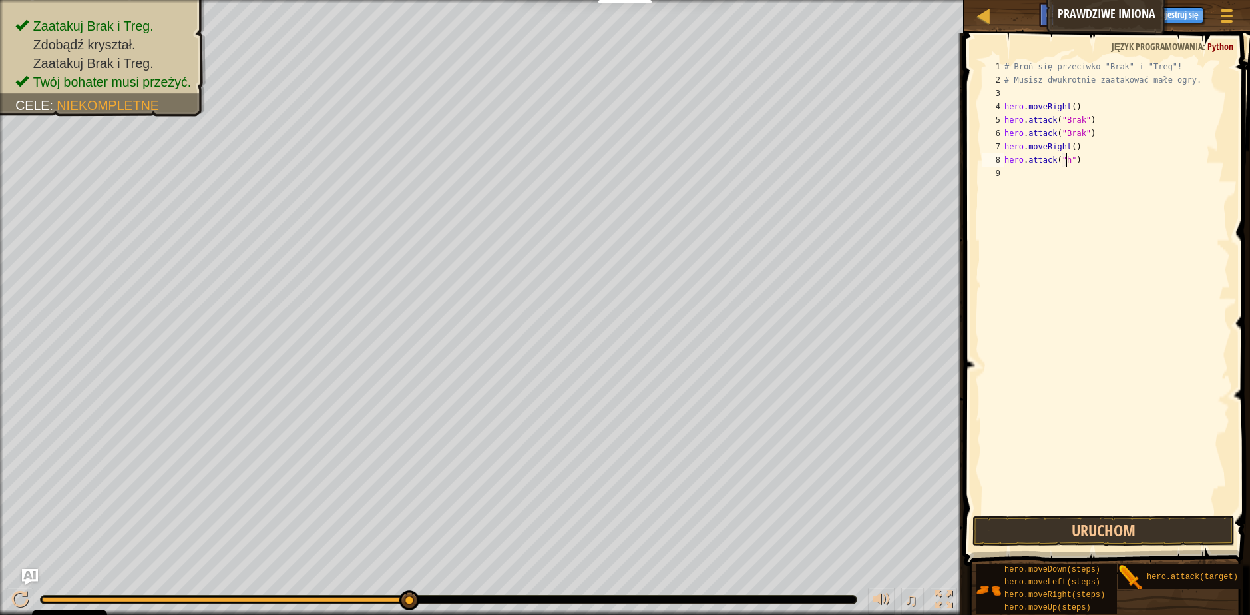
scroll to position [6, 5]
type textarea "hero.attack("Treg")"
click at [1084, 176] on div "# Broń się przeciwko "Brak" i "Treg"! # Musisz dwukrotnie zaatakować małe ogry.…" at bounding box center [1116, 299] width 228 height 479
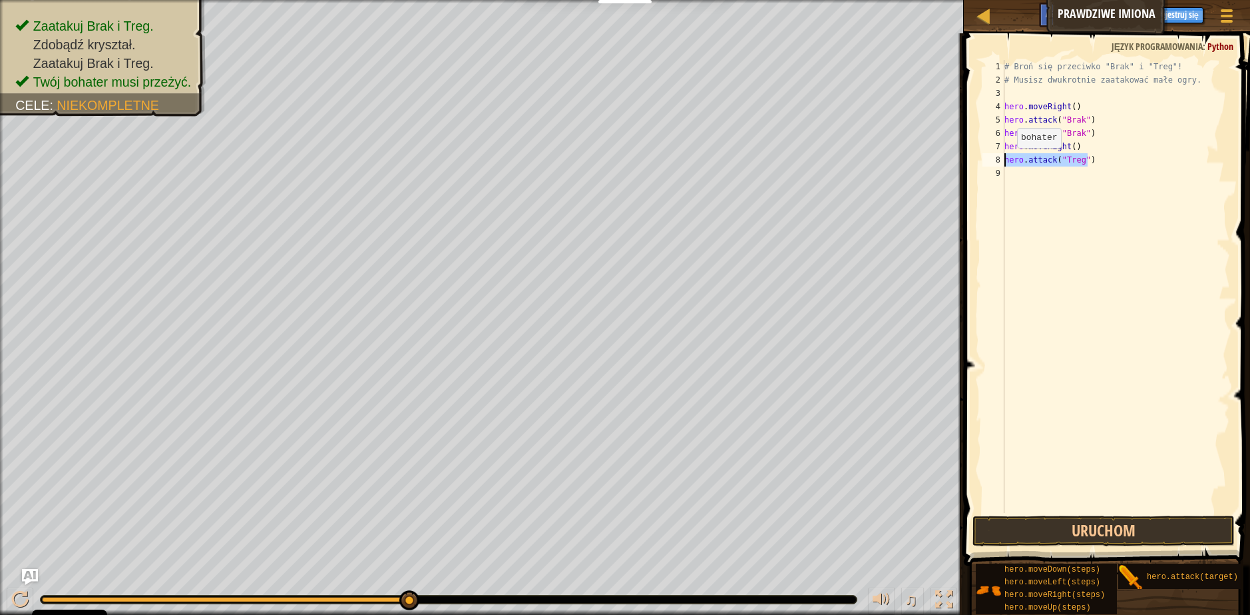
drag, startPoint x: 1059, startPoint y: 164, endPoint x: 1006, endPoint y: 161, distance: 53.4
click at [1006, 161] on div "# Broń się przeciwko "Brak" i "Treg"! # Musisz dwukrotnie zaatakować małe ogry.…" at bounding box center [1116, 299] width 228 height 479
type textarea "hero.attack("Treg")"
click at [1049, 181] on div "# Broń się przeciwko "Brak" i "Treg"! # Musisz dwukrotnie zaatakować małe ogry.…" at bounding box center [1116, 299] width 228 height 479
paste textarea "hero.attack("Treg")"
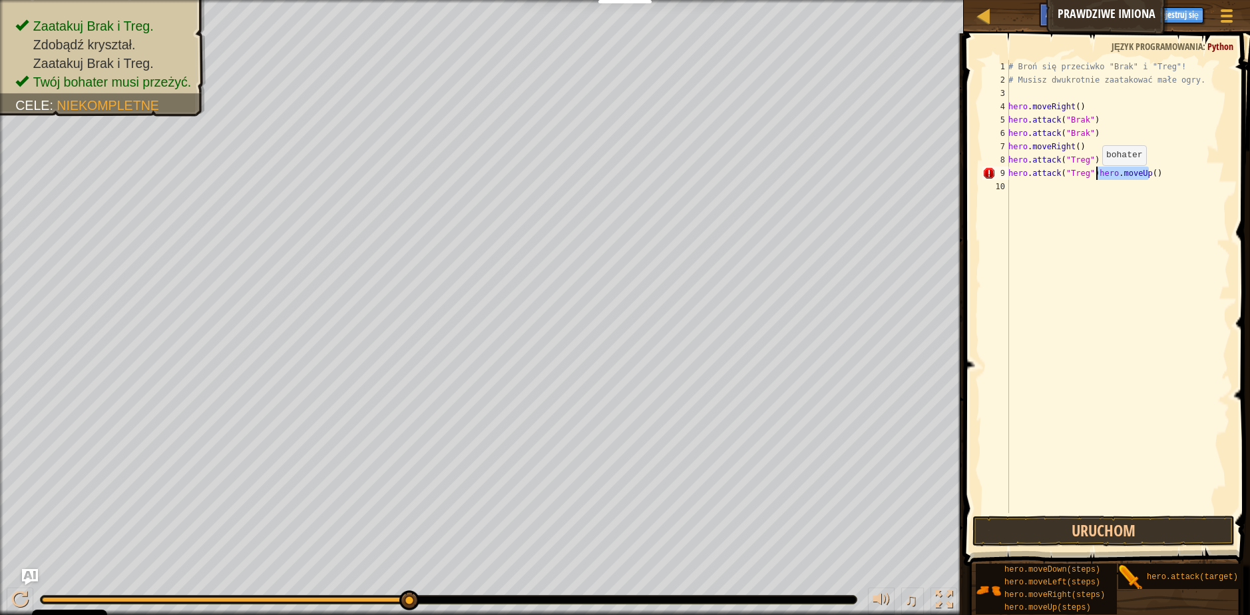
drag, startPoint x: 1115, startPoint y: 168, endPoint x: 1107, endPoint y: 196, distance: 28.6
click at [1096, 179] on div "# Broń się przeciwko "Brak" i "Treg"! # Musisz dwukrotnie zaatakować małe ogry.…" at bounding box center [1118, 299] width 224 height 479
type textarea "hero.attack("Treg")"
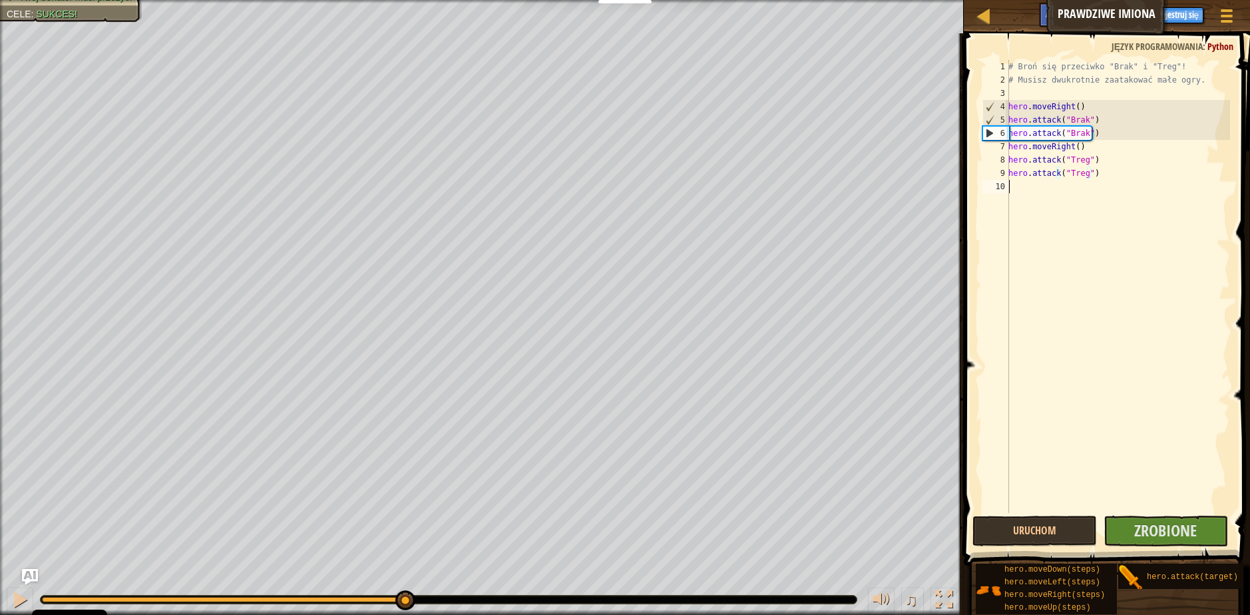
click at [1129, 300] on div "# Broń się przeciwko "Brak" i "Treg"! # Musisz dwukrotnie zaatakować małe ogry.…" at bounding box center [1118, 299] width 224 height 479
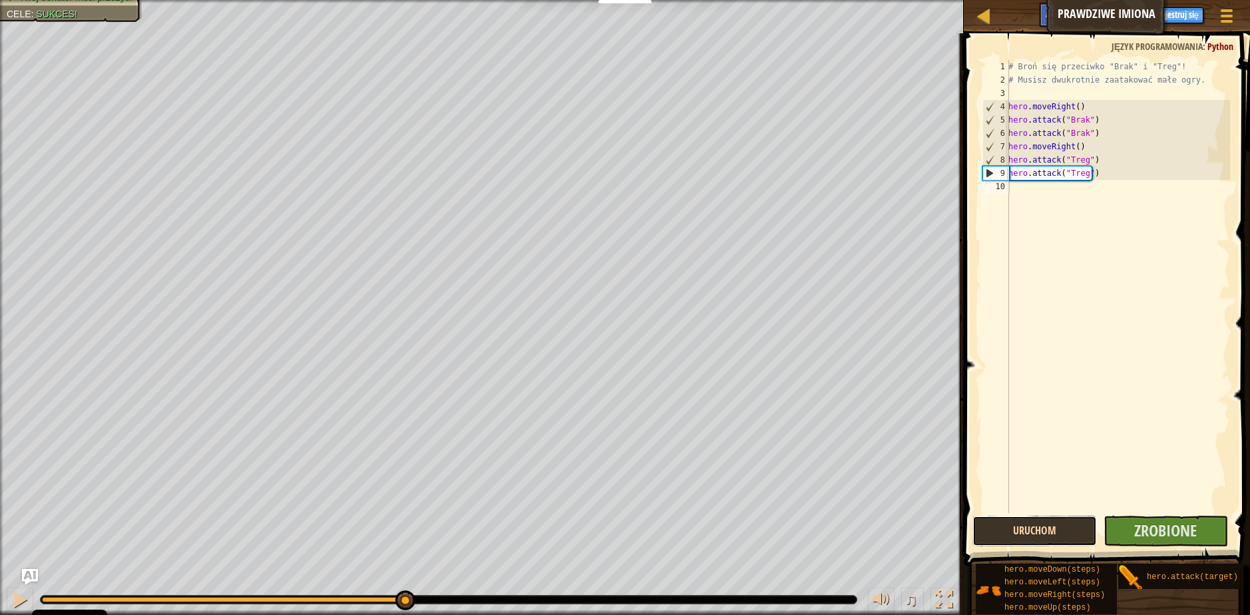
click at [1008, 515] on button "Uruchom" at bounding box center [1035, 530] width 125 height 31
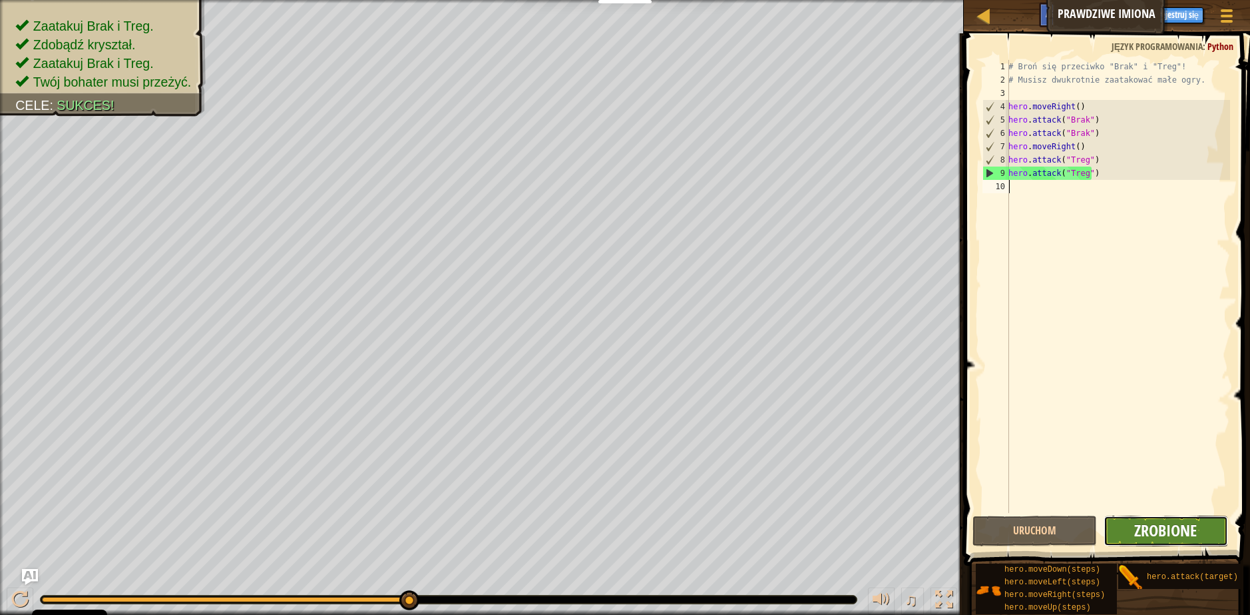
click at [1174, 535] on span "Zrobione" at bounding box center [1166, 529] width 63 height 21
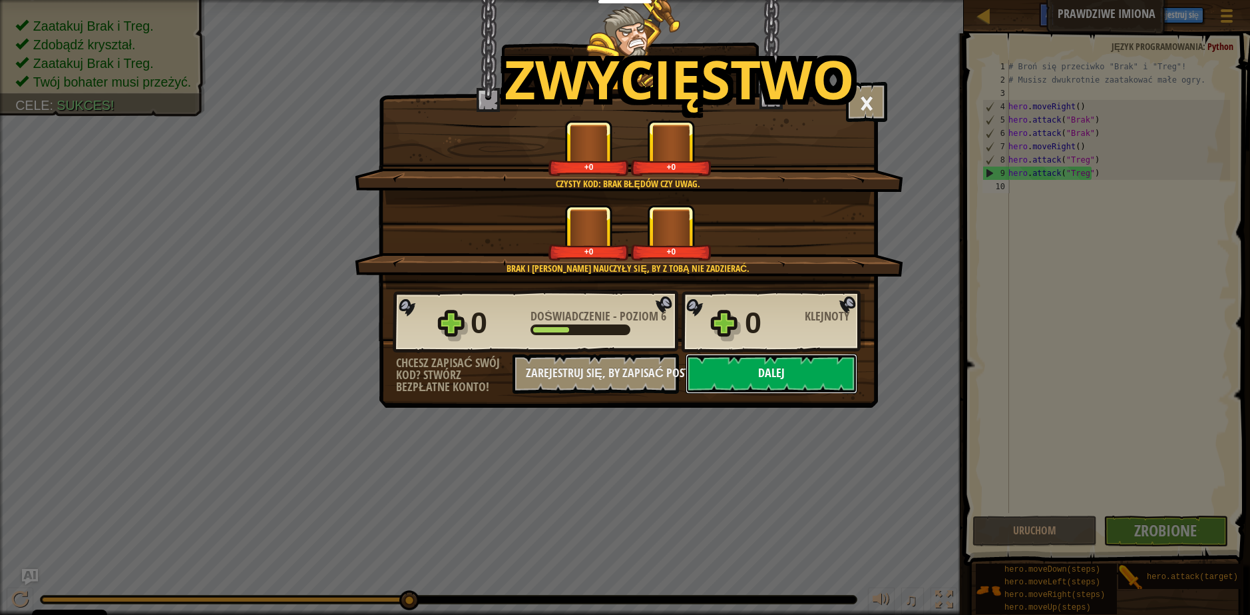
click at [810, 381] on button "Dalej" at bounding box center [772, 374] width 172 height 40
select select "pl"
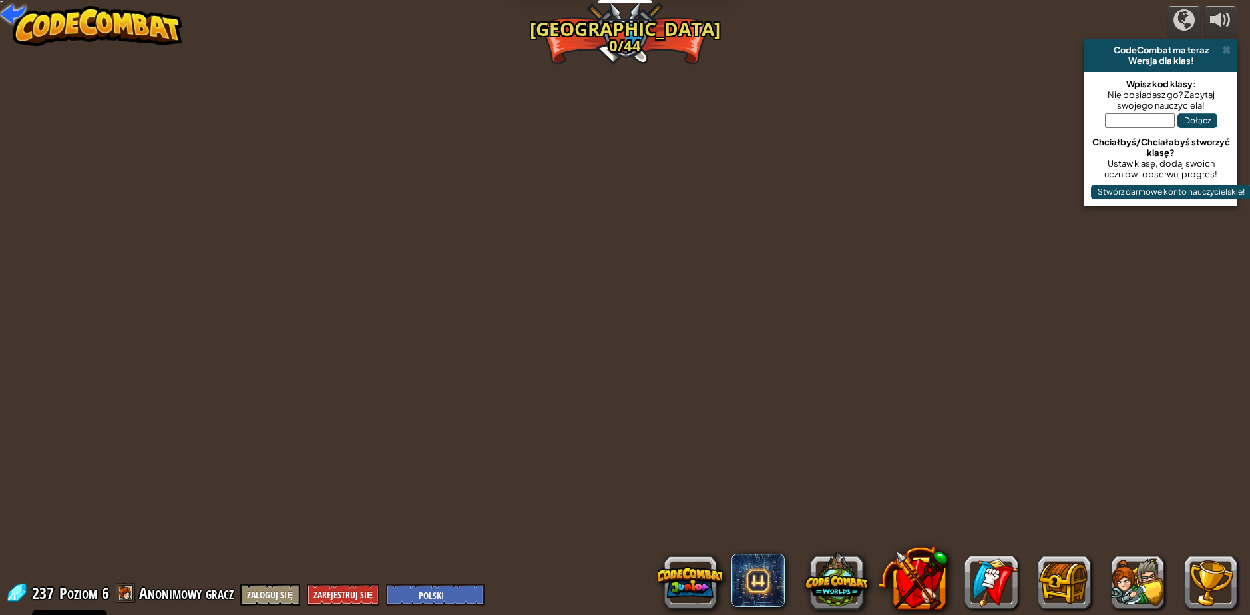
select select "pl"
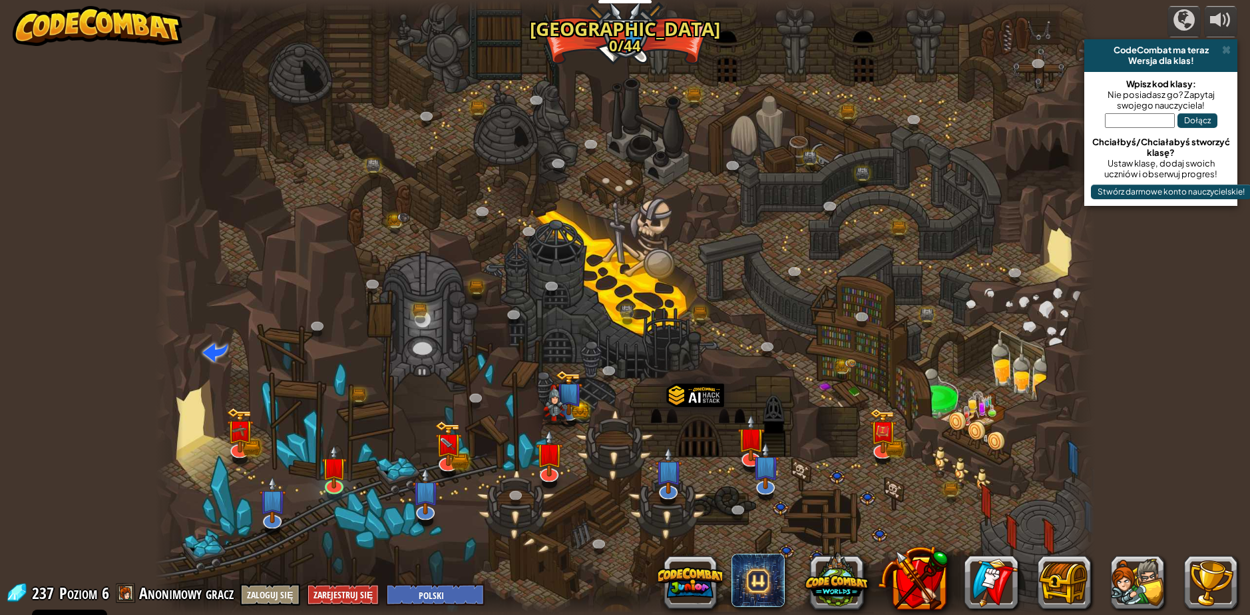
select select "pl"
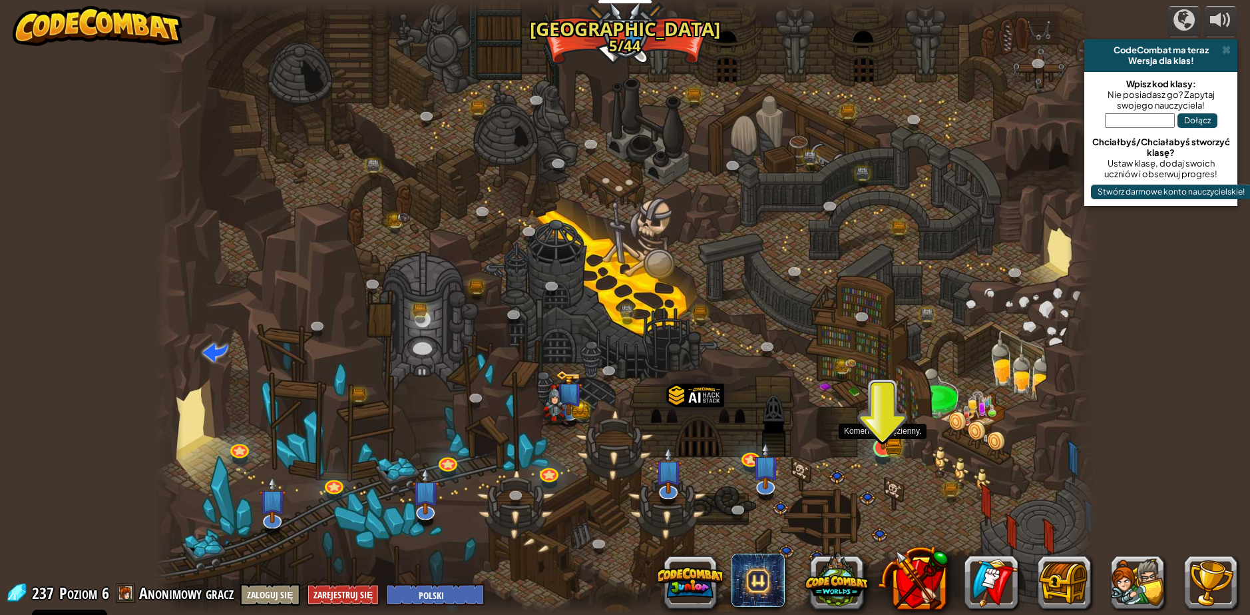
click at [886, 446] on img at bounding box center [883, 421] width 25 height 55
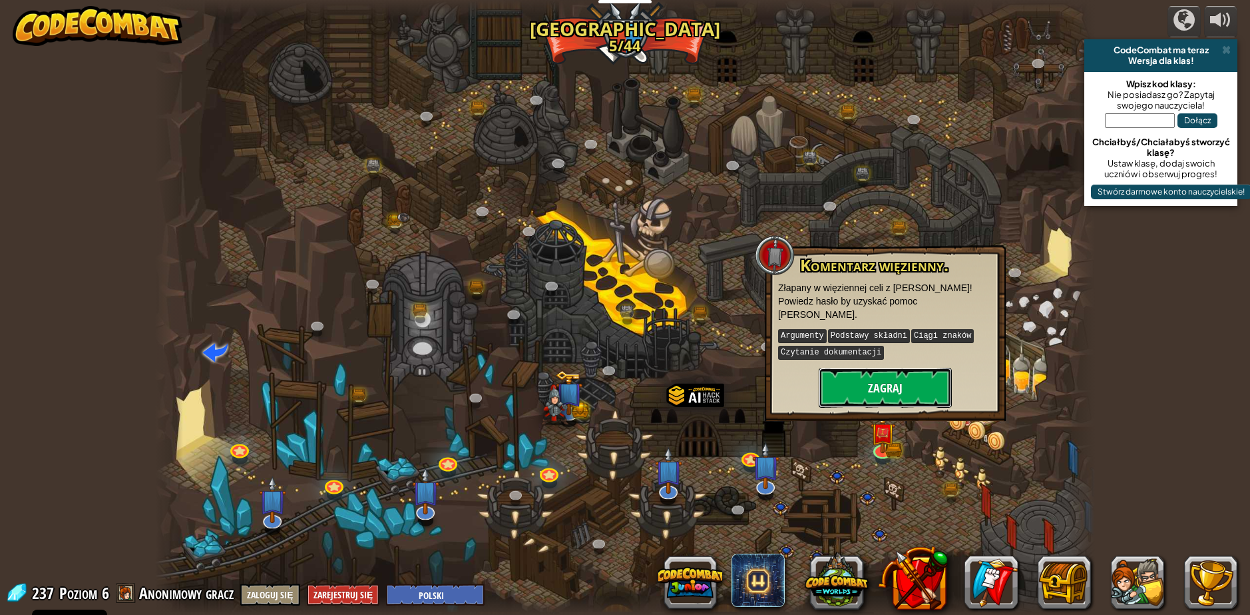
click at [882, 376] on button "Zagraj" at bounding box center [885, 388] width 133 height 40
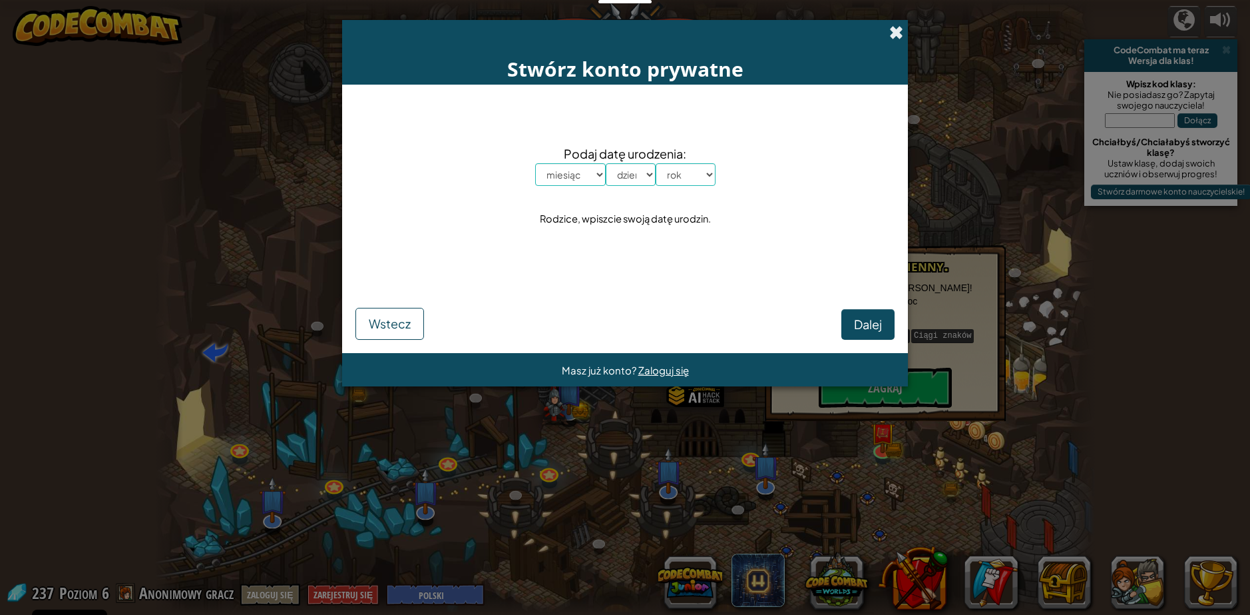
click at [900, 30] on span at bounding box center [897, 32] width 14 height 14
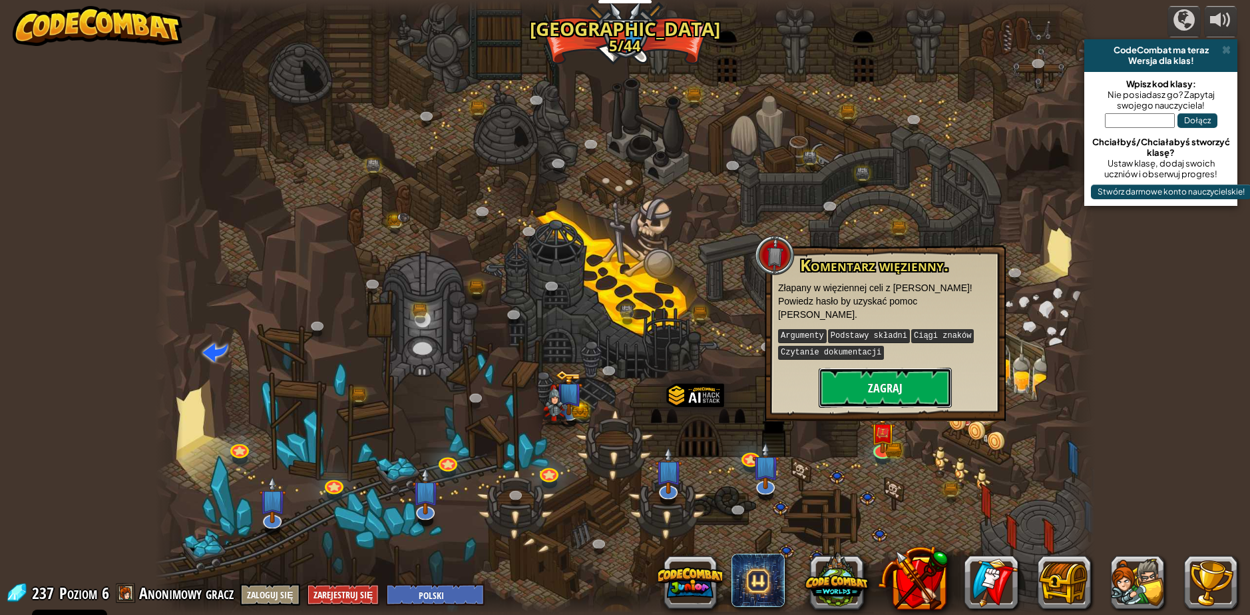
click at [906, 376] on button "Zagraj" at bounding box center [885, 388] width 133 height 40
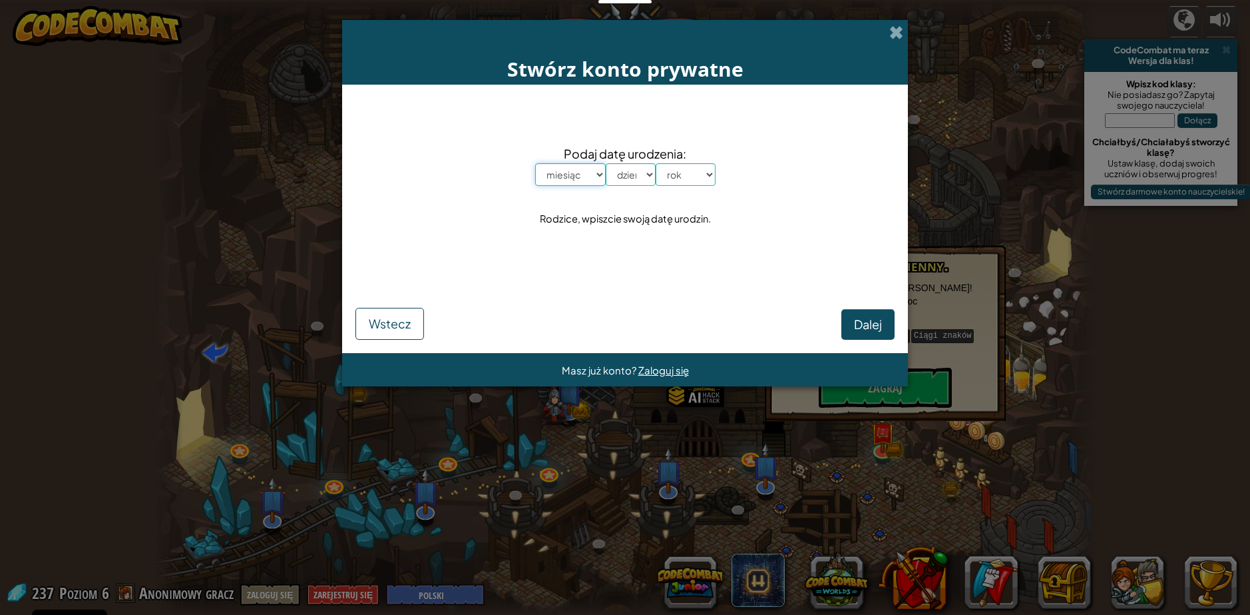
click at [585, 182] on select "miesiąc styczeń luty marzec kwiecień maj czerwiec lipiec sierpień wrzesień paźd…" at bounding box center [570, 174] width 71 height 23
select select "6"
click at [535, 163] on select "miesiąc styczeń luty marzec kwiecień maj czerwiec lipiec sierpień wrzesień paźd…" at bounding box center [570, 174] width 71 height 23
click at [622, 180] on select "dzień 1 2 3 4 5 6 7 8 9 10 11 12 13 14 15 16 17 18 19 20 21 22 23 24 25 26 27 2…" at bounding box center [631, 174] width 50 height 23
select select "13"
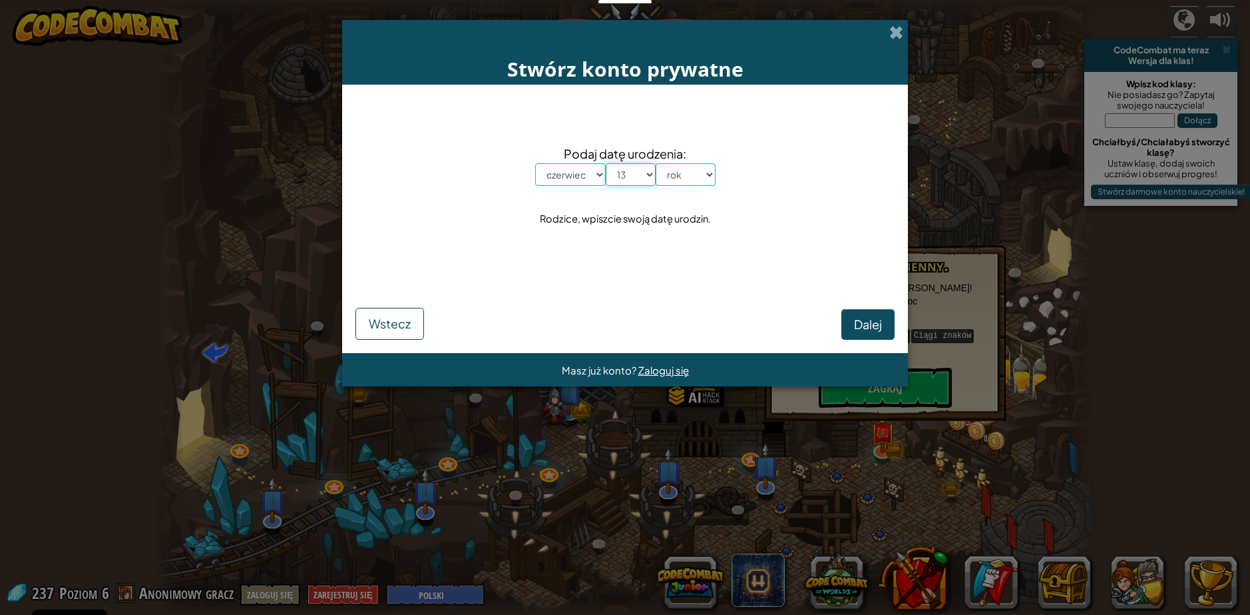
click at [606, 163] on select "dzień 1 2 3 4 5 6 7 8 9 10 11 12 13 14 15 16 17 18 19 20 21 22 23 24 25 26 27 2…" at bounding box center [631, 174] width 50 height 23
click at [693, 182] on select "rok 2025 2024 2023 2022 2021 2020 2019 2018 2017 2016 2015 2014 2013 2012 2011 …" at bounding box center [686, 174] width 60 height 23
select select "1996"
click at [656, 163] on select "rok 2025 2024 2023 2022 2021 2020 2019 2018 2017 2016 2015 2014 2013 2012 2011 …" at bounding box center [686, 174] width 60 height 23
click at [865, 319] on span "Dalej" at bounding box center [868, 323] width 28 height 15
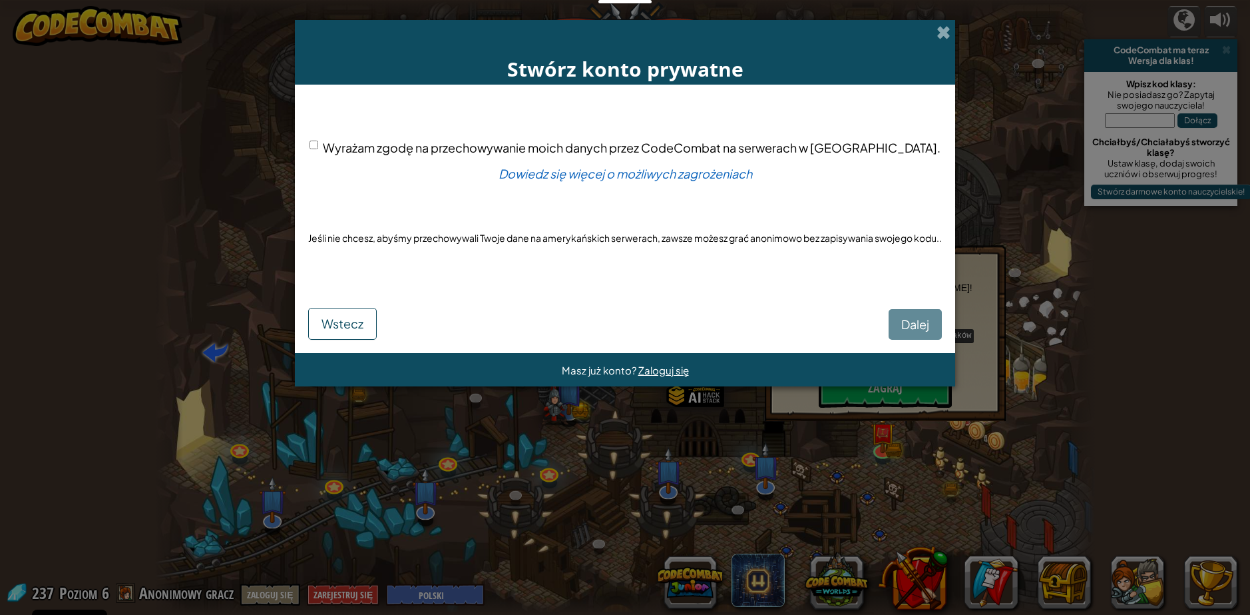
click at [596, 150] on span "Wyrażam zgodę na przechowywanie moich danych przez CodeCombat na serwerach w [G…" at bounding box center [632, 147] width 618 height 15
click at [318, 149] on input "Wyrażam zgodę na przechowywanie moich danych przez CodeCombat na serwerach w [G…" at bounding box center [314, 144] width 9 height 9
checkbox input "true"
click at [912, 319] on span "Dalej" at bounding box center [916, 323] width 28 height 15
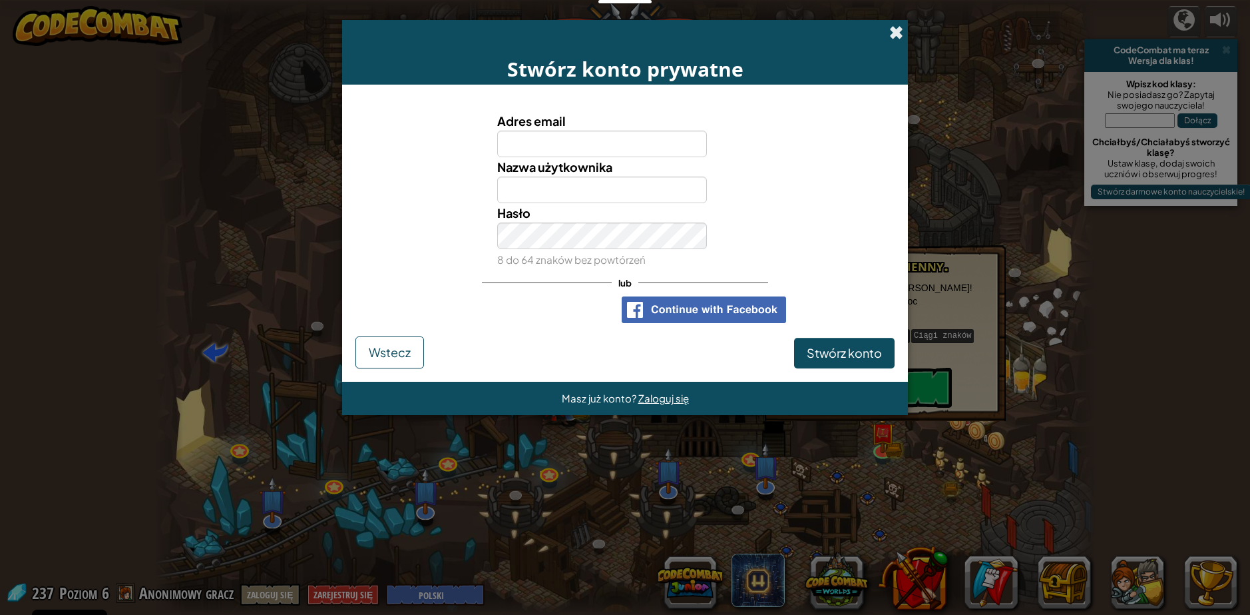
click at [892, 33] on span at bounding box center [897, 32] width 14 height 14
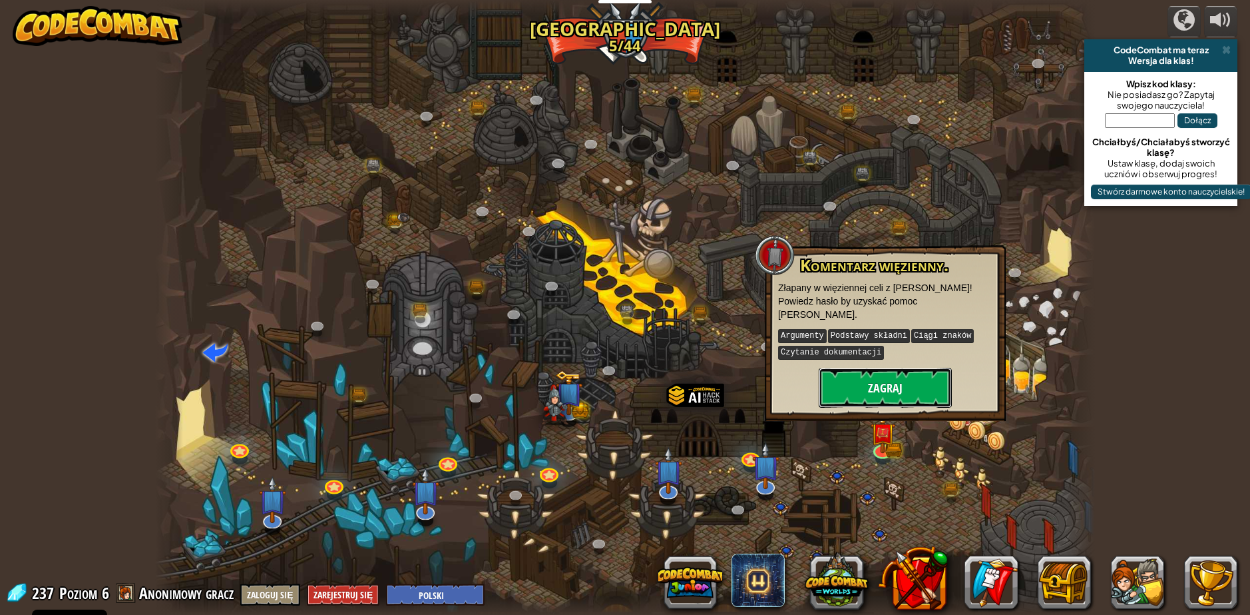
click at [898, 381] on button "Zagraj" at bounding box center [885, 388] width 133 height 40
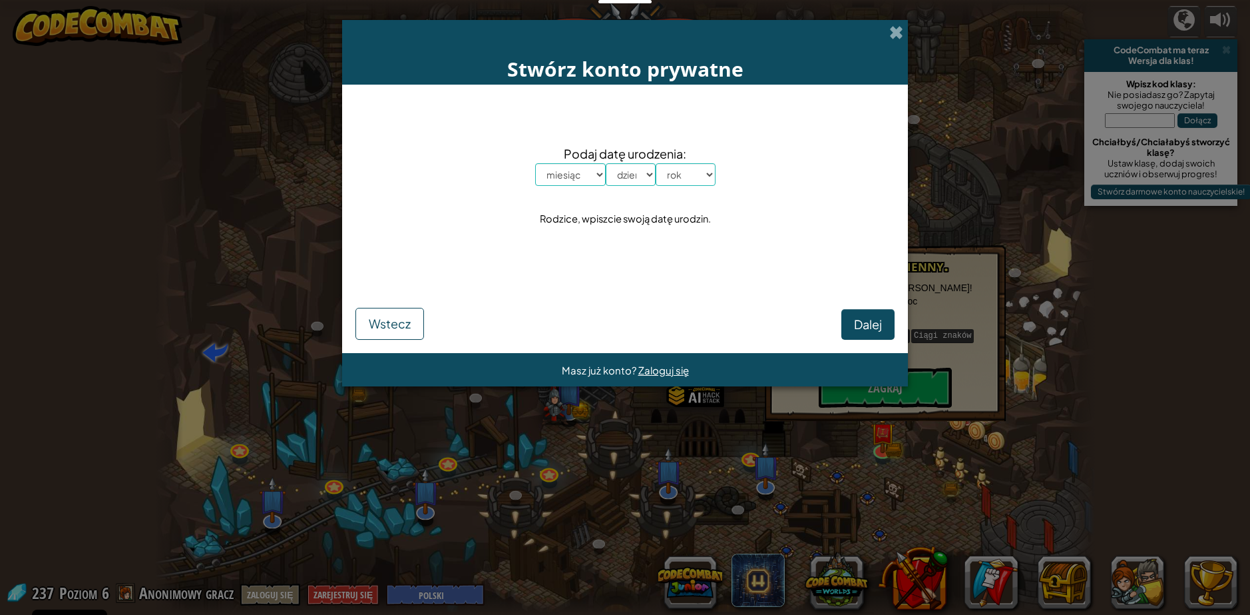
click at [896, 43] on div "Stwórz konto prywatne" at bounding box center [625, 52] width 566 height 65
